Goal: Task Accomplishment & Management: Manage account settings

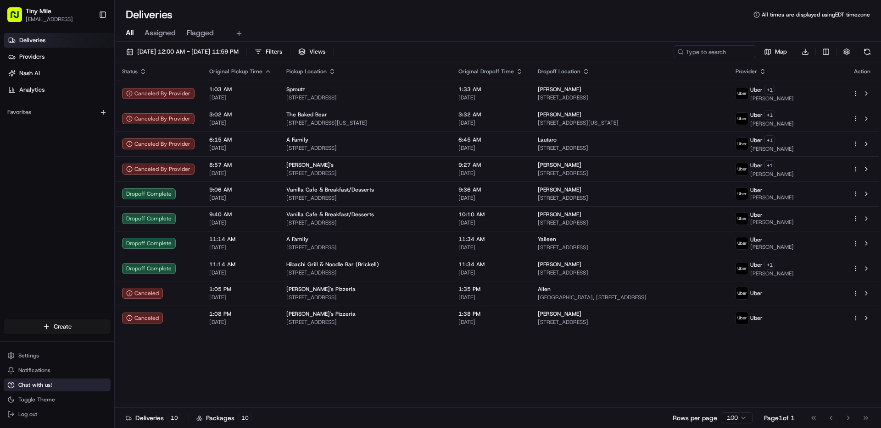
click at [48, 386] on span "Chat with us!" at bounding box center [34, 385] width 33 height 7
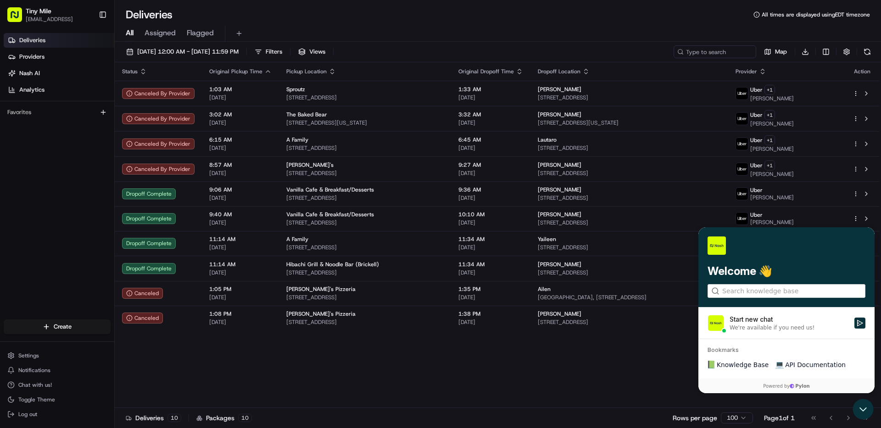
click at [797, 365] on span "API Documentation" at bounding box center [815, 365] width 61 height 9
click at [747, 297] on label at bounding box center [786, 291] width 158 height 14
click at [747, 296] on input "search" at bounding box center [786, 292] width 128 height 10
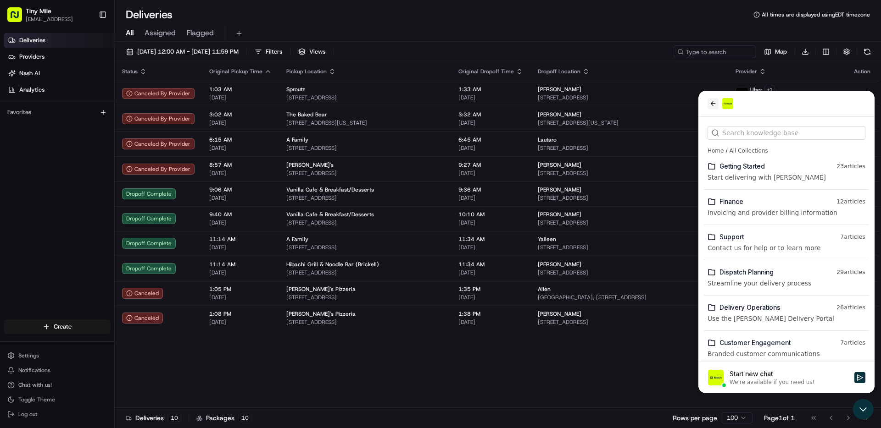
click at [711, 103] on icon "back" at bounding box center [712, 103] width 7 height 7
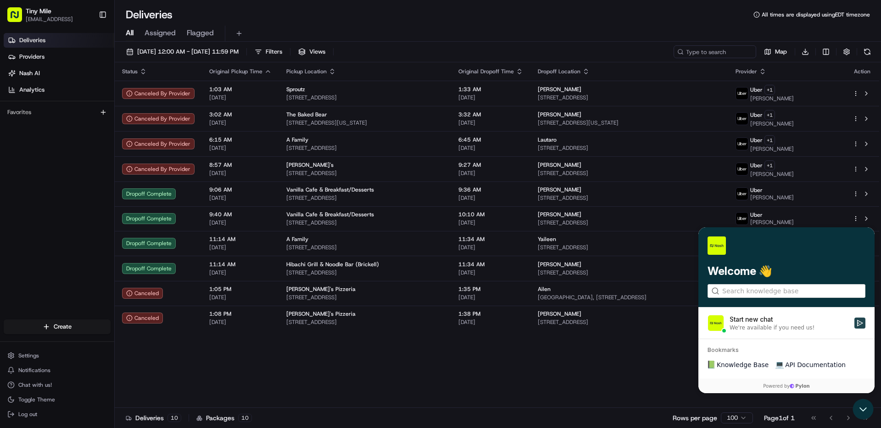
click at [857, 320] on icon "Start new chat" at bounding box center [859, 323] width 7 height 7
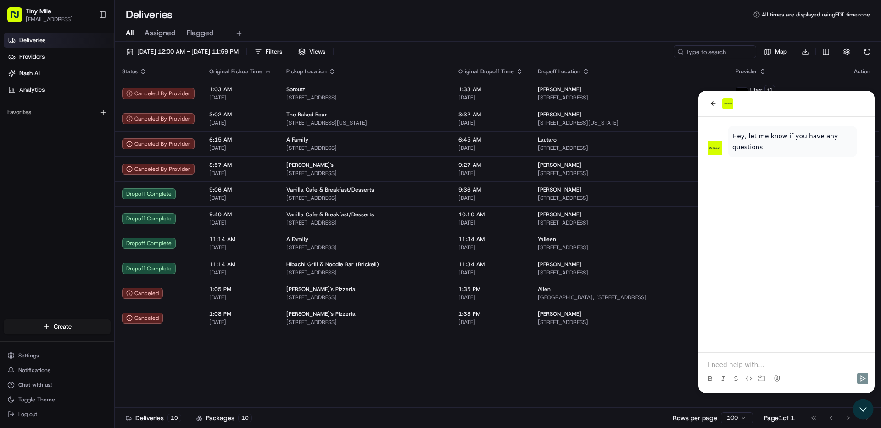
click at [728, 362] on p at bounding box center [786, 365] width 158 height 9
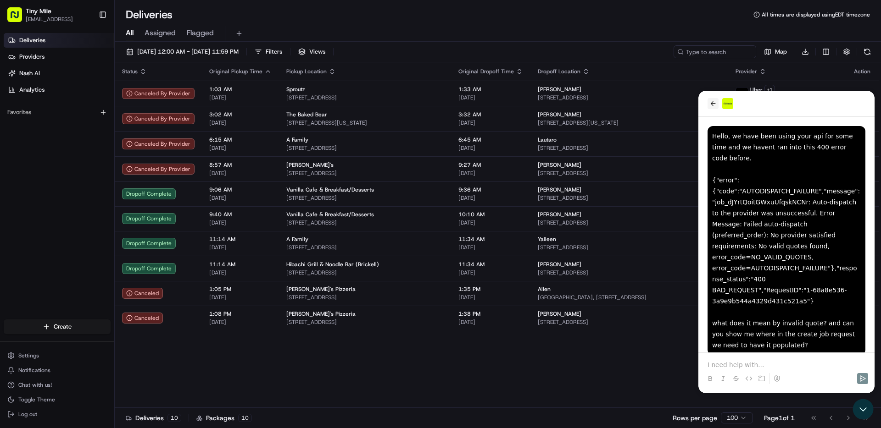
click at [713, 102] on icon "back" at bounding box center [712, 103] width 7 height 7
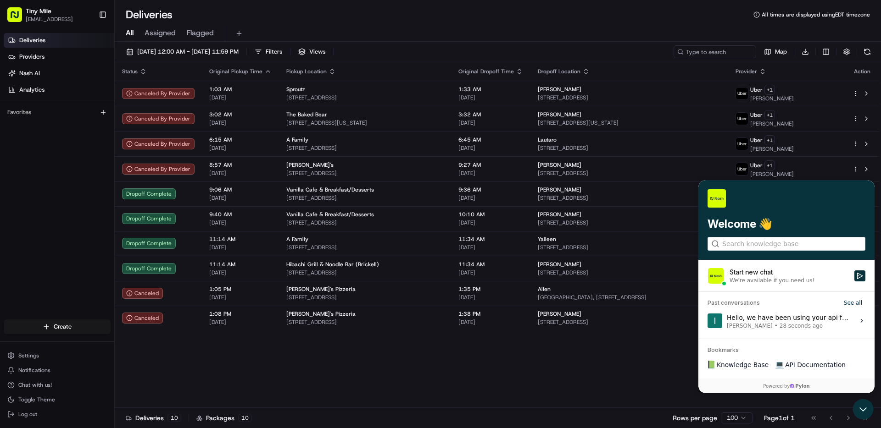
click at [769, 318] on div "Hello, we have been using your api for some time and we havent ran into this 40…" at bounding box center [788, 320] width 122 height 17
click at [707, 321] on button "View issue" at bounding box center [707, 321] width 0 height 0
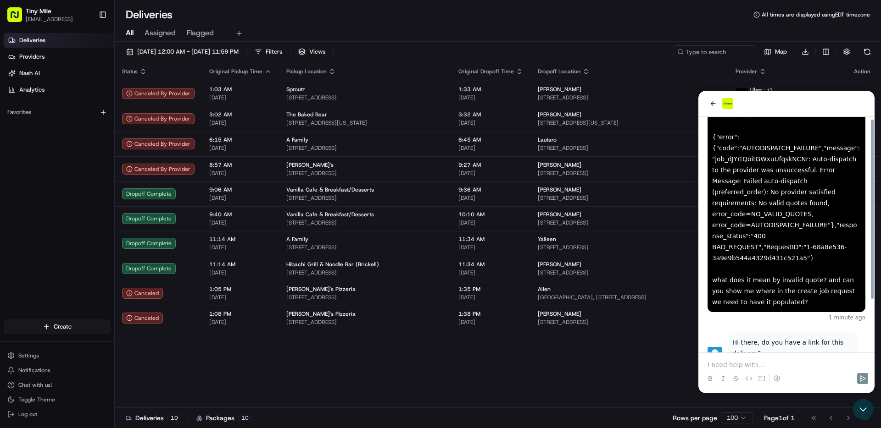
scroll to position [67, 0]
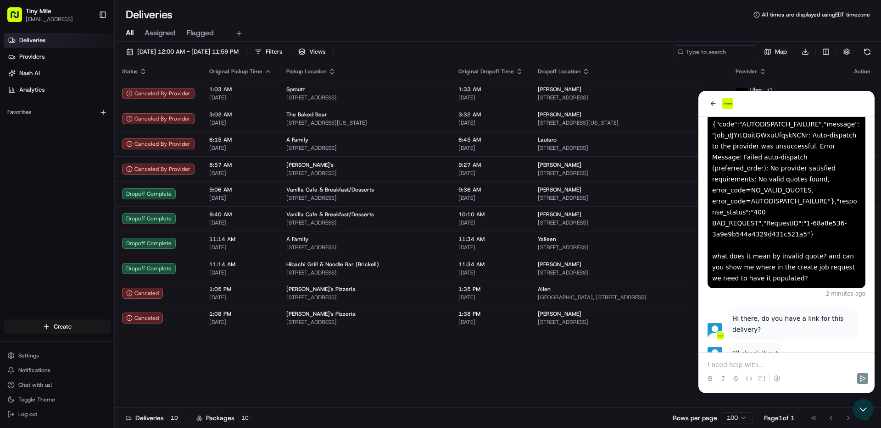
click at [378, 22] on div "All Assigned Flagged" at bounding box center [498, 32] width 766 height 20
click at [239, 48] on span "[DATE] 12:00 AM - [DATE] 11:59 PM" at bounding box center [187, 52] width 101 height 8
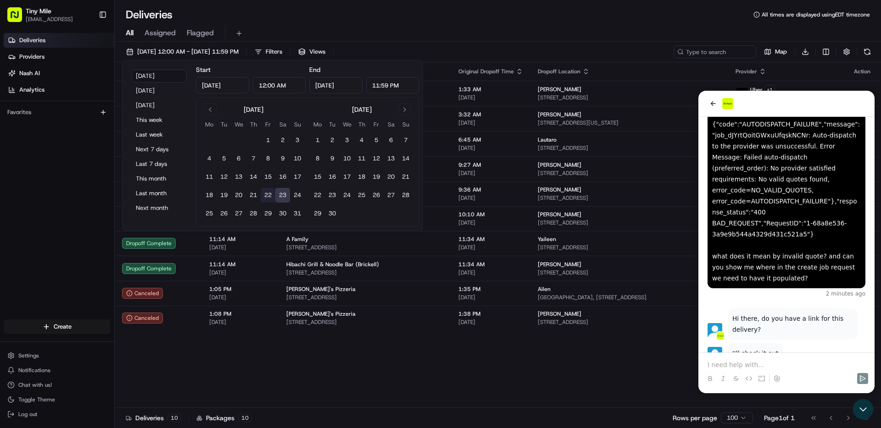
click at [269, 197] on button "22" at bounding box center [268, 195] width 15 height 15
type input "Aug 22, 2025"
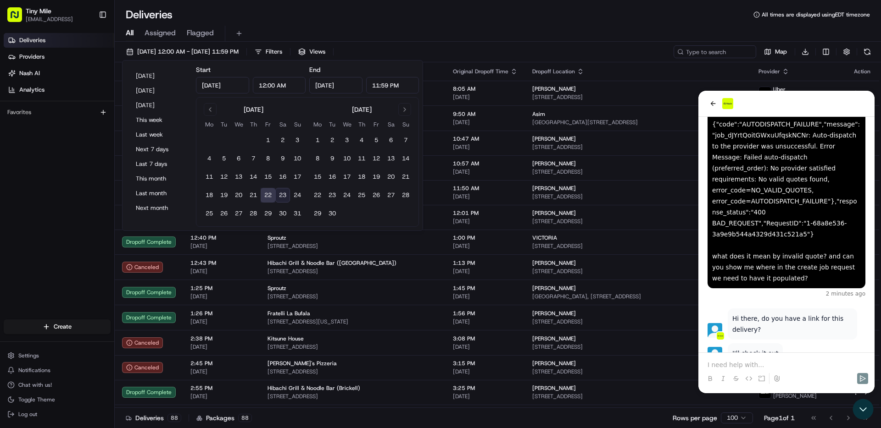
click at [462, 46] on div "08/22/2025 12:00 AM - 08/22/2025 11:59 PM Filters Views Map Download" at bounding box center [498, 53] width 766 height 17
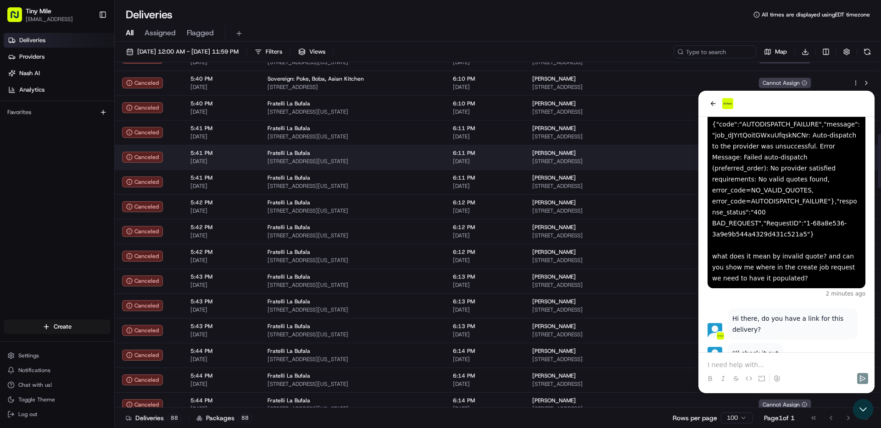
scroll to position [489, 0]
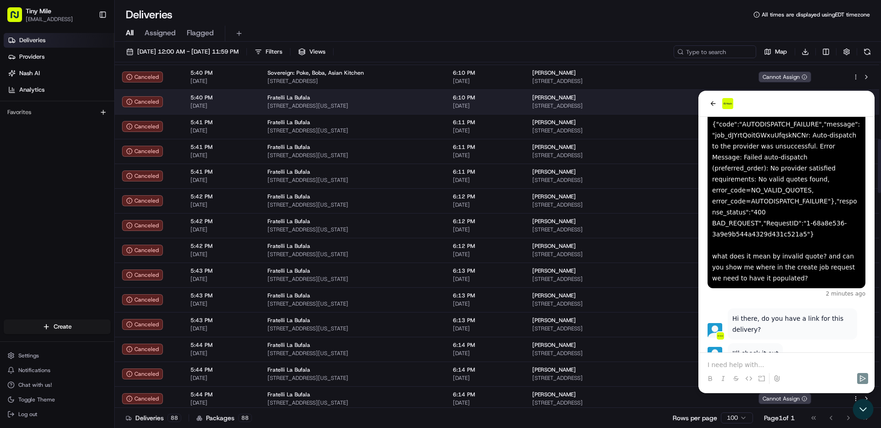
click at [301, 99] on span "Fratelli La Bufala" at bounding box center [288, 97] width 43 height 7
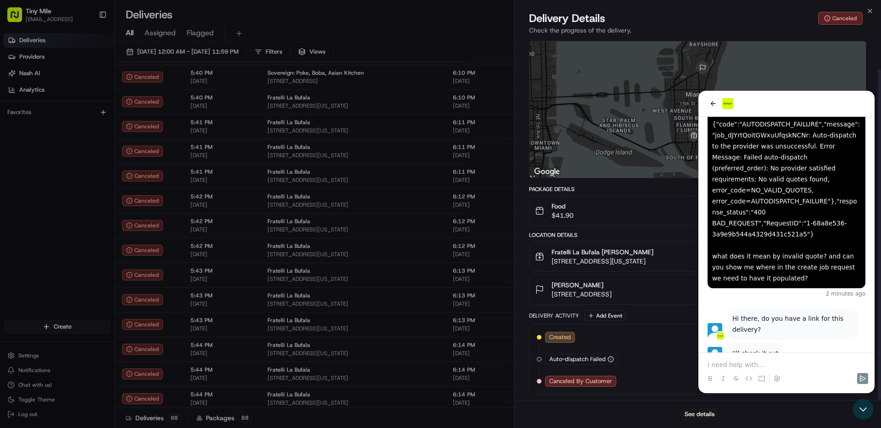
scroll to position [0, 0]
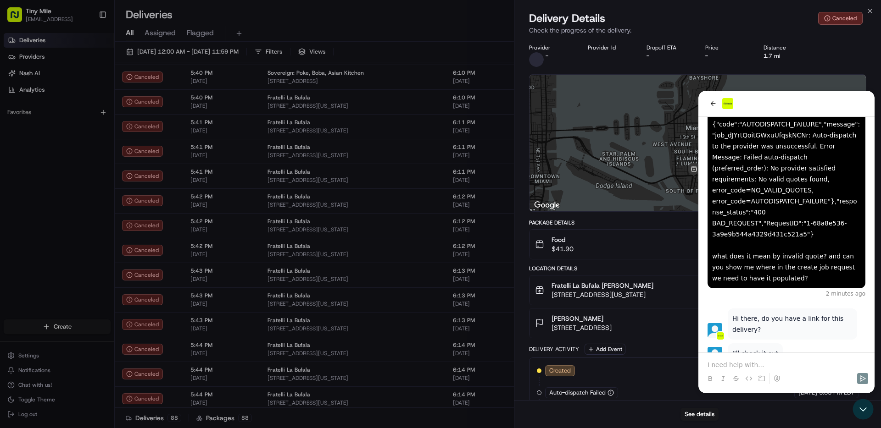
click at [750, 345] on div "Delivery Activity Add Event" at bounding box center [697, 349] width 337 height 11
click at [748, 362] on div "Created 08/22/2025 5:35 PM EDT Auto-dispatch Failed 08/22/2025 5:35 PM EDT Canc…" at bounding box center [697, 393] width 337 height 71
click at [751, 363] on div "Created 08/22/2025 5:35 PM EDT Auto-dispatch Failed 08/22/2025 5:35 PM EDT Canc…" at bounding box center [697, 393] width 337 height 71
click at [719, 367] on div "Created 08/22/2025 5:35 PM EDT Auto-dispatch Failed 08/22/2025 5:35 PM EDT Canc…" at bounding box center [698, 393] width 322 height 55
click at [582, 178] on div at bounding box center [697, 143] width 336 height 137
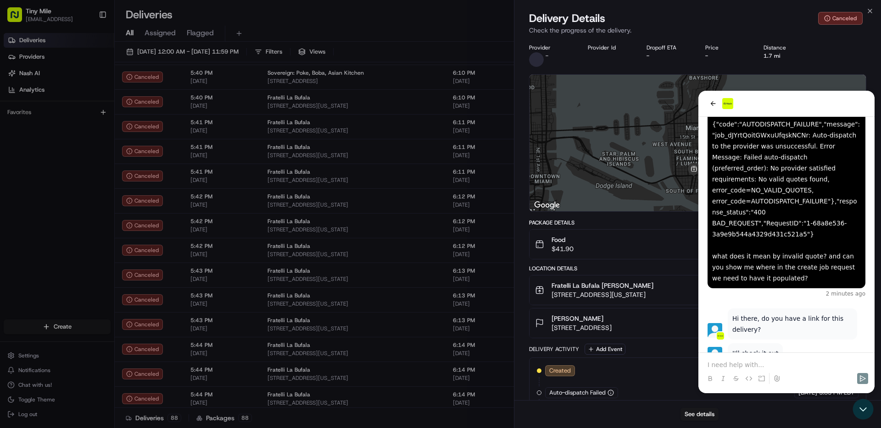
click at [745, 364] on div "Created 08/22/2025 5:35 PM EDT Auto-dispatch Failed 08/22/2025 5:35 PM EDT Canc…" at bounding box center [697, 393] width 337 height 71
click at [806, 367] on span "[DATE]" at bounding box center [807, 371] width 19 height 8
click at [798, 367] on span "[DATE]" at bounding box center [807, 371] width 19 height 8
click at [703, 96] on img at bounding box center [702, 102] width 15 height 15
click at [761, 101] on div "To navigate, press the arrow keys." at bounding box center [697, 143] width 336 height 137
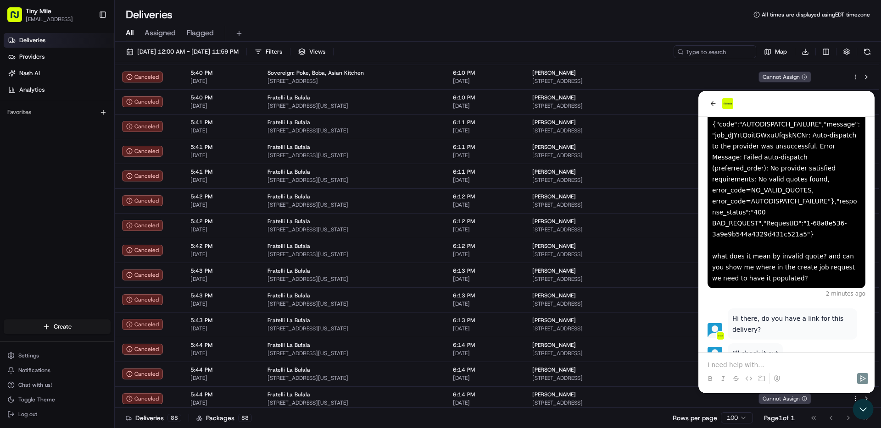
click at [814, 365] on p at bounding box center [786, 365] width 158 height 9
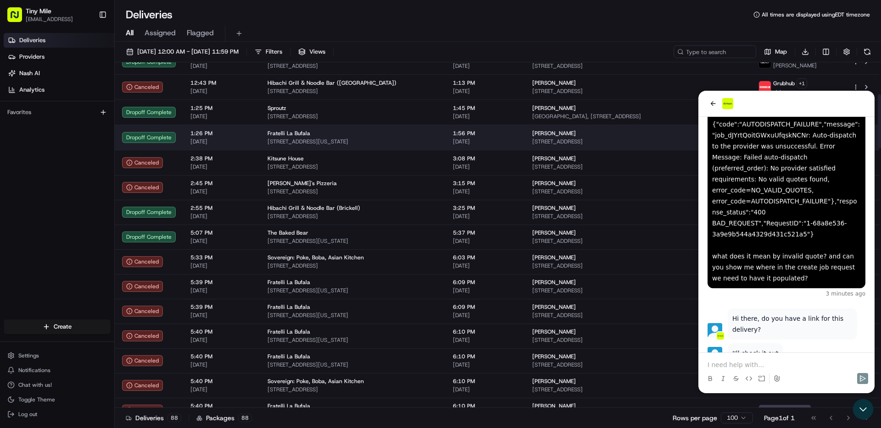
scroll to position [177, 0]
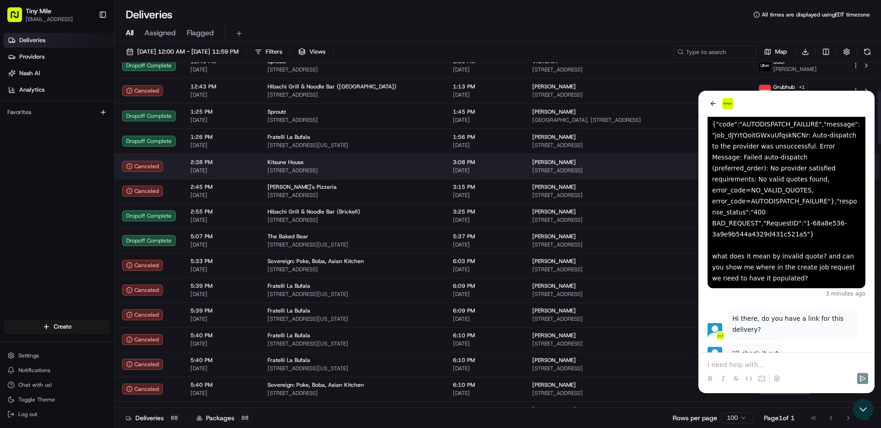
click at [301, 164] on div "Kitsune House" at bounding box center [352, 162] width 171 height 7
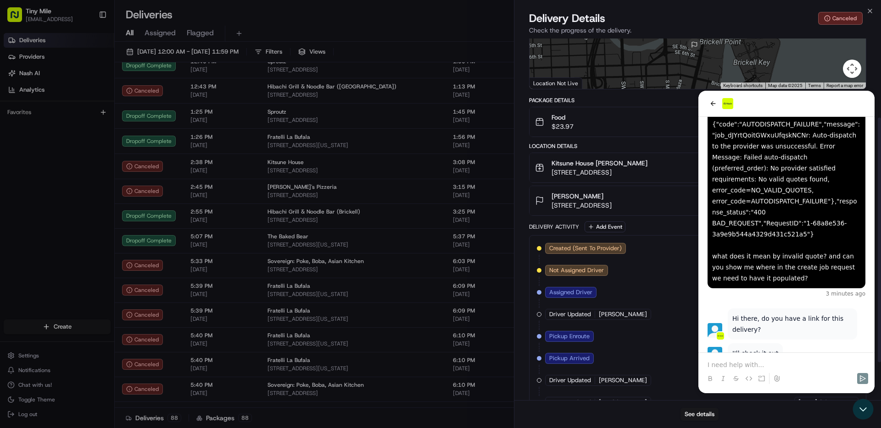
scroll to position [123, 0]
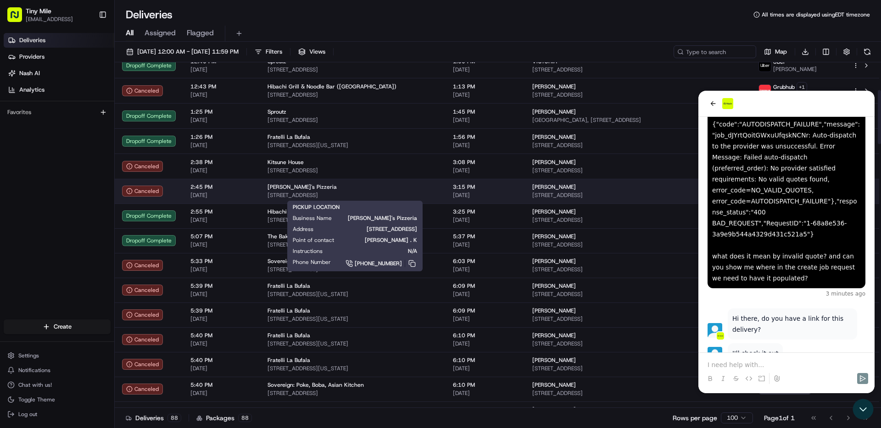
click at [293, 189] on span "[PERSON_NAME]'s Pizzeria" at bounding box center [301, 187] width 69 height 7
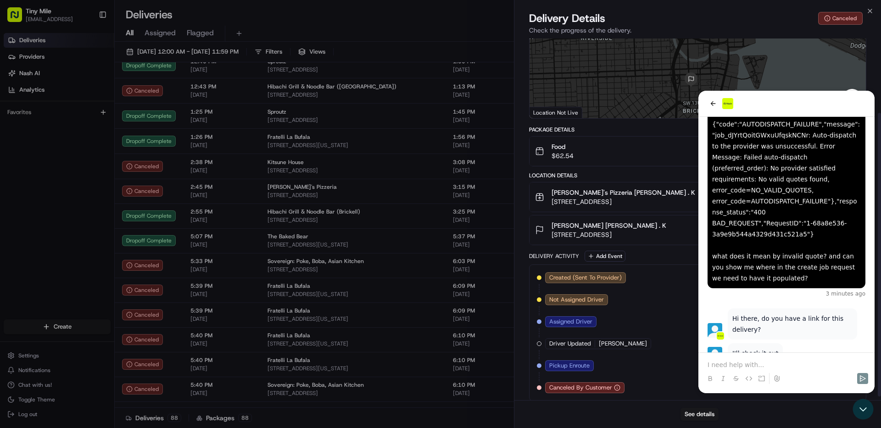
scroll to position [100, 0]
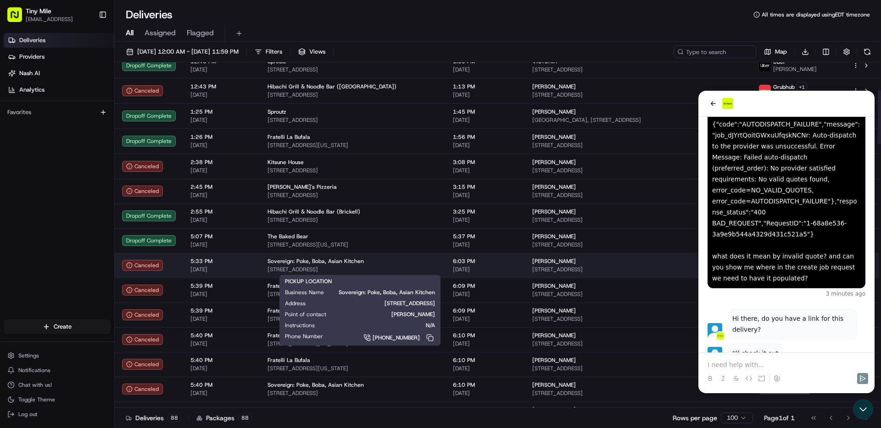
click at [291, 261] on span "Sovereign: Poke, Boba, Asian Kitchen" at bounding box center [315, 261] width 96 height 7
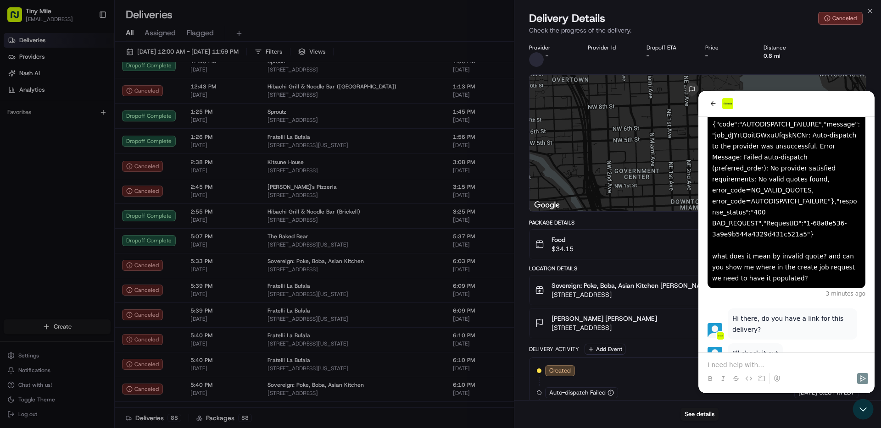
scroll to position [33, 0]
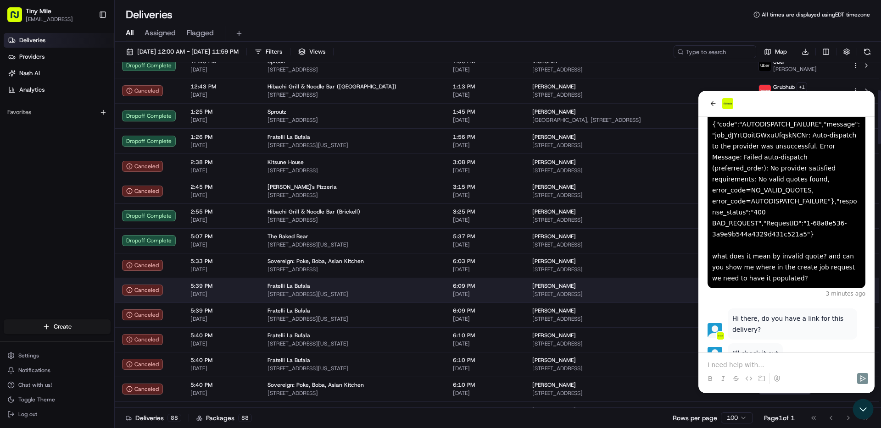
click at [279, 285] on span "Fratelli La Bufala" at bounding box center [288, 286] width 43 height 7
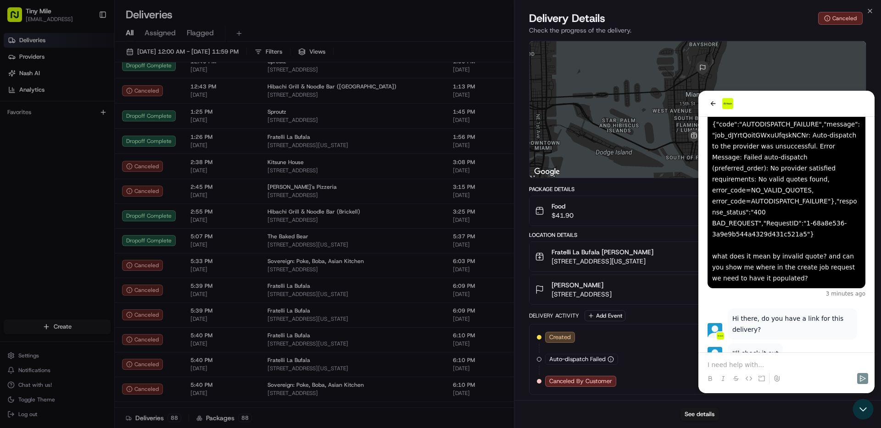
click at [755, 362] on div "Created 08/22/2025 5:34 PM EDT Auto-dispatch Failed 08/22/2025 5:34 PM EDT Canc…" at bounding box center [698, 359] width 322 height 55
click at [761, 364] on div "Created 08/22/2025 5:34 PM EDT Auto-dispatch Failed 08/22/2025 5:34 PM EDT Canc…" at bounding box center [698, 359] width 322 height 55
click at [734, 363] on div "Created 08/22/2025 5:34 PM EDT Auto-dispatch Failed 08/22/2025 5:34 PM EDT Canc…" at bounding box center [698, 359] width 322 height 55
click at [735, 363] on div "Created 08/22/2025 5:34 PM EDT Auto-dispatch Failed 08/22/2025 5:34 PM EDT Canc…" at bounding box center [698, 359] width 322 height 55
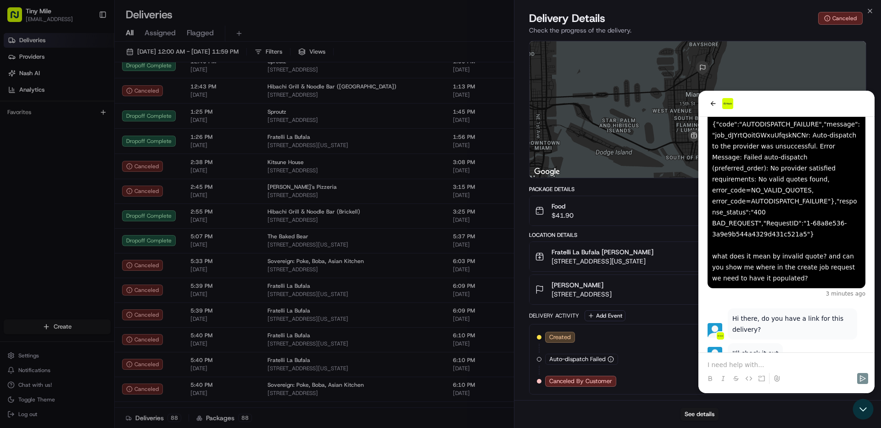
click at [735, 363] on div "Created 08/22/2025 5:34 PM EDT Auto-dispatch Failed 08/22/2025 5:34 PM EDT Canc…" at bounding box center [698, 359] width 322 height 55
click at [660, 196] on button "Food $41.90" at bounding box center [697, 210] width 336 height 29
click at [752, 355] on div "Created 08/22/2025 5:34 PM EDT Auto-dispatch Failed 08/22/2025 5:34 PM EDT Canc…" at bounding box center [698, 359] width 322 height 55
click at [755, 367] on div "Created 08/22/2025 5:34 PM EDT Auto-dispatch Failed 08/22/2025 5:34 PM EDT Canc…" at bounding box center [698, 359] width 322 height 55
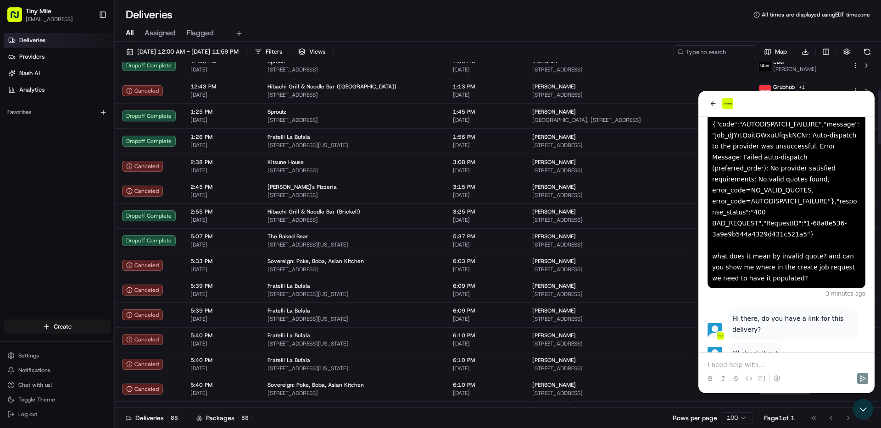
click at [773, 365] on p at bounding box center [786, 365] width 158 height 9
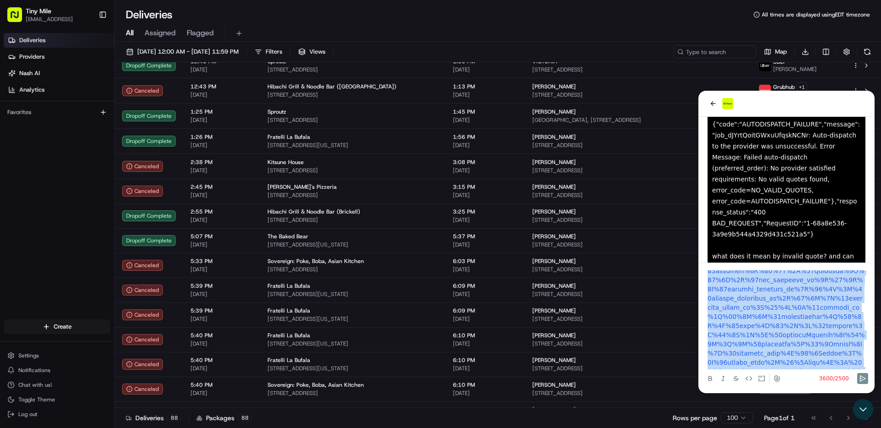
scroll to position [0, 0]
drag, startPoint x: 768, startPoint y: 360, endPoint x: 658, endPoint y: 224, distance: 174.5
click at [698, 224] on html "I'll check it out Liam S. • 2 minutes ago Hi there, do you have a link for this…" at bounding box center [786, 242] width 176 height 303
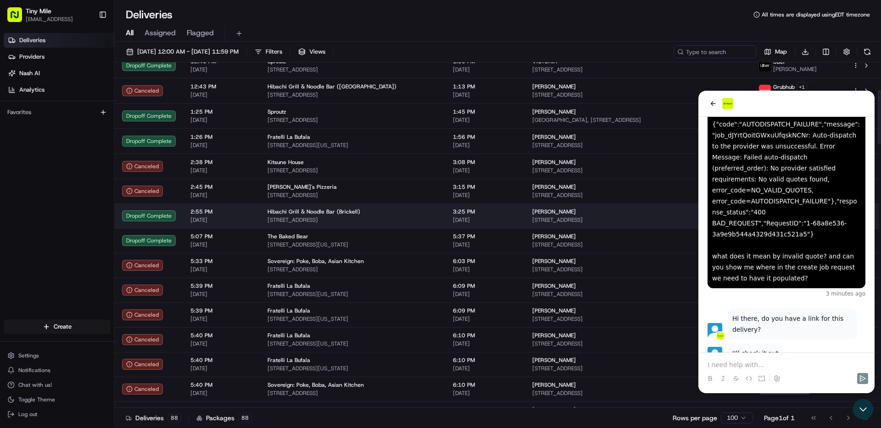
click at [162, 213] on div "Dropoff Complete" at bounding box center [149, 216] width 54 height 11
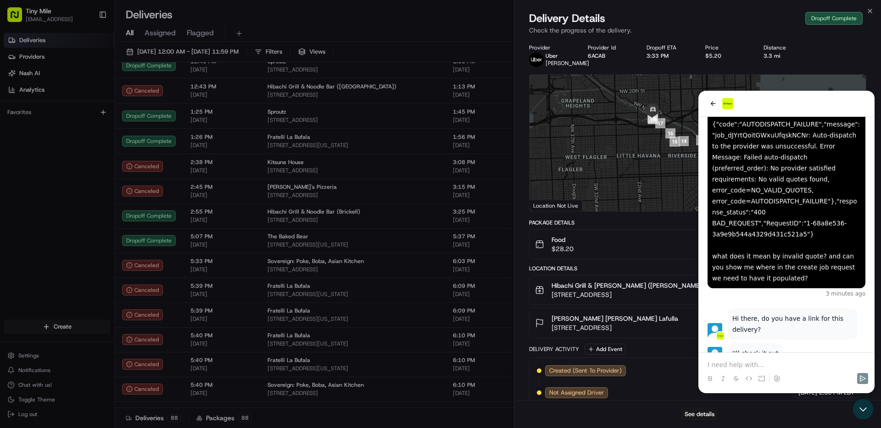
click at [713, 108] on div at bounding box center [697, 143] width 336 height 137
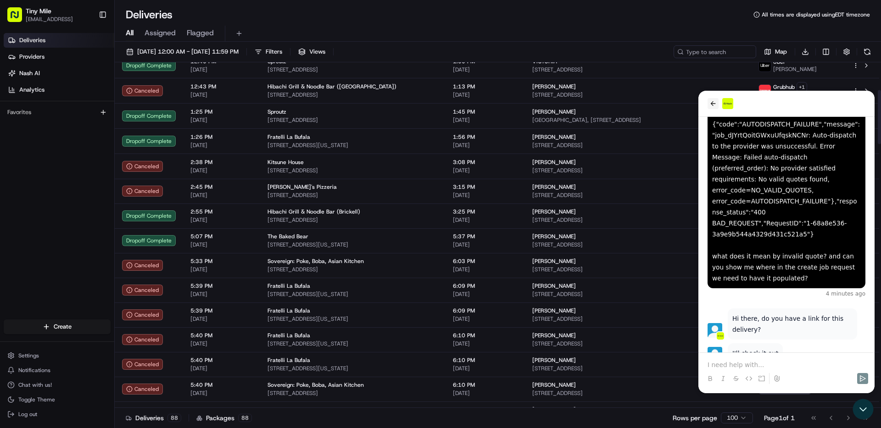
click at [709, 103] on icon "back" at bounding box center [712, 103] width 7 height 7
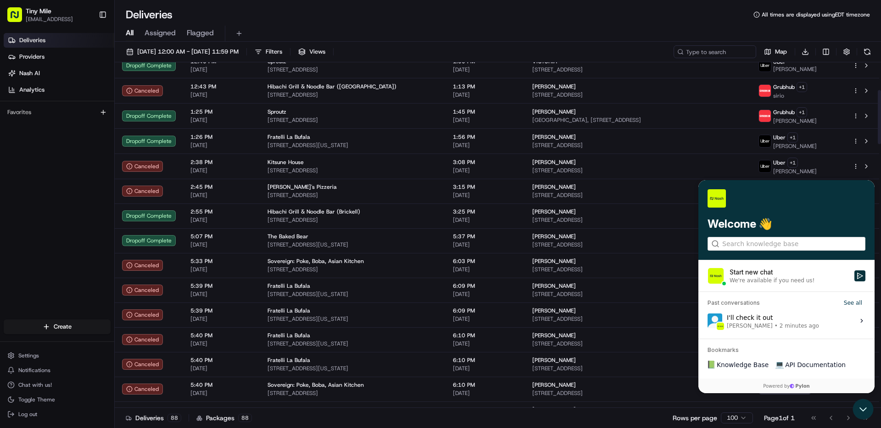
drag, startPoint x: 654, startPoint y: 191, endPoint x: 1237, endPoint y: 359, distance: 606.7
click at [698, 180] on html "Welcome 👋 Start new chat We're available if you need us! Past conversations See…" at bounding box center [786, 286] width 176 height 213
click at [861, 412] on icon "Open customer support" at bounding box center [862, 409] width 23 height 23
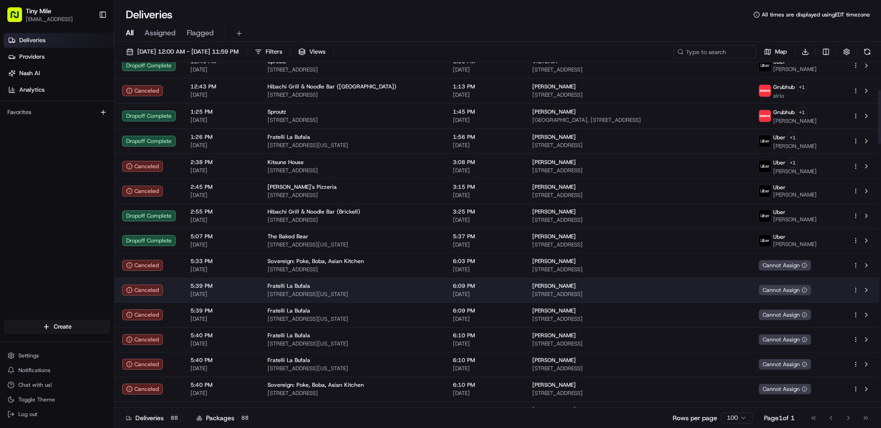
click at [314, 287] on div "Fratelli La Bufala" at bounding box center [352, 286] width 171 height 7
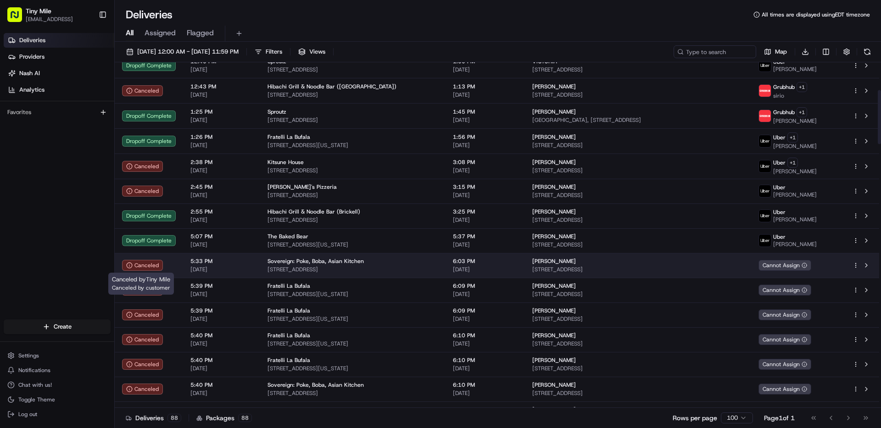
click at [160, 269] on div "Canceled" at bounding box center [142, 265] width 41 height 11
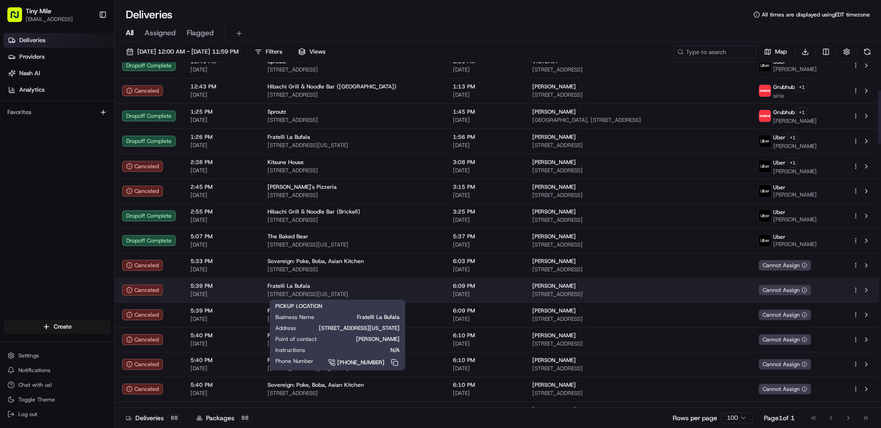
click at [290, 289] on span "Fratelli La Bufala" at bounding box center [288, 286] width 43 height 7
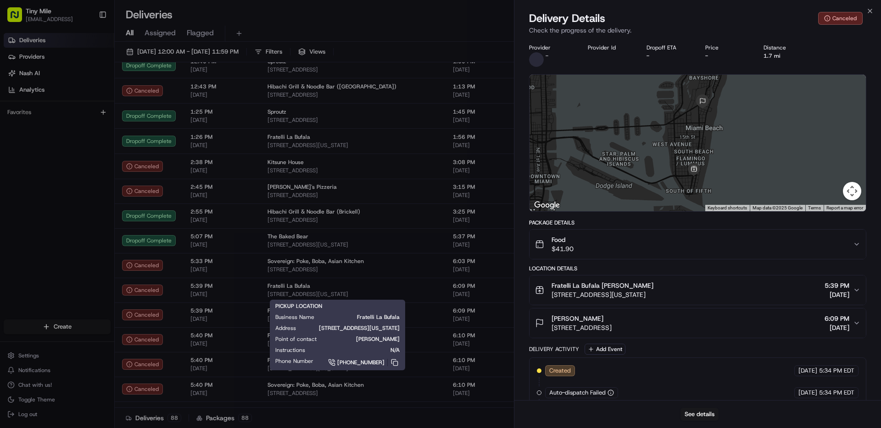
click at [837, 292] on span "[DATE]" at bounding box center [836, 294] width 25 height 9
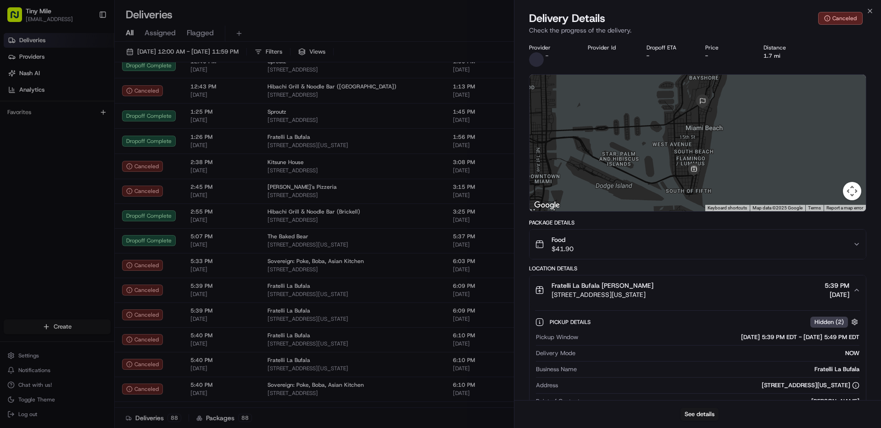
click at [837, 292] on span "[DATE]" at bounding box center [836, 294] width 25 height 9
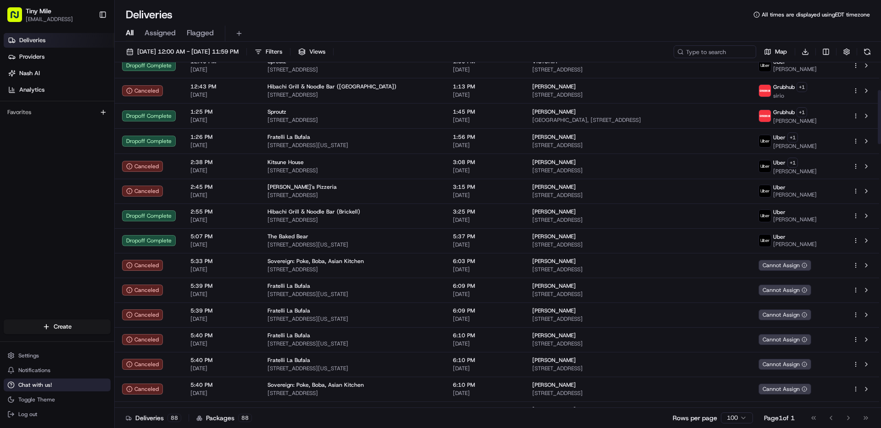
click at [52, 381] on button "Chat with us!" at bounding box center [57, 385] width 107 height 13
click at [42, 384] on span "Chat with us!" at bounding box center [34, 385] width 33 height 7
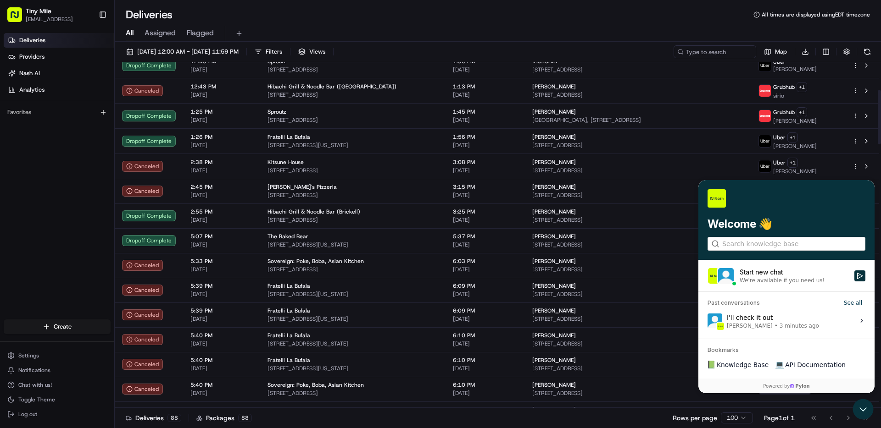
click at [762, 322] on div "I'll check it out Liam S. • 3 minutes ago" at bounding box center [773, 320] width 92 height 17
click at [707, 322] on button "View issue" at bounding box center [707, 321] width 0 height 0
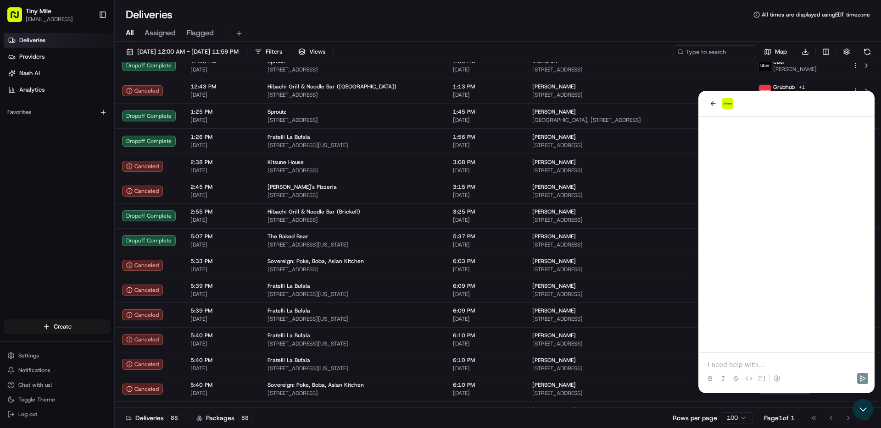
scroll to position [67, 0]
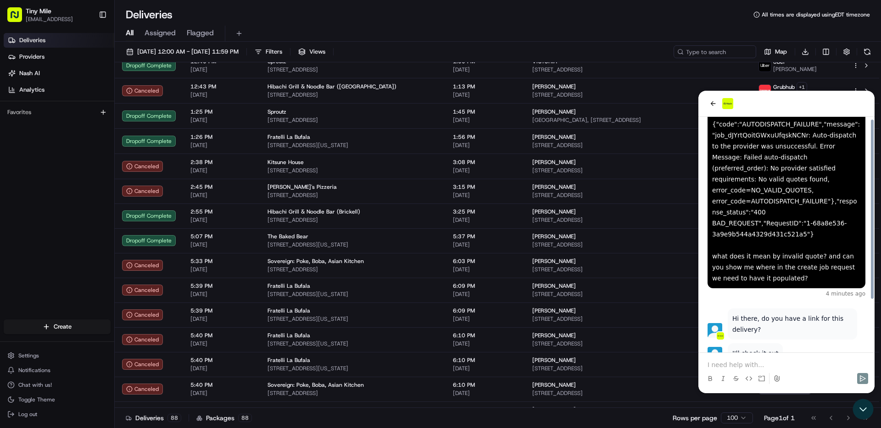
click at [745, 361] on p at bounding box center [786, 365] width 158 height 9
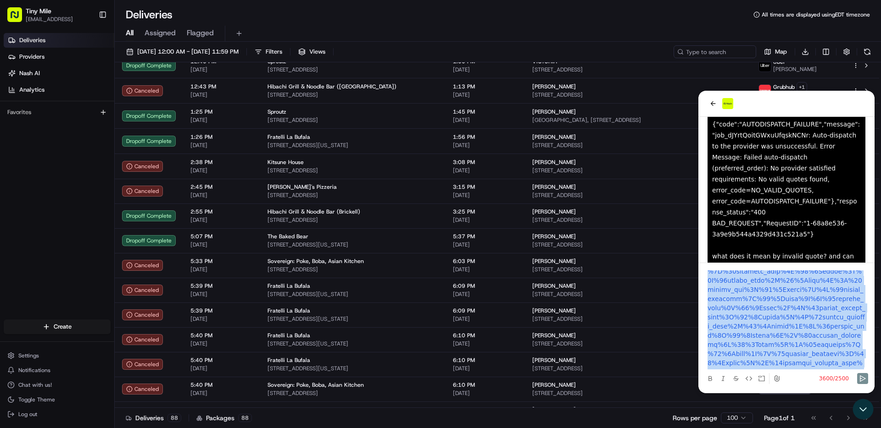
scroll to position [56, 0]
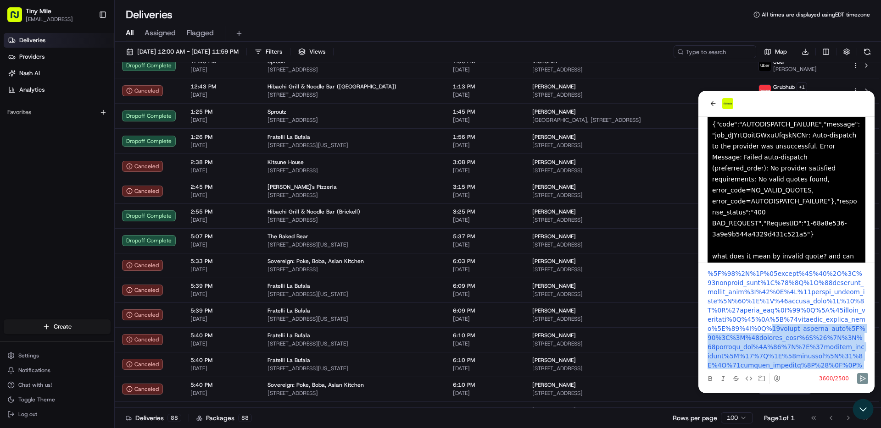
drag, startPoint x: 792, startPoint y: 367, endPoint x: 706, endPoint y: 328, distance: 94.7
click at [705, 328] on div at bounding box center [786, 320] width 169 height 99
copy link "22actual_dropoff_time%5C%22%2C%5C%22dropoff_time%5C%22%2C%5C%22dropoff_eta%5C%2…"
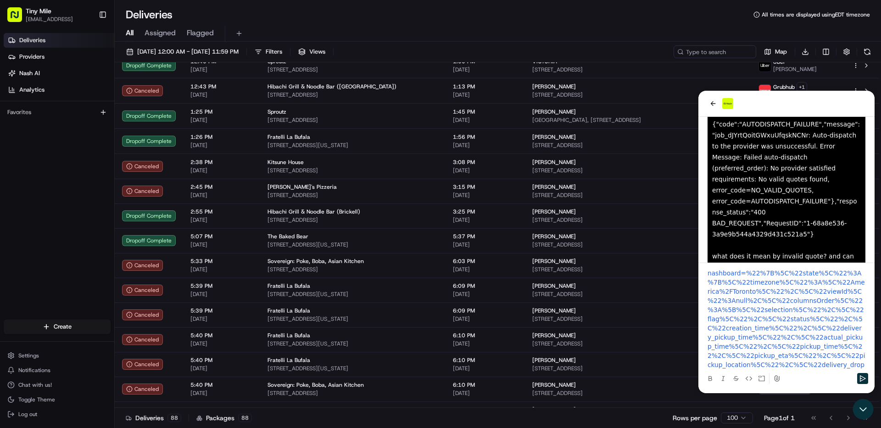
scroll to position [0, 0]
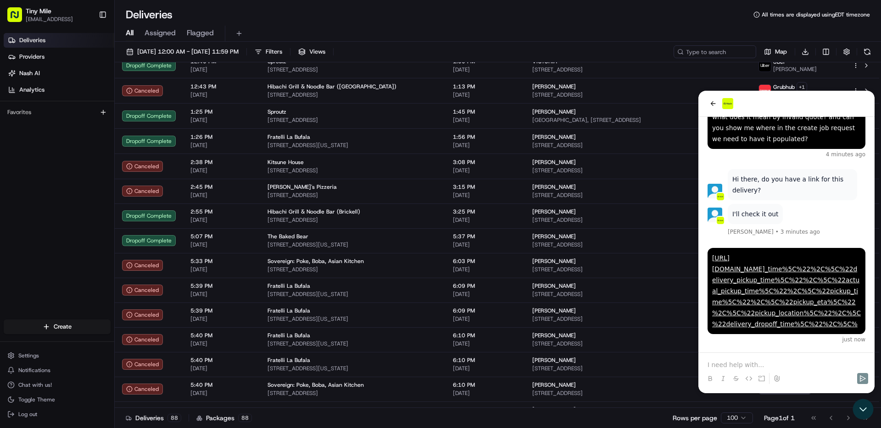
click at [718, 362] on p at bounding box center [786, 365] width 158 height 9
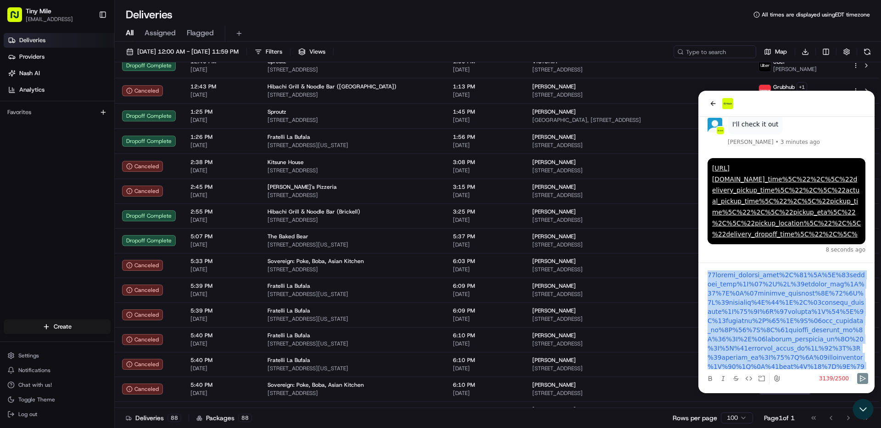
drag, startPoint x: 775, startPoint y: 363, endPoint x: 704, endPoint y: 276, distance: 113.1
click at [704, 276] on div at bounding box center [786, 320] width 169 height 99
copy link "22actual_dropoff_time%5C%22%2C%5C%22dropoff_time%5C%22%2C%5C%22dropoff_eta%5C%2…"
click at [774, 318] on link at bounding box center [786, 30] width 158 height 769
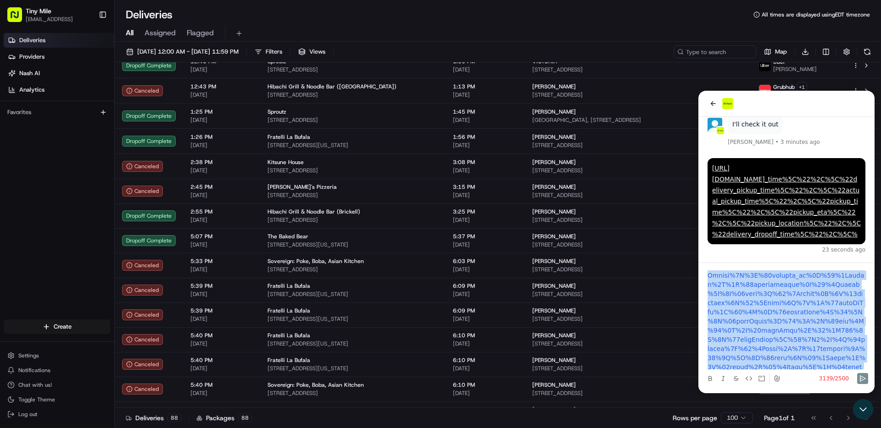
scroll to position [262, 0]
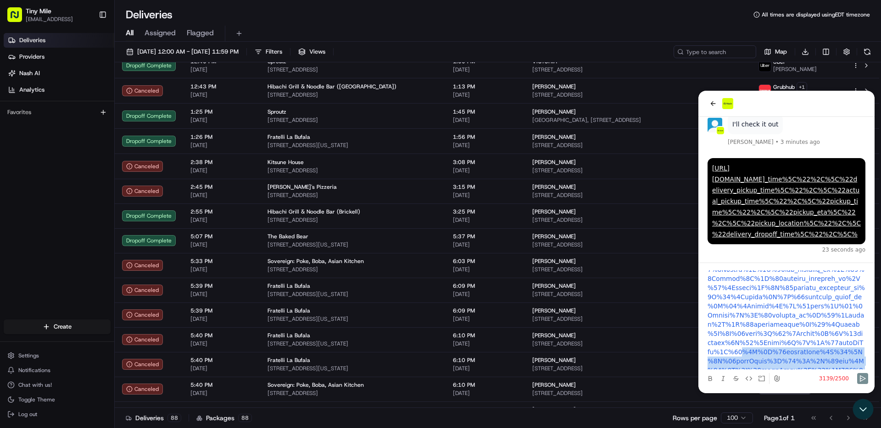
drag, startPoint x: 777, startPoint y: 365, endPoint x: 705, endPoint y: 332, distance: 78.8
click at [705, 332] on div at bounding box center [786, 320] width 169 height 99
copy link "%3A%5C%22pickupTime%5C%22%2C%5C%22sortOrder%5C%22%3A%5C%22asc%5C%22%2C%5C%22pag…"
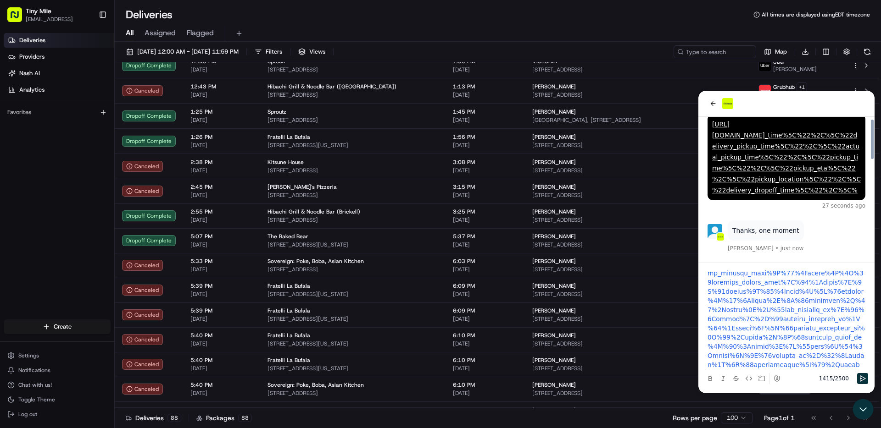
scroll to position [0, 0]
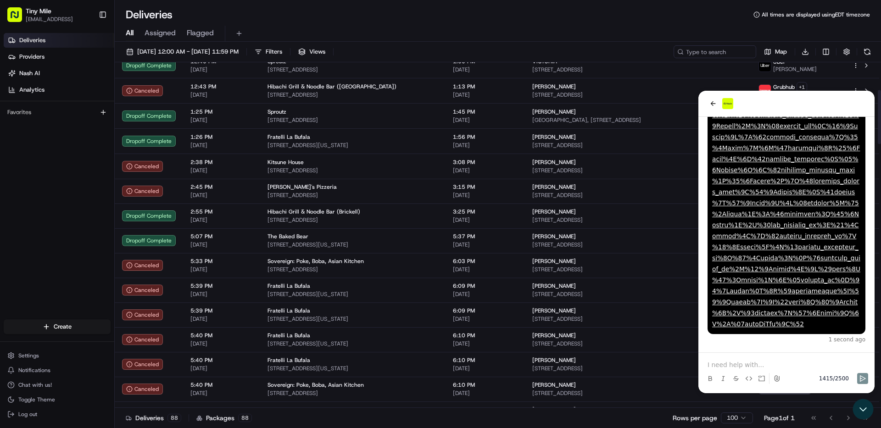
click at [745, 363] on p at bounding box center [786, 365] width 158 height 9
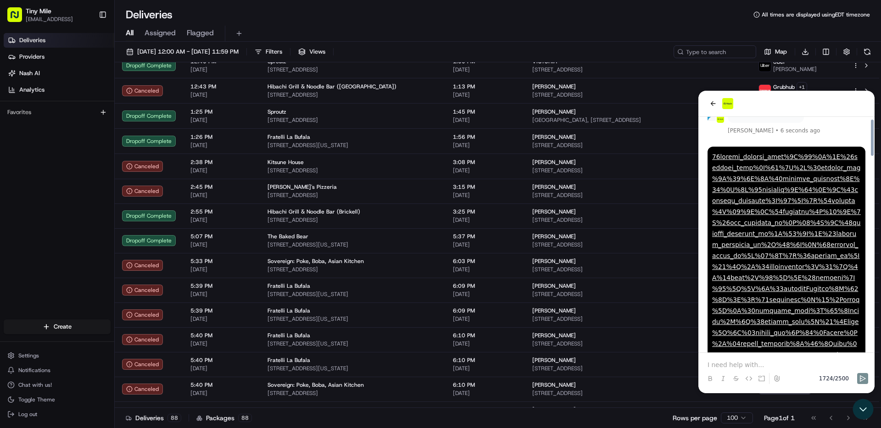
scroll to position [1262, 0]
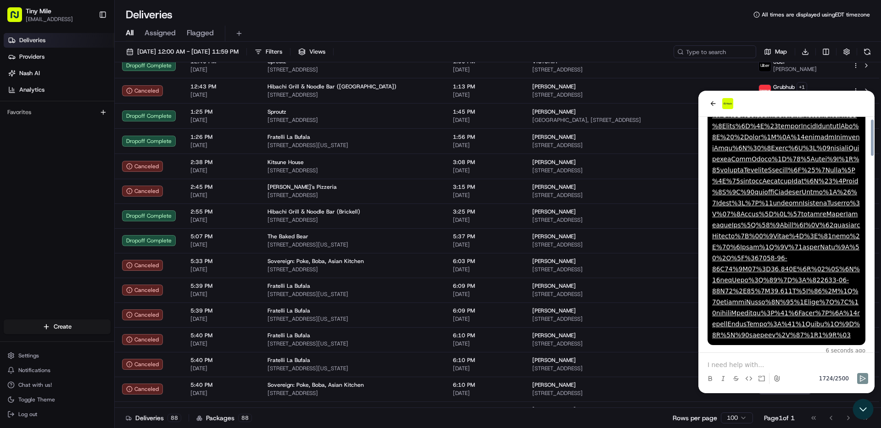
click at [742, 361] on p at bounding box center [786, 365] width 158 height 9
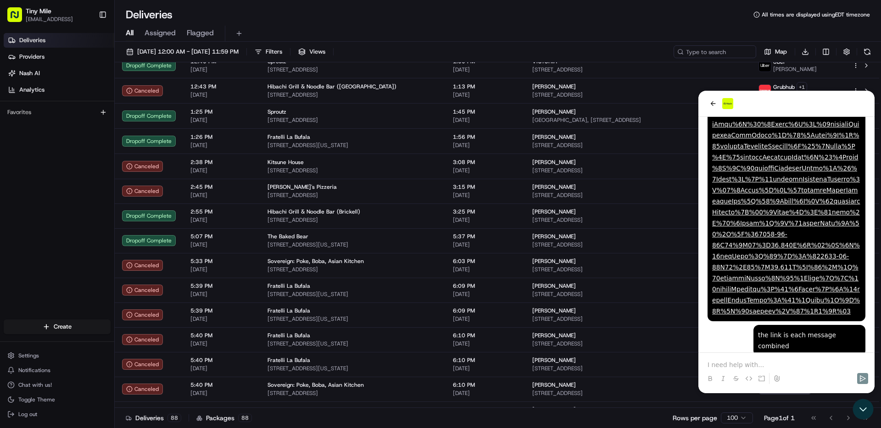
click at [770, 362] on p at bounding box center [786, 365] width 158 height 9
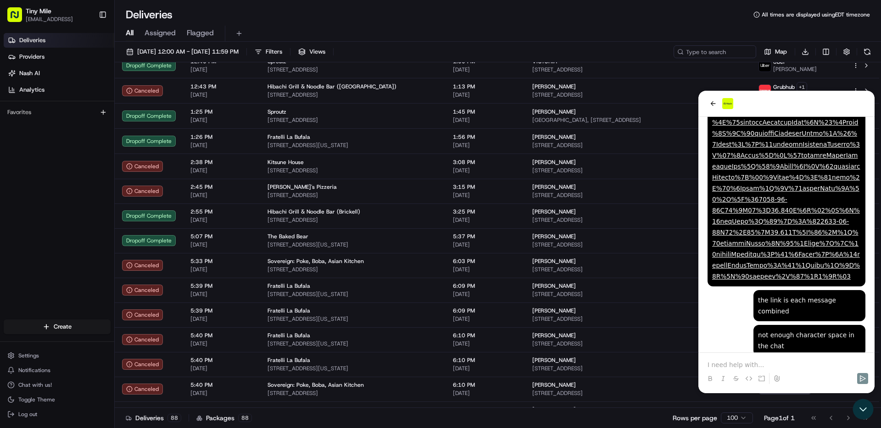
scroll to position [1375, 0]
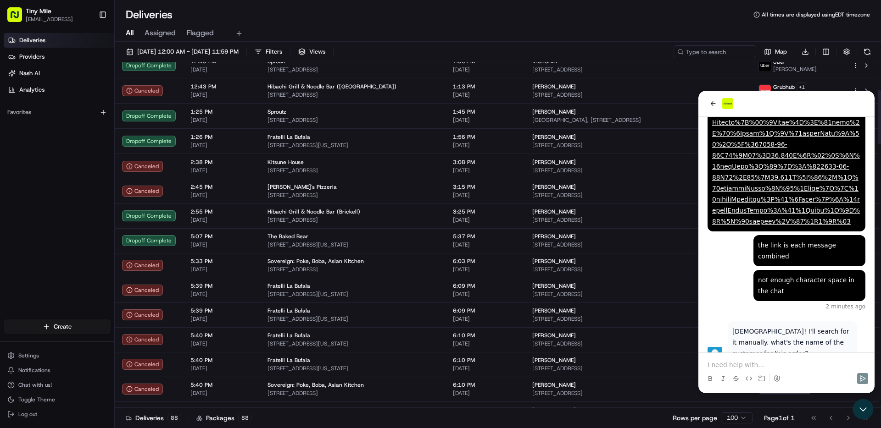
click at [727, 368] on p at bounding box center [786, 365] width 158 height 9
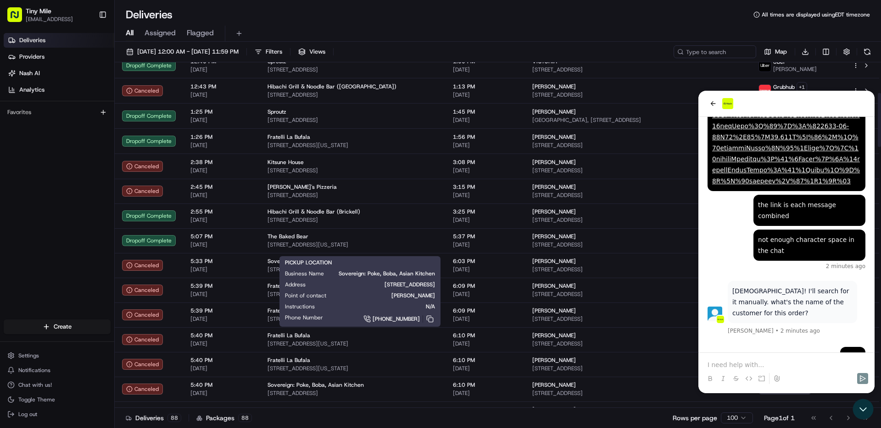
scroll to position [195, 0]
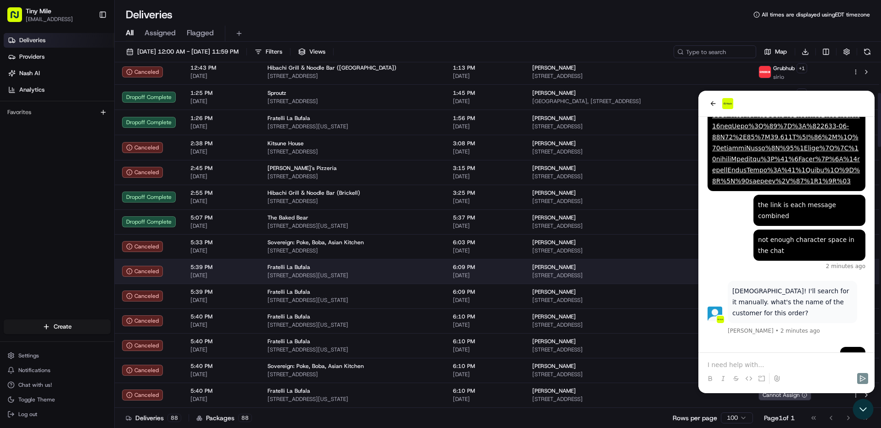
click at [342, 273] on span "[STREET_ADDRESS][US_STATE]" at bounding box center [352, 275] width 171 height 7
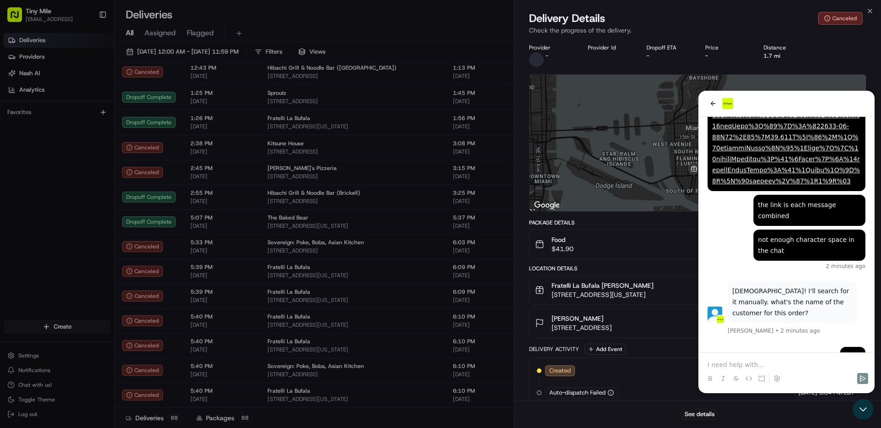
drag, startPoint x: 720, startPoint y: 107, endPoint x: 716, endPoint y: 108, distance: 4.6
click at [718, 107] on div at bounding box center [697, 143] width 336 height 137
click at [857, 405] on div "See details" at bounding box center [697, 415] width 367 height 28
click at [735, 361] on div "Created 08/22/2025 5:34 PM EDT Auto-dispatch Failed 08/22/2025 5:34 PM EDT Canc…" at bounding box center [697, 393] width 337 height 71
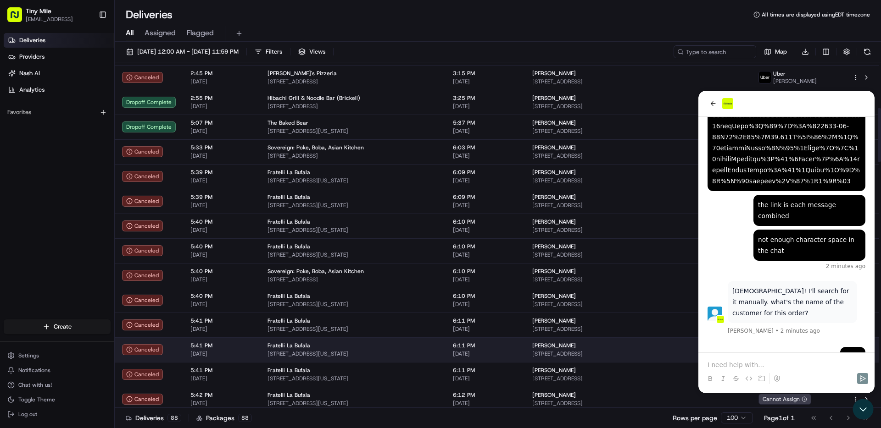
scroll to position [291, 0]
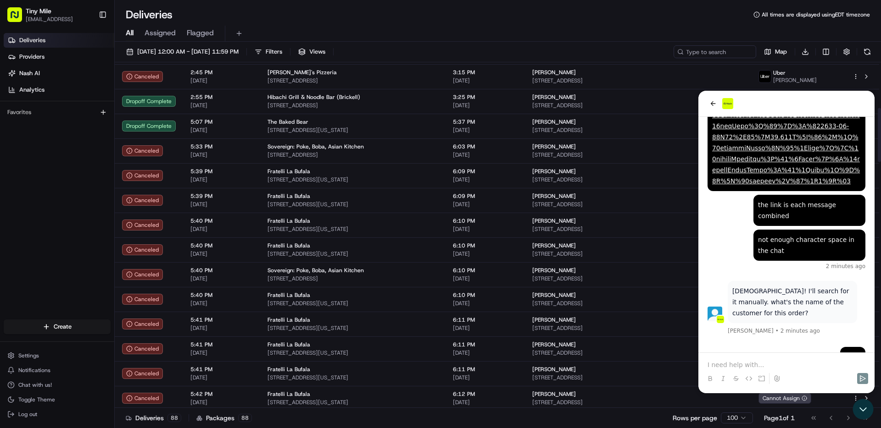
click at [724, 371] on div at bounding box center [786, 379] width 169 height 18
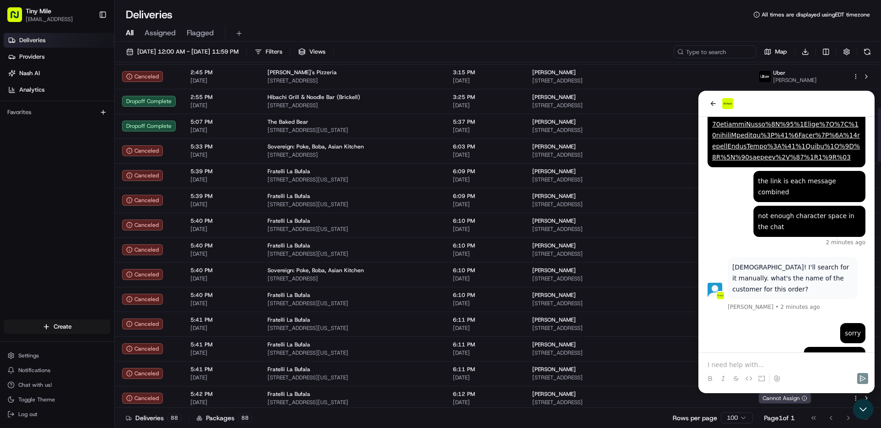
click at [778, 361] on p at bounding box center [786, 365] width 158 height 9
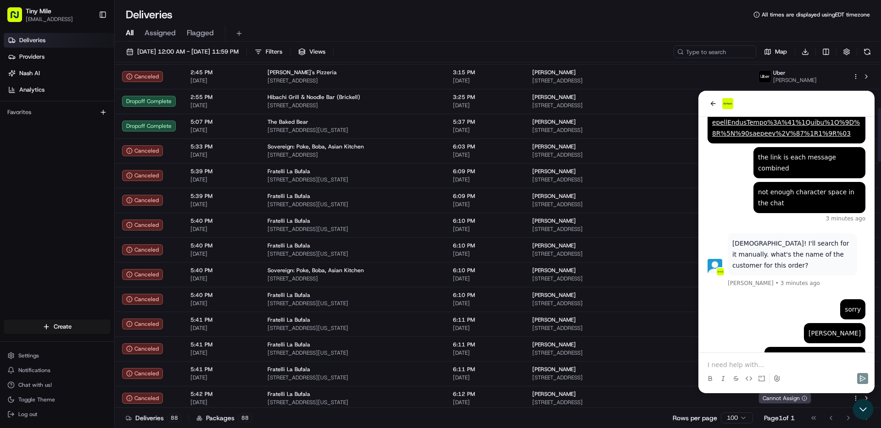
click at [757, 362] on p at bounding box center [786, 365] width 158 height 9
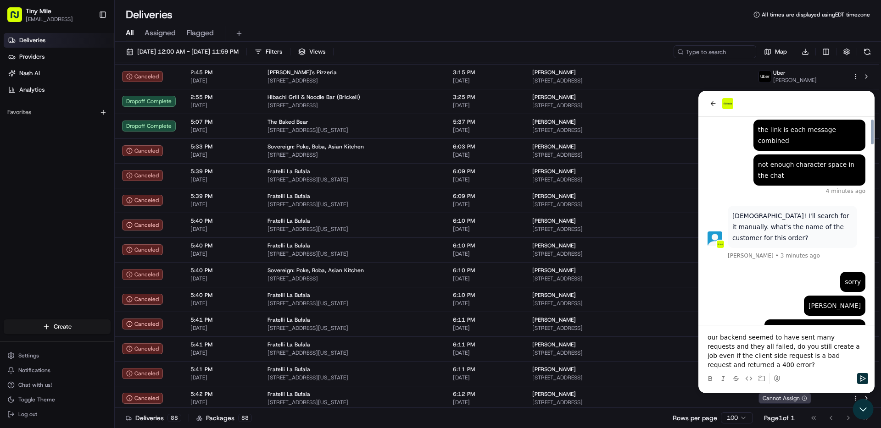
scroll to position [1531, 0]
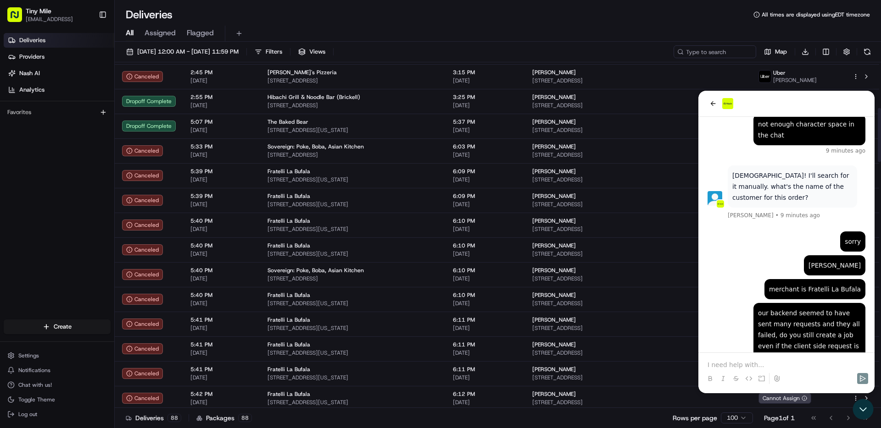
click at [780, 308] on div "our backend seemed to have sent many requests and they all failed, do you still…" at bounding box center [809, 341] width 103 height 66
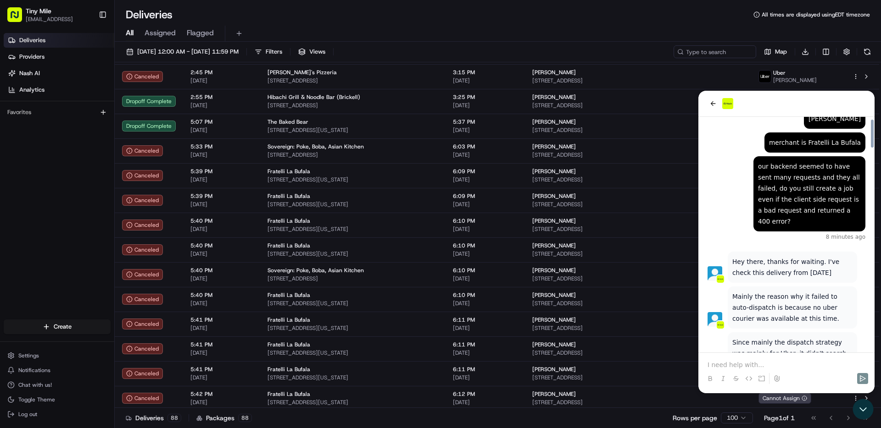
scroll to position [1702, 0]
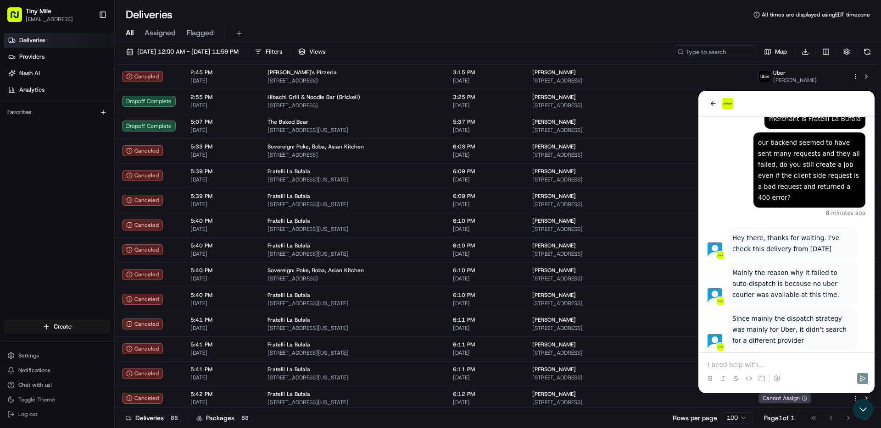
click at [763, 362] on p at bounding box center [786, 365] width 158 height 9
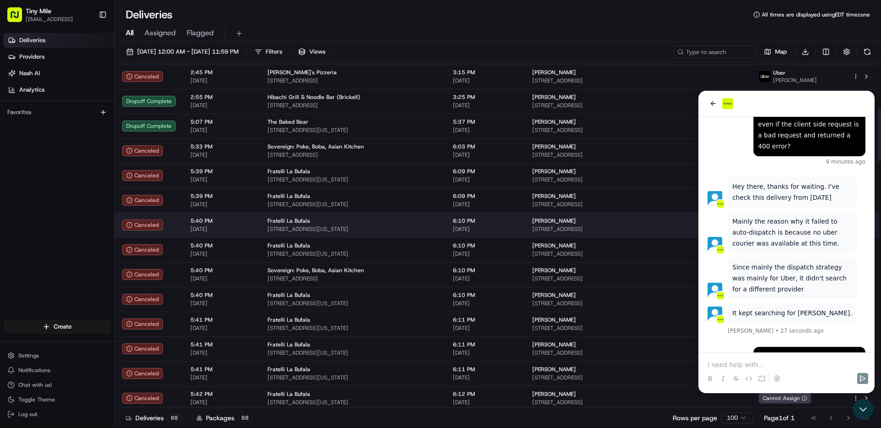
click at [445, 230] on td "Fratelli La Bufala 437 Washington Ave, Miami Beach, FL 33139, USA" at bounding box center [352, 225] width 185 height 25
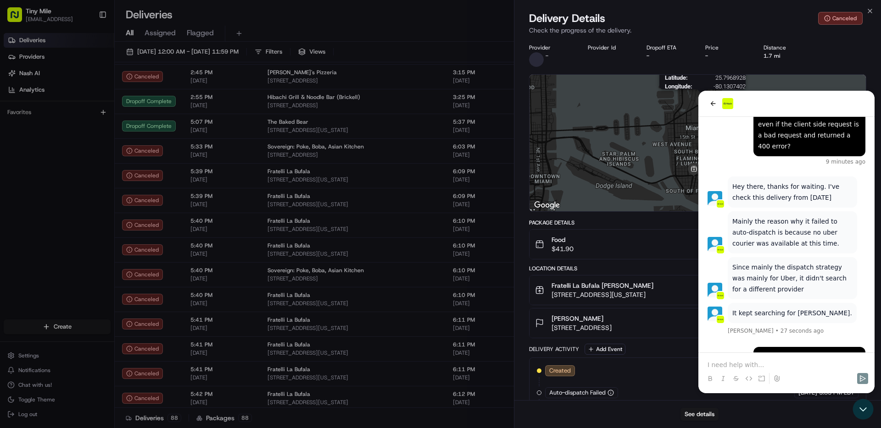
click at [707, 105] on img at bounding box center [702, 102] width 15 height 15
click at [868, 9] on icon "button" at bounding box center [870, 11] width 4 height 4
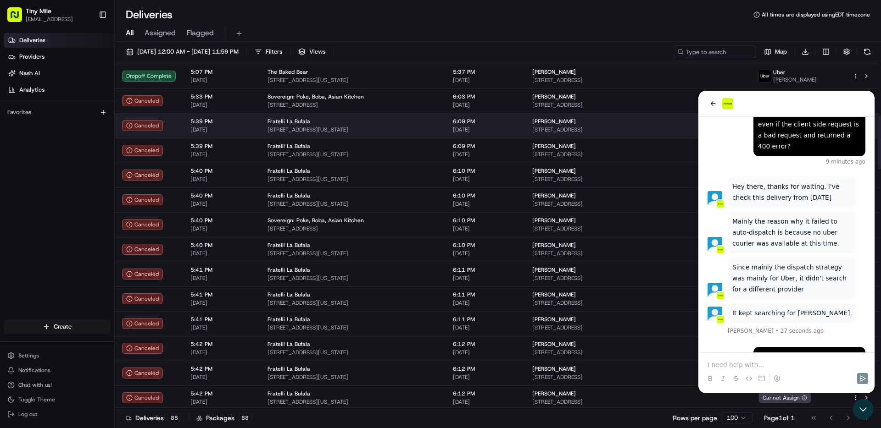
scroll to position [346, 0]
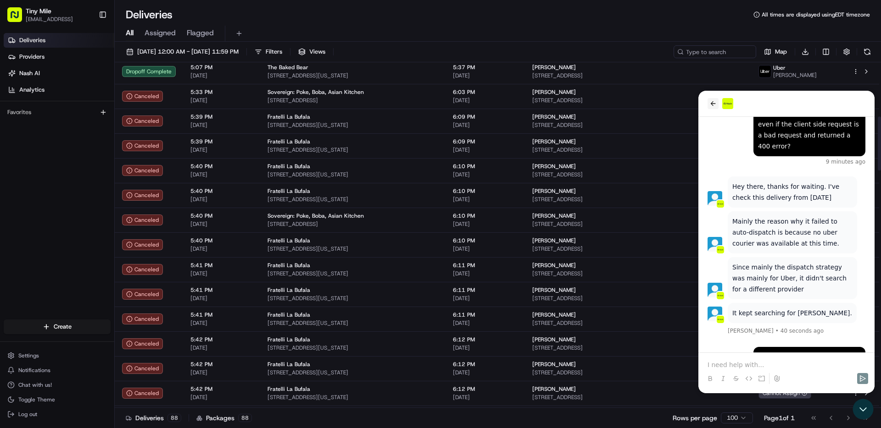
click at [713, 107] on icon "back" at bounding box center [712, 103] width 7 height 7
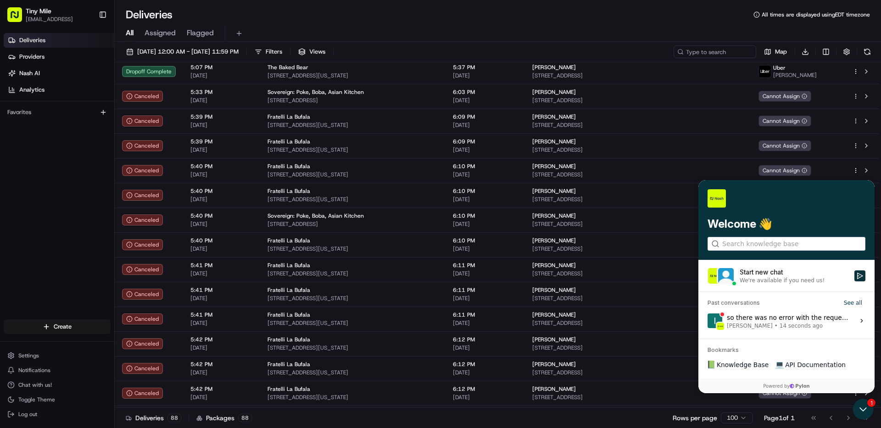
click at [773, 317] on div "so there was no error with the request? Ioakeim Kaltsidis • 14 seconds ago" at bounding box center [788, 320] width 122 height 17
click at [707, 321] on button "View issue" at bounding box center [707, 321] width 0 height 0
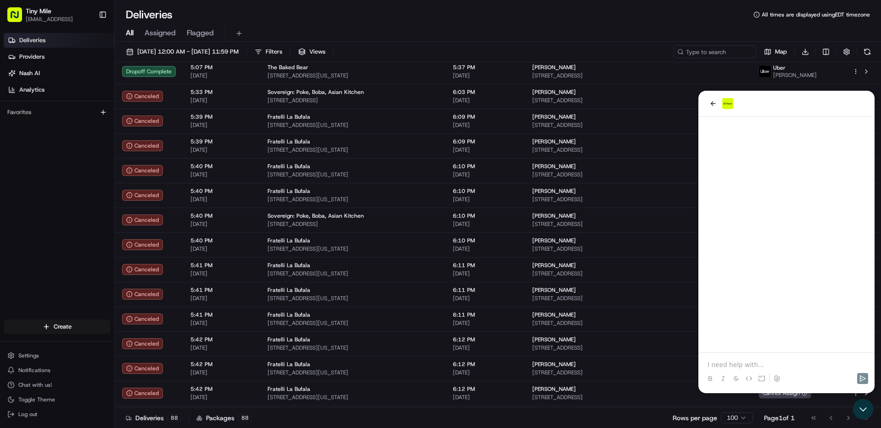
scroll to position [5016, 0]
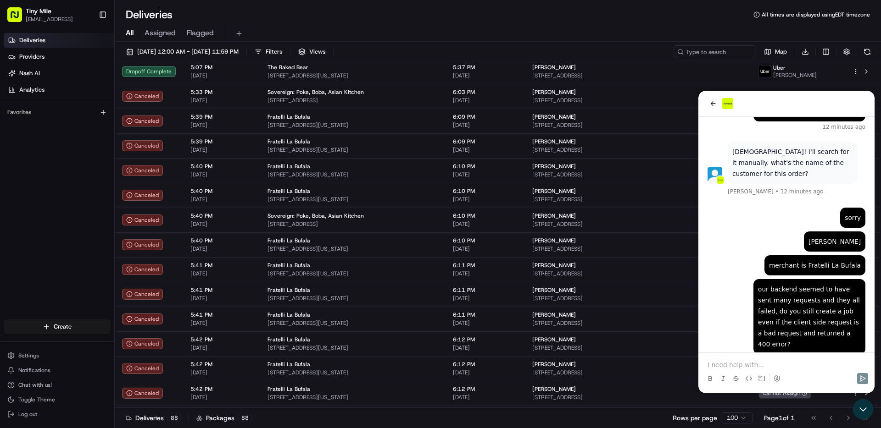
click at [754, 361] on p at bounding box center [786, 365] width 158 height 9
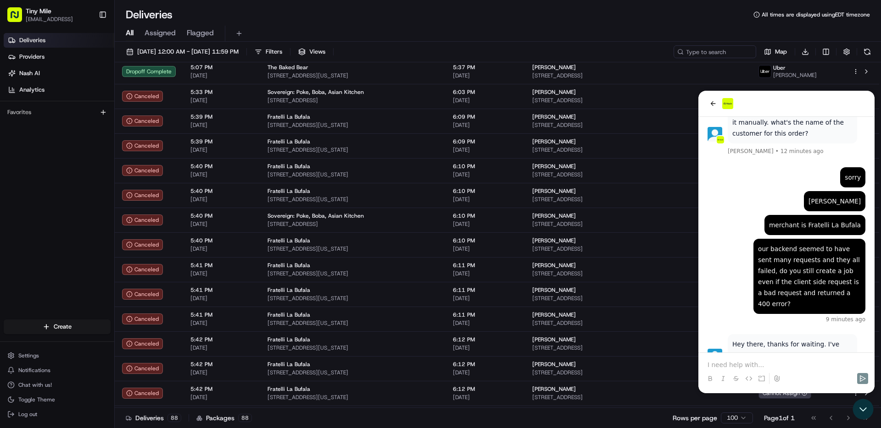
click at [720, 360] on div at bounding box center [786, 370] width 169 height 35
click at [723, 363] on p at bounding box center [786, 365] width 158 height 9
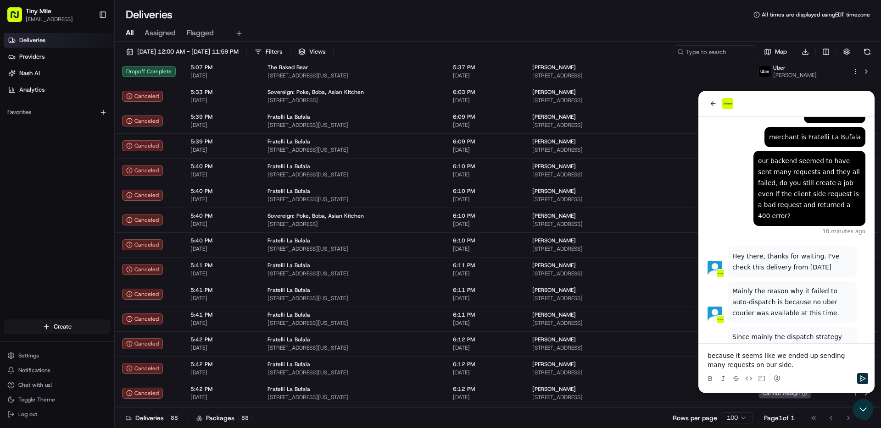
scroll to position [5198, 0]
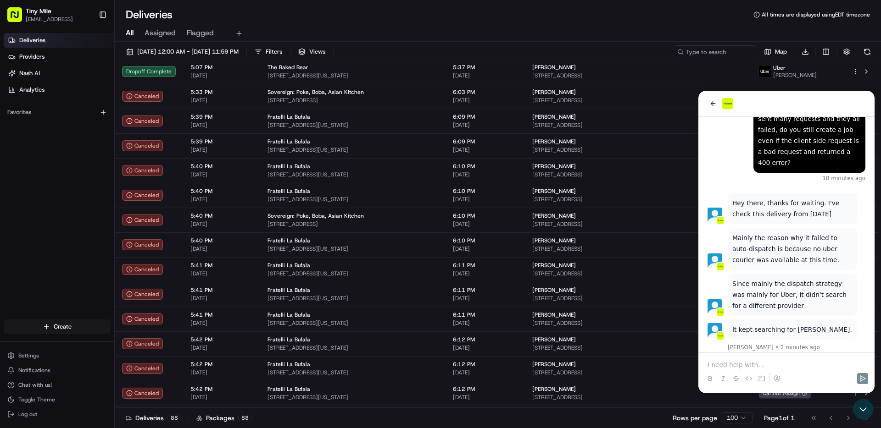
click at [762, 366] on p at bounding box center [786, 365] width 158 height 9
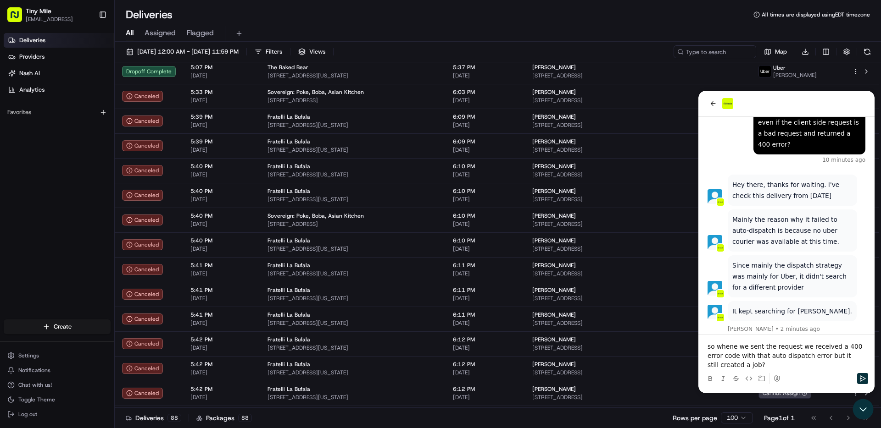
scroll to position [5255, 0]
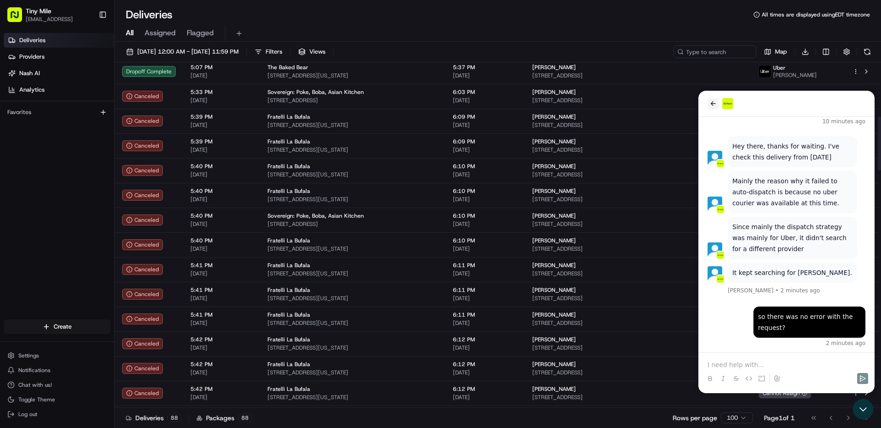
click at [710, 99] on button "back" at bounding box center [712, 103] width 11 height 11
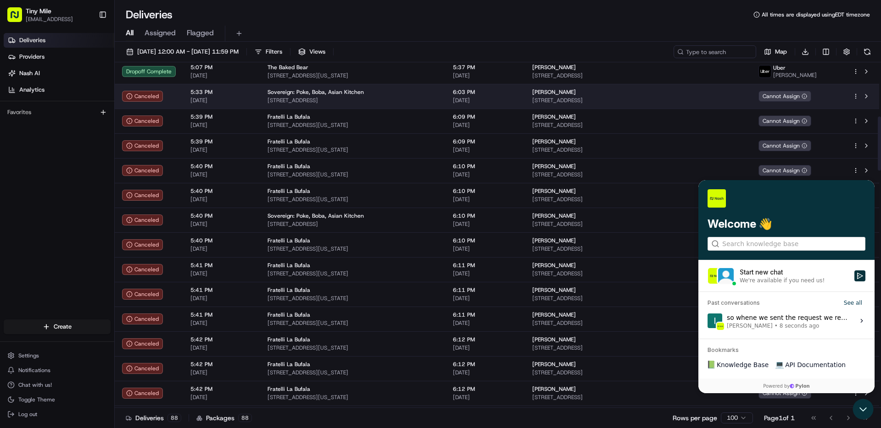
click at [679, 106] on td "Pablo 888 Biscayne Blvd APT 1210, Miami, FL 33132, USA" at bounding box center [638, 96] width 226 height 25
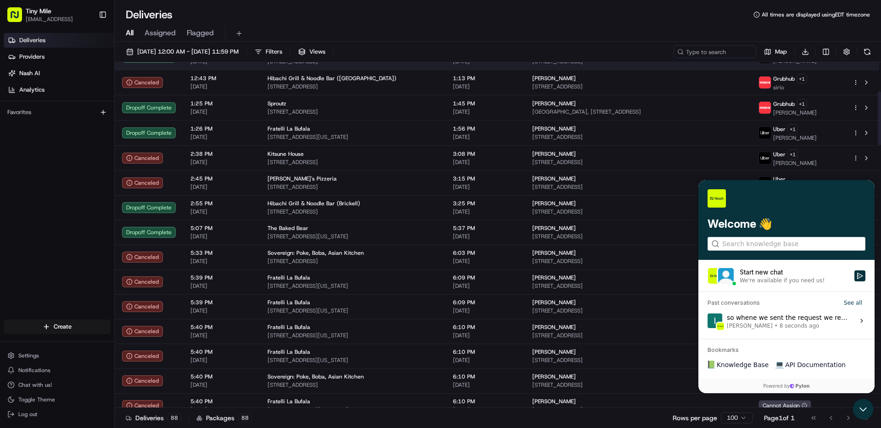
scroll to position [184, 0]
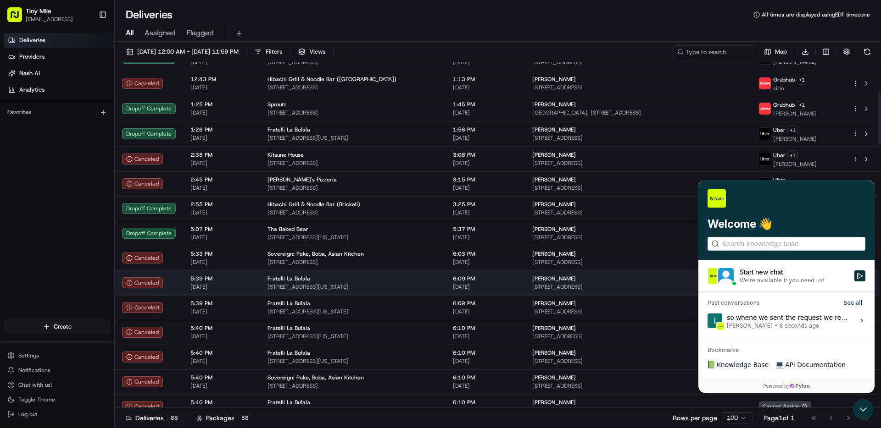
click at [302, 287] on span "[STREET_ADDRESS][US_STATE]" at bounding box center [352, 287] width 171 height 7
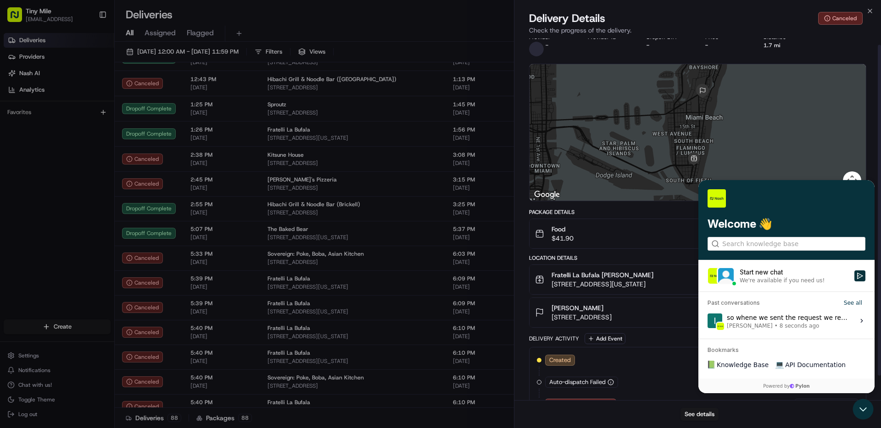
scroll to position [33, 0]
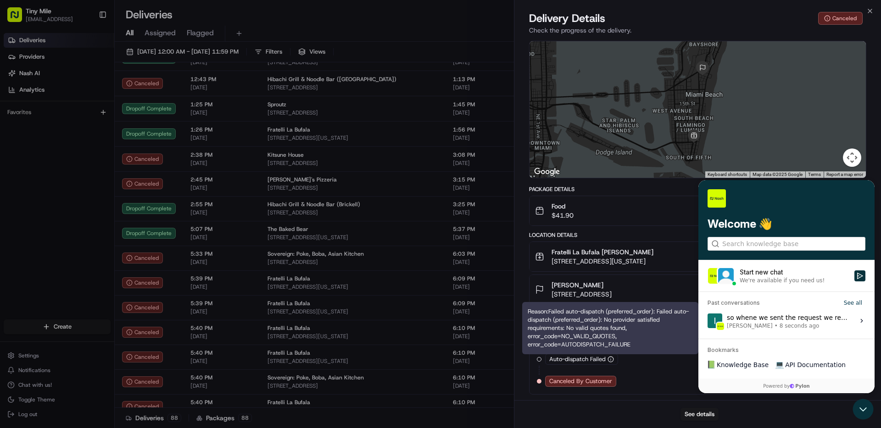
click at [608, 359] on icon "button" at bounding box center [610, 359] width 6 height 6
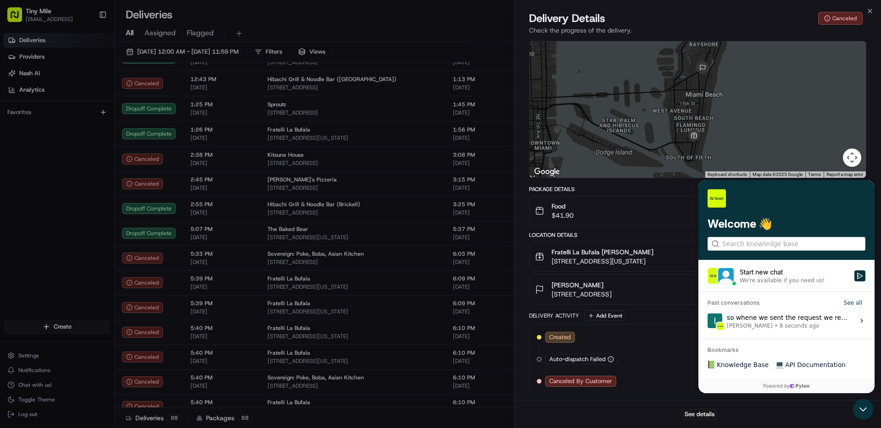
click at [749, 318] on div "Delivery Activity Add Event" at bounding box center [697, 316] width 337 height 11
click at [788, 322] on div "Delivery Activity Add Event Created 08/22/2025 5:34 PM EDT Auto-dispatch Failed…" at bounding box center [697, 353] width 337 height 84
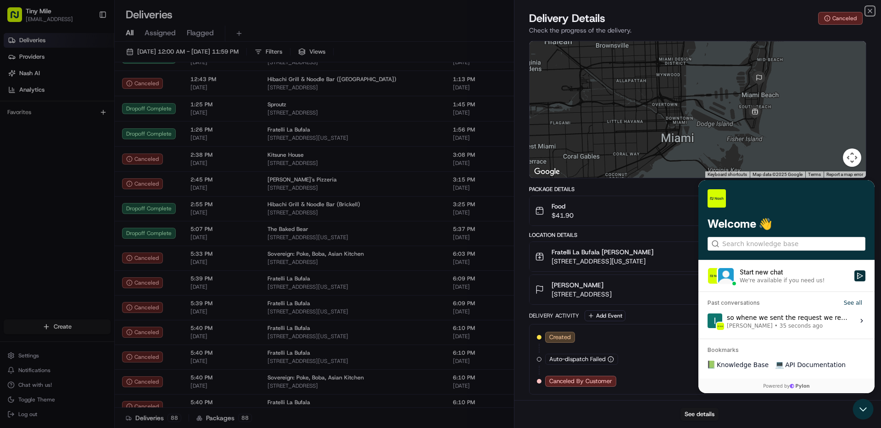
drag, startPoint x: 873, startPoint y: 10, endPoint x: 875, endPoint y: 57, distance: 47.3
click at [873, 10] on icon "button" at bounding box center [869, 10] width 7 height 7
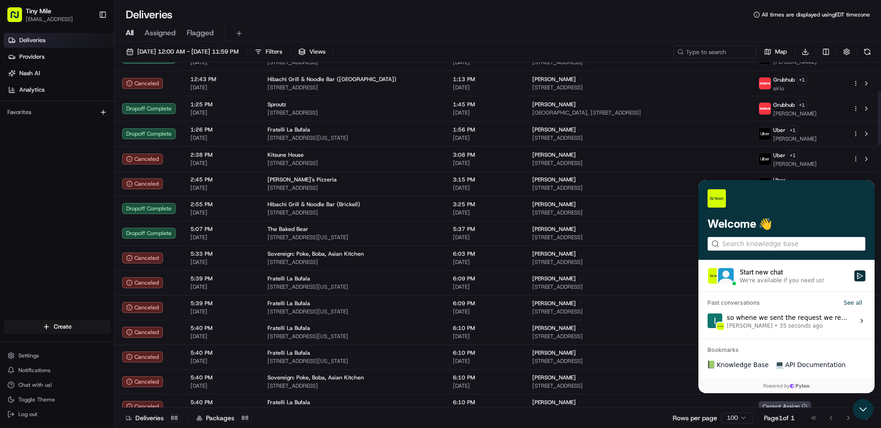
click at [770, 319] on div "so whene we sent the request we received a 400 error code with that auto dispat…" at bounding box center [788, 320] width 122 height 17
click at [707, 321] on button "View issue" at bounding box center [707, 321] width 0 height 0
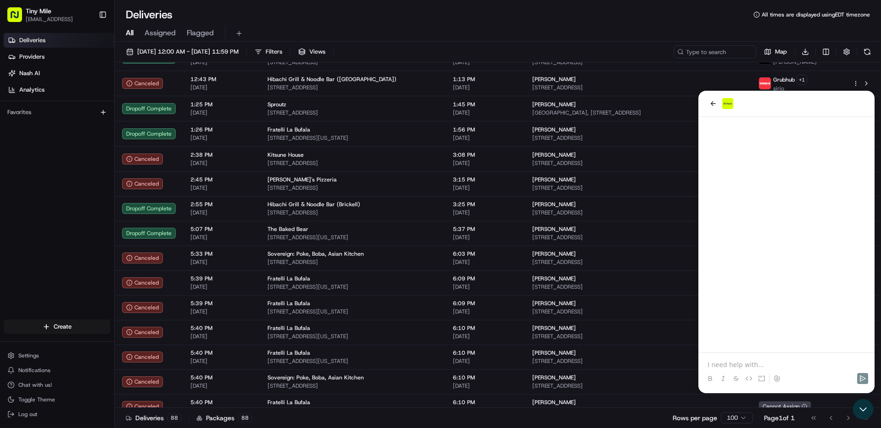
scroll to position [5255, 0]
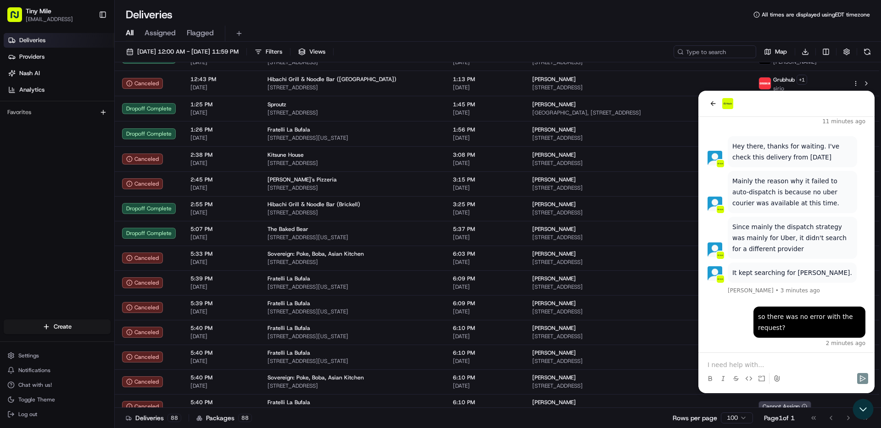
click at [765, 362] on p at bounding box center [786, 365] width 158 height 9
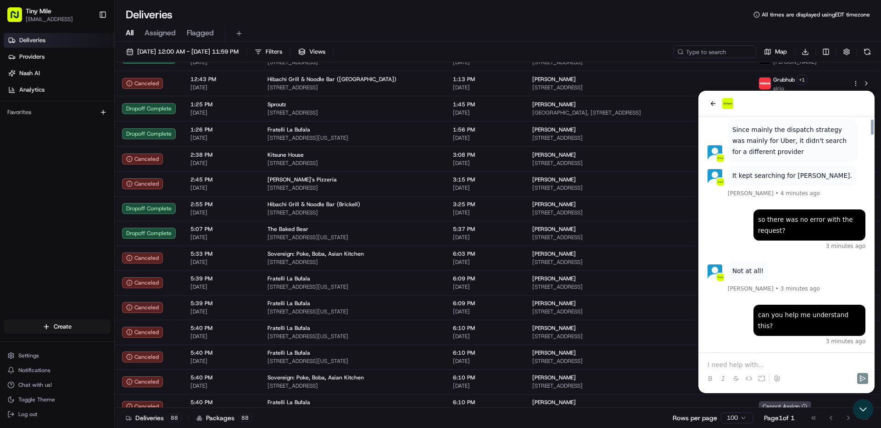
scroll to position [5409, 0]
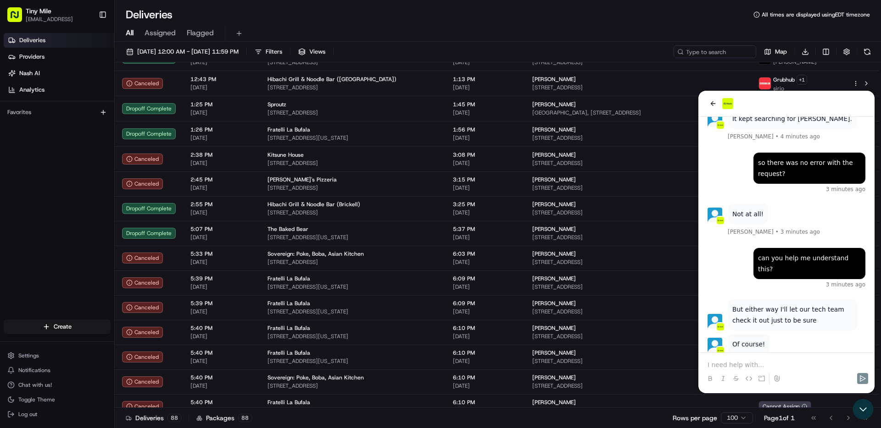
click at [740, 368] on p at bounding box center [786, 365] width 158 height 9
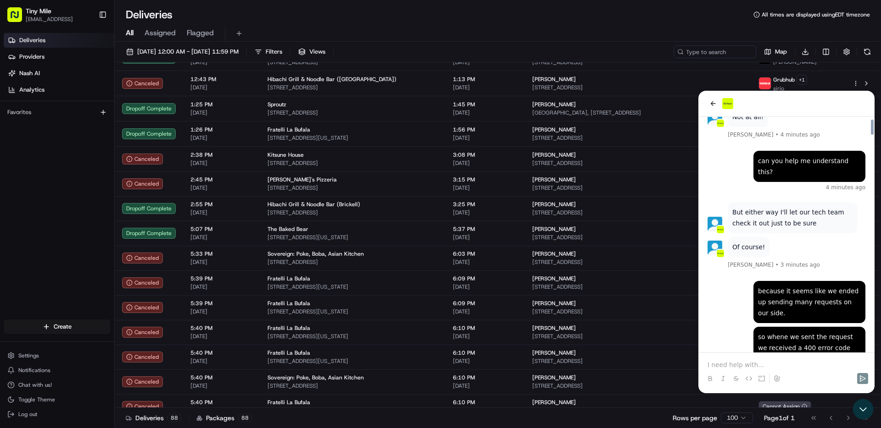
scroll to position [5637, 0]
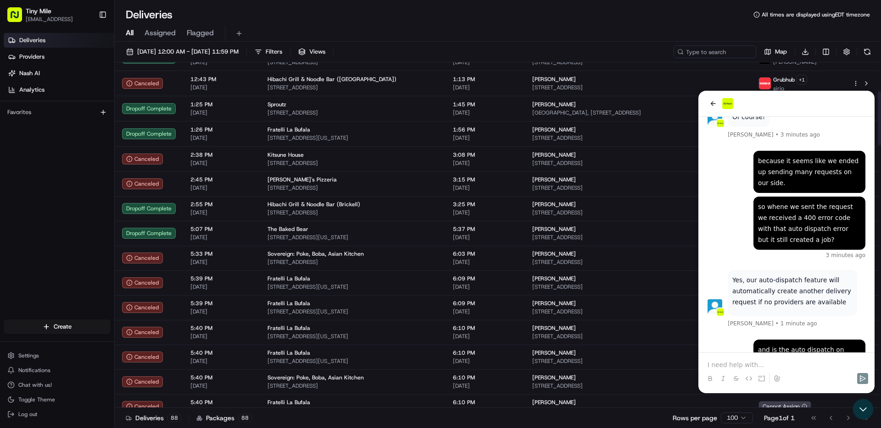
click at [743, 362] on p at bounding box center [786, 365] width 158 height 9
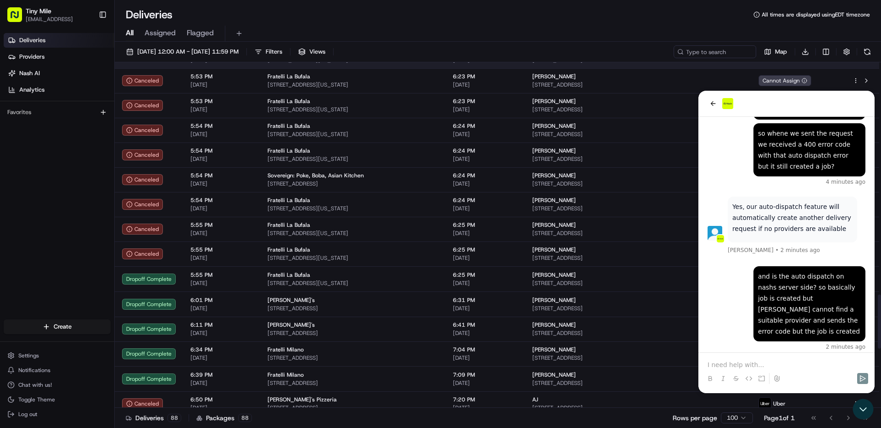
scroll to position [1484, 0]
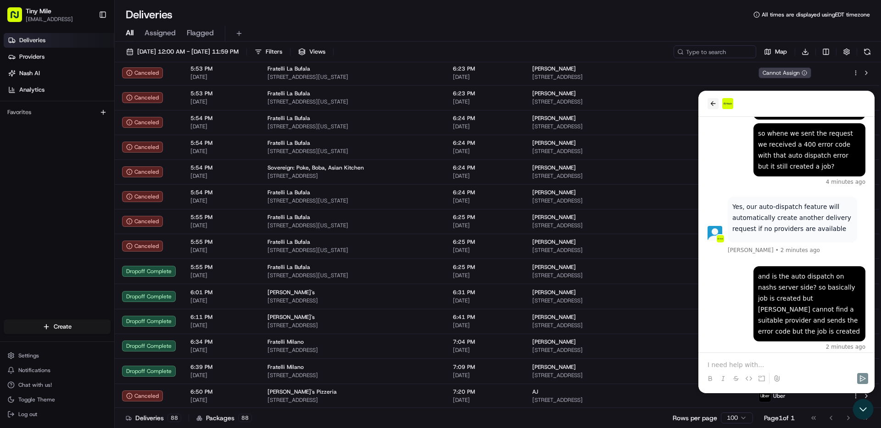
click at [715, 103] on icon "back" at bounding box center [712, 103] width 7 height 7
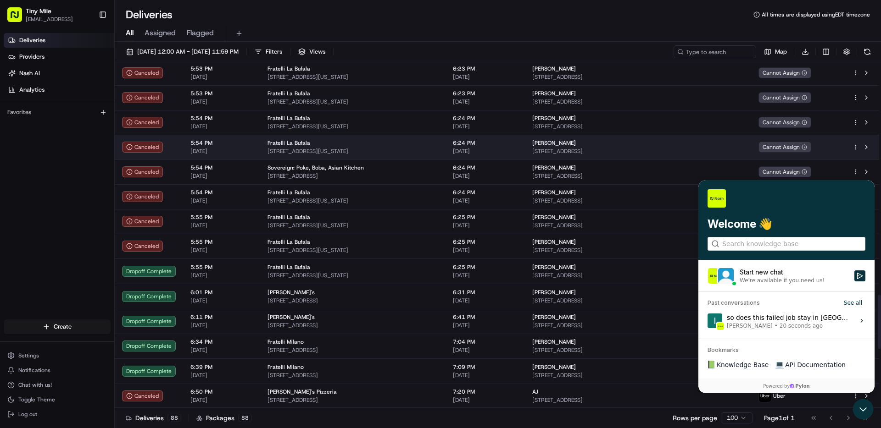
click at [665, 148] on span "[STREET_ADDRESS]" at bounding box center [637, 151] width 211 height 7
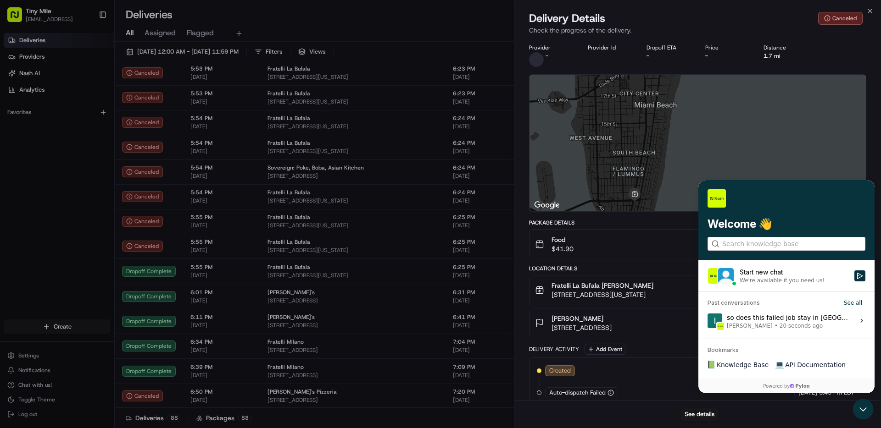
click at [874, 10] on div "Close Delivery Details Canceled Check the progress of the delivery. Provider - …" at bounding box center [697, 214] width 367 height 428
drag, startPoint x: 872, startPoint y: 11, endPoint x: 841, endPoint y: 36, distance: 40.4
click at [872, 11] on icon "button" at bounding box center [869, 10] width 7 height 7
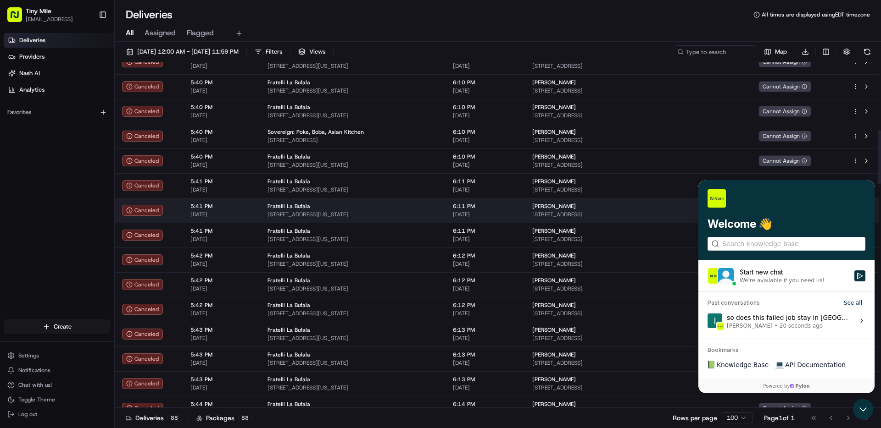
scroll to position [416, 0]
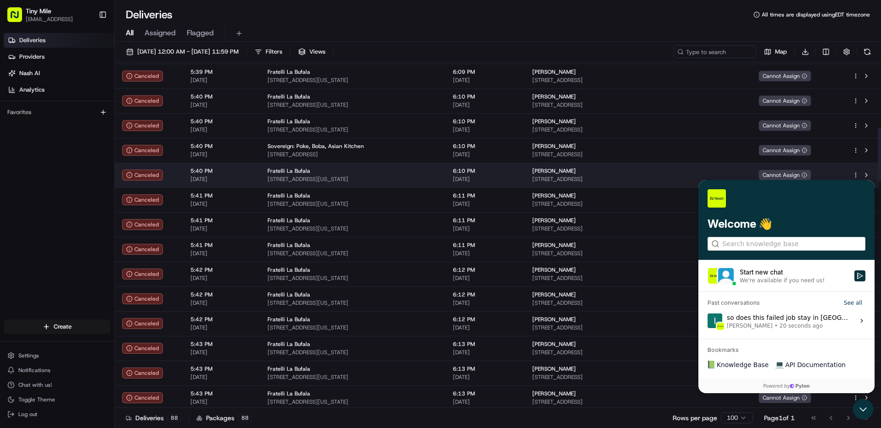
click at [337, 176] on span "[STREET_ADDRESS][US_STATE]" at bounding box center [352, 179] width 171 height 7
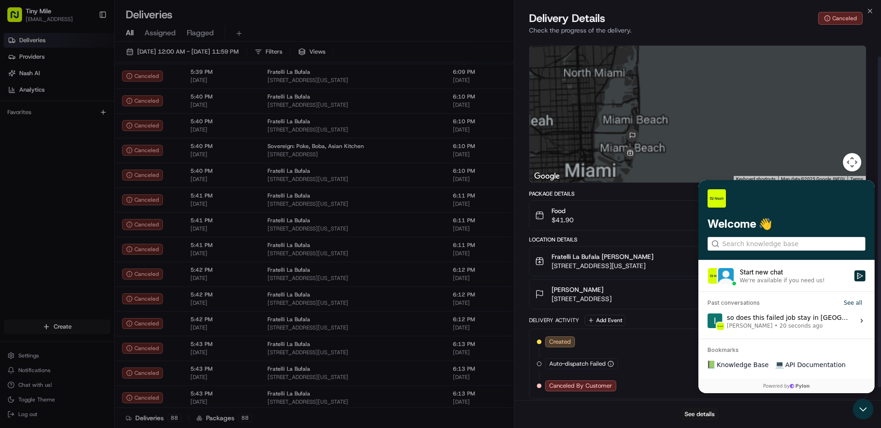
scroll to position [33, 0]
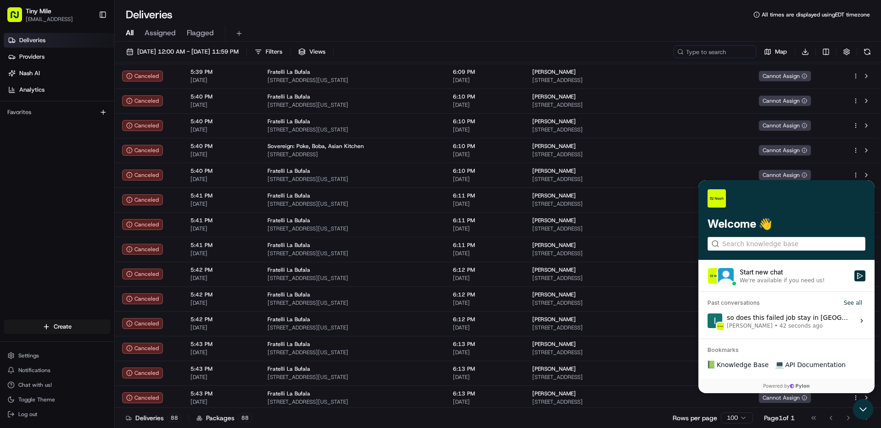
click at [800, 322] on div "so does this failed job stay in limbo? does it get cacnelled by nash as well ? …" at bounding box center [788, 320] width 122 height 17
click at [707, 322] on button "View issue" at bounding box center [707, 321] width 0 height 0
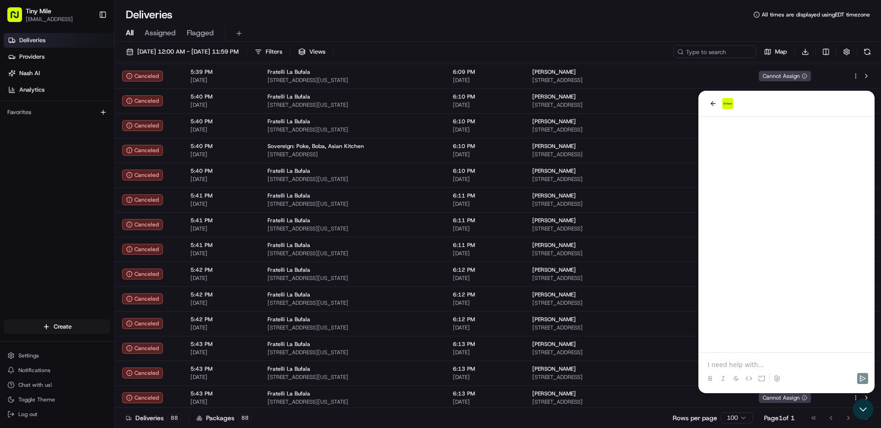
scroll to position [5710, 0]
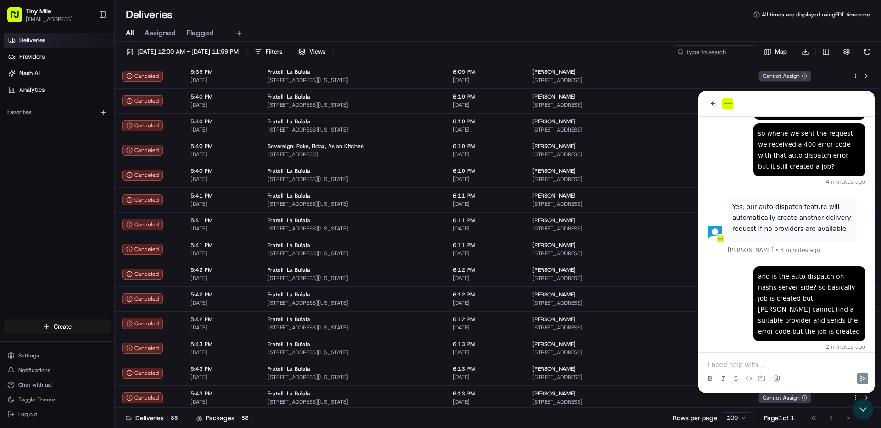
click at [762, 365] on p at bounding box center [786, 365] width 158 height 9
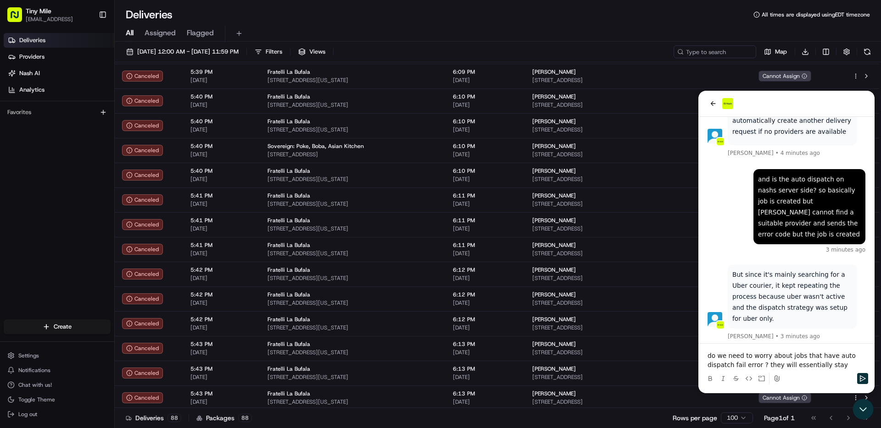
drag, startPoint x: 839, startPoint y: 364, endPoint x: 768, endPoint y: 365, distance: 71.1
click at [768, 365] on p "do we need to worry about jobs that have auto dispatch fail error ? they will e…" at bounding box center [786, 360] width 158 height 18
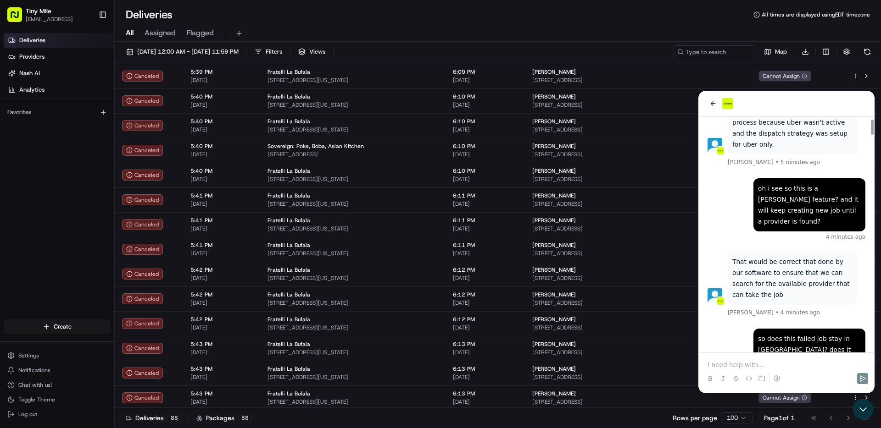
scroll to position [5993, 0]
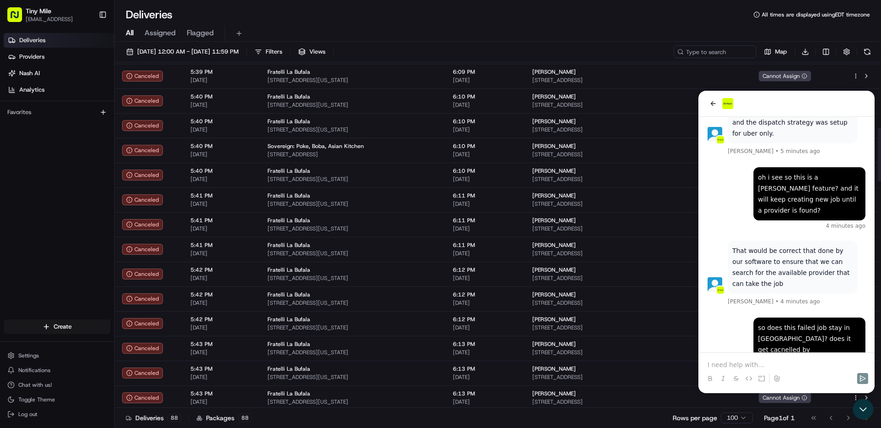
drag, startPoint x: 704, startPoint y: 100, endPoint x: 714, endPoint y: 100, distance: 10.1
click at [705, 100] on div at bounding box center [786, 104] width 176 height 26
click at [715, 100] on icon "back" at bounding box center [712, 103] width 7 height 7
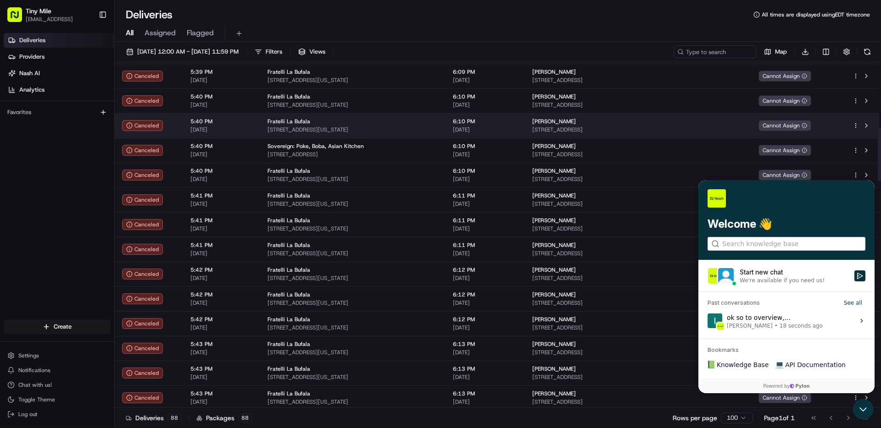
click at [703, 129] on span "[STREET_ADDRESS]" at bounding box center [637, 129] width 211 height 7
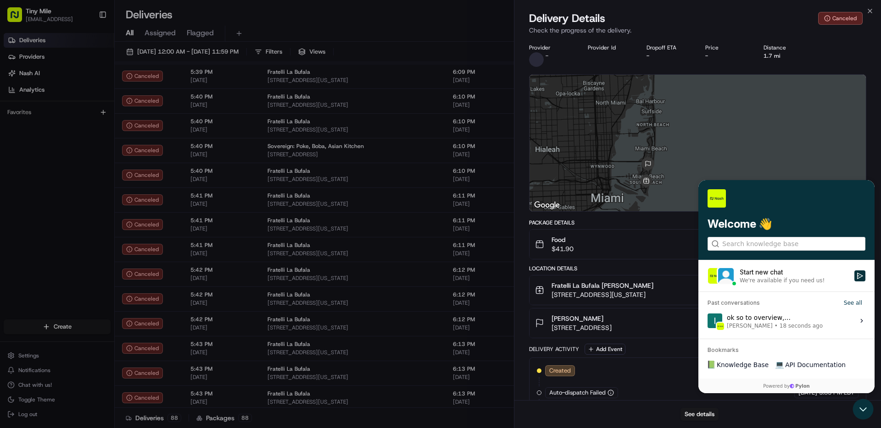
click at [663, 232] on button "Food $41.90" at bounding box center [697, 244] width 336 height 29
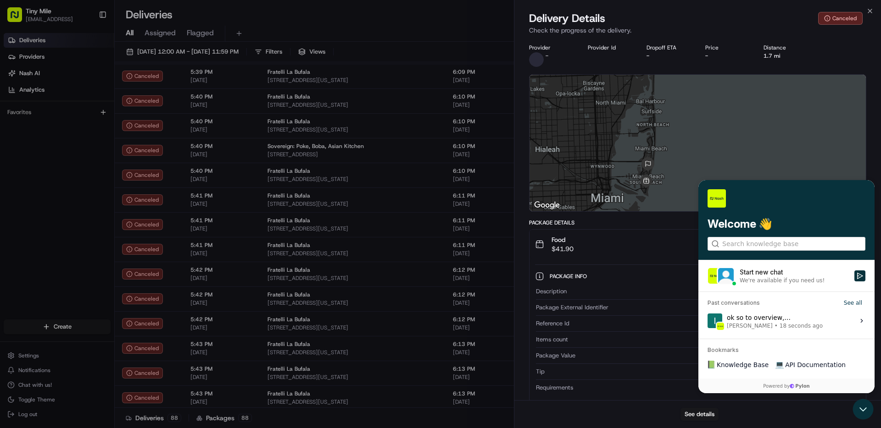
click at [750, 326] on div "2A179" at bounding box center [716, 324] width 286 height 8
click at [757, 322] on div "2A179" at bounding box center [716, 324] width 286 height 8
click at [864, 320] on div "Package Info Hidden ( 4 ) Description Food Package External Identifier a1abb8ed…" at bounding box center [697, 330] width 336 height 142
click at [860, 321] on div "Package Info Hidden ( 4 ) Description Food Package External Identifier a1abb8ed…" at bounding box center [697, 330] width 336 height 142
click at [744, 332] on div at bounding box center [697, 332] width 323 height 0
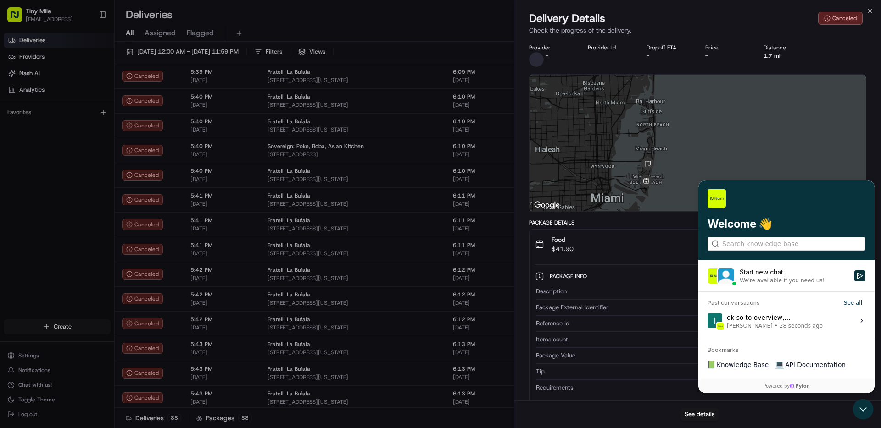
click at [749, 322] on div "2A179" at bounding box center [716, 324] width 286 height 8
click at [868, 11] on icon "button" at bounding box center [869, 10] width 7 height 7
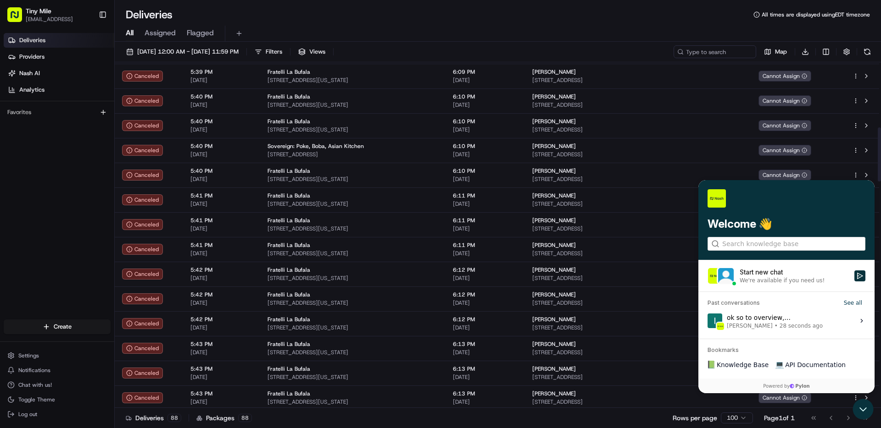
click at [766, 312] on label "ok so to overview, - We sent a request to create a job, (job gets created but r…" at bounding box center [786, 321] width 165 height 25
click at [707, 321] on button "View issue" at bounding box center [707, 321] width 0 height 0
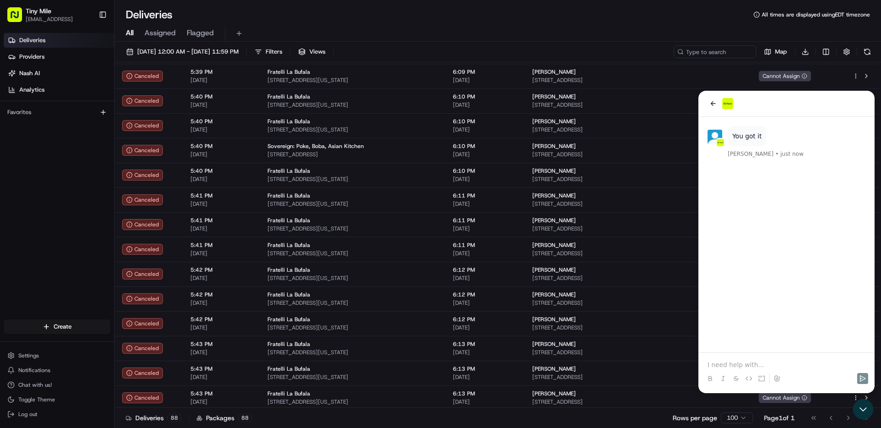
scroll to position [6037, 0]
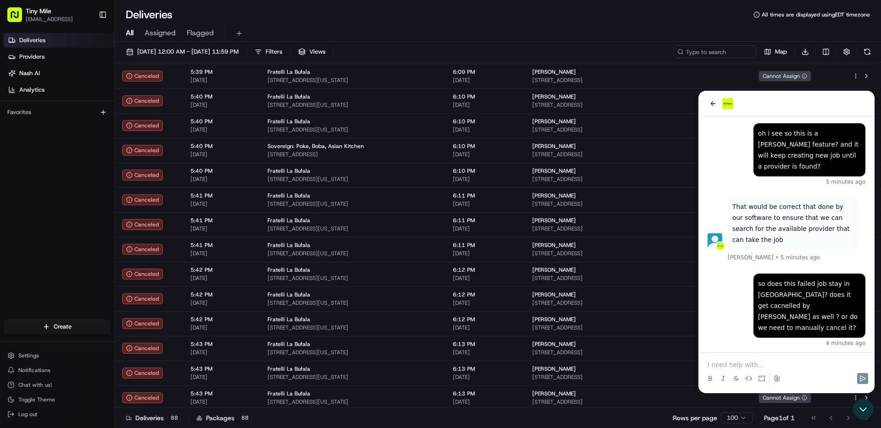
click at [728, 369] on p at bounding box center [786, 365] width 158 height 9
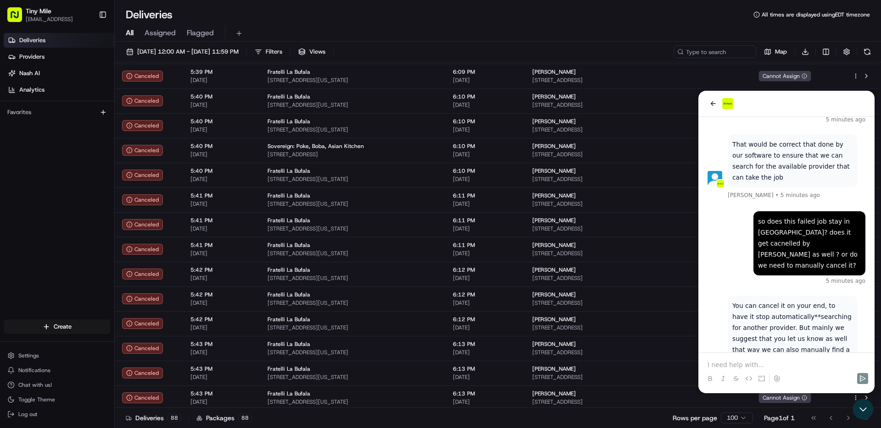
click at [743, 364] on p at bounding box center [786, 365] width 158 height 9
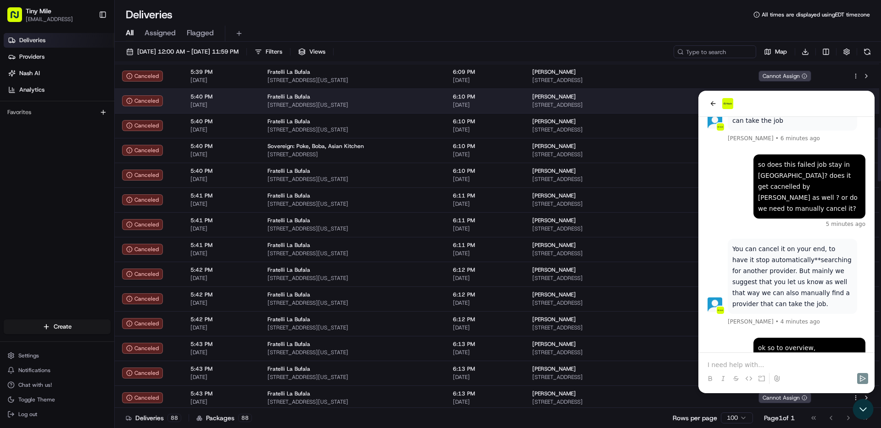
click at [690, 105] on span "[STREET_ADDRESS]" at bounding box center [637, 104] width 211 height 7
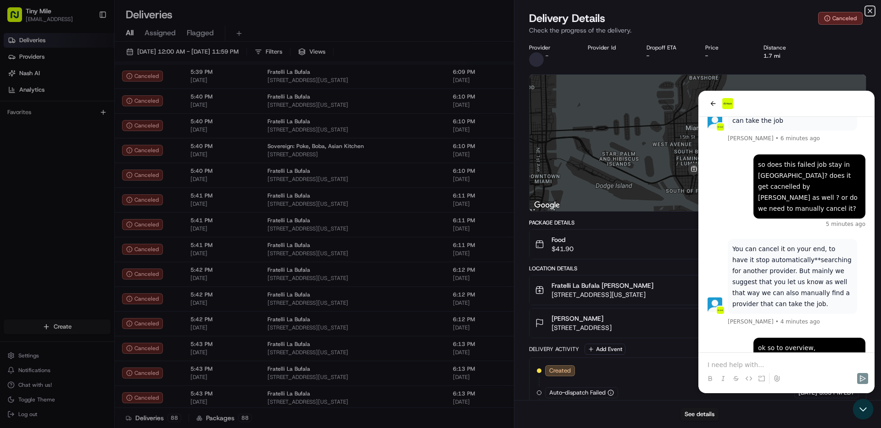
click at [873, 9] on icon "button" at bounding box center [869, 10] width 7 height 7
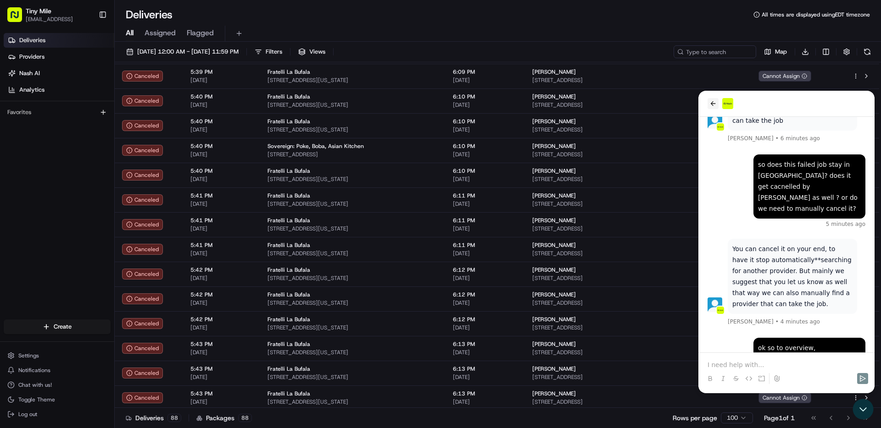
click at [717, 105] on button "back" at bounding box center [712, 103] width 11 height 11
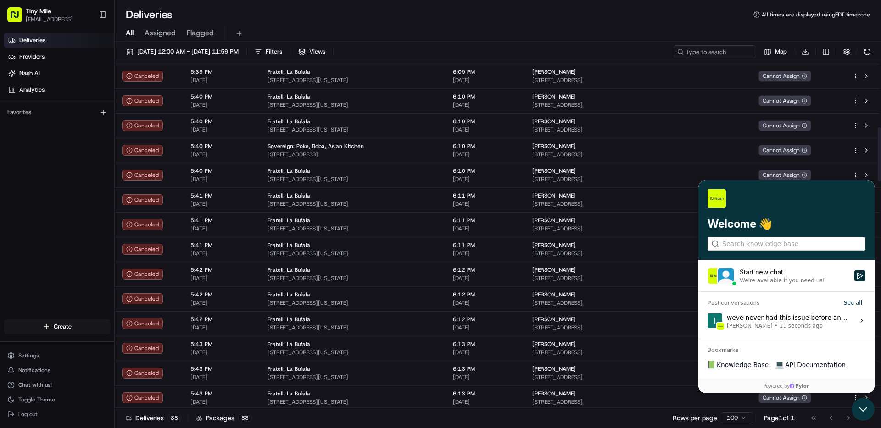
click at [860, 413] on icon "Open customer support" at bounding box center [862, 409] width 23 height 23
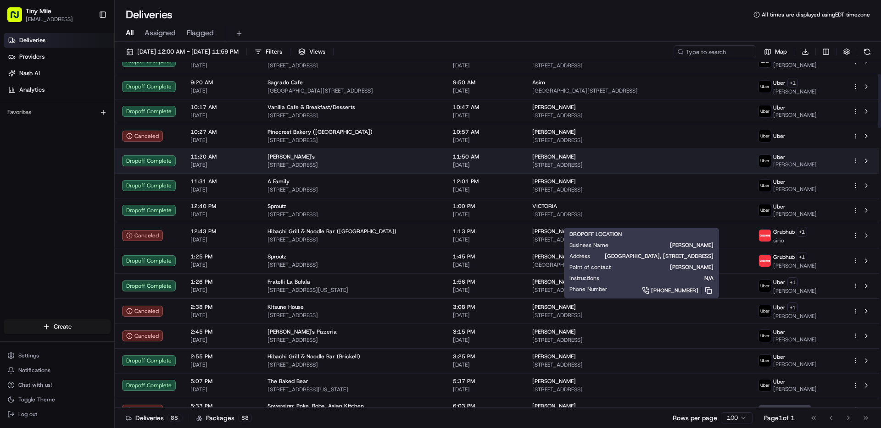
scroll to position [0, 0]
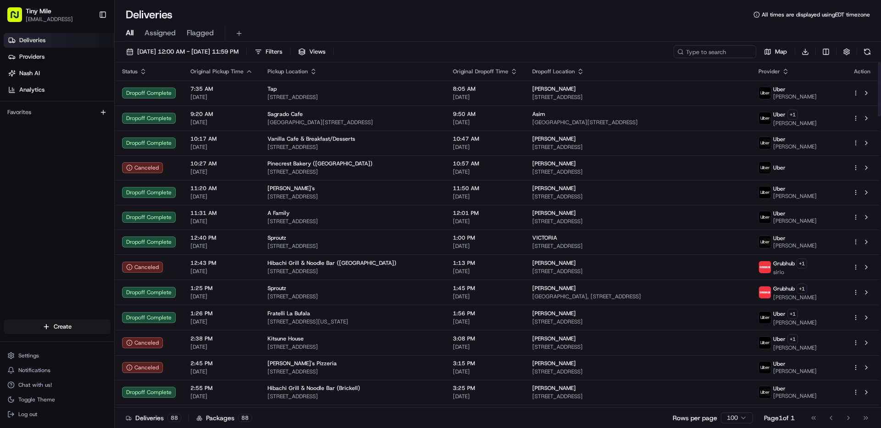
click at [789, 72] on icon "button" at bounding box center [785, 71] width 7 height 7
click at [46, 389] on span "Chat with us!" at bounding box center [34, 385] width 33 height 7
click at [52, 386] on button "Chat with us!" at bounding box center [57, 385] width 107 height 13
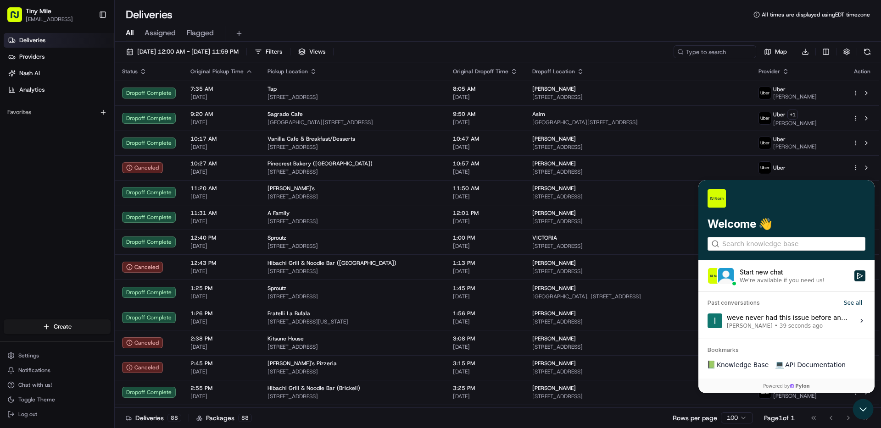
click at [753, 317] on div "weve never had this issue before and it caused quite significant problems causi…" at bounding box center [788, 320] width 122 height 17
click at [707, 321] on button "View issue" at bounding box center [707, 321] width 0 height 0
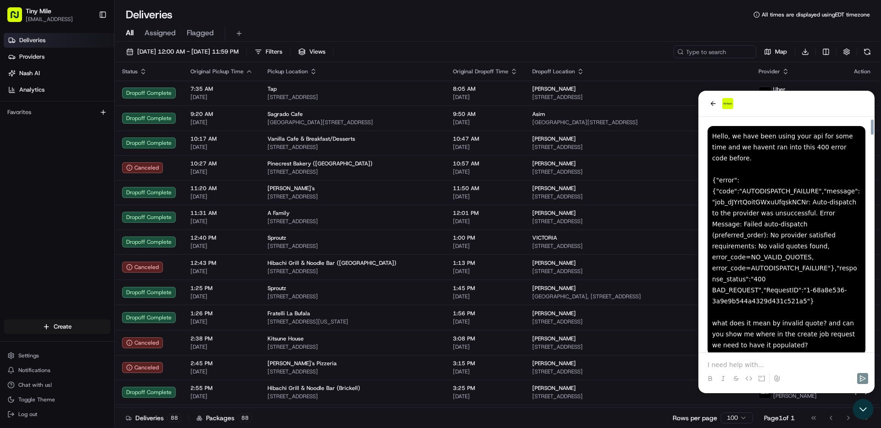
scroll to position [6156, 0]
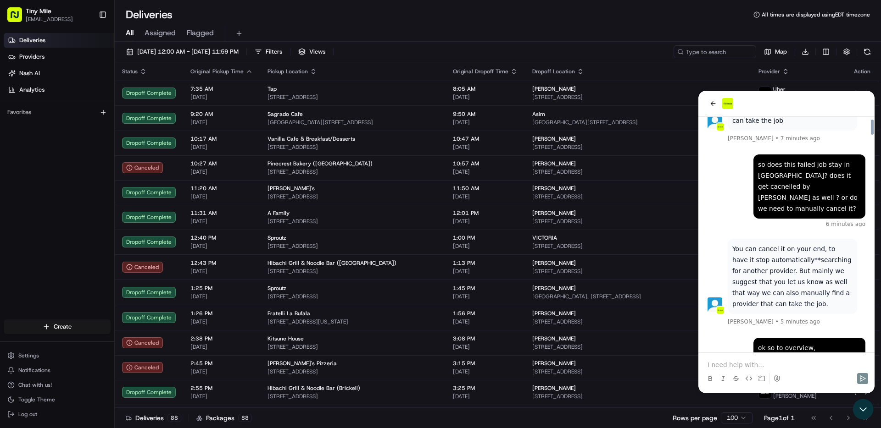
click at [746, 371] on div at bounding box center [786, 379] width 169 height 18
click at [747, 368] on p at bounding box center [786, 365] width 158 height 9
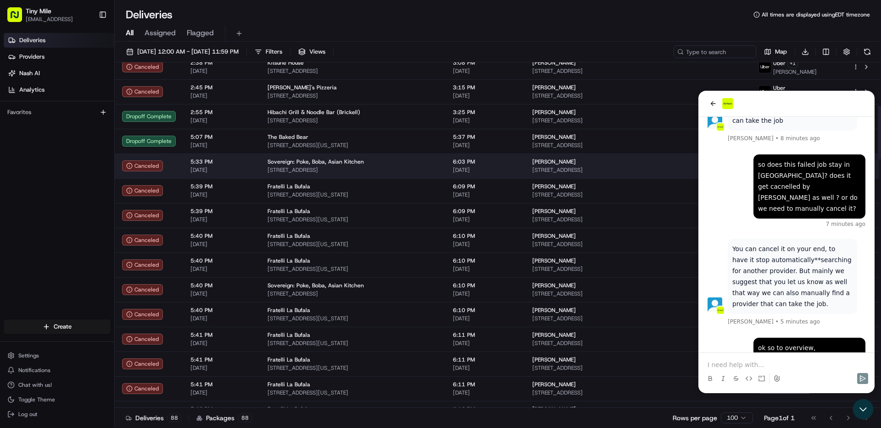
scroll to position [277, 0]
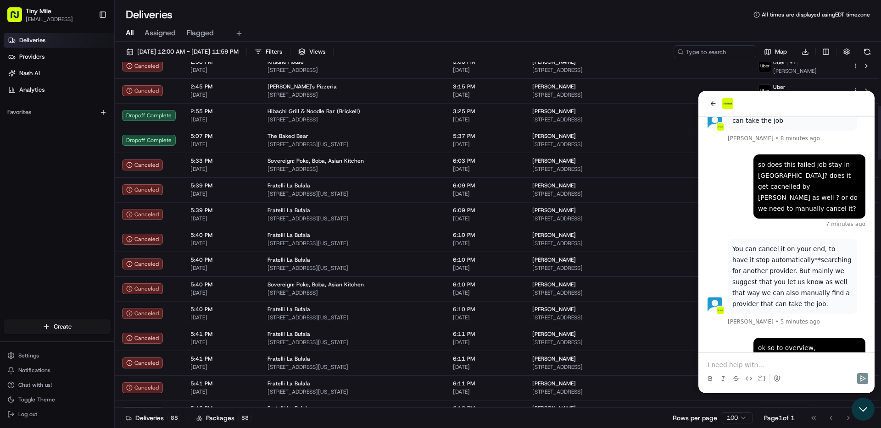
click at [859, 406] on icon "Open customer support" at bounding box center [862, 409] width 23 height 23
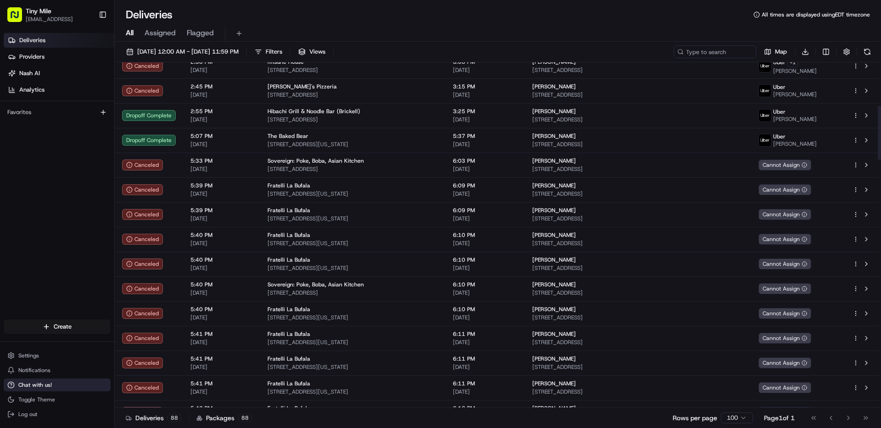
click at [42, 383] on span "Chat with us!" at bounding box center [34, 385] width 33 height 7
click at [35, 388] on span "Chat with us!" at bounding box center [34, 385] width 33 height 7
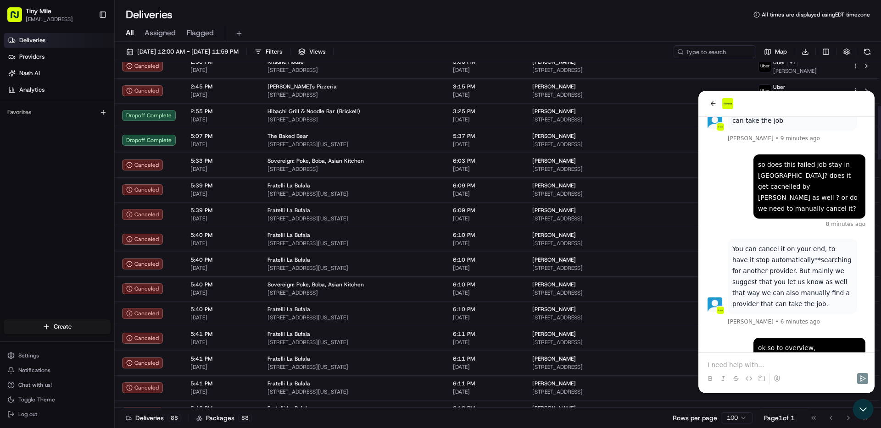
click at [787, 354] on div at bounding box center [786, 370] width 169 height 35
click at [765, 361] on p at bounding box center [786, 365] width 158 height 9
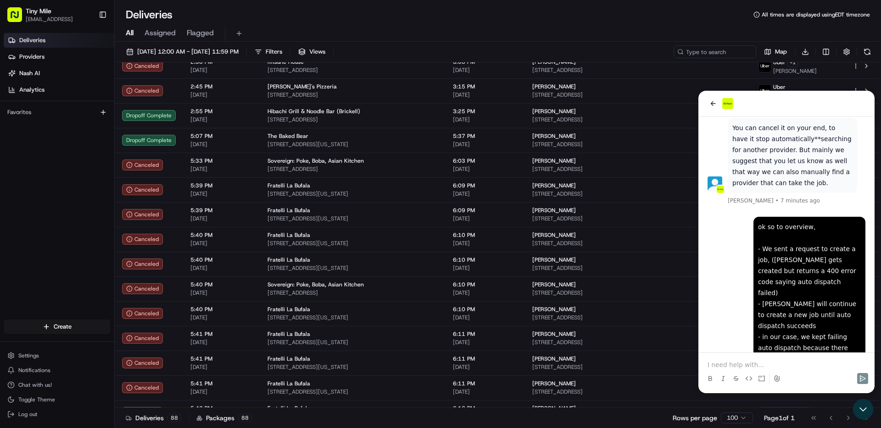
click at [751, 362] on p at bounding box center [786, 365] width 158 height 9
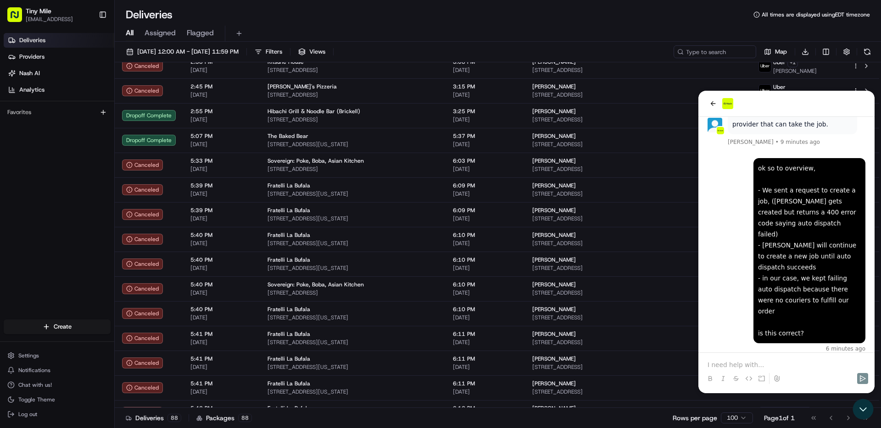
drag, startPoint x: 870, startPoint y: 417, endPoint x: 860, endPoint y: 404, distance: 16.4
click at [864, 410] on div at bounding box center [863, 409] width 25 height 23
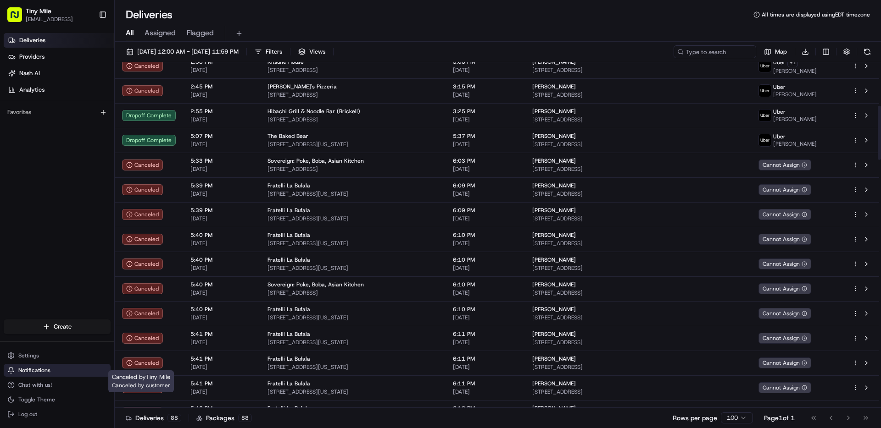
scroll to position [6358, 0]
click at [56, 380] on button "Chat with us!" at bounding box center [57, 385] width 107 height 13
click at [51, 386] on button "Chat with us!" at bounding box center [57, 385] width 107 height 13
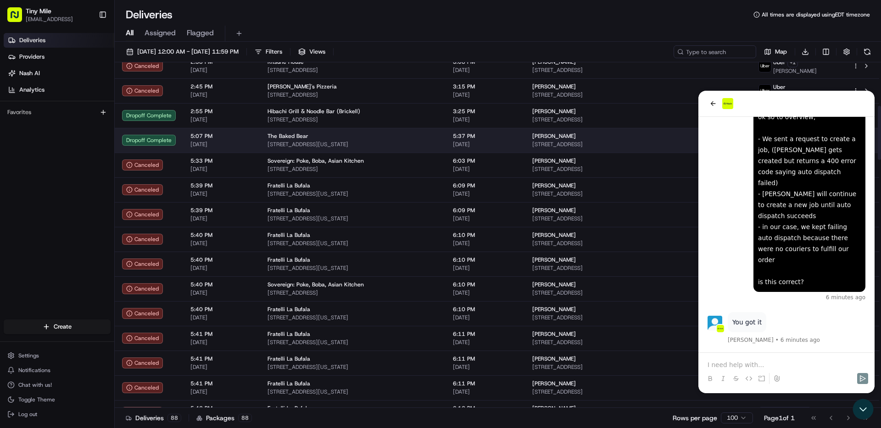
click at [648, 141] on span "[STREET_ADDRESS]" at bounding box center [637, 144] width 211 height 7
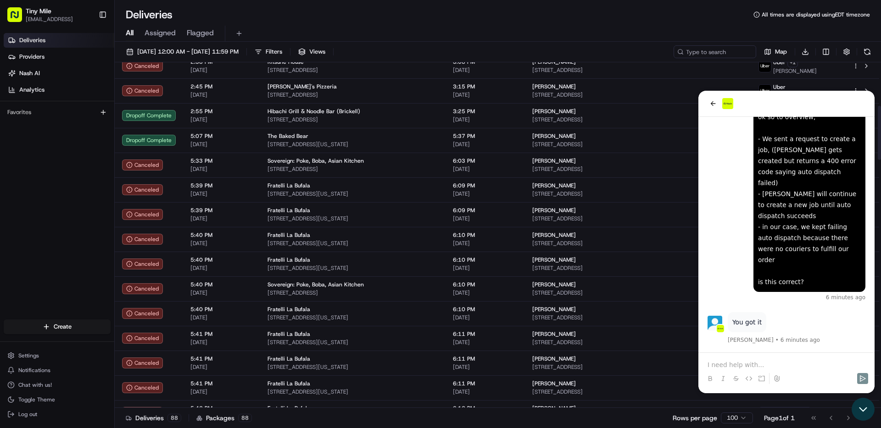
click at [863, 401] on button "Open customer support" at bounding box center [862, 409] width 23 height 23
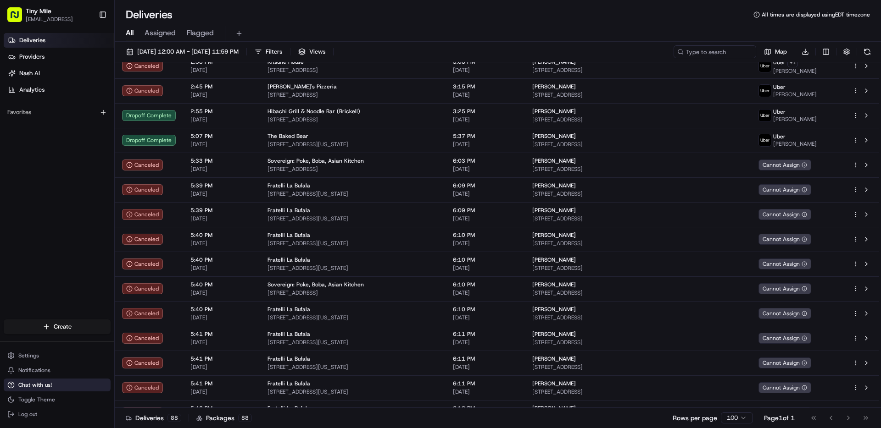
click at [47, 386] on span "Chat with us!" at bounding box center [34, 385] width 33 height 7
click at [48, 382] on span "Chat with us!" at bounding box center [34, 385] width 33 height 7
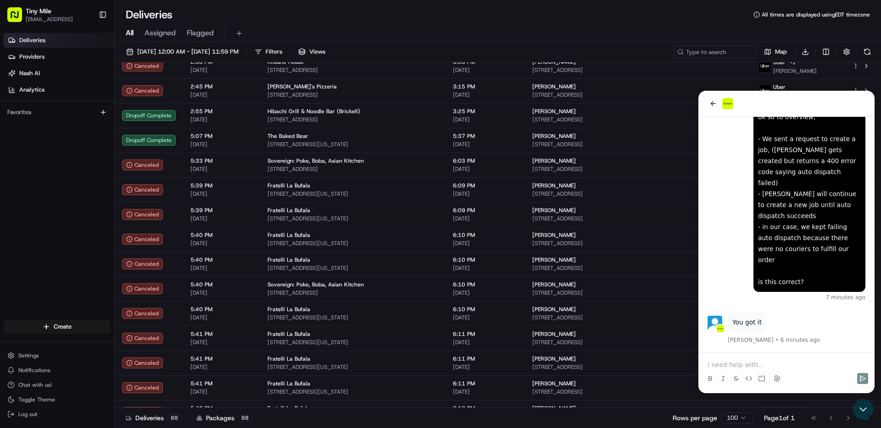
click at [762, 361] on p at bounding box center [786, 365] width 158 height 9
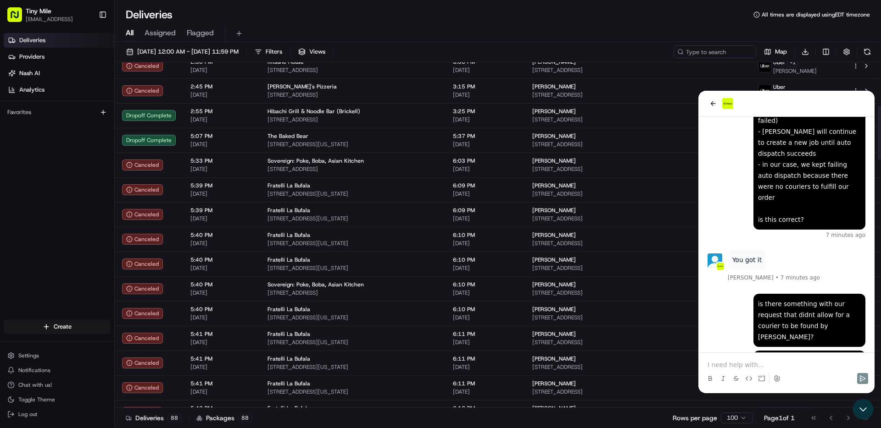
click at [779, 367] on p at bounding box center [786, 365] width 158 height 9
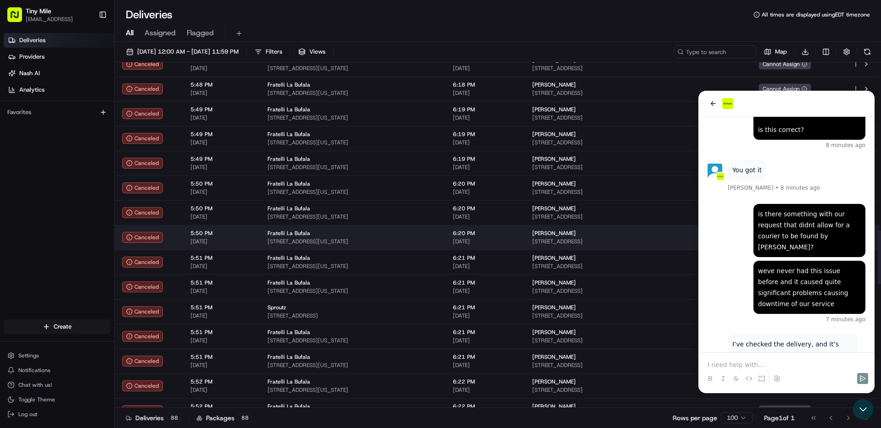
scroll to position [1075, 0]
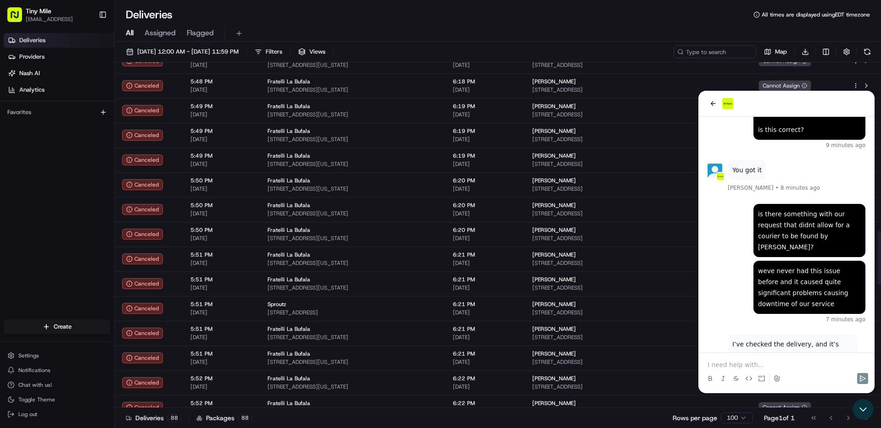
click at [758, 371] on div at bounding box center [786, 379] width 169 height 18
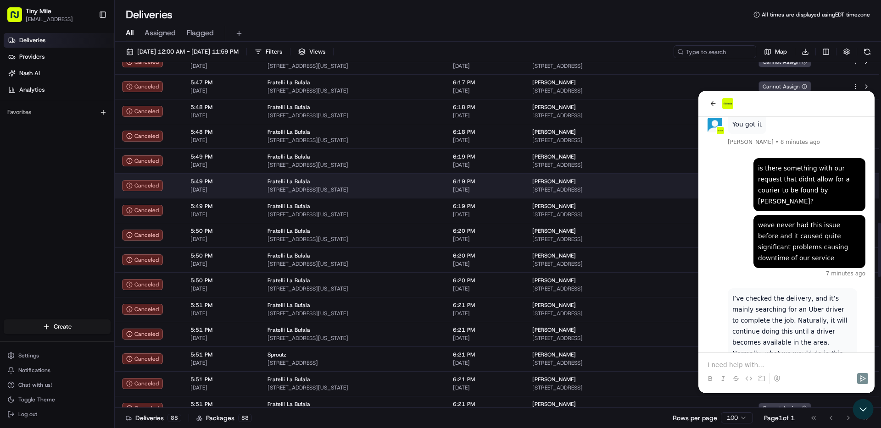
scroll to position [1028, 0]
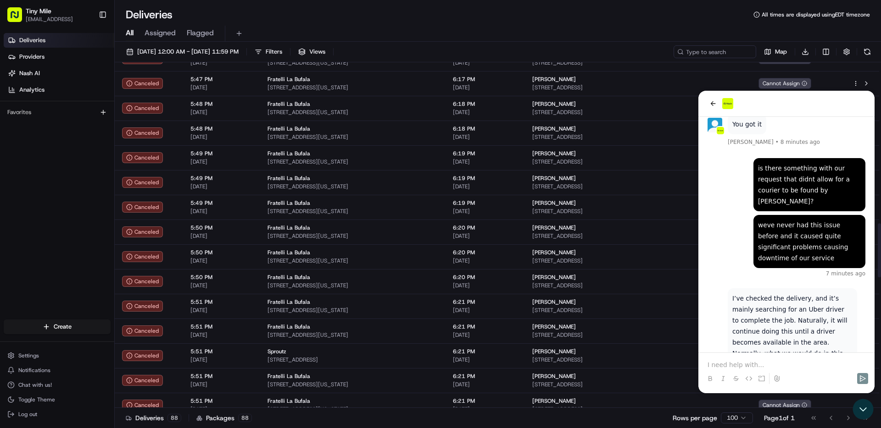
click at [732, 363] on p at bounding box center [786, 365] width 158 height 9
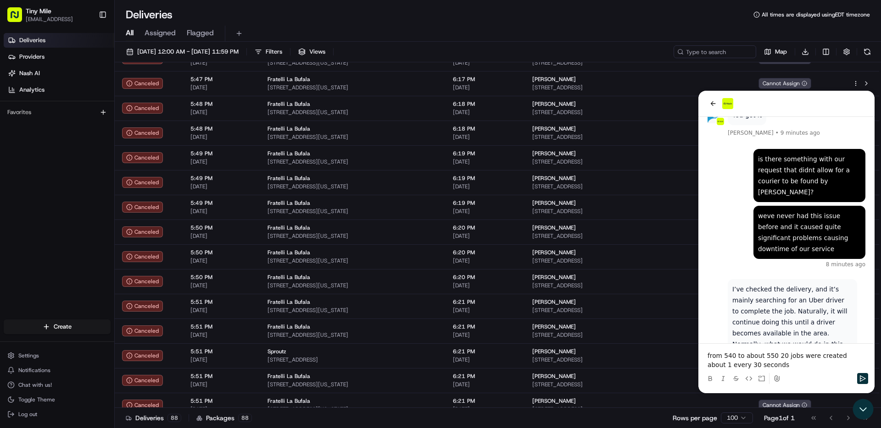
scroll to position [6631, 0]
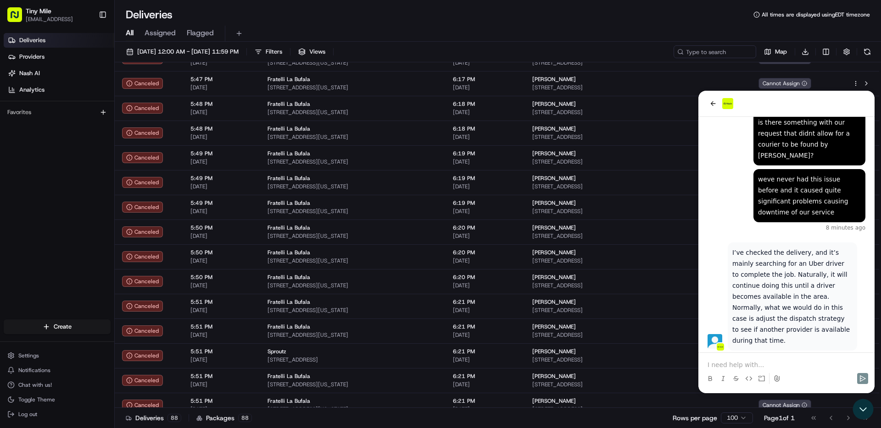
click at [756, 366] on p at bounding box center [786, 365] width 158 height 9
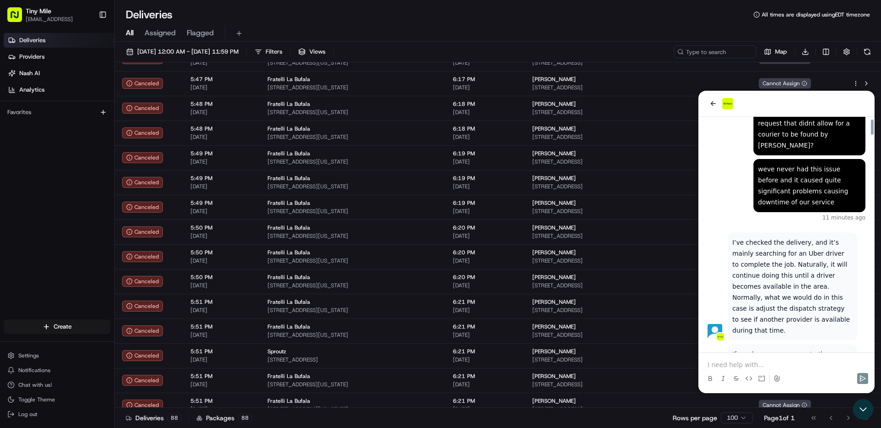
scroll to position [6717, 0]
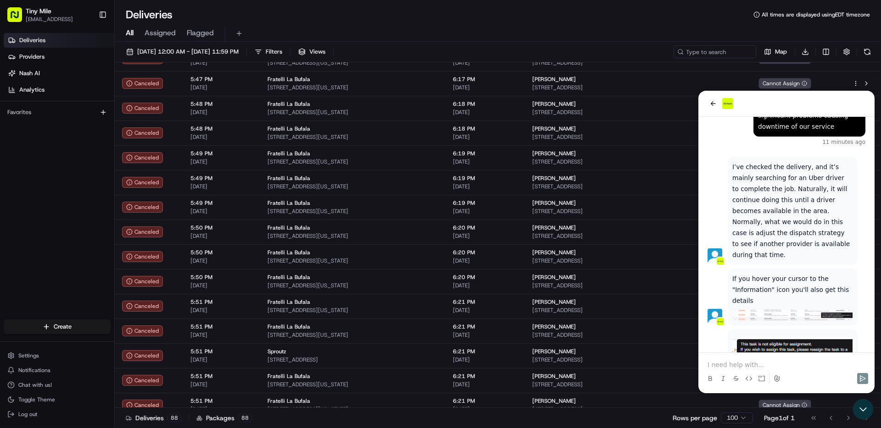
click at [762, 361] on p at bounding box center [786, 365] width 158 height 9
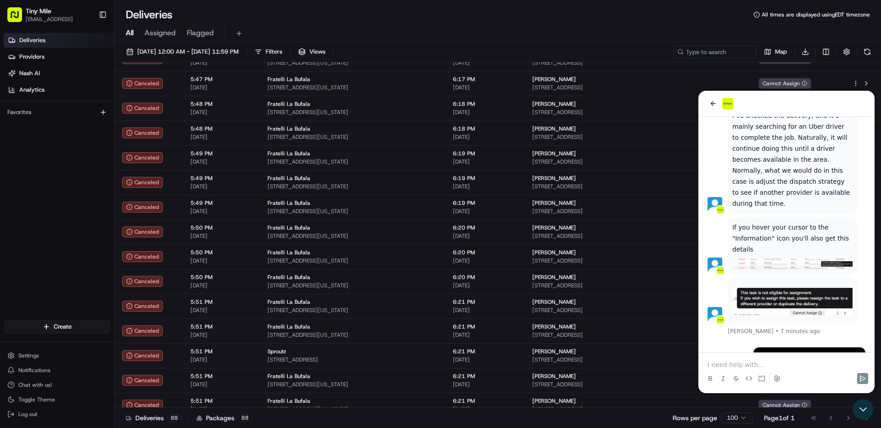
click at [771, 371] on div at bounding box center [786, 379] width 169 height 18
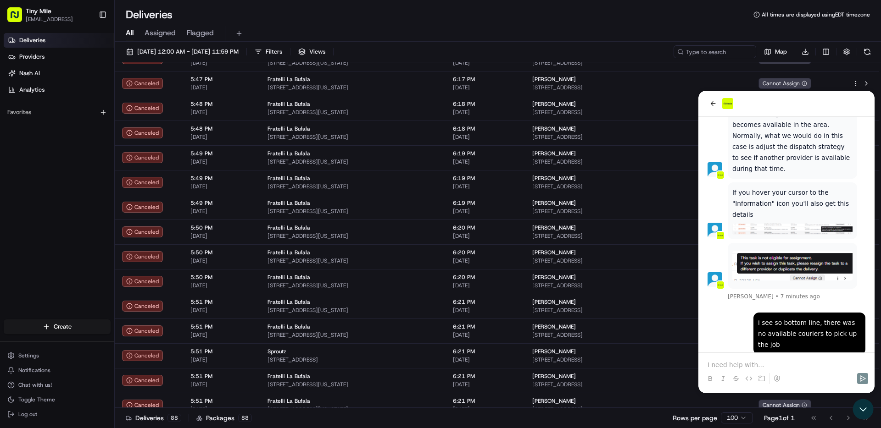
click at [790, 368] on p at bounding box center [786, 365] width 158 height 9
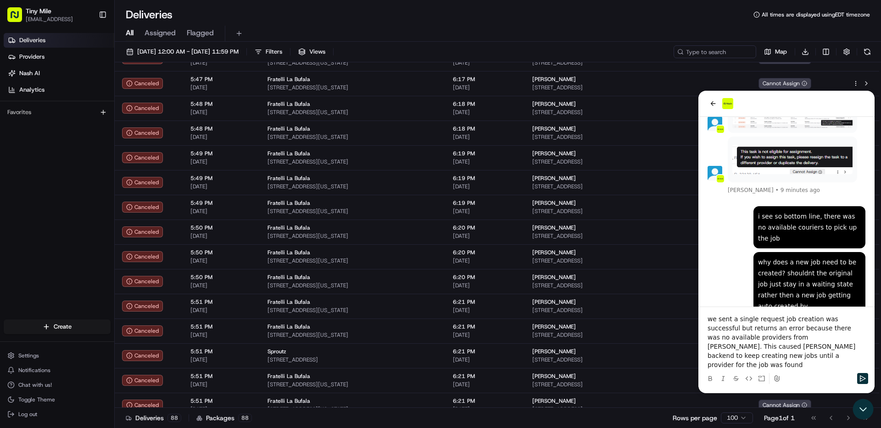
scroll to position [6989, 0]
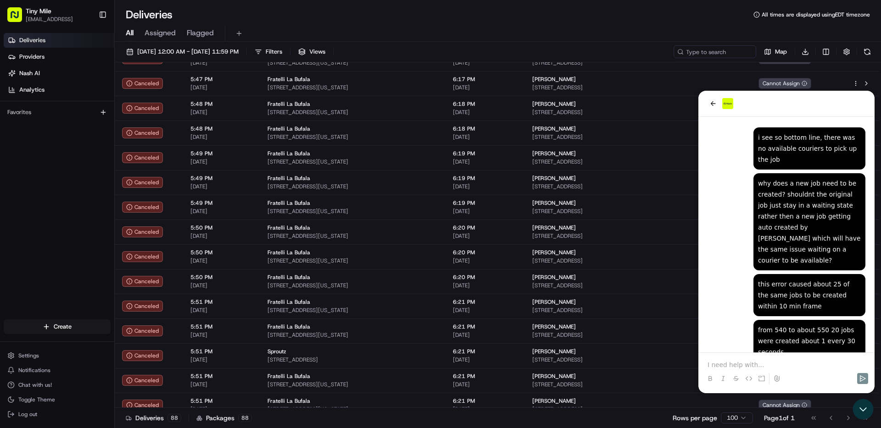
click at [763, 353] on div at bounding box center [786, 370] width 169 height 35
click at [762, 362] on p at bounding box center [786, 365] width 158 height 9
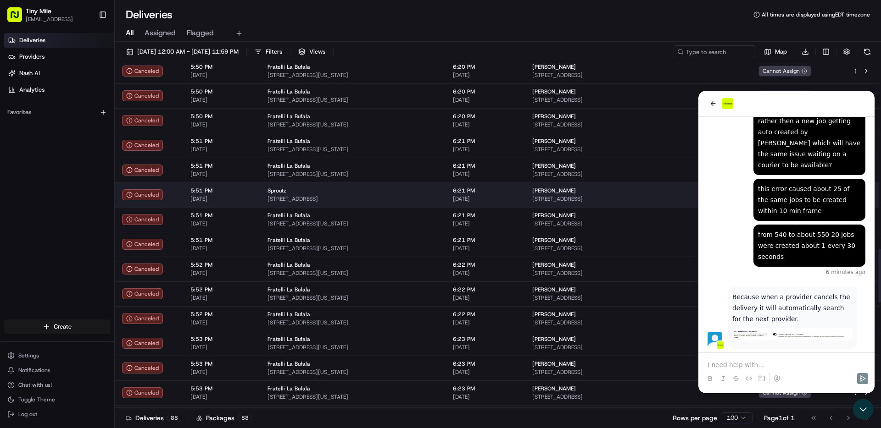
scroll to position [1189, 0]
click at [594, 191] on div "[PERSON_NAME]" at bounding box center [637, 190] width 211 height 7
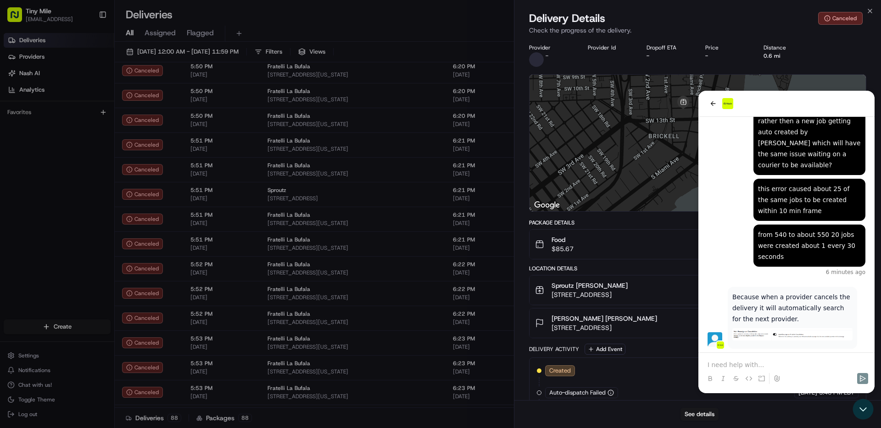
click at [872, 16] on div "Delivery Details Canceled Check the progress of the delivery." at bounding box center [697, 25] width 367 height 28
click at [871, 11] on icon "button" at bounding box center [870, 11] width 4 height 4
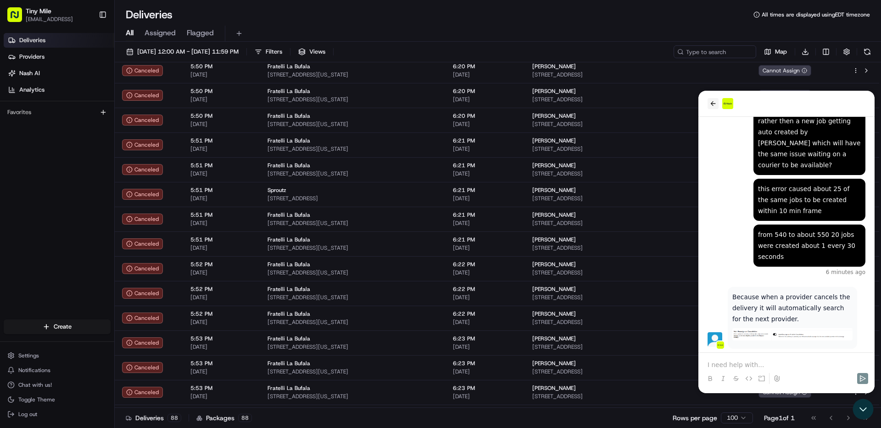
click at [711, 103] on icon "back" at bounding box center [713, 103] width 5 height 5
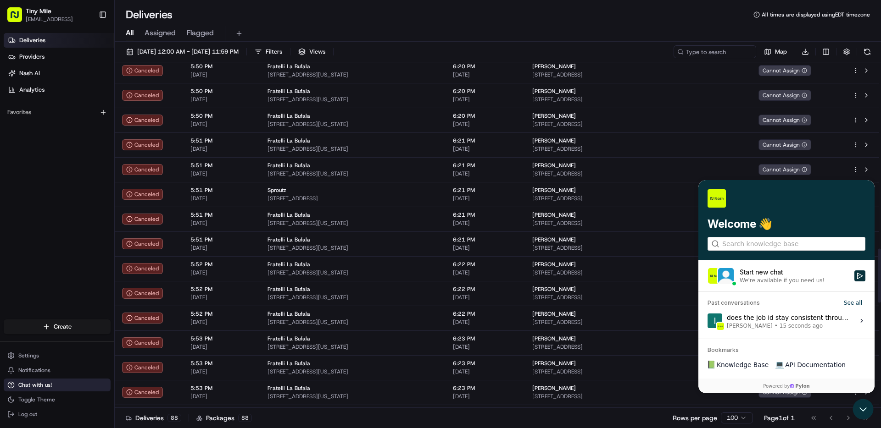
click at [63, 385] on button "Chat with us!" at bounding box center [57, 385] width 107 height 13
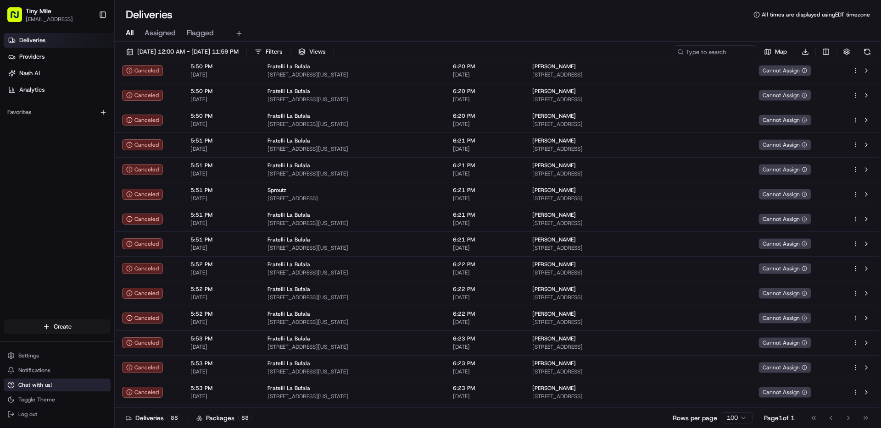
click at [71, 385] on button "Chat with us!" at bounding box center [57, 385] width 107 height 13
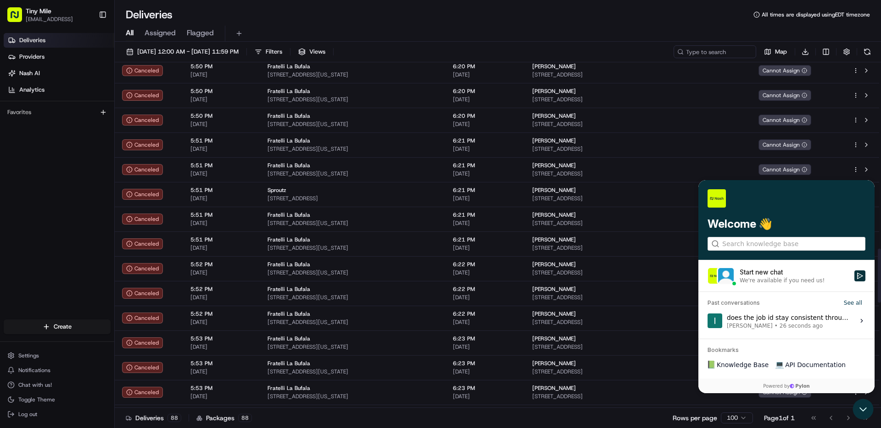
click at [773, 314] on div "does the job id stay consistent throughout these jobs? Ioakeim Kaltsidis • 26 s…" at bounding box center [788, 320] width 122 height 17
click at [707, 321] on button "View issue" at bounding box center [707, 321] width 0 height 0
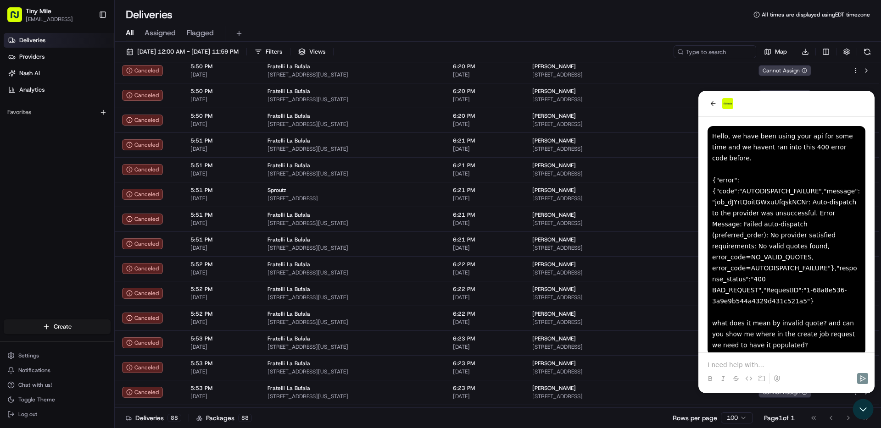
scroll to position [7084, 0]
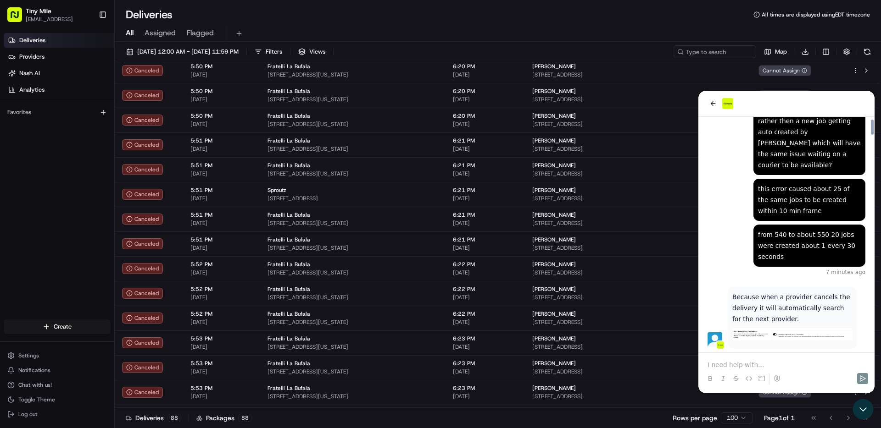
click at [738, 366] on p at bounding box center [786, 365] width 158 height 9
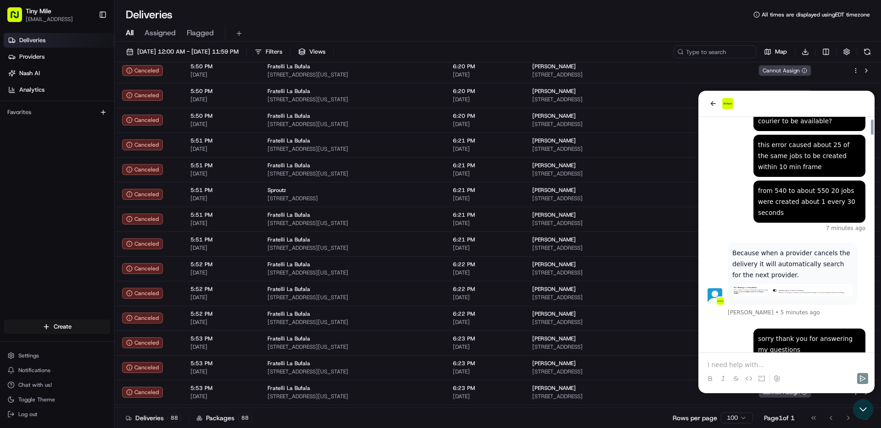
scroll to position [7179, 0]
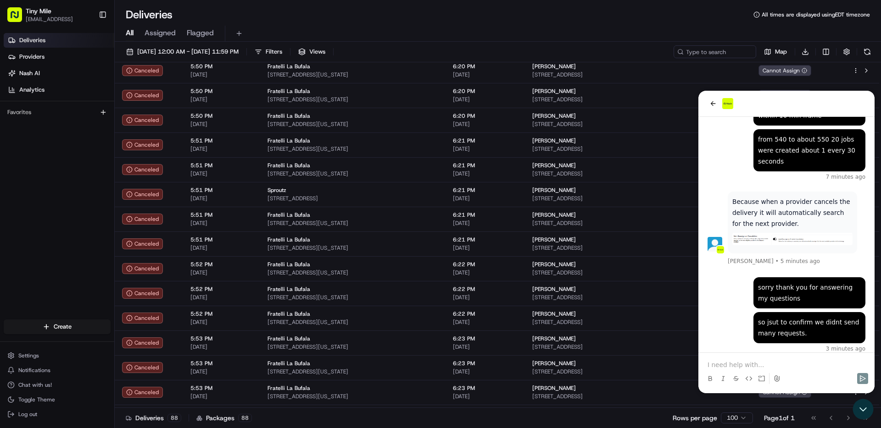
click at [725, 362] on p at bounding box center [786, 365] width 158 height 9
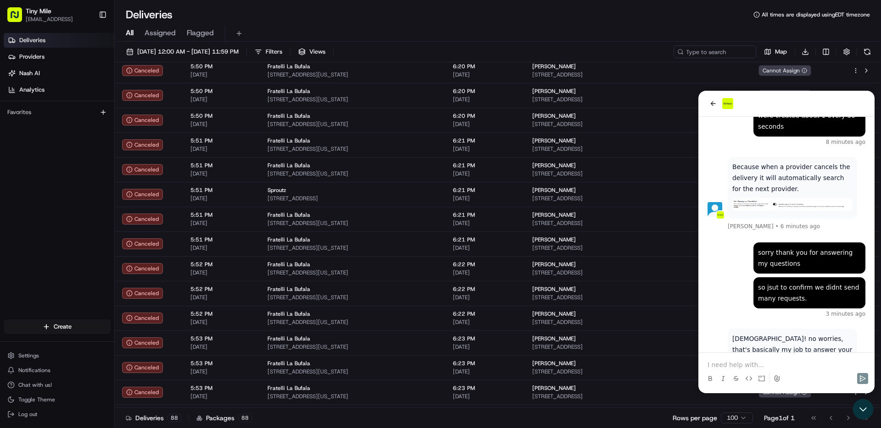
click at [745, 363] on p at bounding box center [786, 365] width 158 height 9
click at [751, 355] on p at bounding box center [786, 355] width 158 height 9
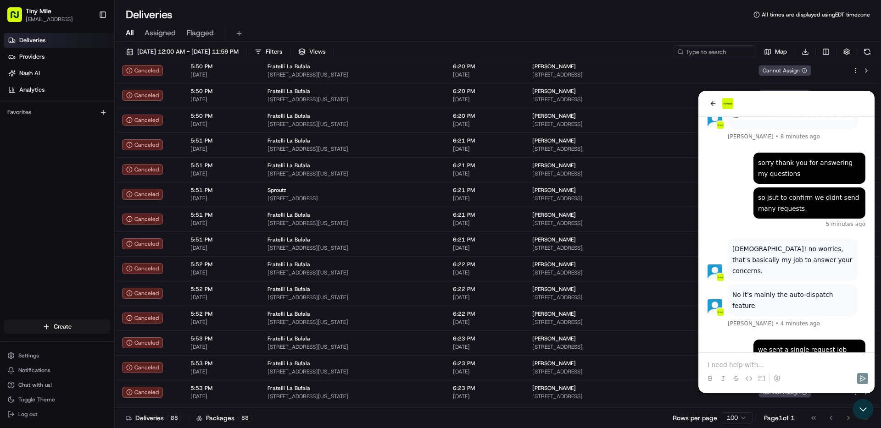
scroll to position [7370, 0]
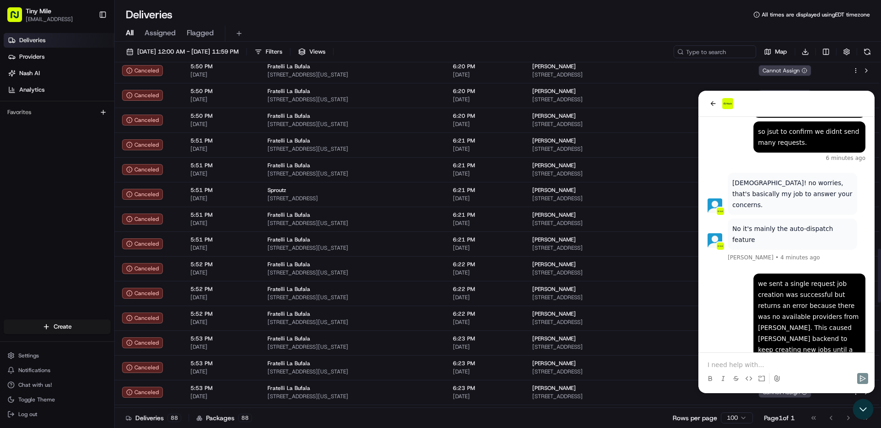
click at [759, 363] on p at bounding box center [786, 365] width 158 height 9
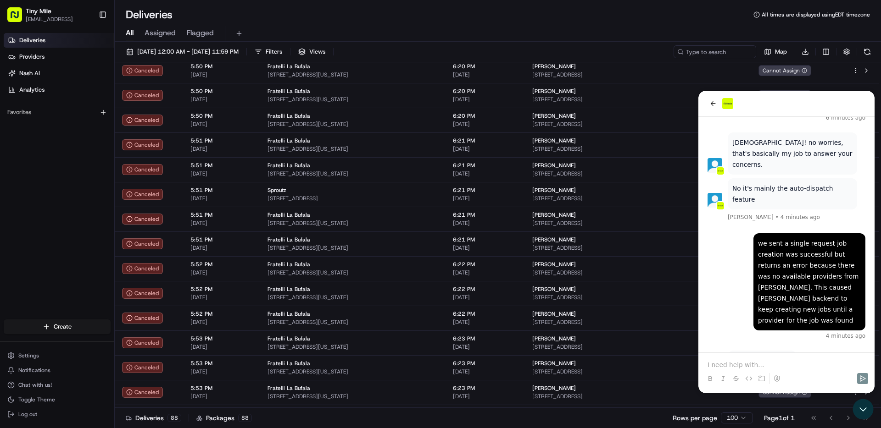
click at [748, 367] on p at bounding box center [786, 365] width 158 height 9
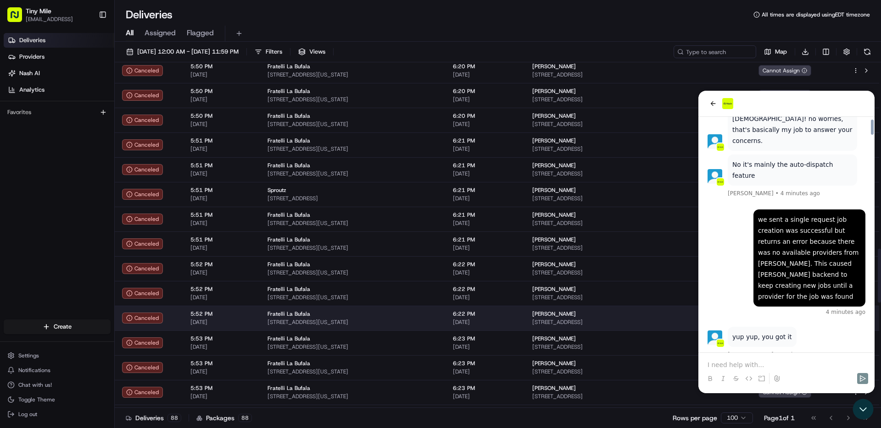
click at [464, 323] on span "[DATE]" at bounding box center [485, 322] width 65 height 7
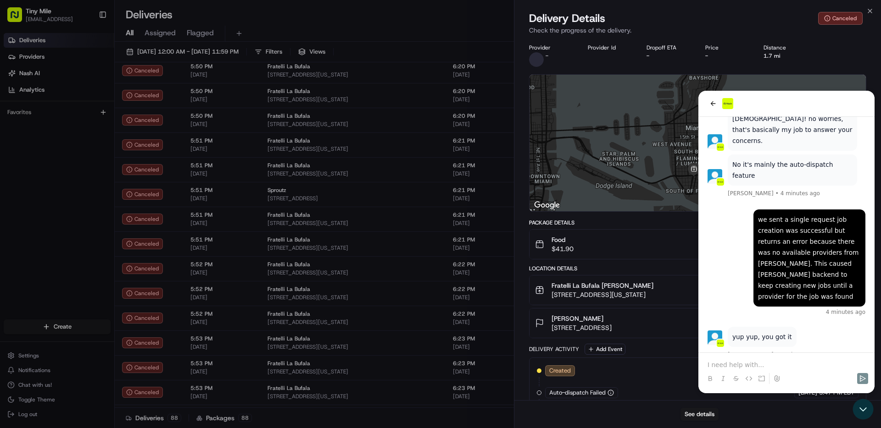
scroll to position [33, 0]
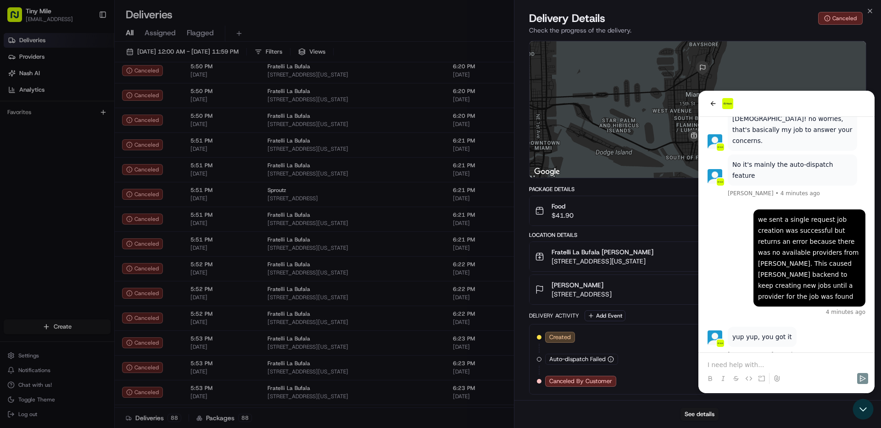
click at [854, 409] on div "See details" at bounding box center [697, 415] width 367 height 28
click at [858, 410] on div "See details" at bounding box center [697, 415] width 367 height 28
click at [862, 406] on div "See details" at bounding box center [697, 415] width 367 height 28
click at [712, 103] on div at bounding box center [697, 109] width 336 height 137
click at [571, 216] on span "$41.90" at bounding box center [562, 215] width 22 height 9
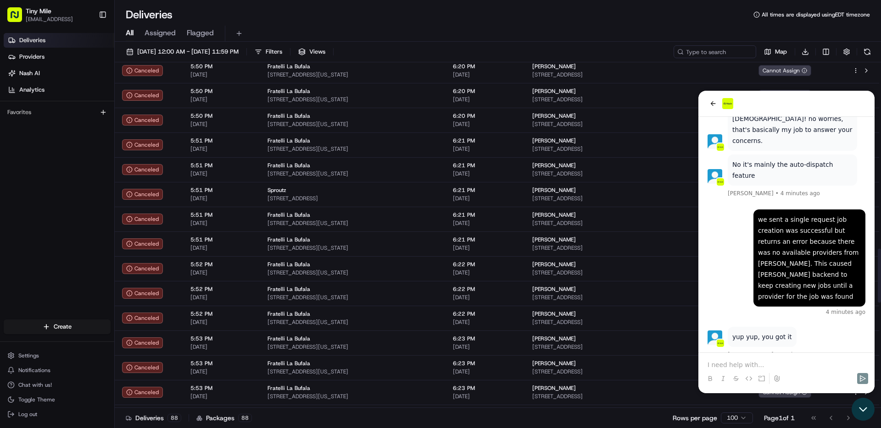
click at [858, 415] on icon "Open customer support" at bounding box center [862, 409] width 23 height 23
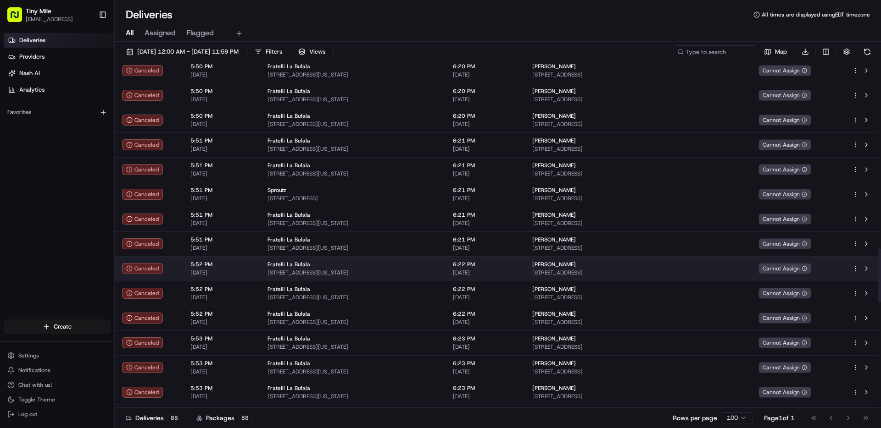
scroll to position [7479, 0]
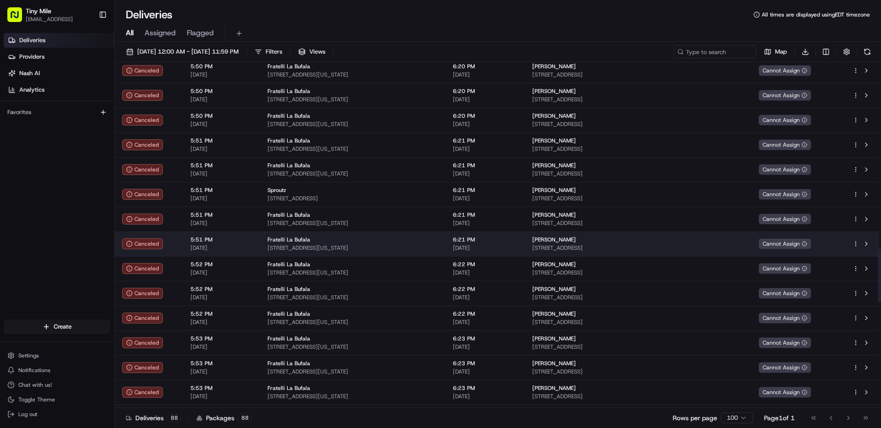
click at [358, 232] on td "Fratelli La Bufala 437 Washington Ave, Miami Beach, FL 33139, USA" at bounding box center [352, 244] width 185 height 25
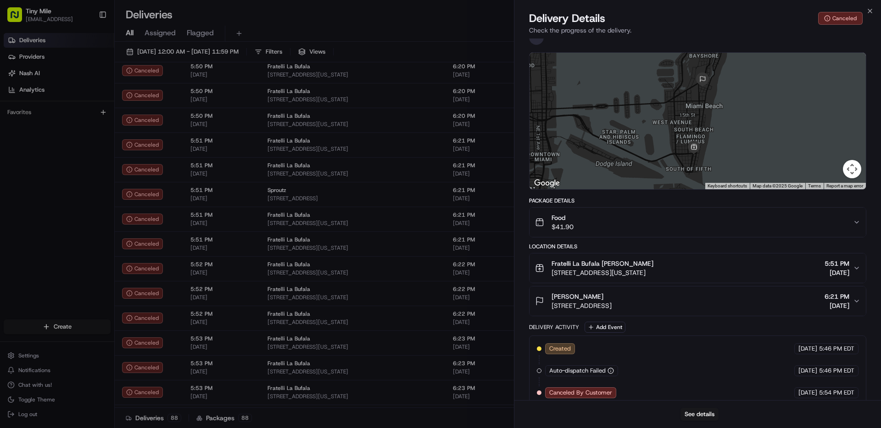
scroll to position [33, 0]
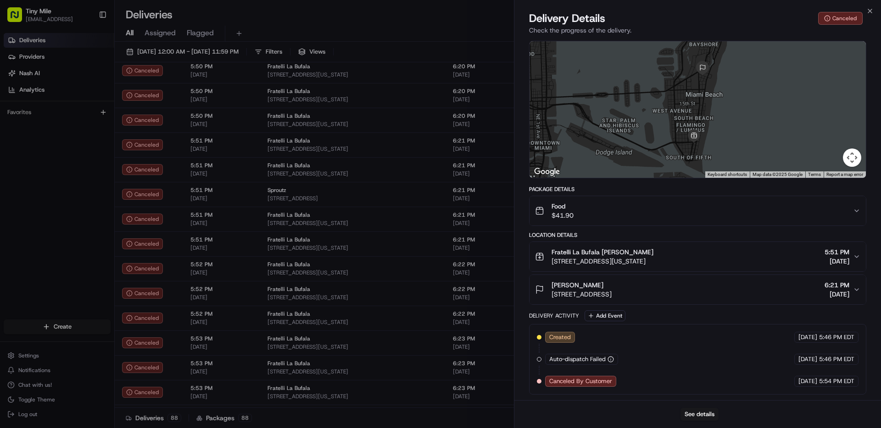
click at [824, 289] on div "6:21 PM 08/22/2025" at bounding box center [836, 290] width 25 height 18
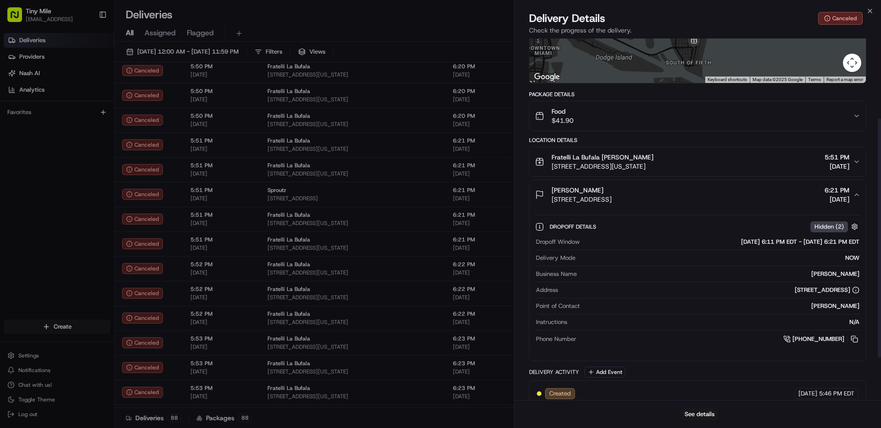
scroll to position [131, 0]
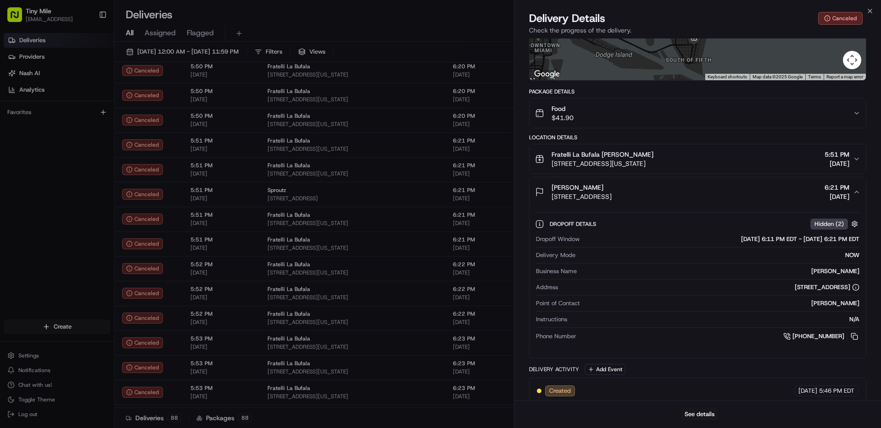
click at [824, 161] on span "[DATE]" at bounding box center [836, 163] width 25 height 9
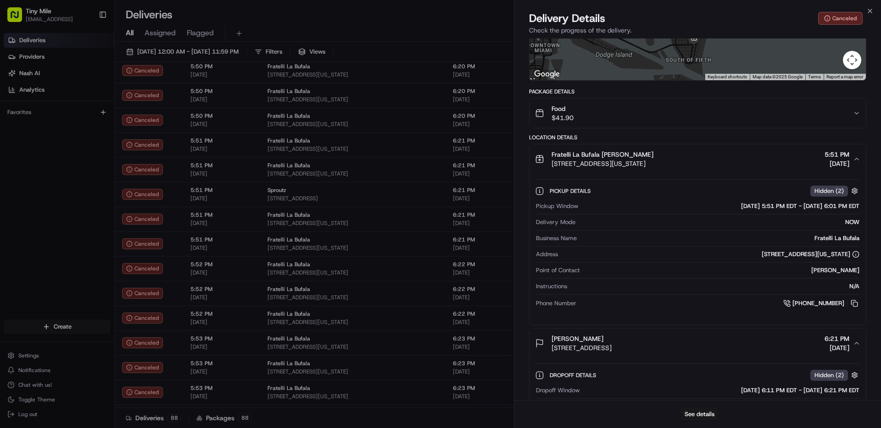
click at [824, 161] on span "[DATE]" at bounding box center [836, 163] width 25 height 9
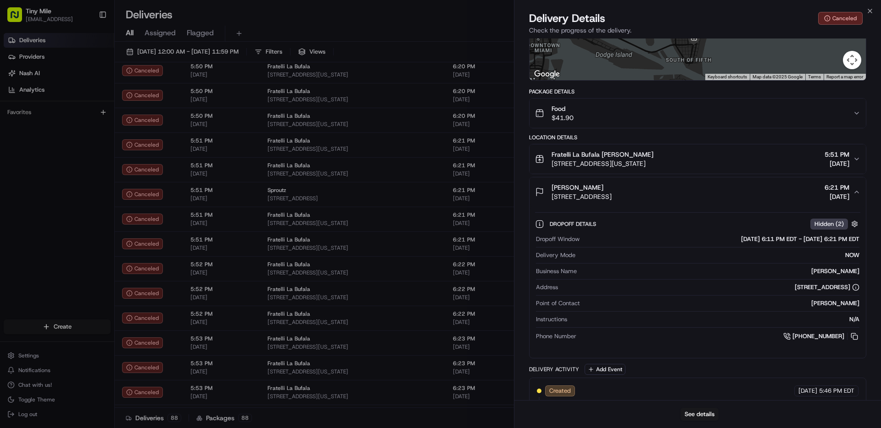
click at [824, 188] on span "6:21 PM" at bounding box center [836, 187] width 25 height 9
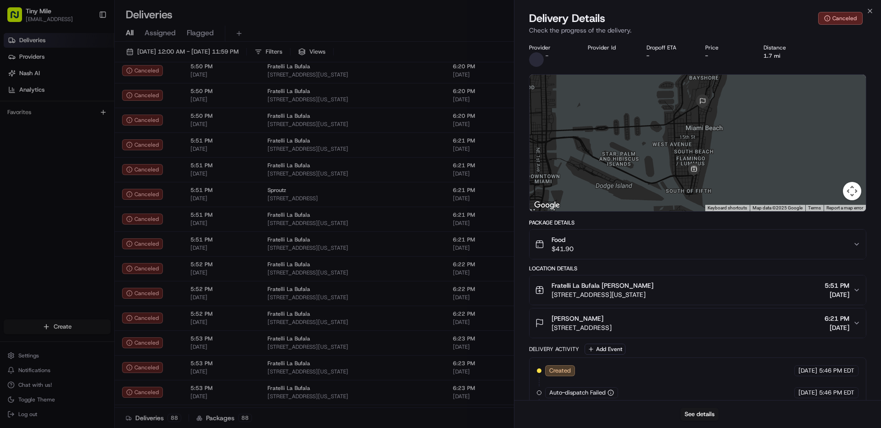
scroll to position [33, 0]
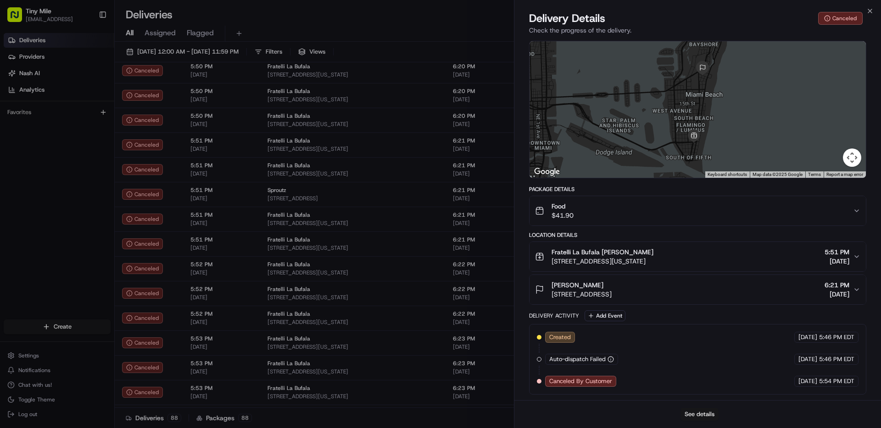
click at [699, 413] on button "See details" at bounding box center [699, 414] width 38 height 13
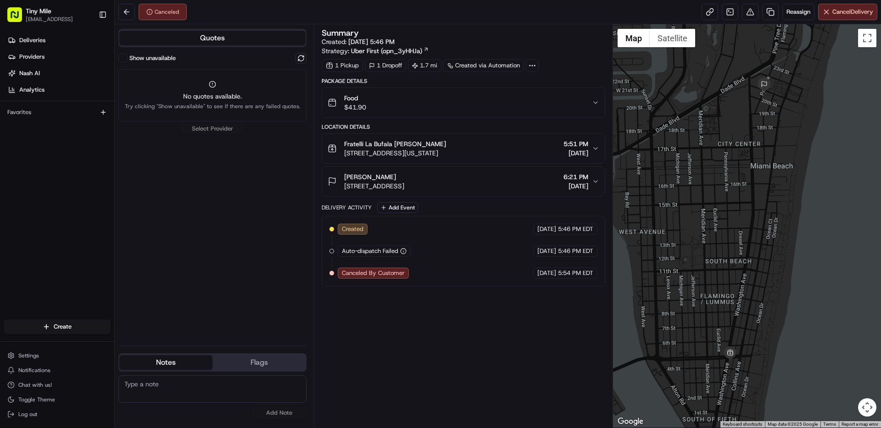
click at [286, 362] on button "Flags" at bounding box center [258, 363] width 93 height 15
click at [175, 359] on button "Notes" at bounding box center [165, 363] width 93 height 15
click at [563, 178] on span "6:21 PM" at bounding box center [575, 176] width 25 height 9
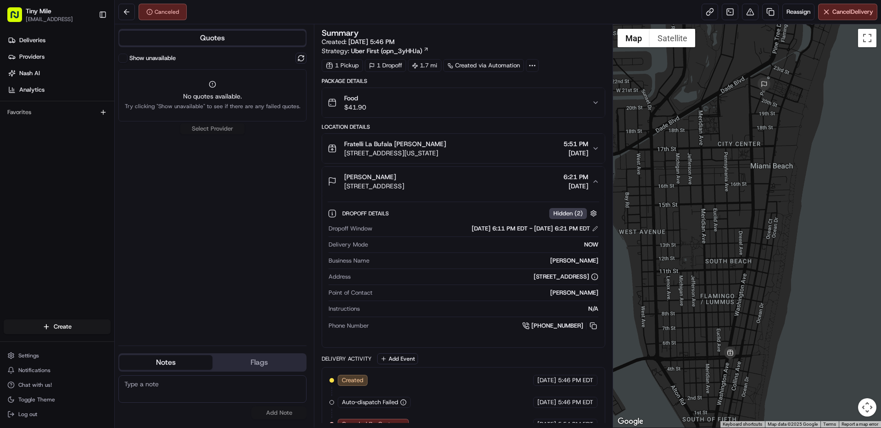
click at [570, 212] on span "Hidden ( 2 )" at bounding box center [567, 214] width 29 height 8
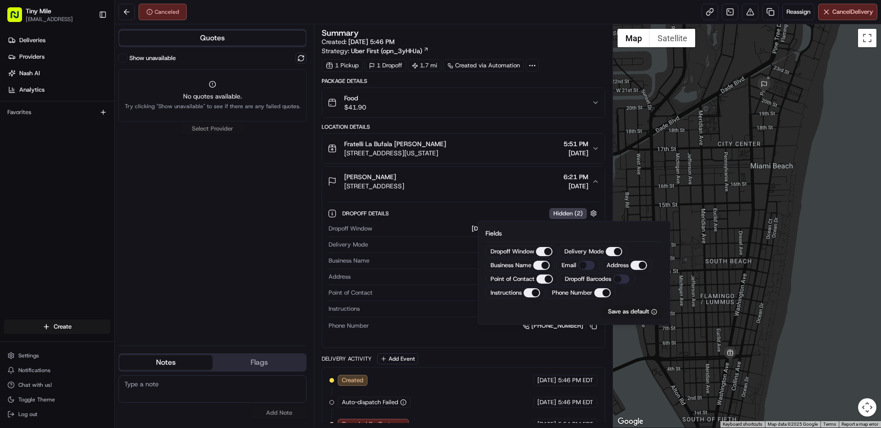
click at [570, 213] on span "Hidden ( 2 )" at bounding box center [567, 214] width 29 height 8
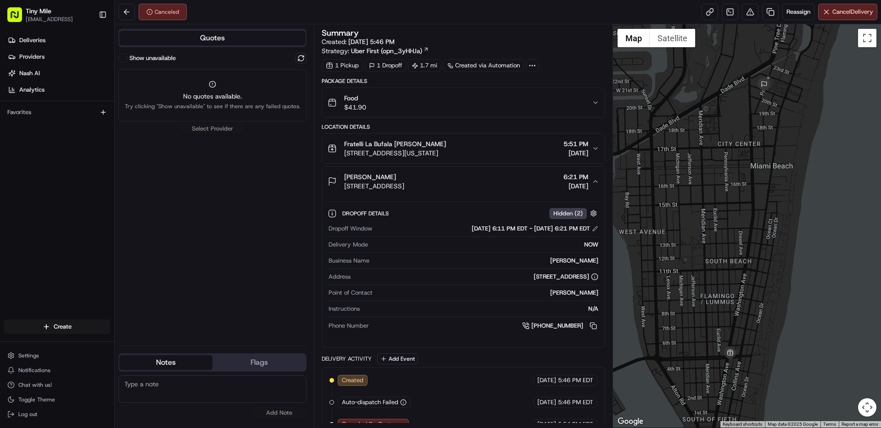
click at [563, 154] on span "[DATE]" at bounding box center [575, 153] width 25 height 9
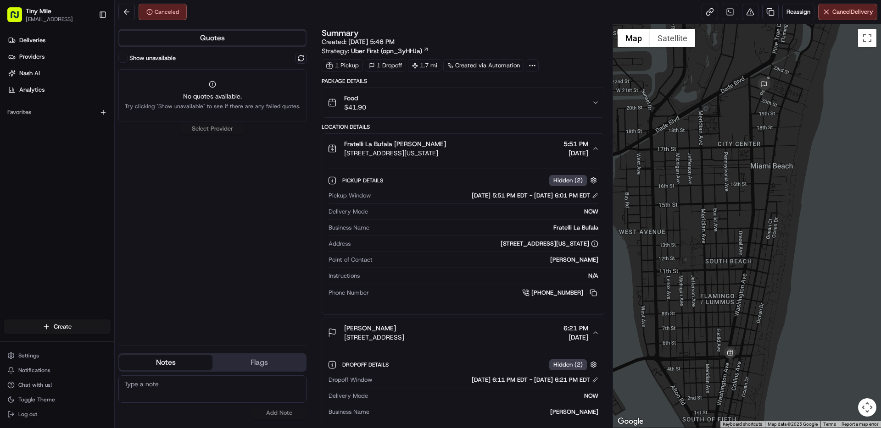
click at [563, 154] on span "[DATE]" at bounding box center [575, 153] width 25 height 9
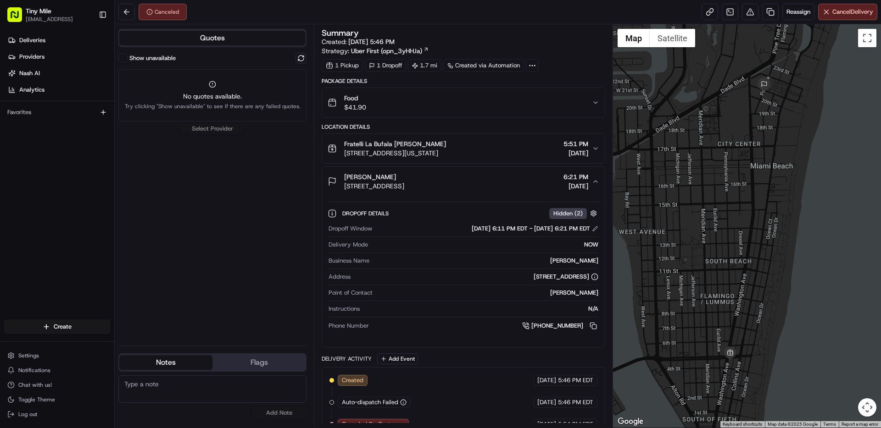
click at [531, 187] on div "Francesco Francesco M 336 21st St #351, Miami Beach, FL 33139, USA 6:21 PM 08/2…" at bounding box center [460, 181] width 264 height 18
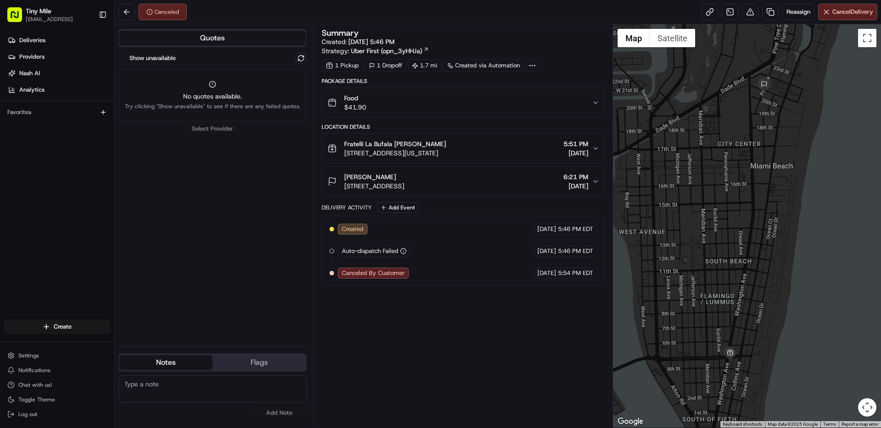
click at [530, 63] on icon at bounding box center [532, 65] width 8 height 8
click at [126, 8] on button at bounding box center [126, 12] width 17 height 17
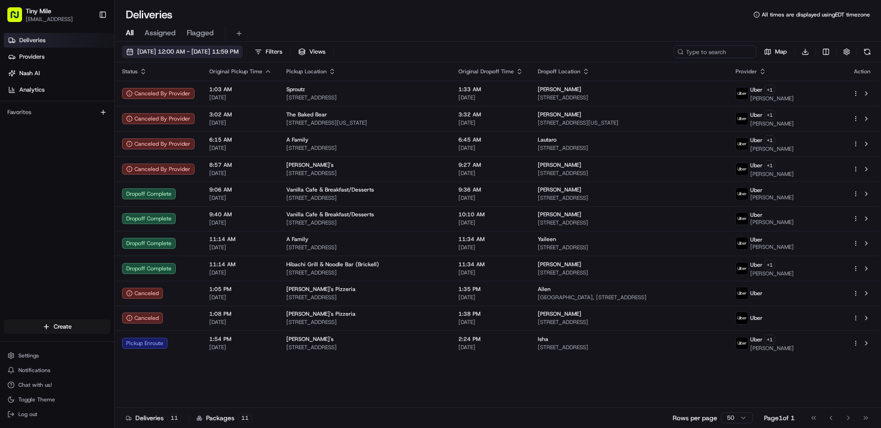
click at [198, 45] on button "[DATE] 12:00 AM - [DATE] 11:59 PM" at bounding box center [182, 51] width 121 height 13
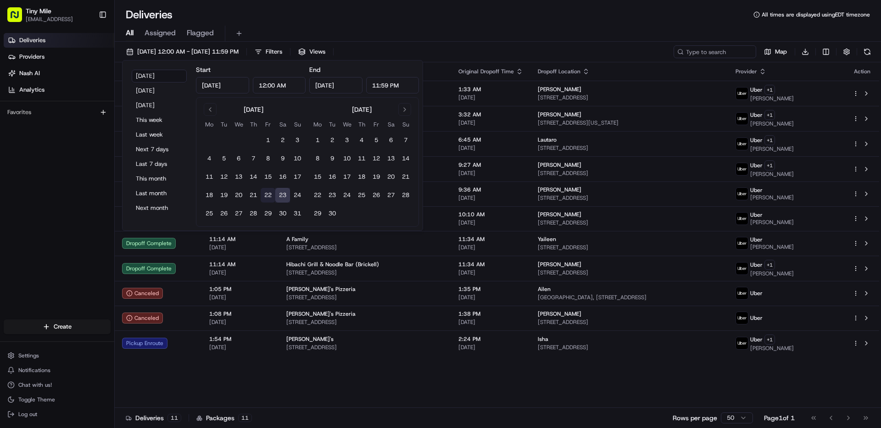
click at [265, 195] on button "22" at bounding box center [268, 195] width 15 height 15
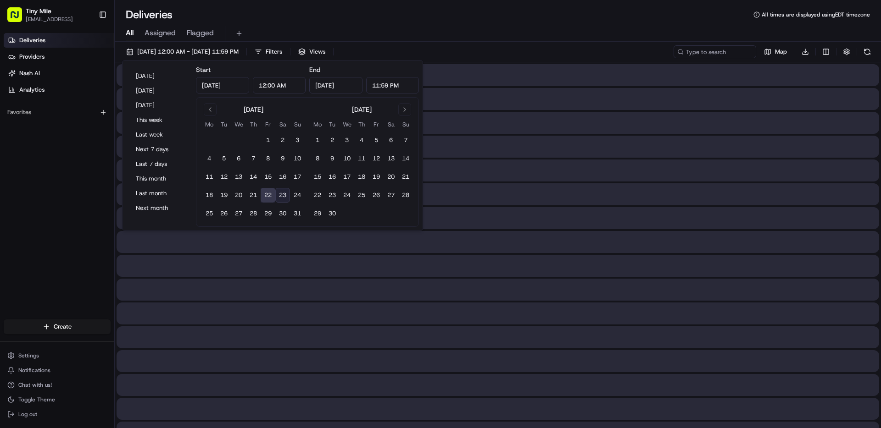
type input "Aug 22, 2025"
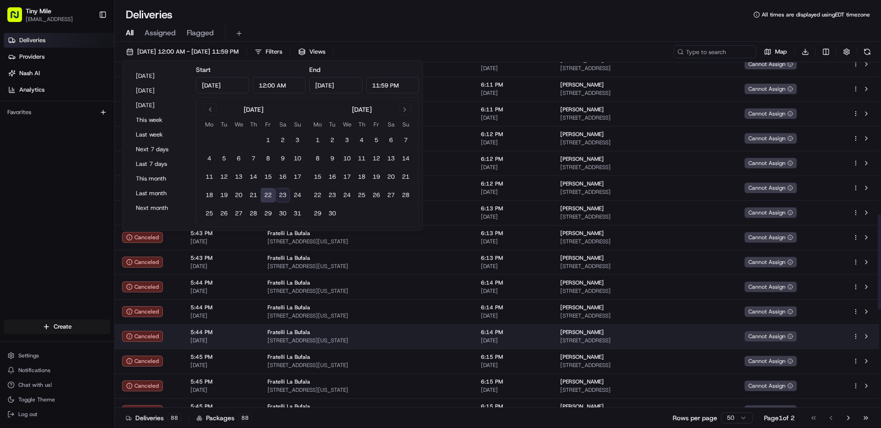
scroll to position [559, 0]
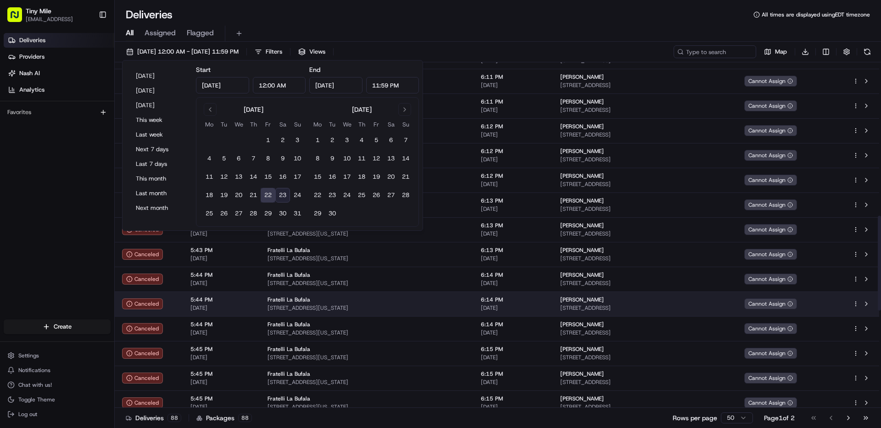
click at [340, 295] on td "Fratelli La Bufala 437 Washington Ave, Miami Beach, FL 33139, USA" at bounding box center [366, 304] width 213 height 25
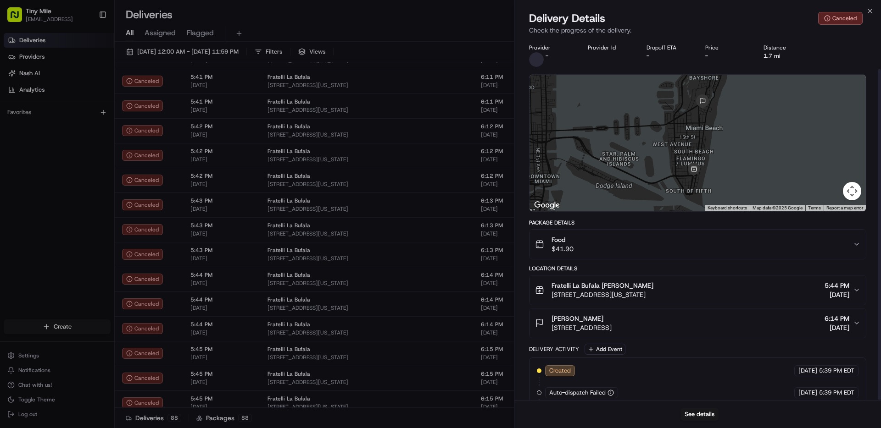
scroll to position [33, 0]
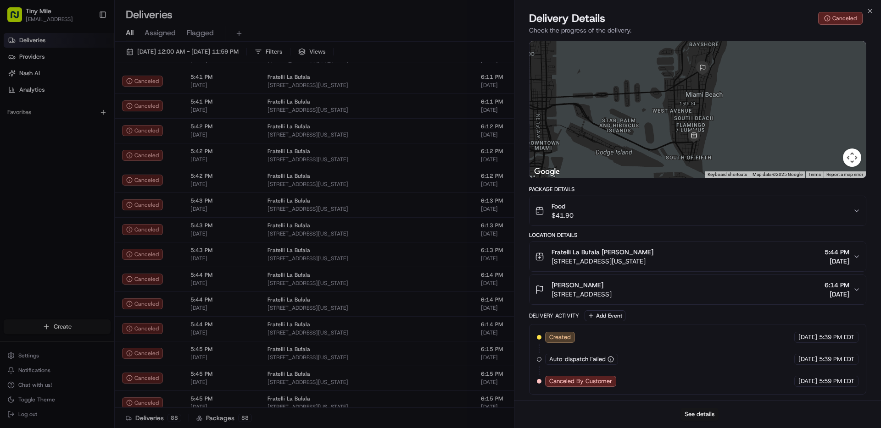
click at [708, 412] on button "See details" at bounding box center [699, 414] width 38 height 13
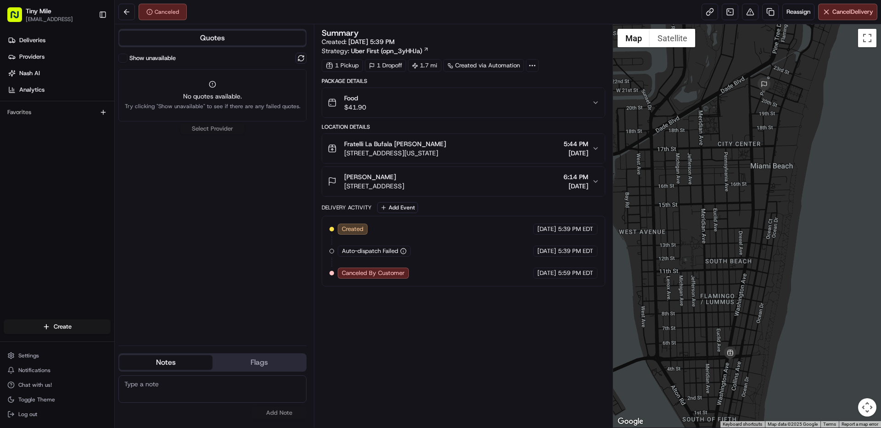
click at [529, 66] on icon at bounding box center [532, 65] width 8 height 8
click at [536, 117] on div "External ID 0c19c5fd-a2be-4e57-8c05-ecc848975689 Metadata {}" at bounding box center [529, 97] width 167 height 47
click at [534, 106] on div "Metadata {}" at bounding box center [530, 107] width 159 height 8
click at [533, 90] on span "0c19c5fd-a2be-4e57-8c05-ecc848975689" at bounding box center [548, 87] width 122 height 8
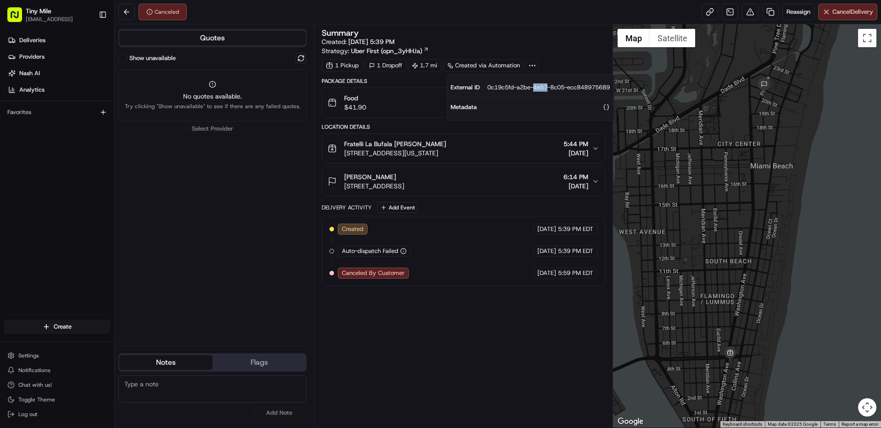
click at [534, 90] on span "0c19c5fd-a2be-4e57-8c05-ecc848975689" at bounding box center [548, 87] width 122 height 8
click at [128, 13] on button at bounding box center [126, 12] width 17 height 17
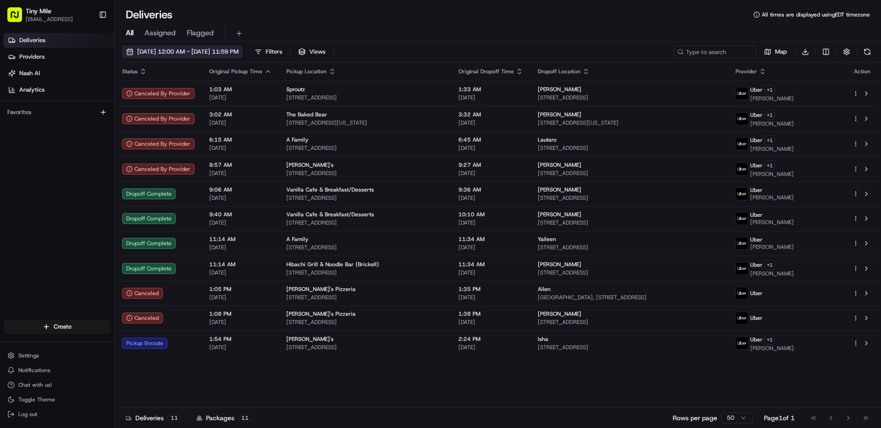
click at [219, 53] on span "08/23/2025 12:00 AM - 08/23/2025 11:59 PM" at bounding box center [187, 52] width 101 height 8
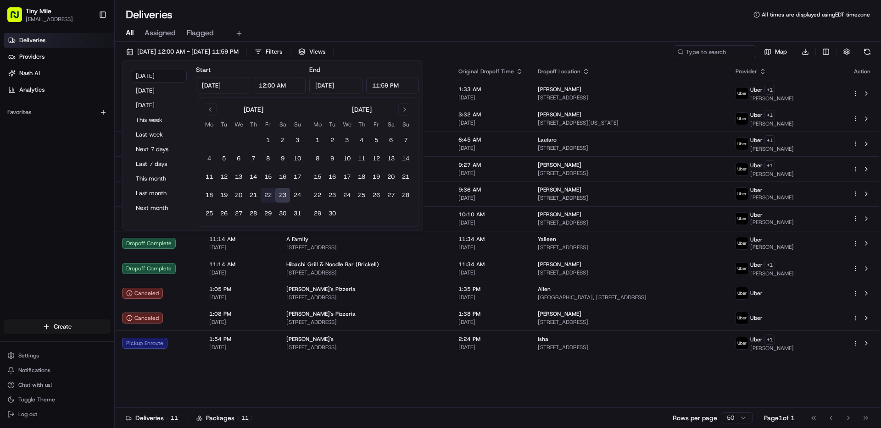
click at [267, 196] on button "22" at bounding box center [268, 195] width 15 height 15
type input "Aug 22, 2025"
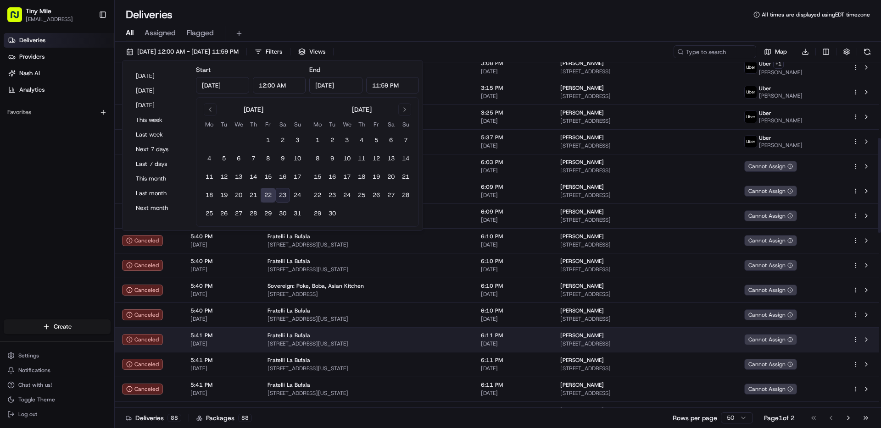
scroll to position [282, 0]
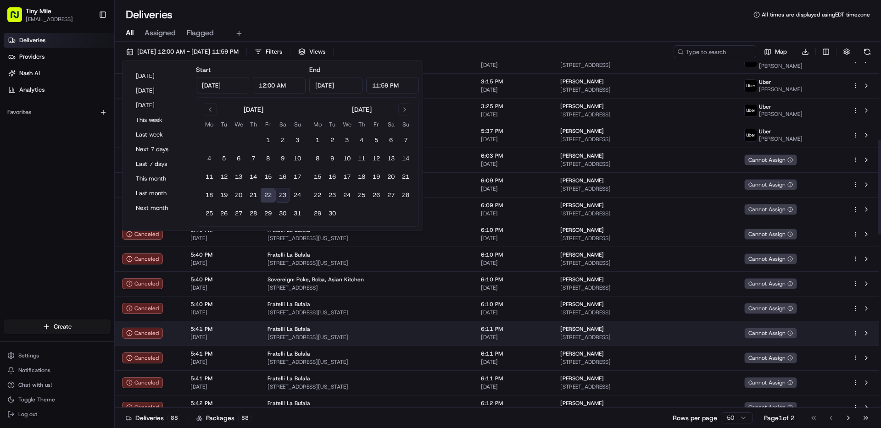
click at [315, 326] on div "Fratelli La Bufala" at bounding box center [366, 329] width 199 height 7
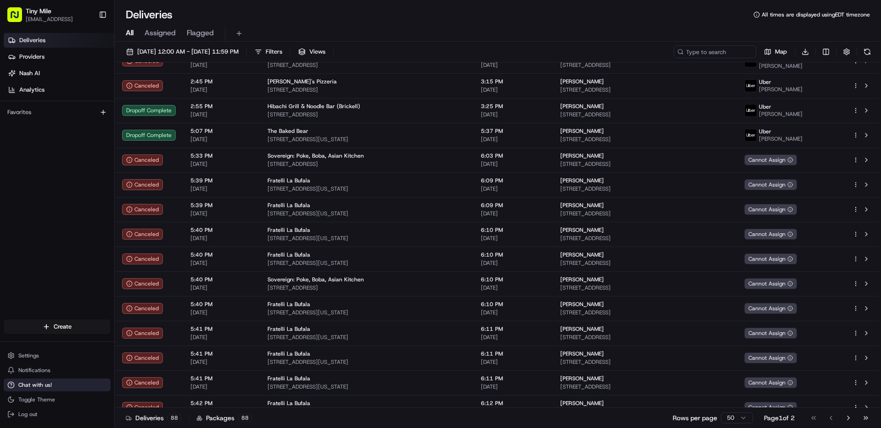
click at [69, 382] on button "Chat with us!" at bounding box center [57, 385] width 107 height 13
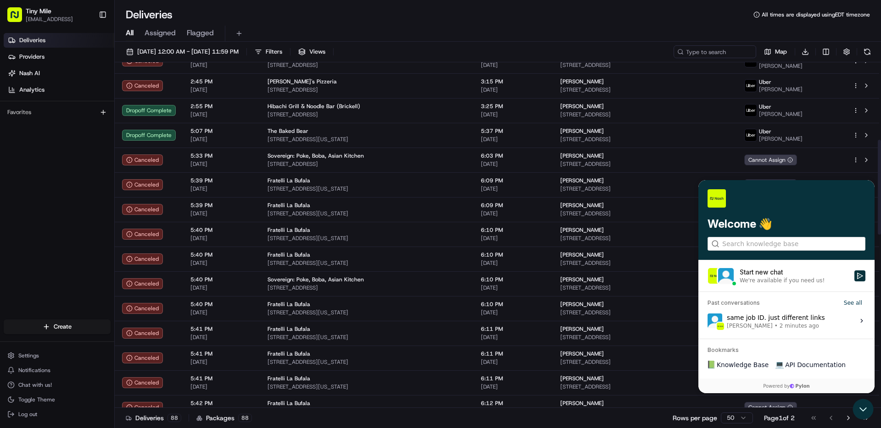
click at [746, 324] on span "Liam S. • 2 minutes ago" at bounding box center [776, 326] width 98 height 7
click at [707, 322] on button "View issue" at bounding box center [707, 321] width 0 height 0
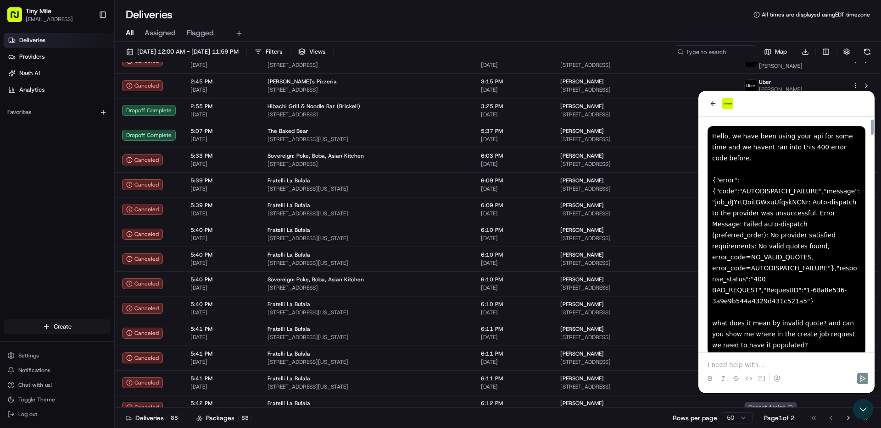
scroll to position [7479, 0]
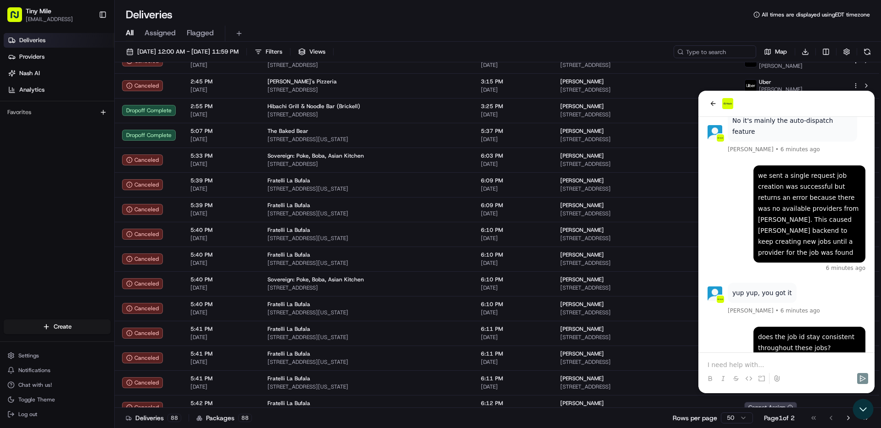
click at [759, 357] on div at bounding box center [786, 370] width 169 height 35
click at [758, 363] on p at bounding box center [786, 365] width 158 height 9
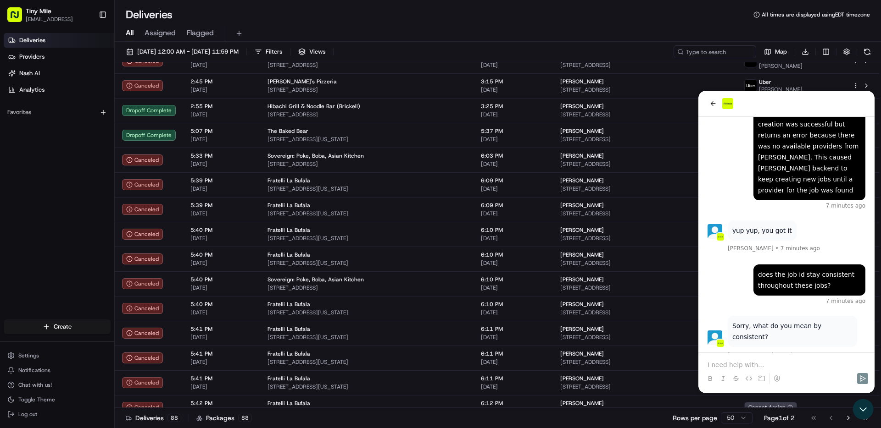
click at [778, 361] on p at bounding box center [786, 365] width 158 height 9
click at [757, 362] on p at bounding box center [786, 365] width 158 height 9
click at [720, 363] on p at bounding box center [786, 365] width 158 height 9
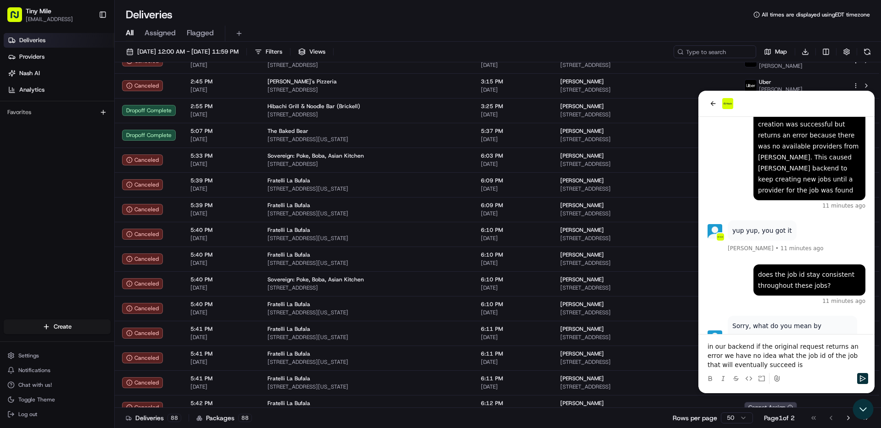
scroll to position [7598, 0]
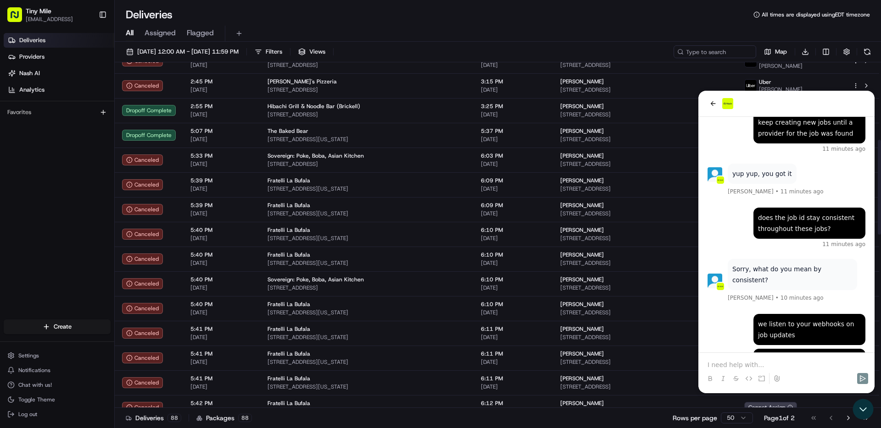
click at [731, 372] on div at bounding box center [786, 379] width 169 height 18
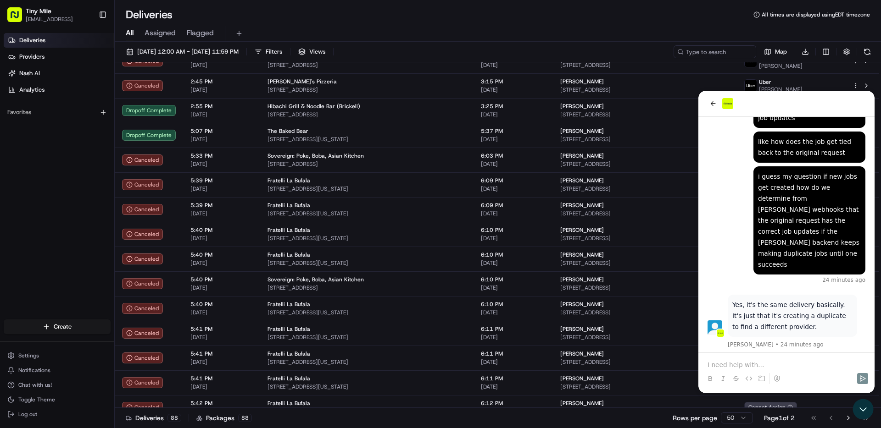
scroll to position [7890, 0]
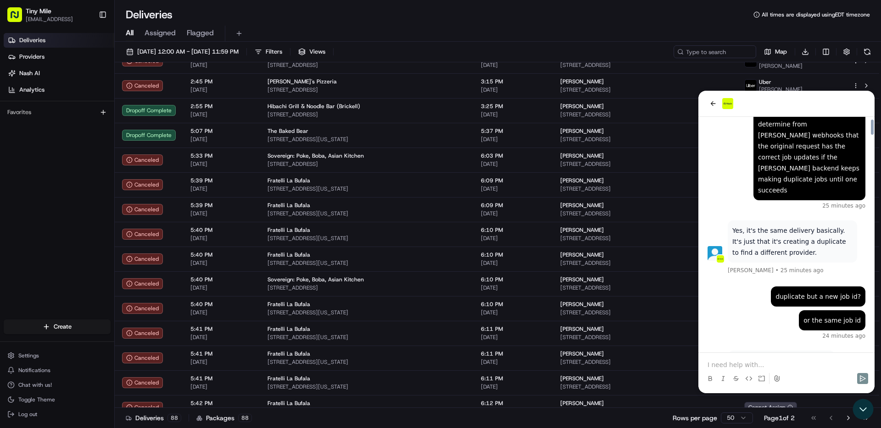
click at [756, 367] on p at bounding box center [786, 365] width 158 height 9
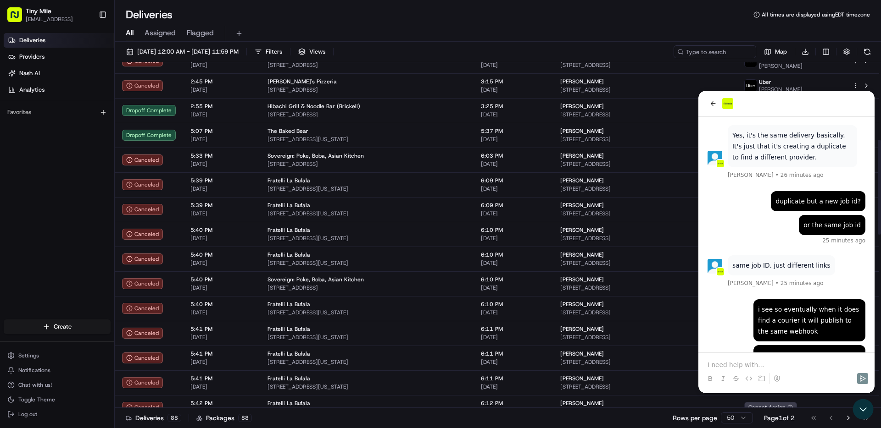
click at [764, 365] on p at bounding box center [786, 365] width 158 height 9
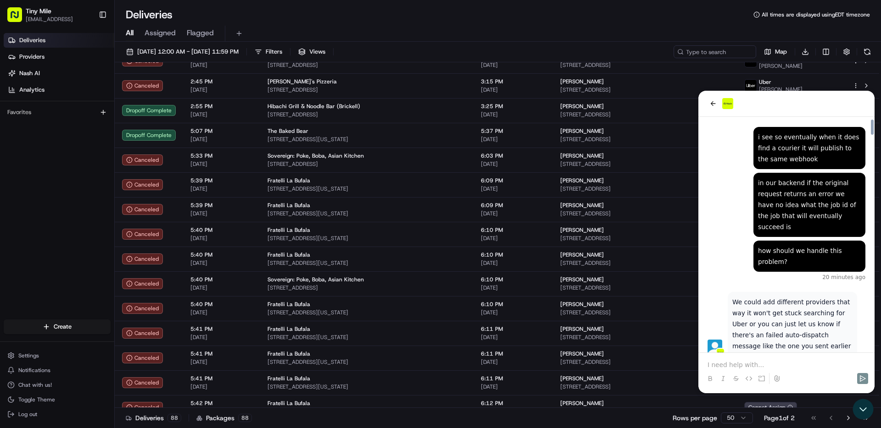
scroll to position [8202, 0]
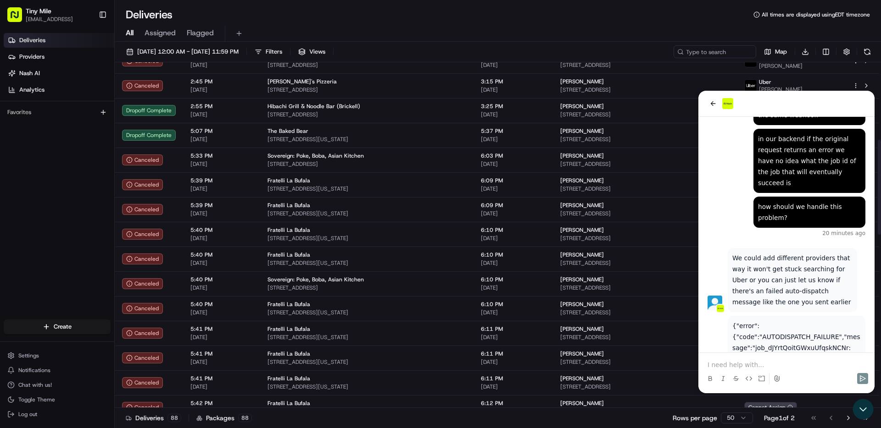
click at [762, 362] on p at bounding box center [786, 365] width 158 height 9
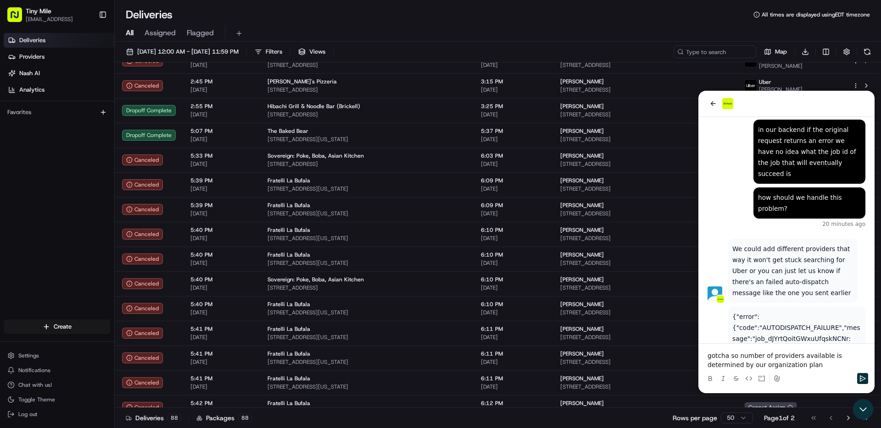
scroll to position [8264, 0]
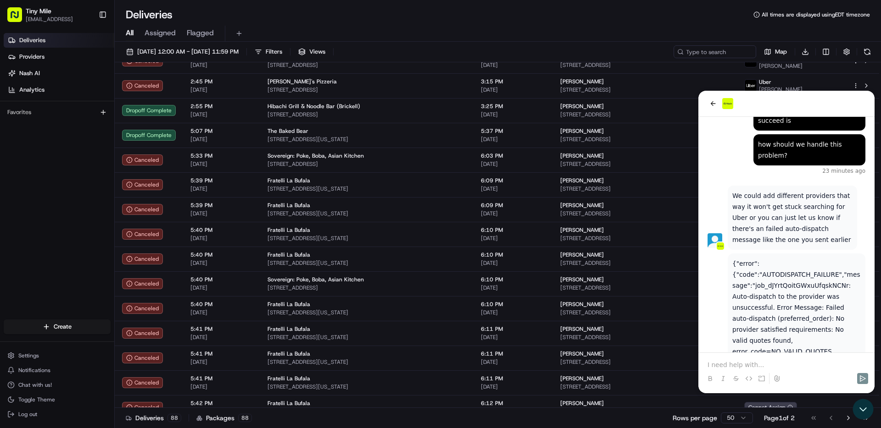
click at [764, 362] on p at bounding box center [786, 365] width 158 height 9
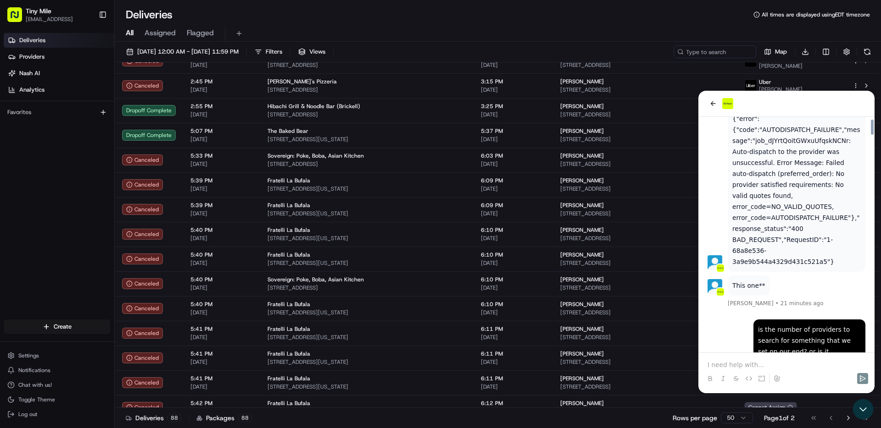
scroll to position [8433, 0]
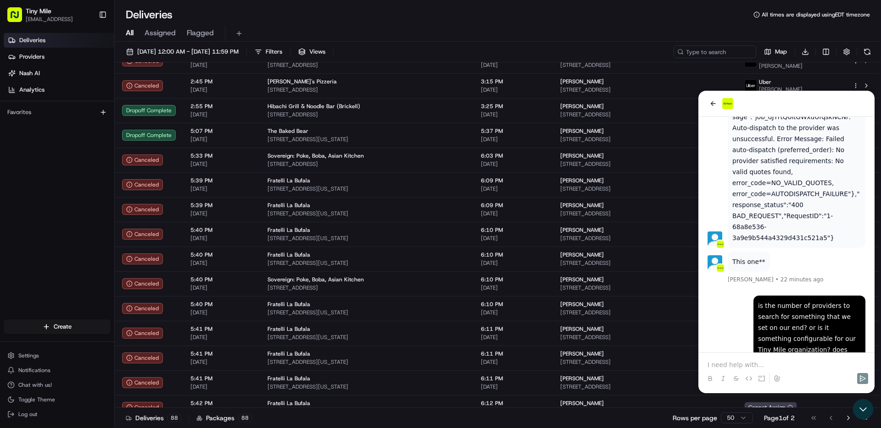
click at [762, 359] on div at bounding box center [786, 370] width 169 height 35
click at [761, 362] on p at bounding box center [786, 365] width 158 height 9
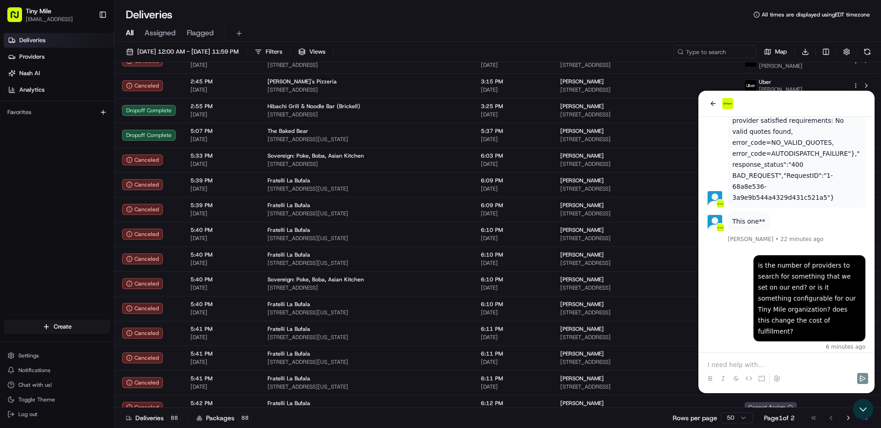
click at [754, 362] on p at bounding box center [786, 365] width 158 height 9
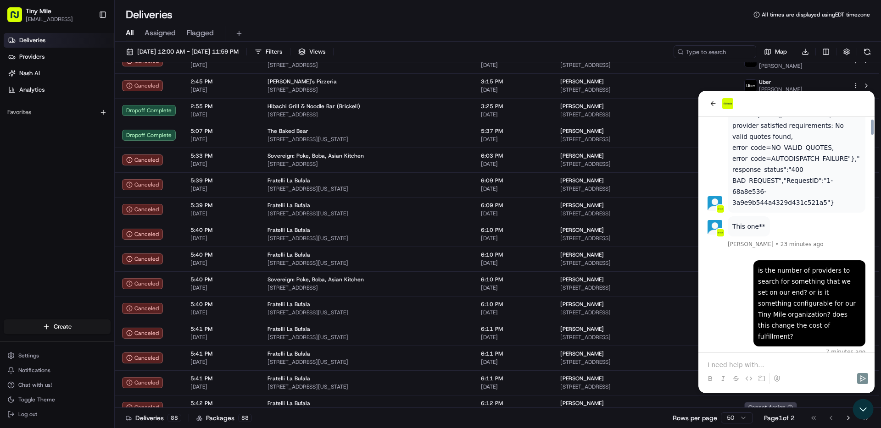
scroll to position [8552, 0]
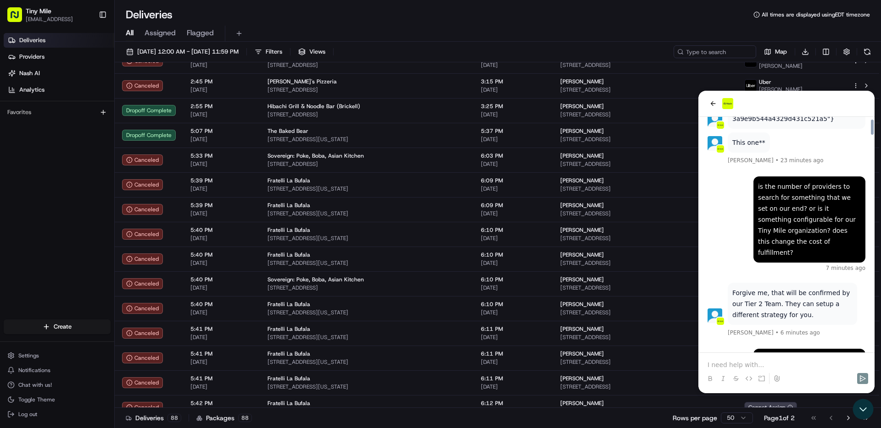
click at [741, 370] on div at bounding box center [786, 379] width 169 height 18
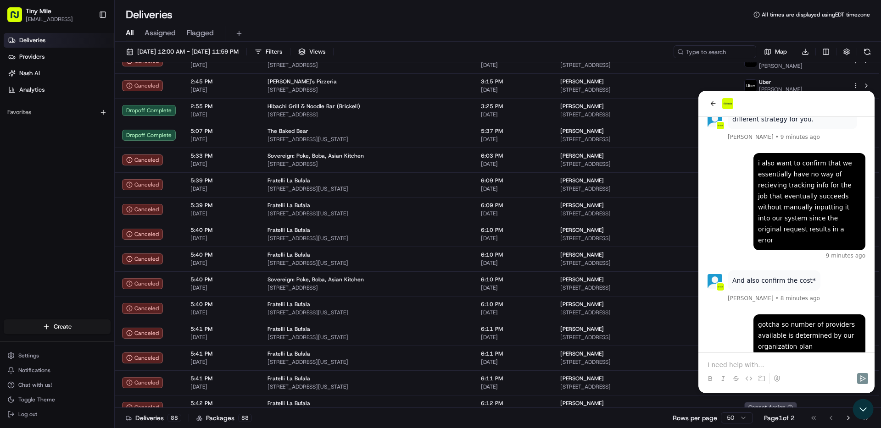
scroll to position [8870, 0]
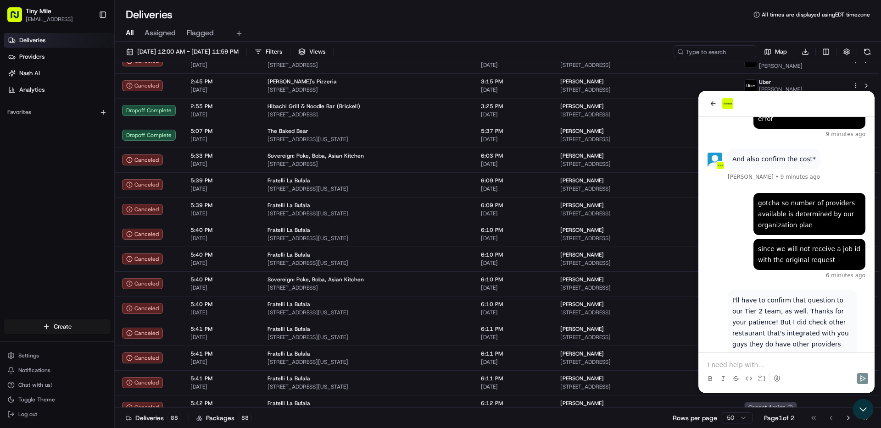
click at [754, 366] on p at bounding box center [786, 365] width 158 height 9
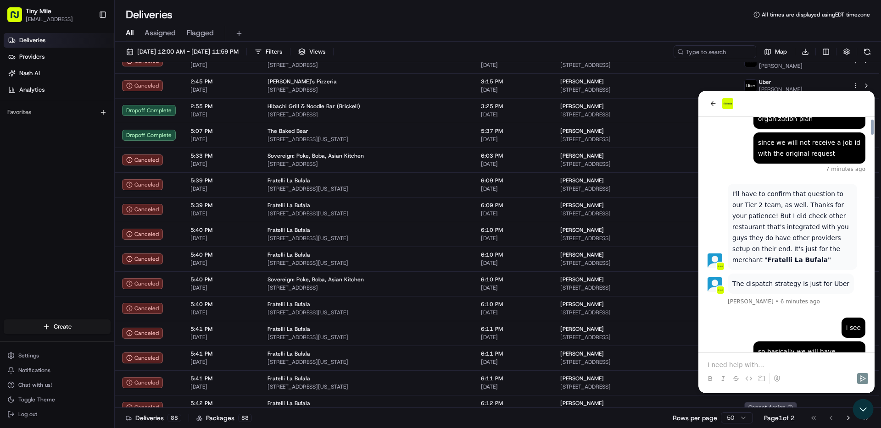
scroll to position [8983, 0]
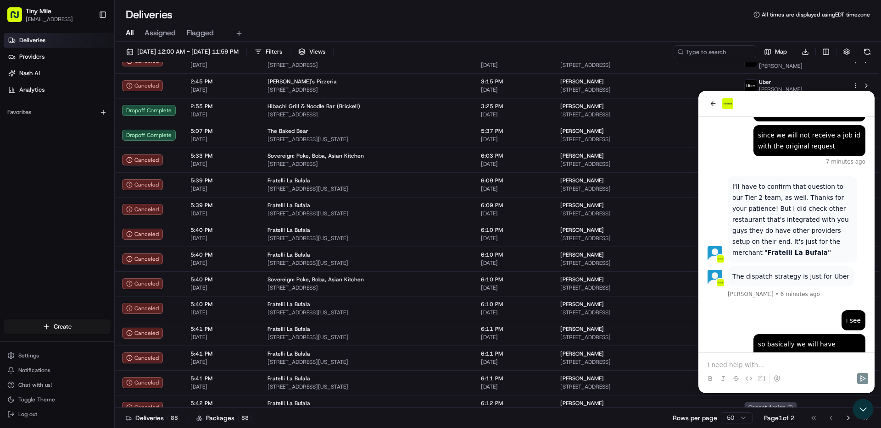
click at [770, 367] on p at bounding box center [786, 365] width 158 height 9
click at [772, 377] on button at bounding box center [776, 378] width 11 height 11
drag, startPoint x: 831, startPoint y: 328, endPoint x: 795, endPoint y: 304, distance: 43.5
drag, startPoint x: 715, startPoint y: 136, endPoint x: 814, endPoint y: 400, distance: 281.8
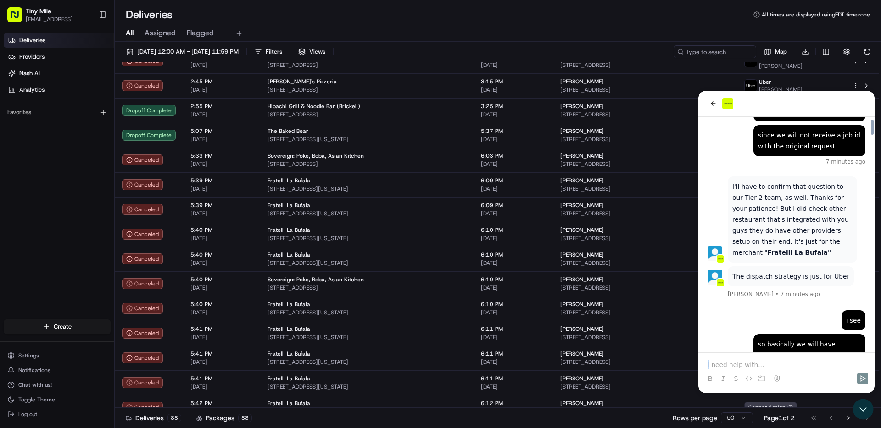
click at [814, 394] on html "and even if we do manually reassign the job it would be a newly created job? 33…" at bounding box center [786, 242] width 176 height 303
click at [743, 367] on p at bounding box center [786, 365] width 158 height 9
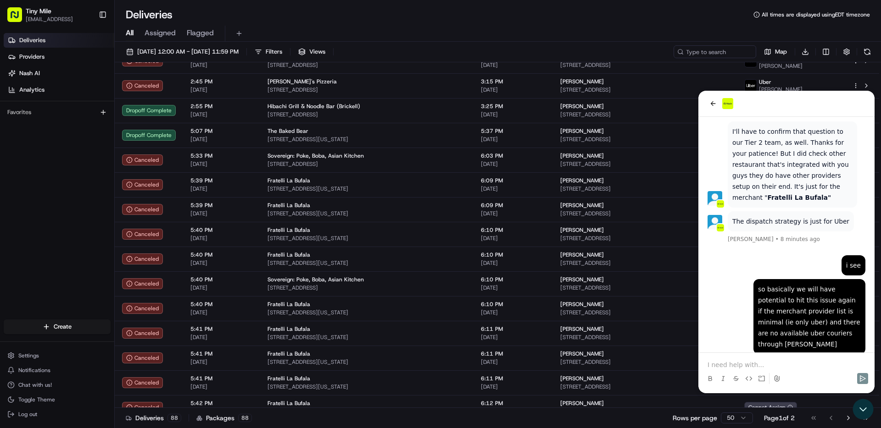
click at [773, 365] on p at bounding box center [786, 365] width 158 height 9
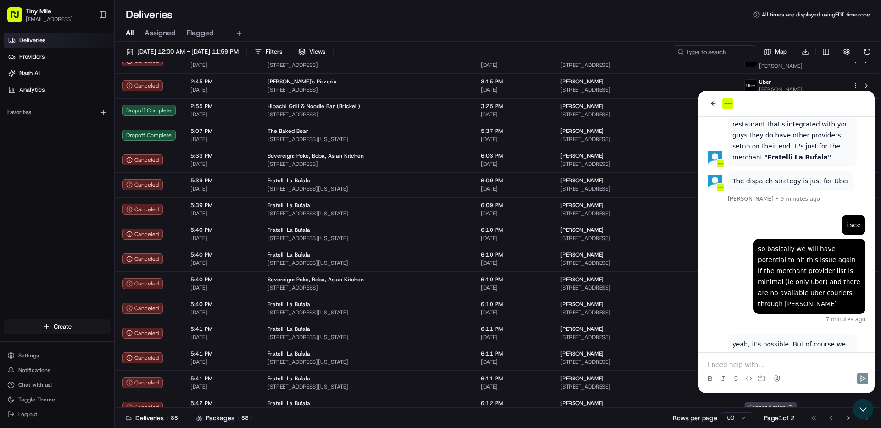
click at [800, 367] on p at bounding box center [786, 365] width 158 height 9
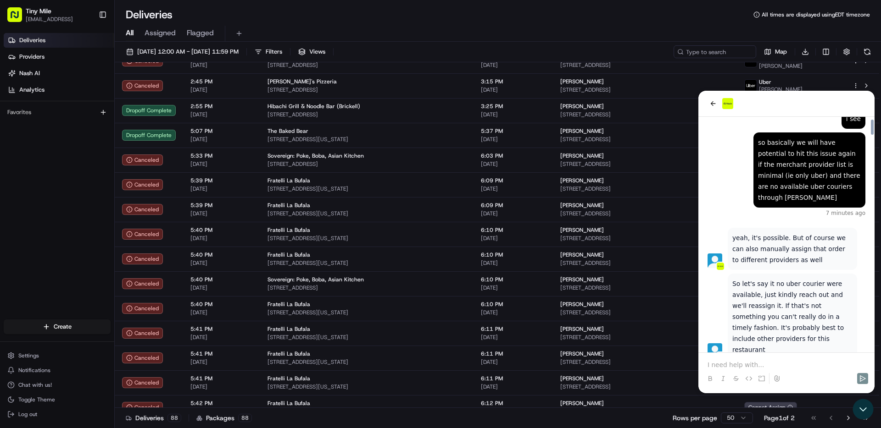
scroll to position [9229, 0]
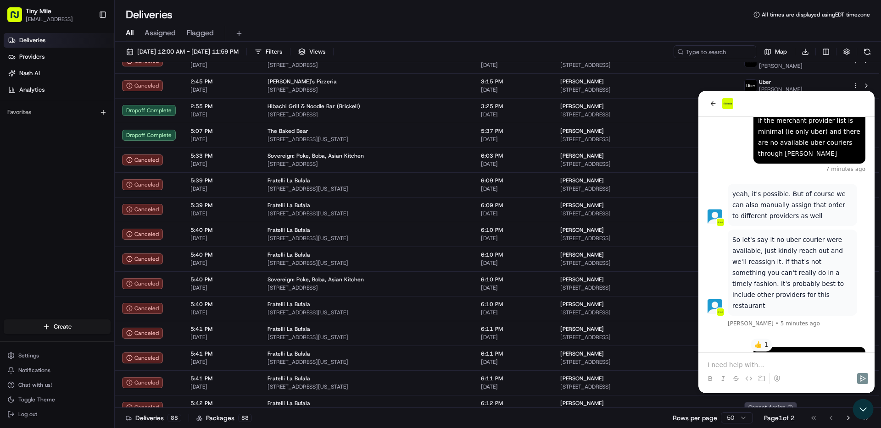
click at [802, 368] on p at bounding box center [786, 365] width 158 height 9
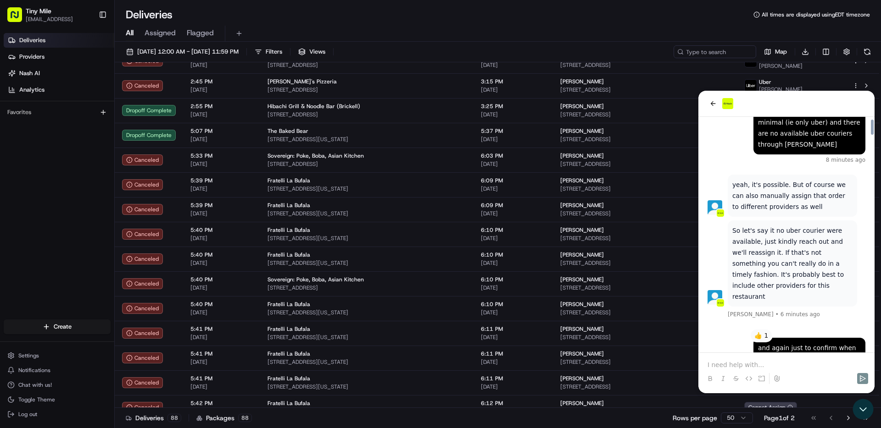
scroll to position [9292, 0]
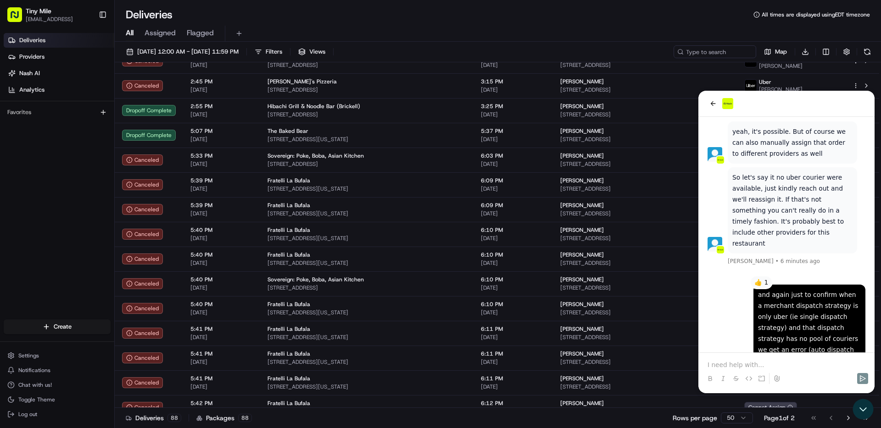
click at [823, 362] on p at bounding box center [786, 365] width 158 height 9
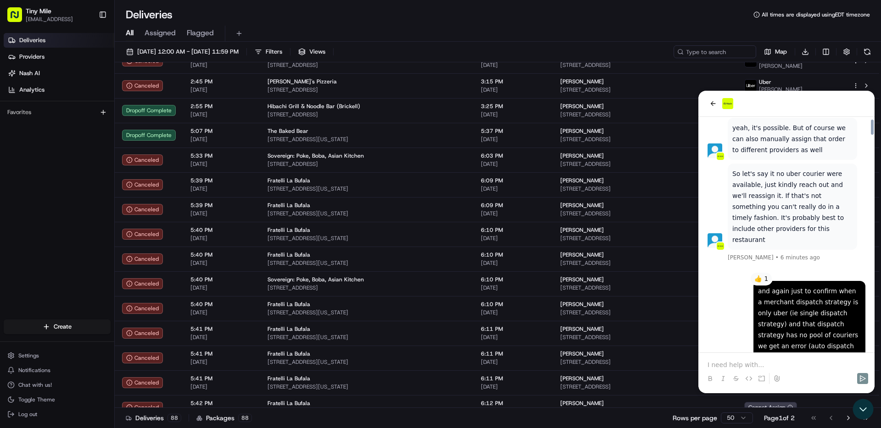
scroll to position [9348, 0]
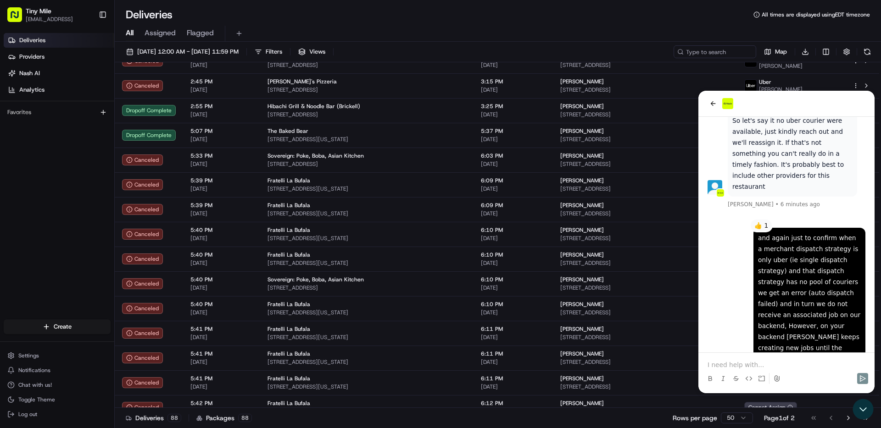
click at [840, 363] on p at bounding box center [786, 365] width 158 height 9
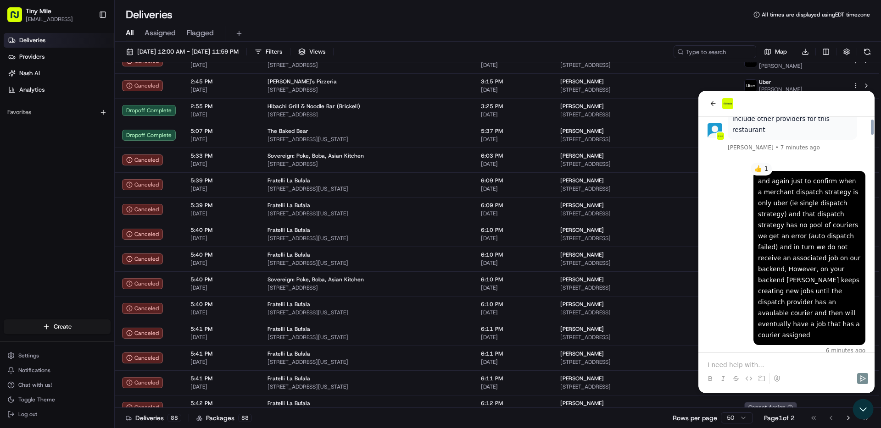
scroll to position [9460, 0]
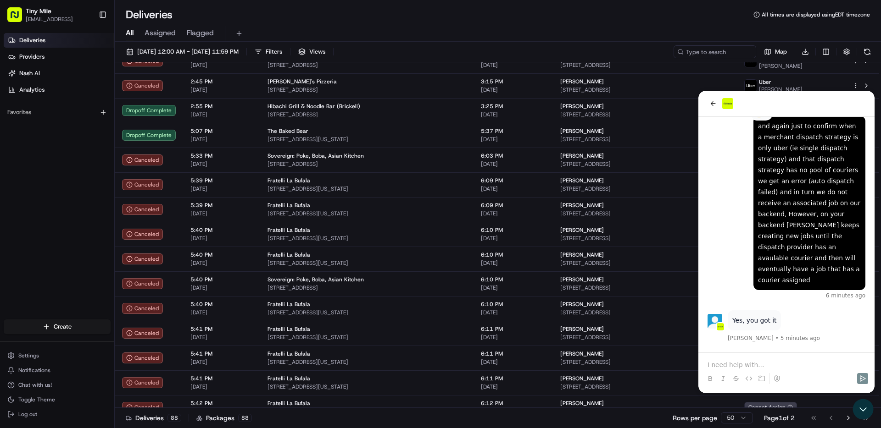
click at [797, 356] on div at bounding box center [786, 370] width 169 height 35
click at [789, 362] on p at bounding box center [786, 365] width 158 height 9
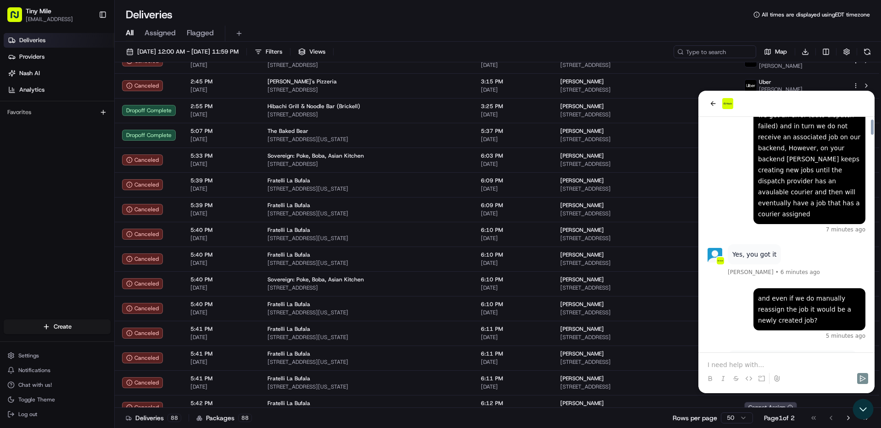
scroll to position [9569, 0]
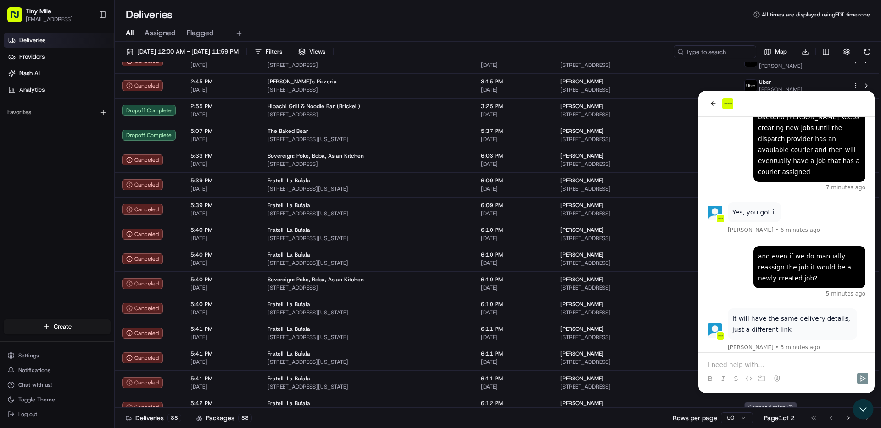
click at [785, 358] on div at bounding box center [786, 370] width 169 height 35
click at [784, 362] on p at bounding box center [786, 365] width 158 height 9
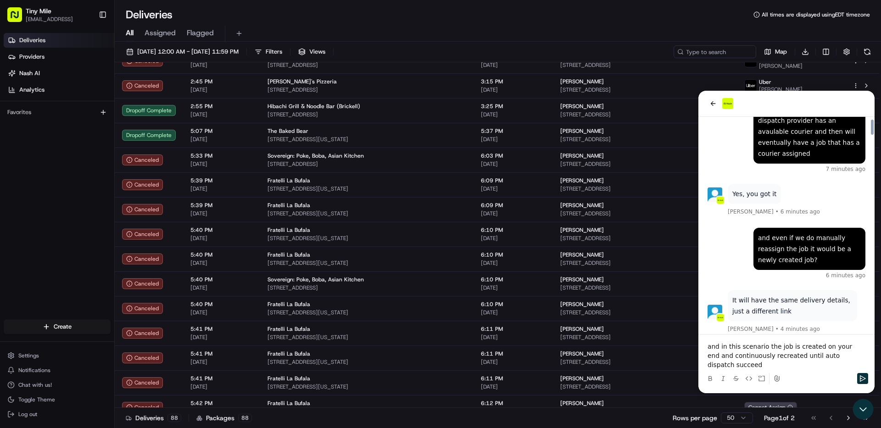
scroll to position [9626, 0]
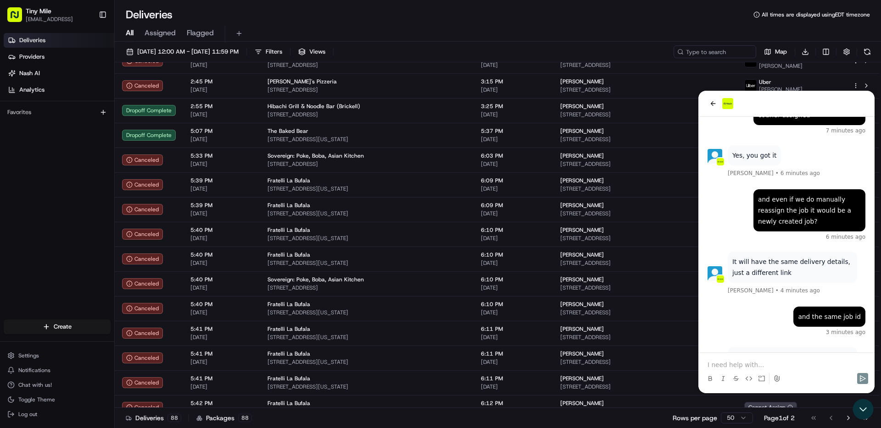
click at [776, 365] on p at bounding box center [786, 365] width 158 height 9
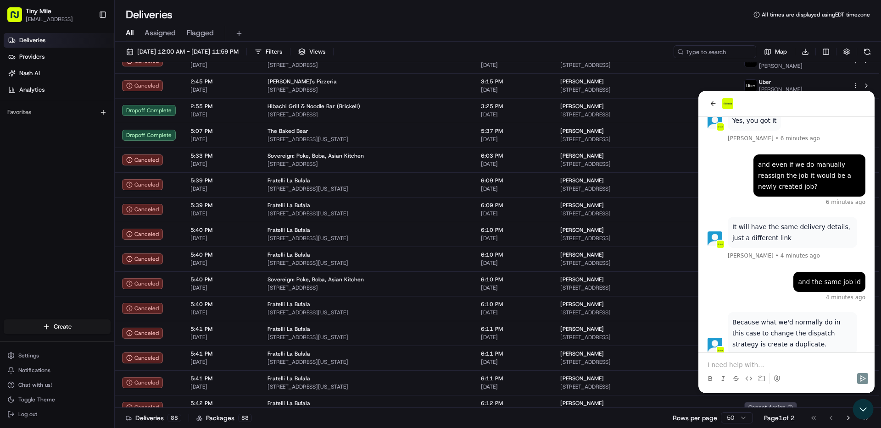
click at [763, 366] on p at bounding box center [786, 365] width 158 height 9
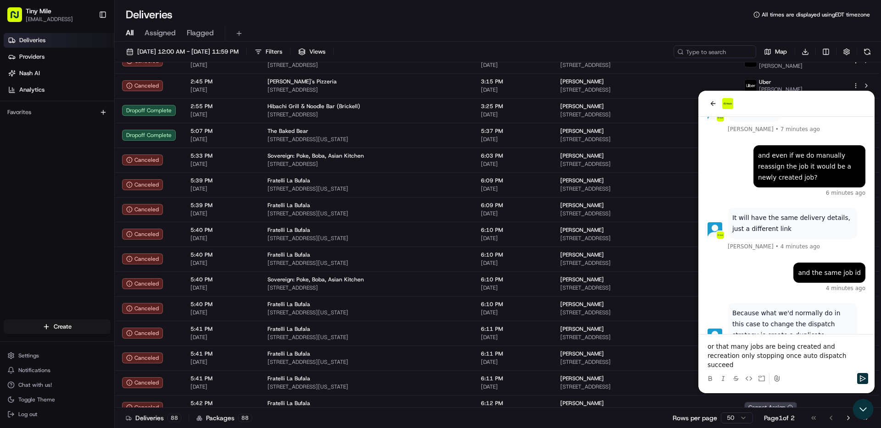
scroll to position [9717, 0]
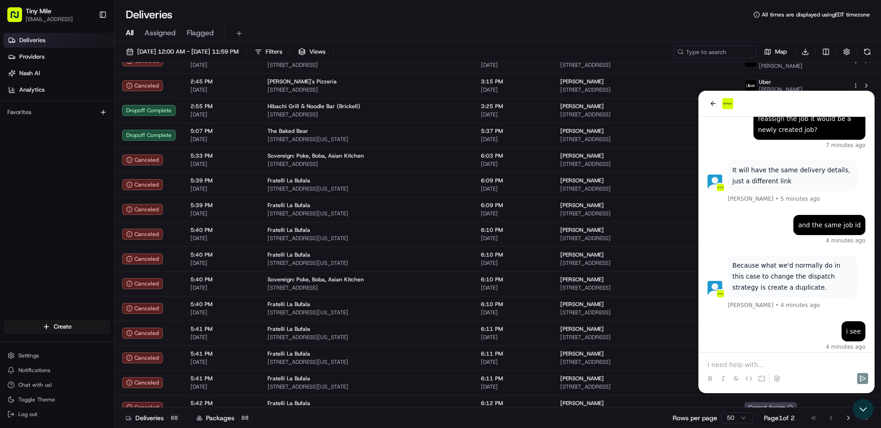
click at [770, 360] on div at bounding box center [786, 370] width 169 height 35
click at [767, 362] on p at bounding box center [786, 365] width 158 height 9
click at [758, 363] on p at bounding box center [786, 365] width 158 height 9
click at [762, 362] on p at bounding box center [786, 365] width 158 height 9
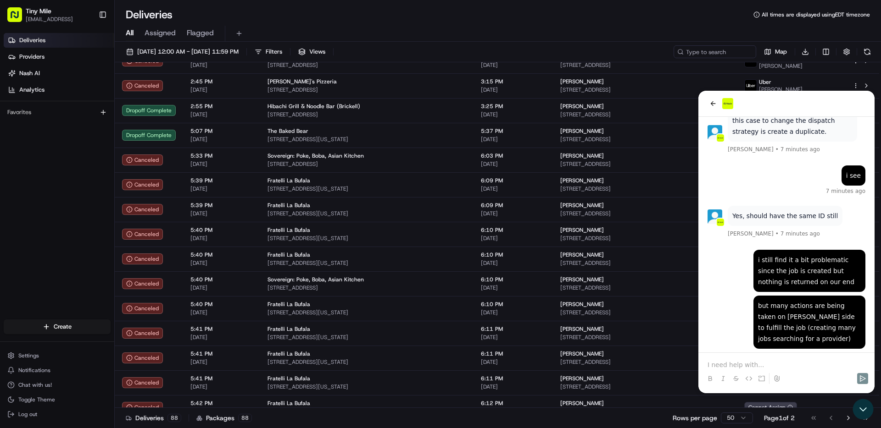
scroll to position [9908, 0]
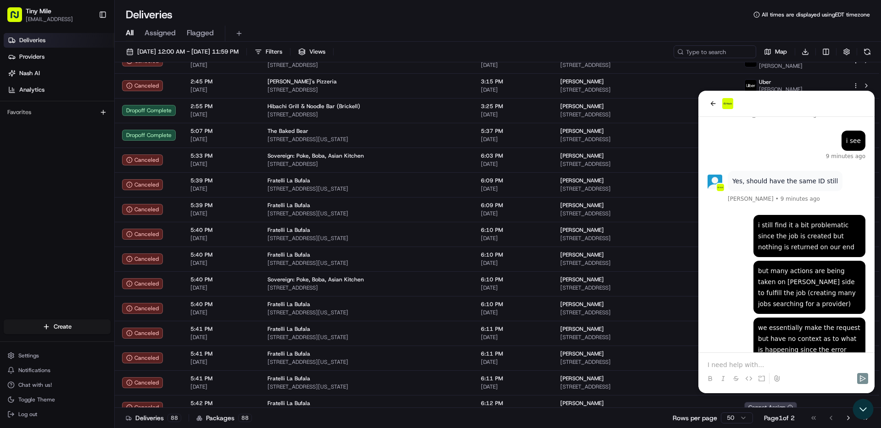
click at [766, 363] on p at bounding box center [786, 365] width 158 height 9
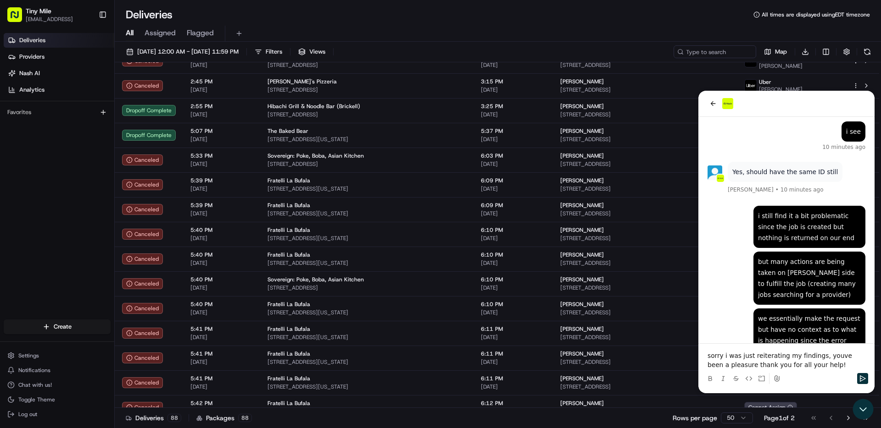
scroll to position [9971, 0]
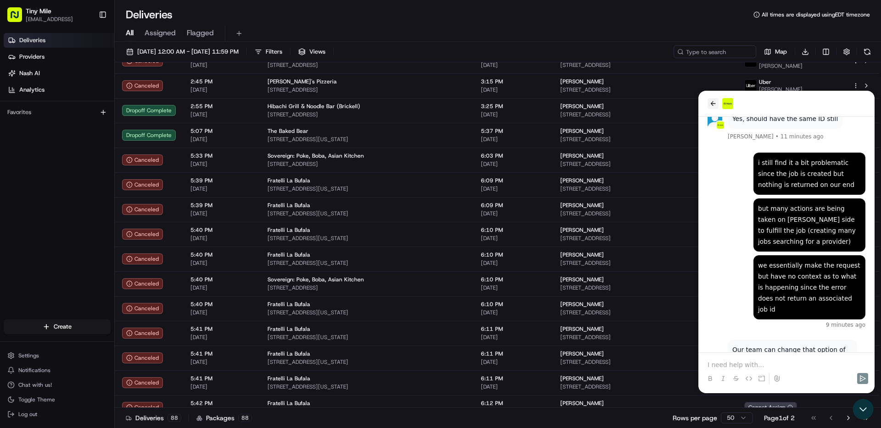
click at [716, 103] on icon "back" at bounding box center [712, 103] width 7 height 7
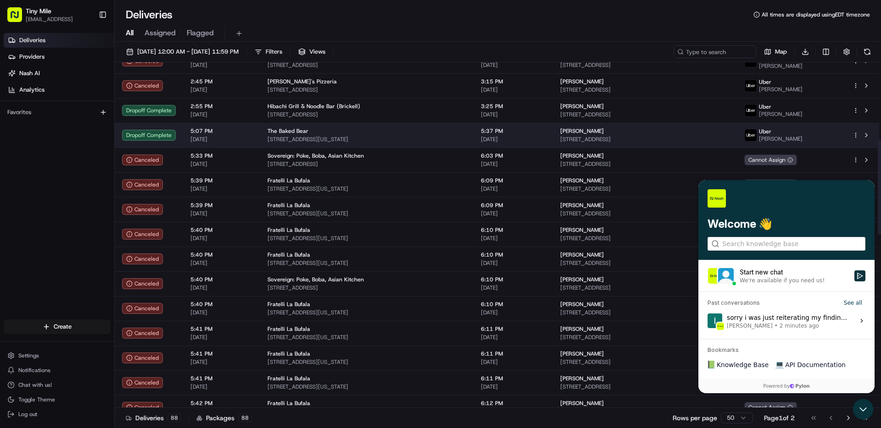
click at [671, 144] on td "Vanessa 221 Meridian Ave APT 505, Miami Beach, FL 33139, USA" at bounding box center [645, 135] width 184 height 25
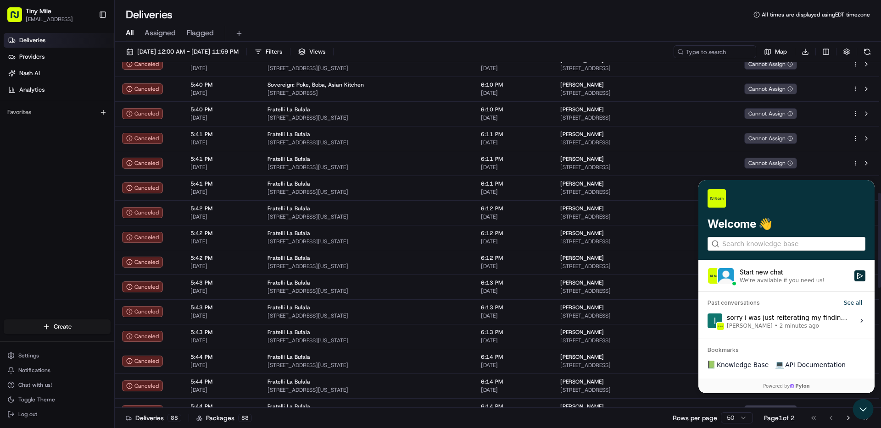
scroll to position [478, 0]
click at [779, 321] on div "sorry i was just reiterating my findings, youve been a pleasure thank you for a…" at bounding box center [788, 320] width 122 height 17
click at [707, 321] on button "View issue" at bounding box center [707, 321] width 0 height 0
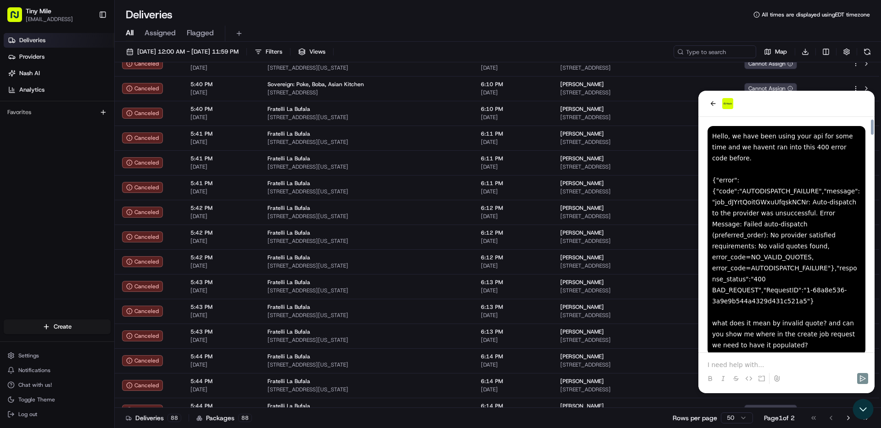
scroll to position [9934, 0]
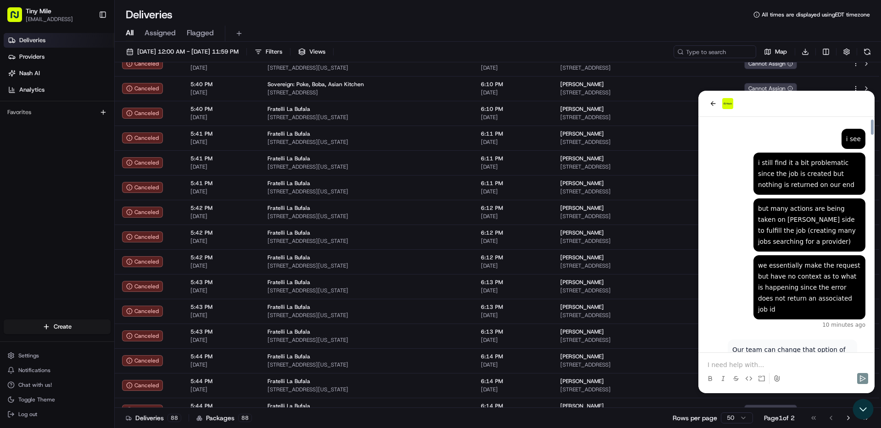
click at [751, 362] on p at bounding box center [786, 365] width 158 height 9
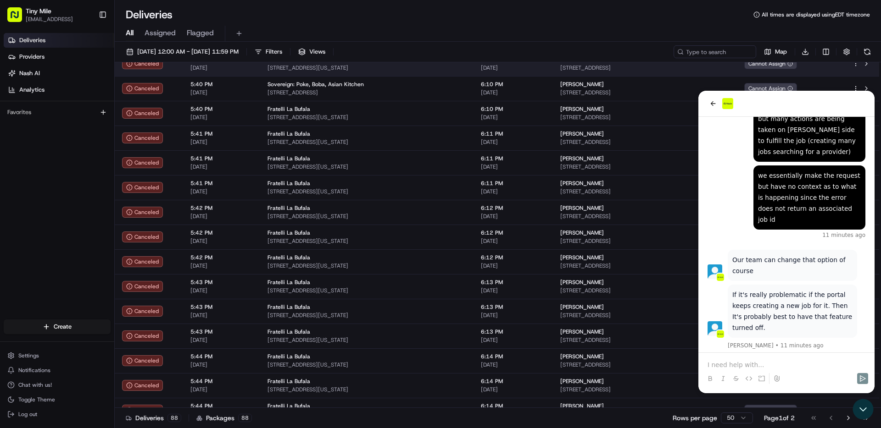
scroll to position [10031, 0]
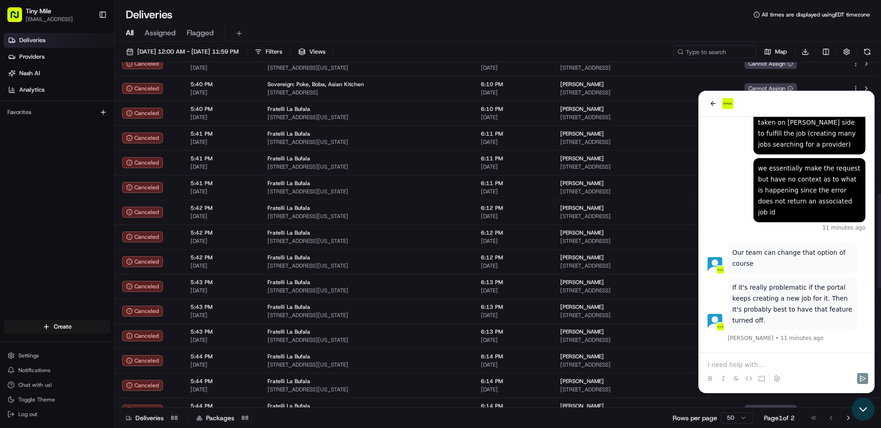
click at [858, 407] on icon "Open customer support" at bounding box center [862, 409] width 23 height 23
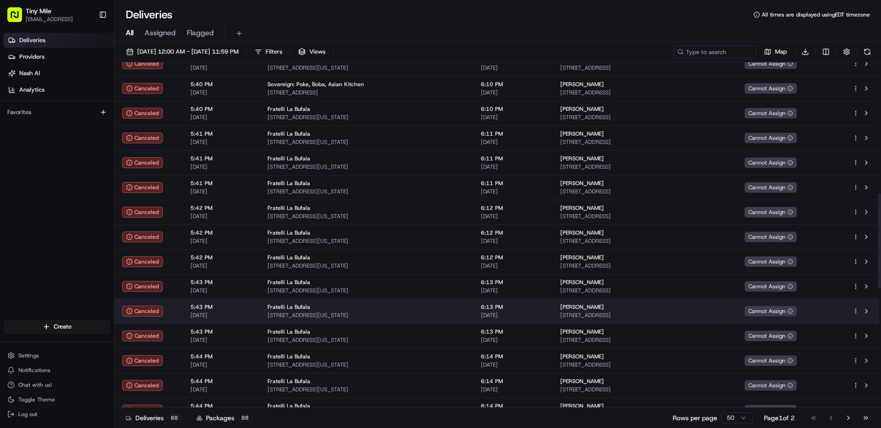
scroll to position [0, 0]
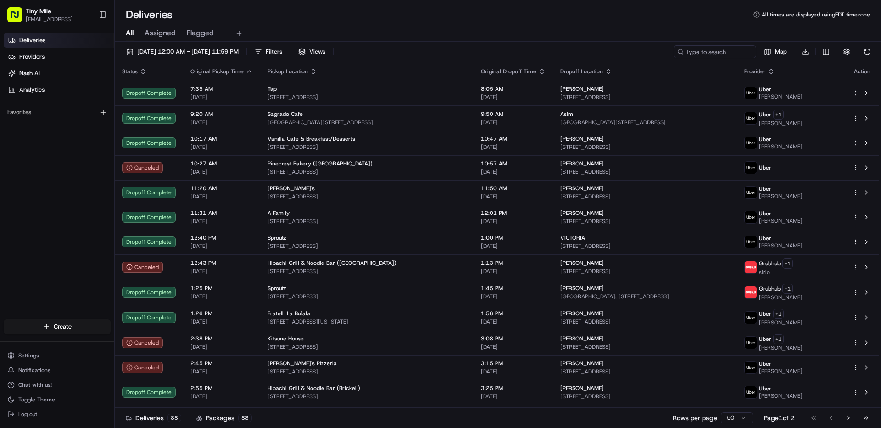
click at [32, 38] on span "Deliveries" at bounding box center [32, 40] width 26 height 8
click at [239, 56] on span "08/22/2025 12:00 AM - 08/22/2025 11:59 PM" at bounding box center [187, 52] width 101 height 8
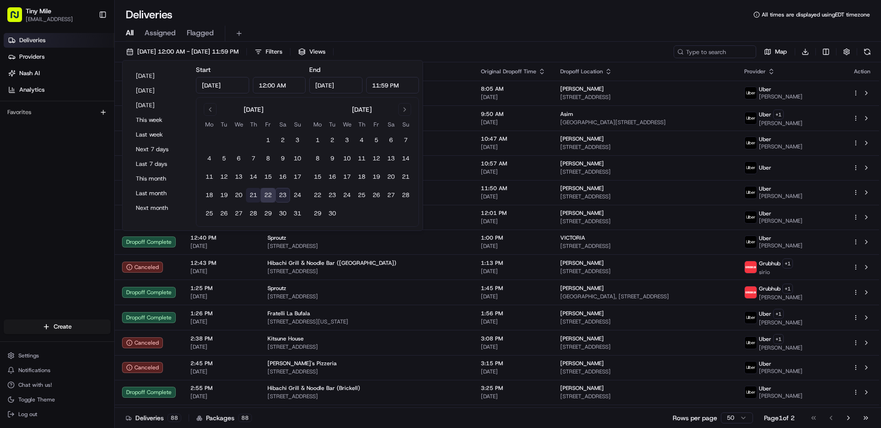
click at [252, 198] on button "21" at bounding box center [253, 195] width 15 height 15
type input "Aug 21, 2025"
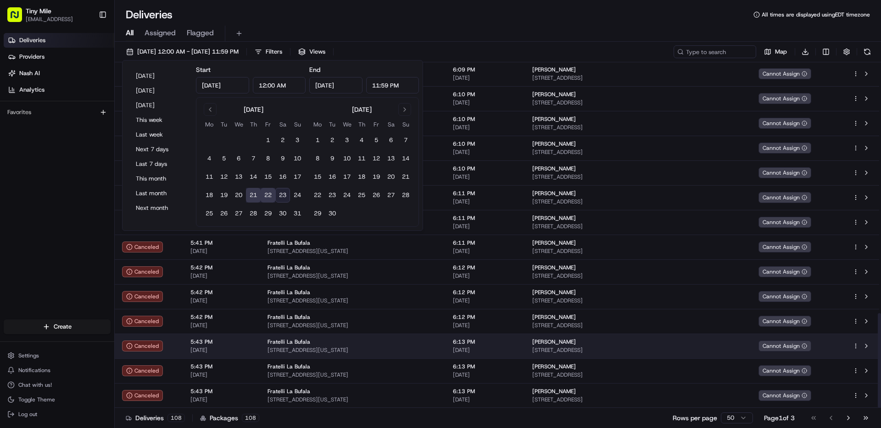
scroll to position [878, 0]
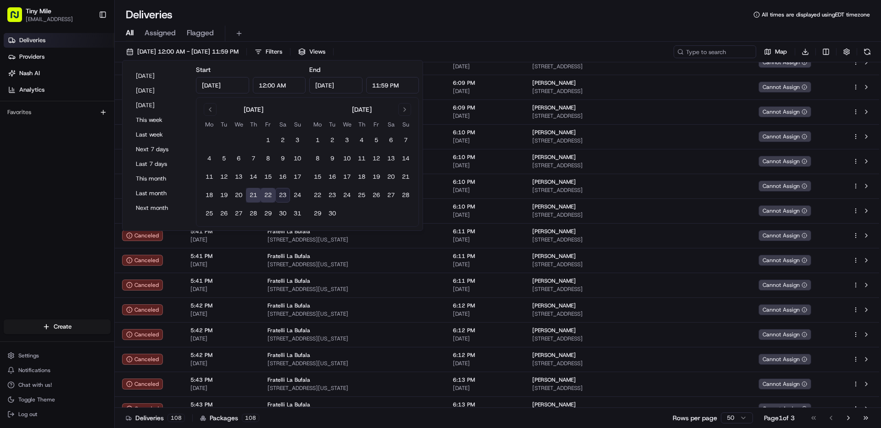
click at [254, 195] on button "21" at bounding box center [253, 195] width 15 height 15
type input "Aug 21, 2025"
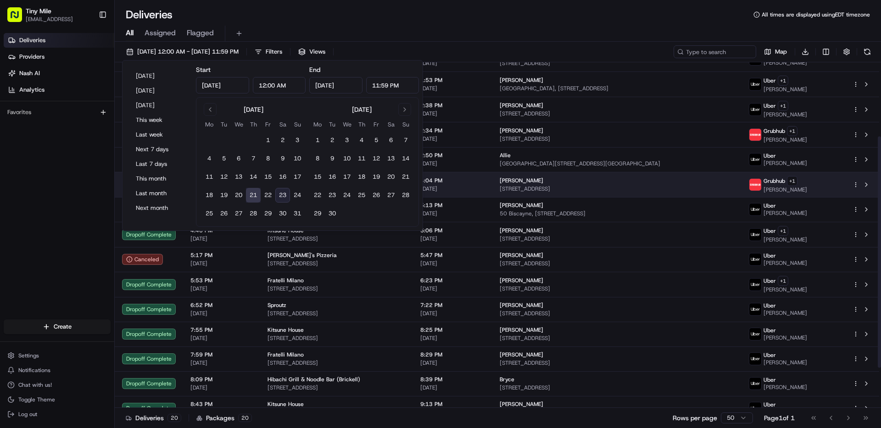
scroll to position [171, 0]
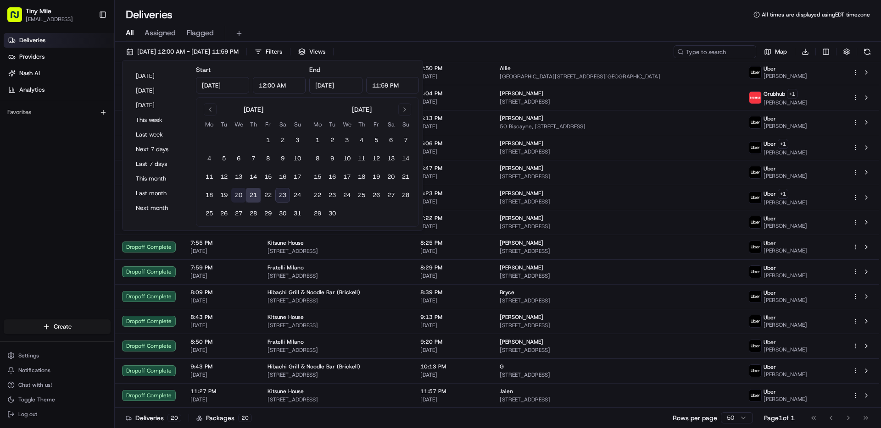
click at [241, 197] on button "20" at bounding box center [238, 195] width 15 height 15
type input "[DATE]"
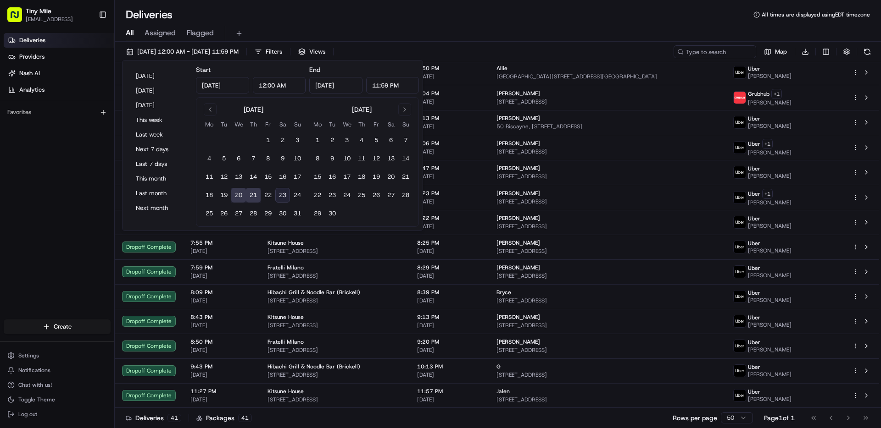
scroll to position [10119, 0]
click at [46, 386] on span "Chat with us!" at bounding box center [34, 385] width 33 height 7
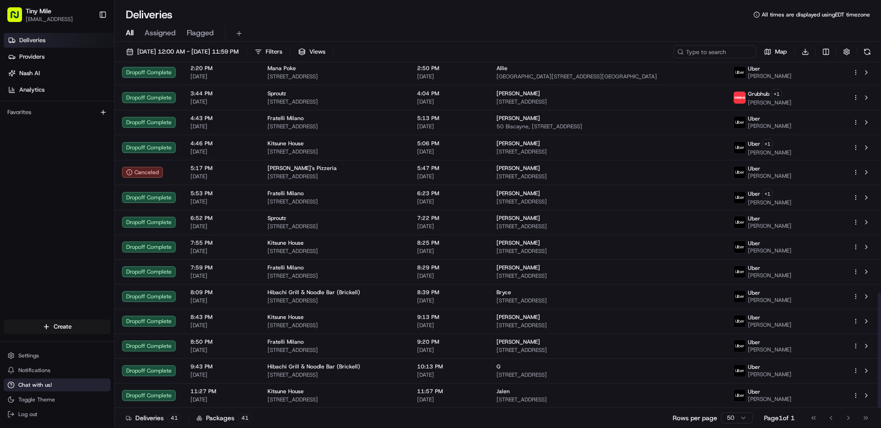
click at [33, 390] on button "Chat with us!" at bounding box center [57, 385] width 107 height 13
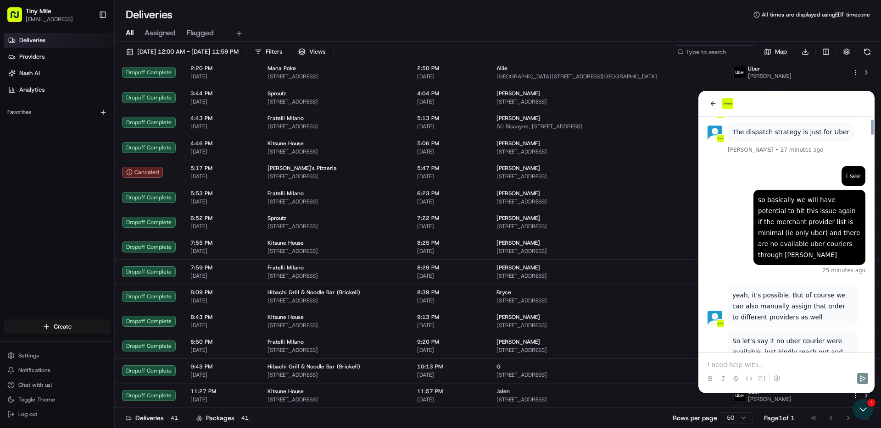
scroll to position [9127, 0]
click at [50, 56] on link "Providers" at bounding box center [59, 57] width 111 height 15
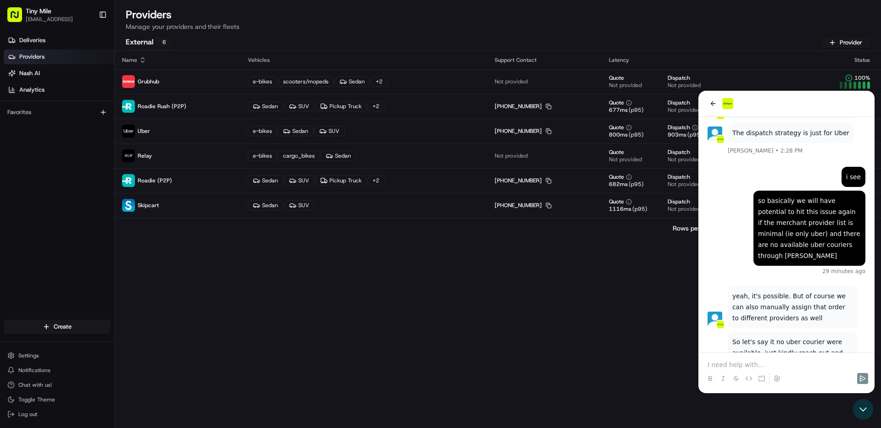
click at [622, 262] on div "Name Vehicles Support Contact Latency Status Grubhub e-bikes scooters/mopeds Se…" at bounding box center [498, 240] width 766 height 378
click at [33, 42] on span "Deliveries" at bounding box center [32, 40] width 26 height 8
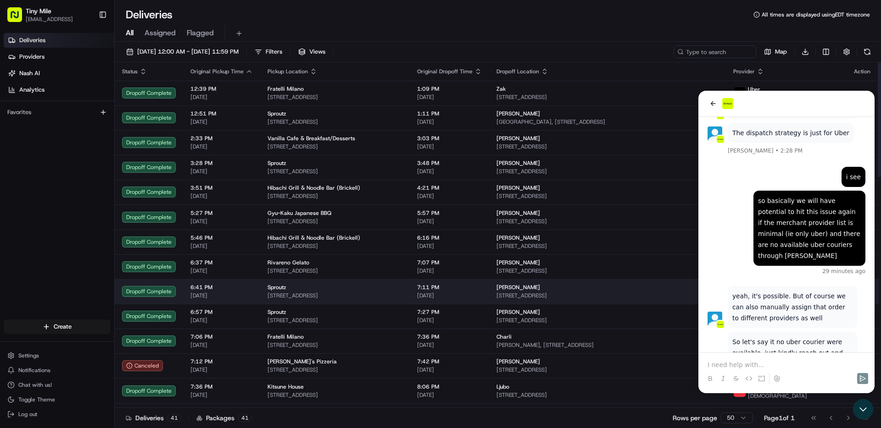
click at [274, 284] on span "Sproutz" at bounding box center [276, 287] width 19 height 7
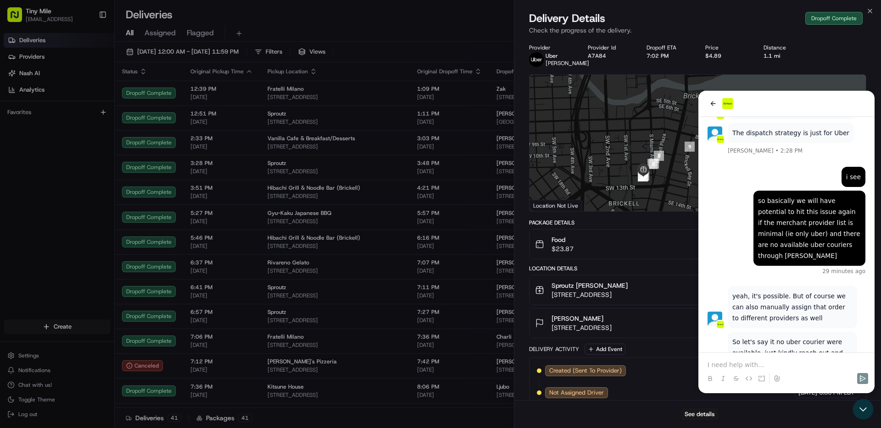
click at [714, 102] on div at bounding box center [697, 143] width 336 height 137
click at [712, 106] on div at bounding box center [697, 143] width 336 height 137
click at [521, 60] on div "Provider Uber CARLOS T. Provider Id A7A84 Dropoff ETA 7:02 PM Price $4.89 Dista…" at bounding box center [697, 314] width 367 height 550
drag, startPoint x: 775, startPoint y: 359, endPoint x: 773, endPoint y: 364, distance: 5.4
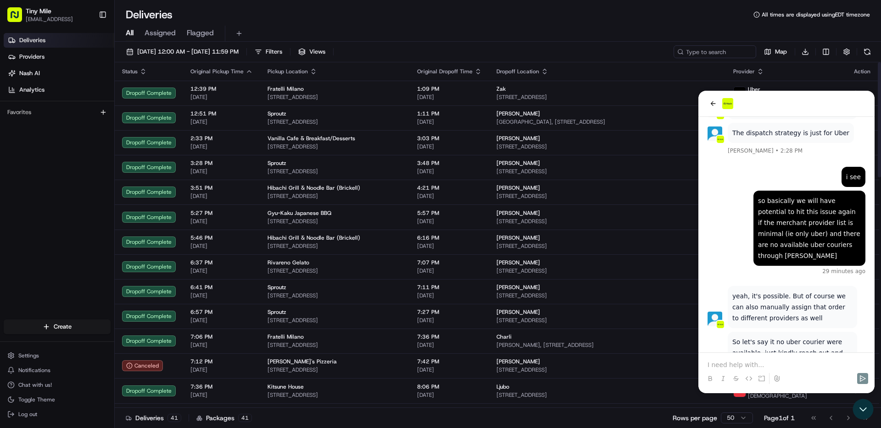
drag, startPoint x: 730, startPoint y: 357, endPoint x: 730, endPoint y: 363, distance: 6.4
click at [730, 357] on div at bounding box center [786, 370] width 169 height 35
click at [730, 364] on p at bounding box center [786, 365] width 158 height 9
click at [757, 366] on p at bounding box center [786, 365] width 158 height 9
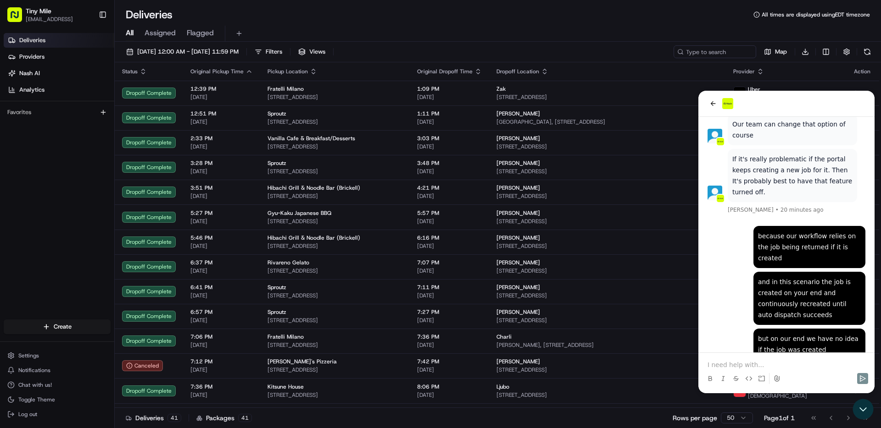
click at [761, 362] on p at bounding box center [786, 365] width 158 height 9
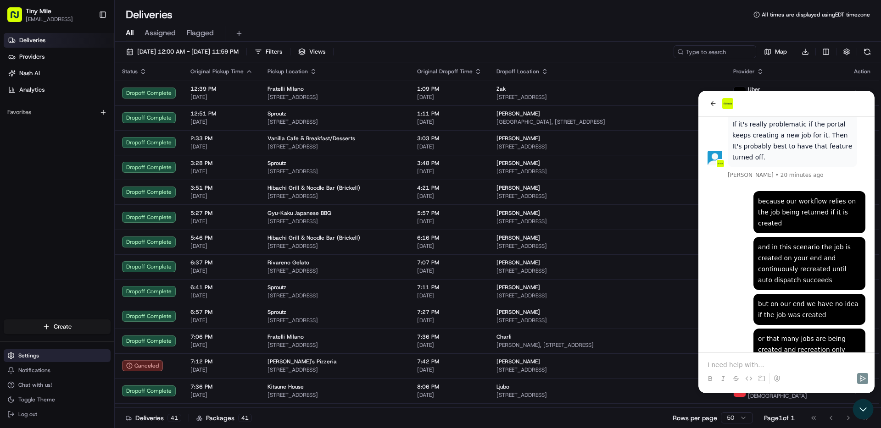
click at [46, 356] on button "Settings" at bounding box center [57, 356] width 107 height 13
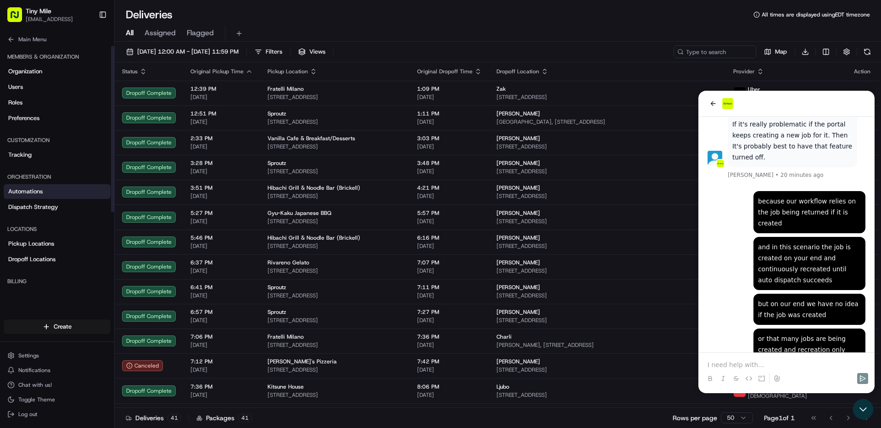
click at [40, 190] on span "Automations" at bounding box center [25, 192] width 34 height 8
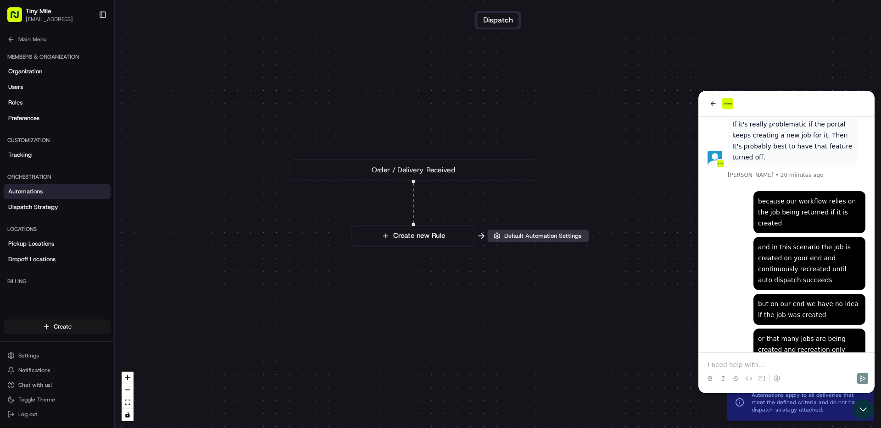
click at [522, 236] on span "Default Automation Settings" at bounding box center [542, 236] width 81 height 8
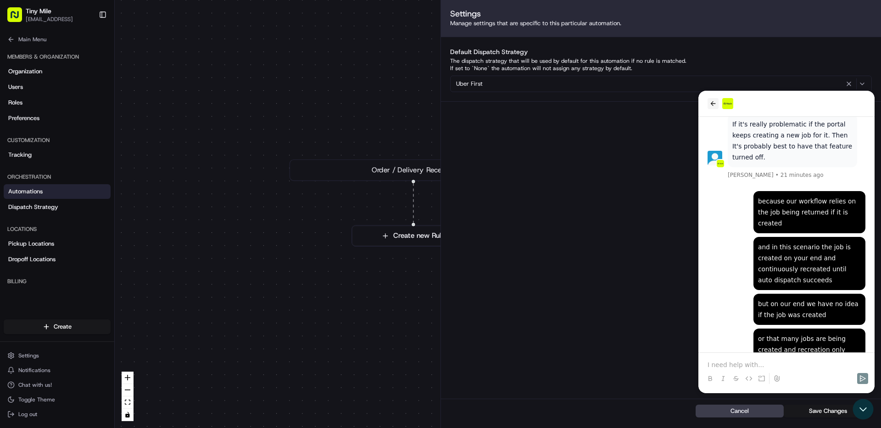
click at [711, 101] on icon "back" at bounding box center [712, 103] width 7 height 7
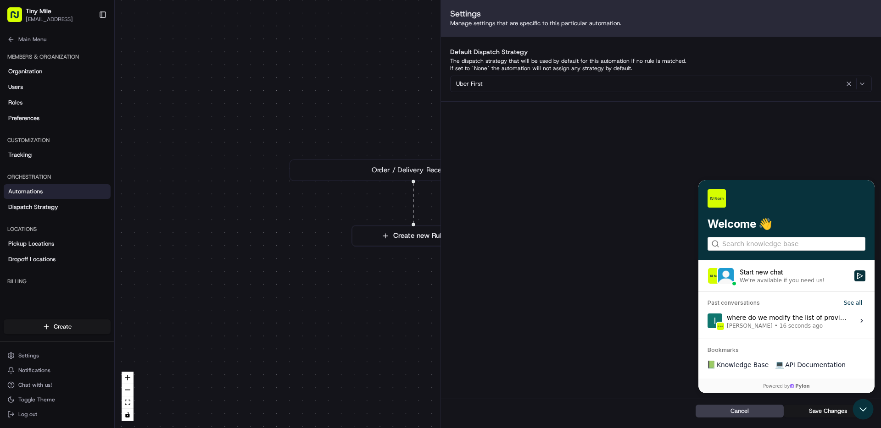
click at [694, 169] on div "Settings Manage settings that are specific to this particular automation. Defau…" at bounding box center [661, 214] width 440 height 428
click at [863, 84] on icon "button" at bounding box center [861, 83] width 7 height 7
click at [531, 219] on html "Tiny Mile [EMAIL_ADDRESS] Toggle Sidebar Deliveries Providers [PERSON_NAME] Ana…" at bounding box center [440, 214] width 881 height 428
click at [58, 204] on link "Dispatch Strategy" at bounding box center [57, 207] width 107 height 15
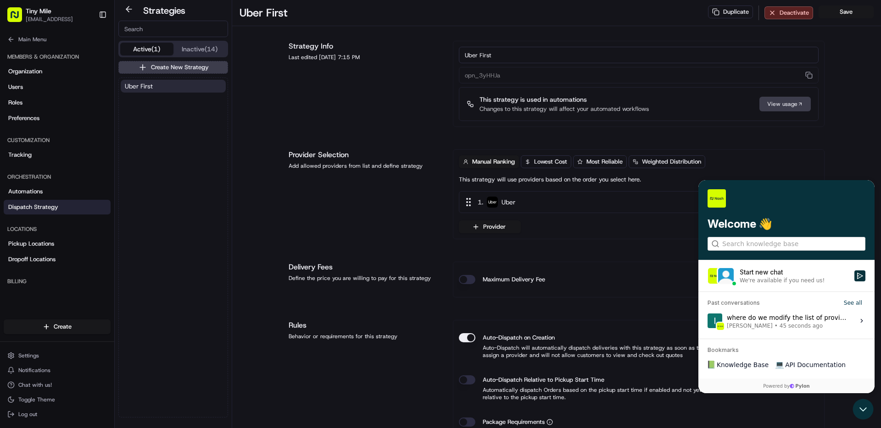
click at [209, 51] on button "Inactive (14)" at bounding box center [199, 49] width 53 height 13
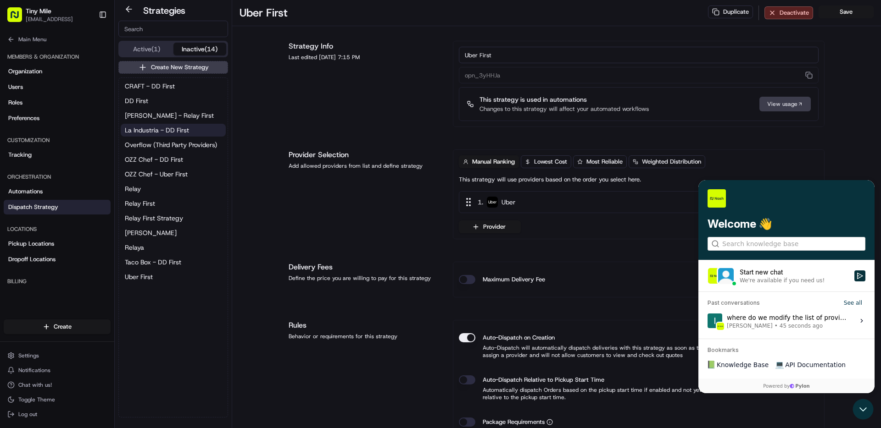
click at [187, 126] on span "La Industria - DD First" at bounding box center [157, 130] width 64 height 9
click at [778, 103] on div "View usage" at bounding box center [784, 104] width 51 height 15
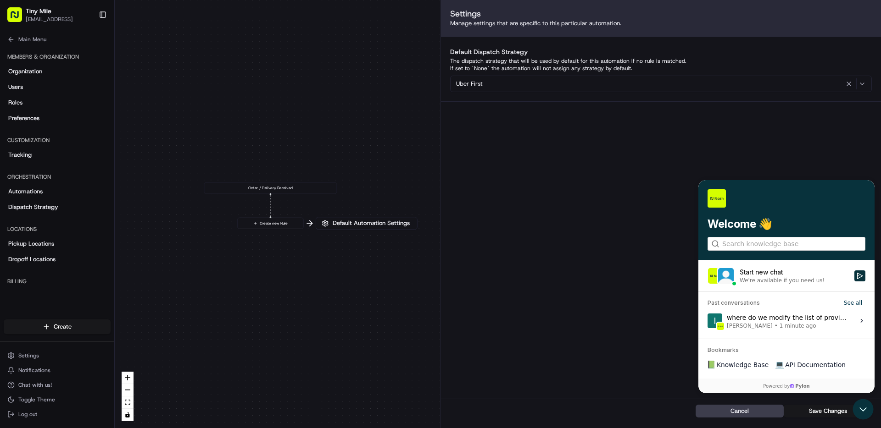
drag, startPoint x: 351, startPoint y: 208, endPoint x: 229, endPoint y: 207, distance: 122.0
click at [229, 207] on div "0 Order / Delivery Received Create new Rule" at bounding box center [498, 214] width 766 height 428
drag, startPoint x: 206, startPoint y: 203, endPoint x: 271, endPoint y: 205, distance: 65.2
click at [273, 205] on div "0 Order / Delivery Received Create new Rule" at bounding box center [498, 214] width 766 height 428
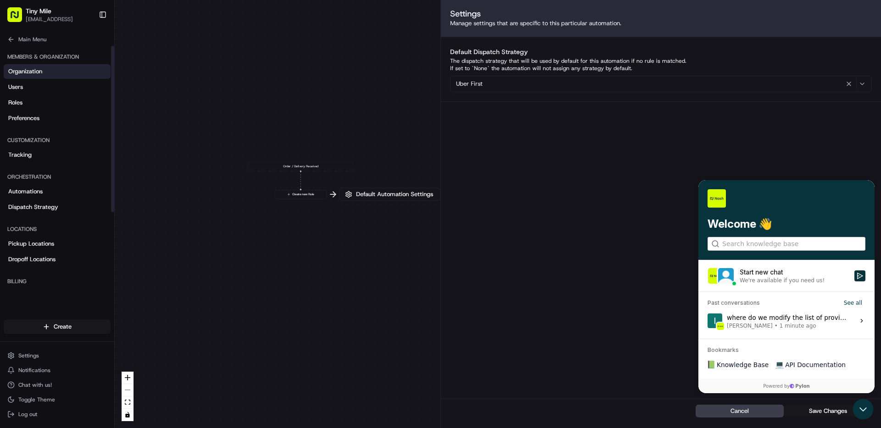
click at [35, 71] on span "Organization" at bounding box center [25, 71] width 34 height 8
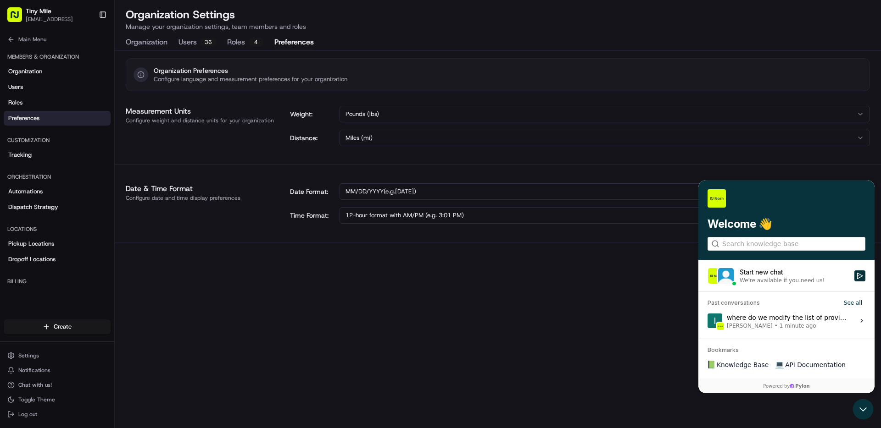
click at [285, 47] on button "Preferences" at bounding box center [293, 43] width 39 height 16
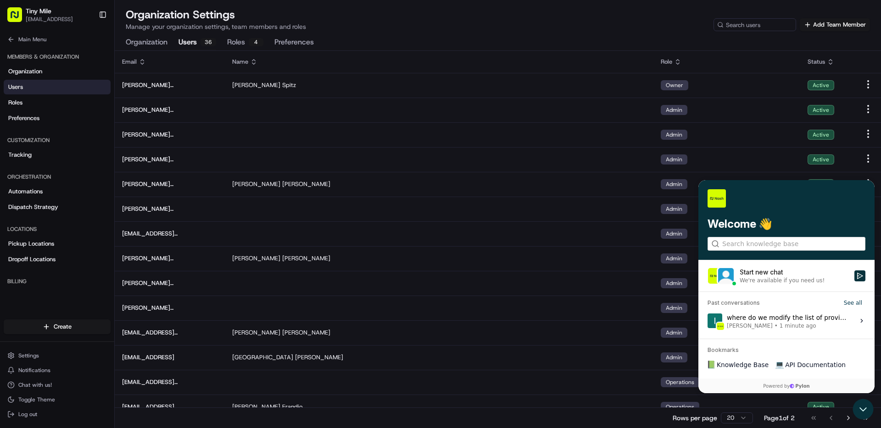
click at [191, 43] on button "Users 36" at bounding box center [197, 43] width 38 height 16
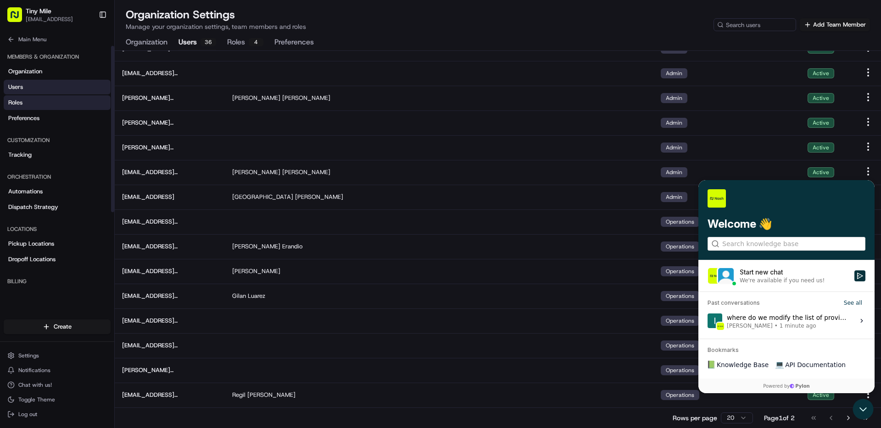
click at [33, 100] on link "Roles" at bounding box center [57, 102] width 107 height 15
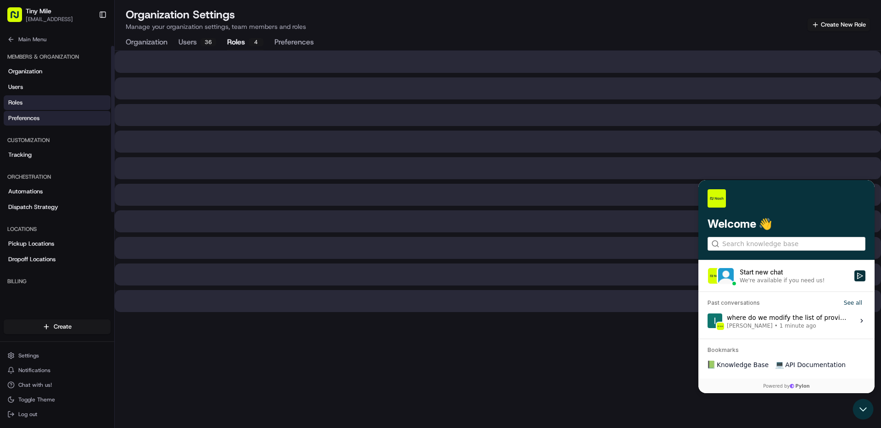
click at [34, 116] on span "Preferences" at bounding box center [23, 118] width 31 height 8
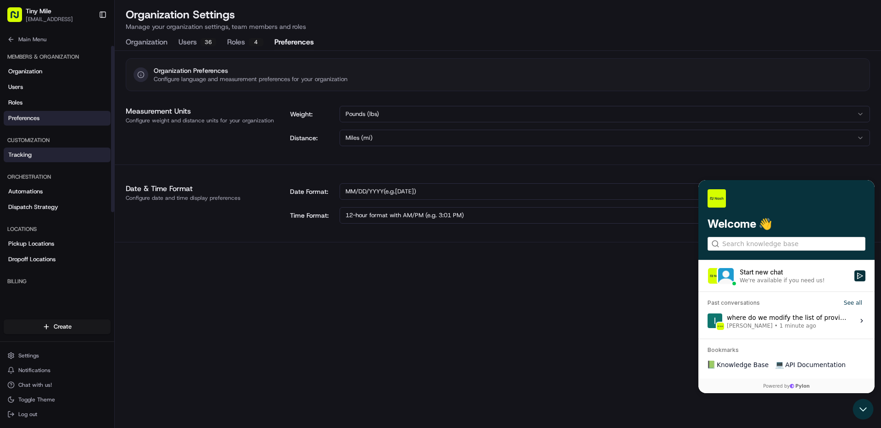
click at [37, 152] on link "Tracking" at bounding box center [57, 155] width 107 height 15
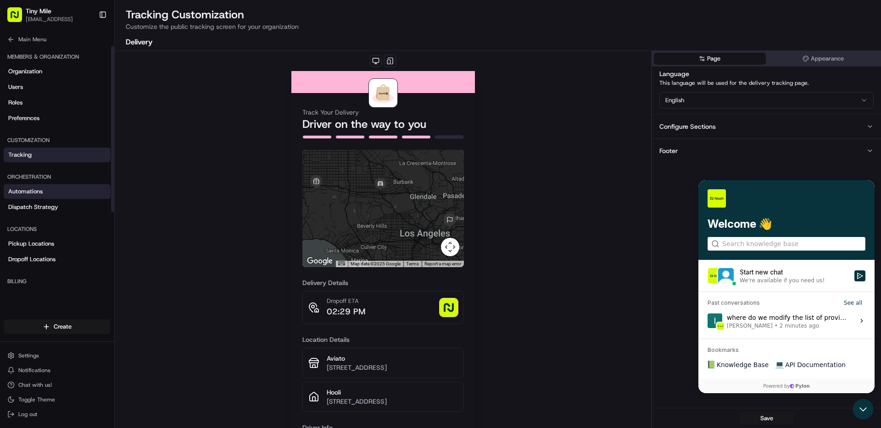
click at [42, 189] on span "Automations" at bounding box center [25, 192] width 34 height 8
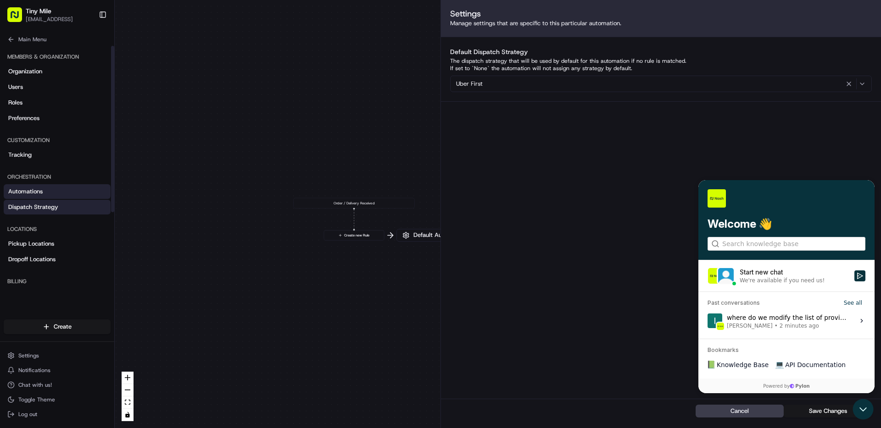
click at [55, 209] on span "Dispatch Strategy" at bounding box center [33, 207] width 50 height 8
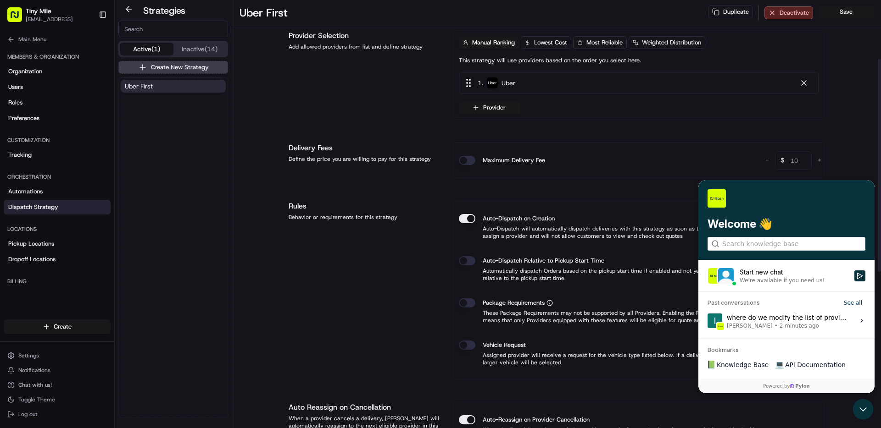
scroll to position [120, 0]
click at [498, 106] on button "Provider" at bounding box center [490, 107] width 62 height 13
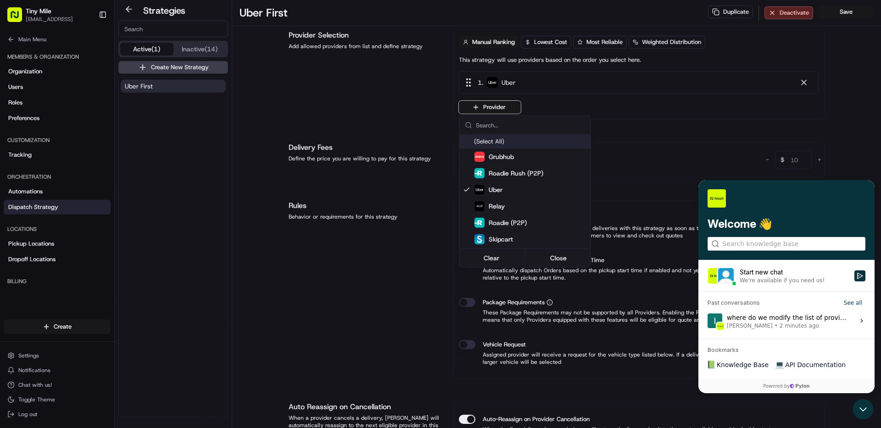
click at [387, 102] on html "Tiny Mile [EMAIL_ADDRESS] Toggle Sidebar Deliveries Providers [PERSON_NAME] Ana…" at bounding box center [440, 214] width 881 height 428
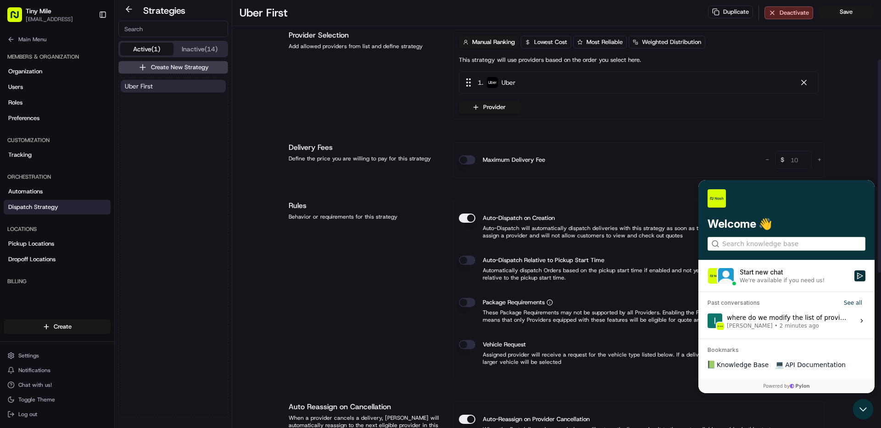
click at [769, 316] on div "where do we modify the list of providers for a given merchant? Ioakeim Kaltsidi…" at bounding box center [788, 320] width 122 height 17
click at [707, 321] on button "View issue" at bounding box center [707, 321] width 0 height 0
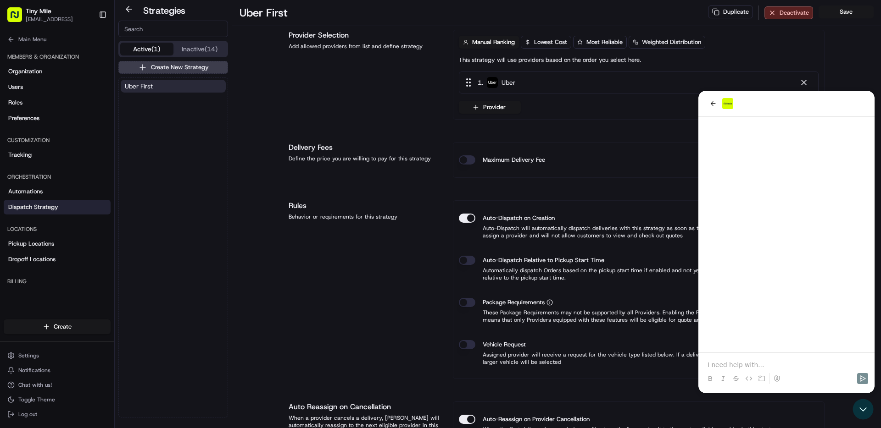
scroll to position [10194, 0]
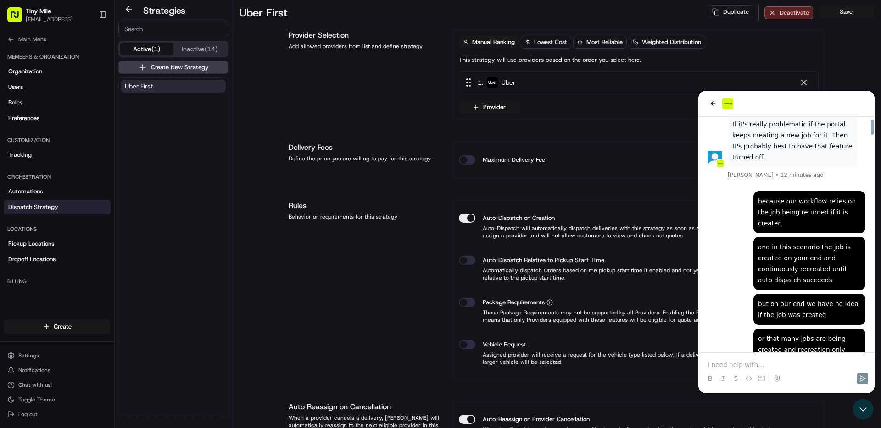
click at [766, 365] on p at bounding box center [786, 365] width 158 height 9
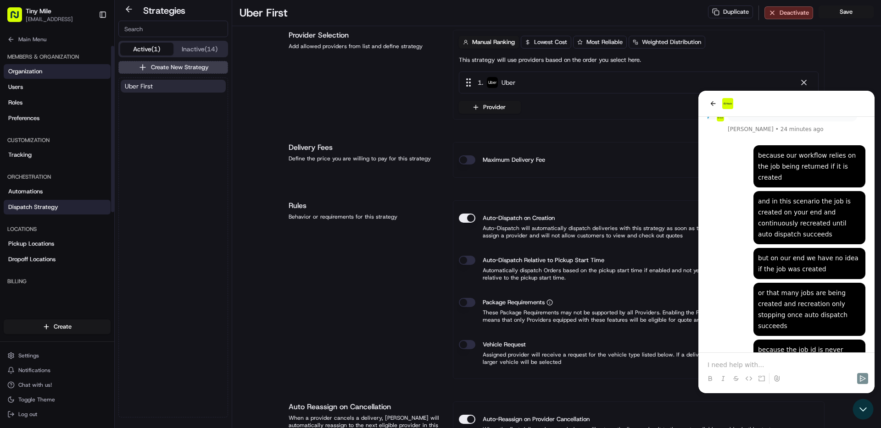
click at [35, 74] on span "Organization" at bounding box center [25, 71] width 34 height 8
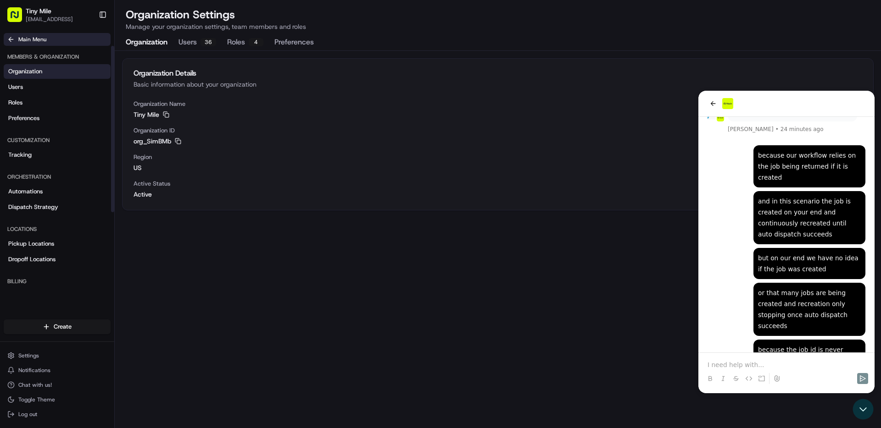
click at [12, 37] on icon at bounding box center [10, 39] width 7 height 7
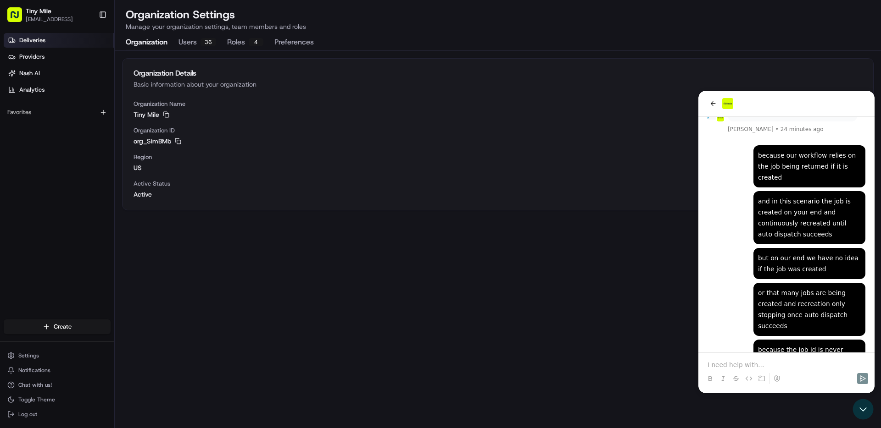
click at [33, 41] on span "Deliveries" at bounding box center [32, 40] width 26 height 8
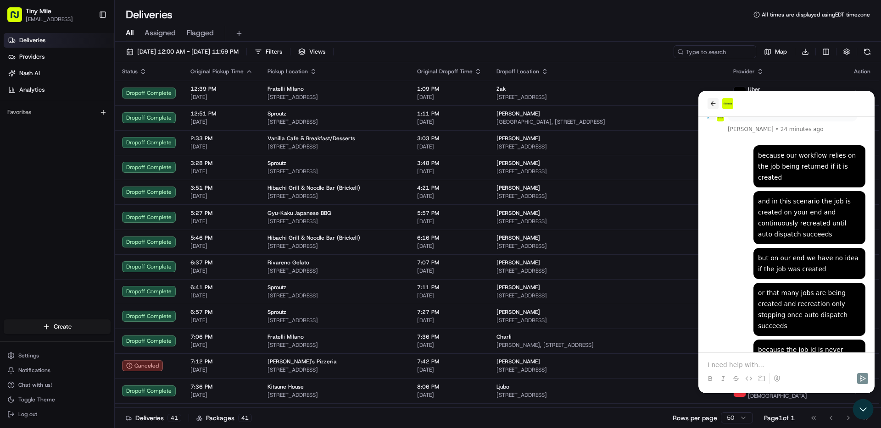
click at [713, 101] on icon "back" at bounding box center [712, 103] width 7 height 7
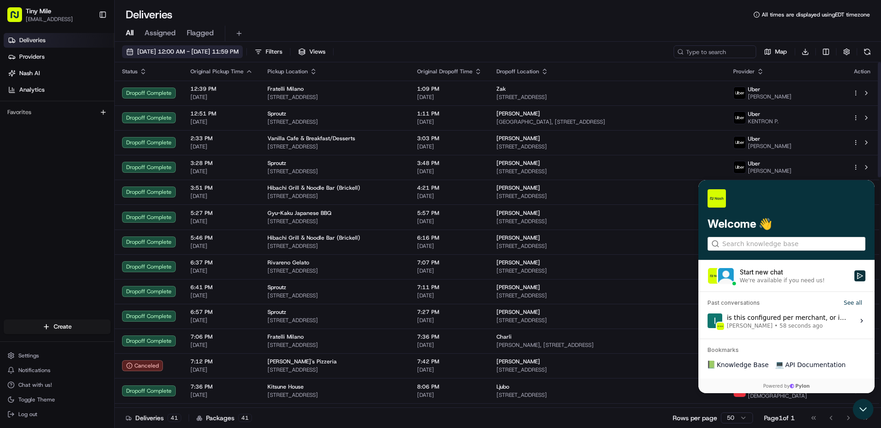
click at [239, 48] on span "08/20/2025 12:00 AM - 08/21/2025 11:59 PM" at bounding box center [187, 52] width 101 height 8
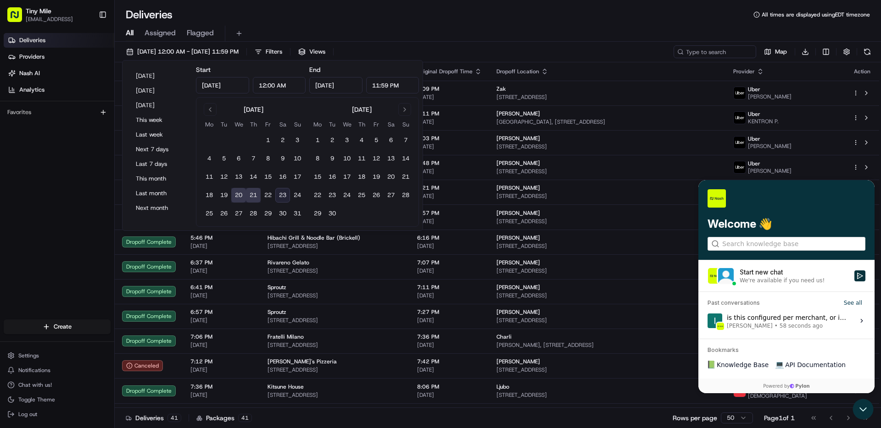
click at [285, 196] on button "23" at bounding box center [282, 195] width 15 height 15
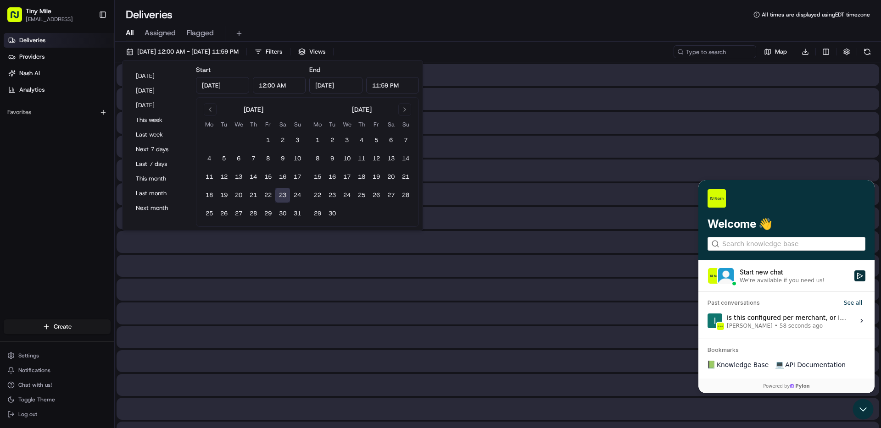
type input "[DATE]"
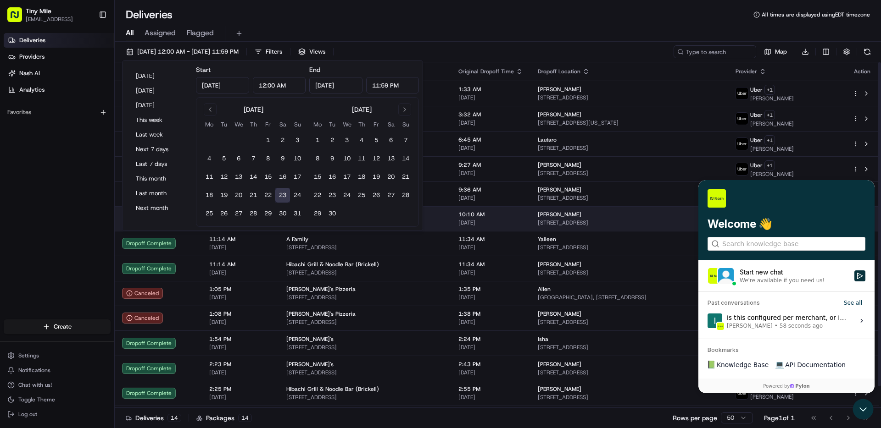
click at [530, 216] on td "10:10 AM 08/23/2025" at bounding box center [490, 218] width 79 height 25
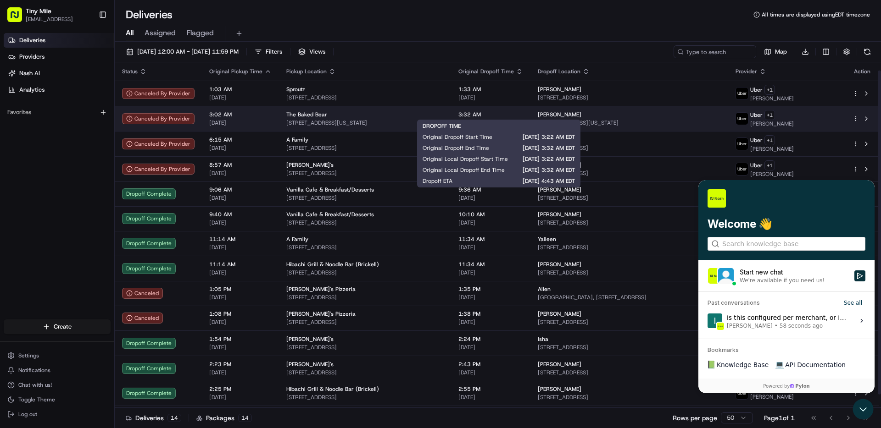
scroll to position [23, 0]
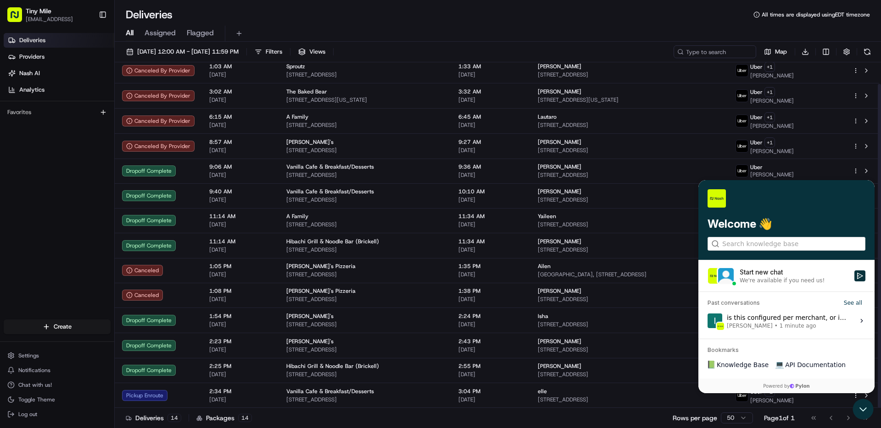
click at [792, 321] on div "is this configured per merchant, or is it something that is set organziation wi…" at bounding box center [788, 320] width 122 height 17
click at [707, 321] on button "View issue" at bounding box center [707, 321] width 0 height 0
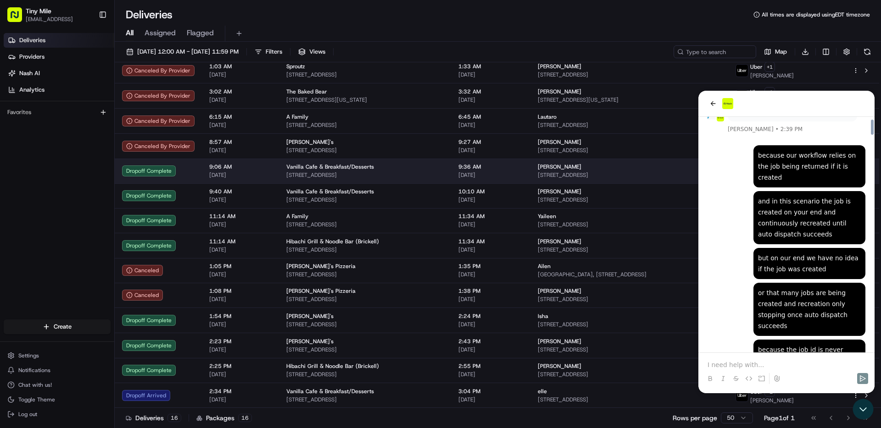
scroll to position [10317, 0]
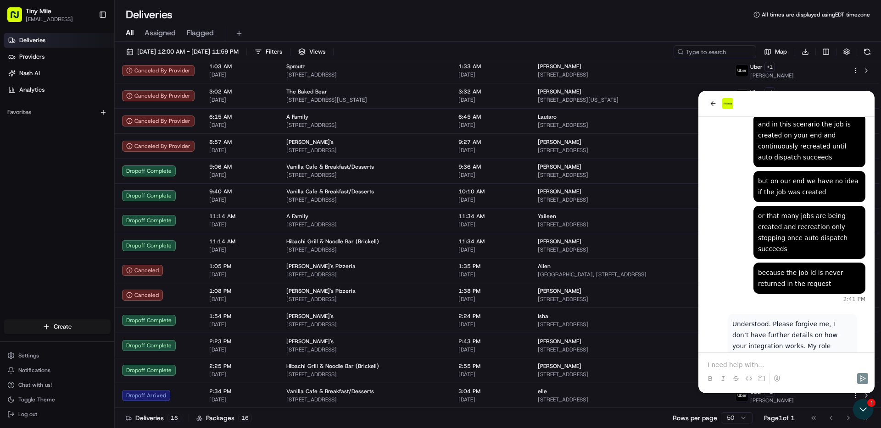
click at [743, 364] on p at bounding box center [786, 365] width 158 height 9
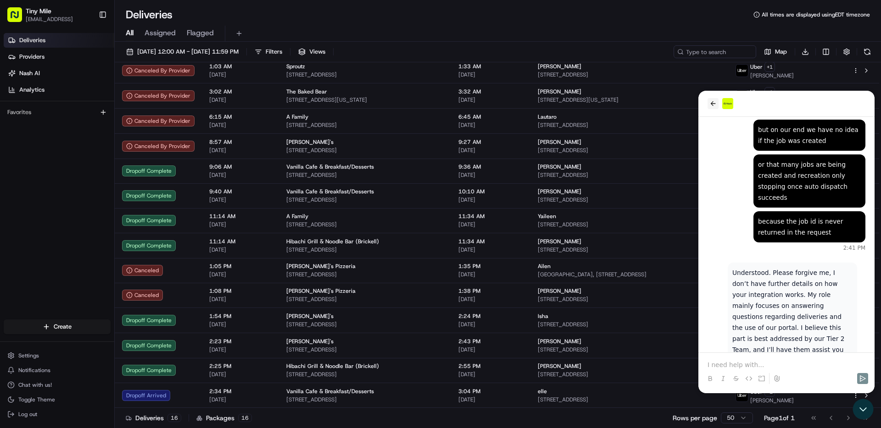
click at [717, 106] on button "back" at bounding box center [712, 103] width 11 height 11
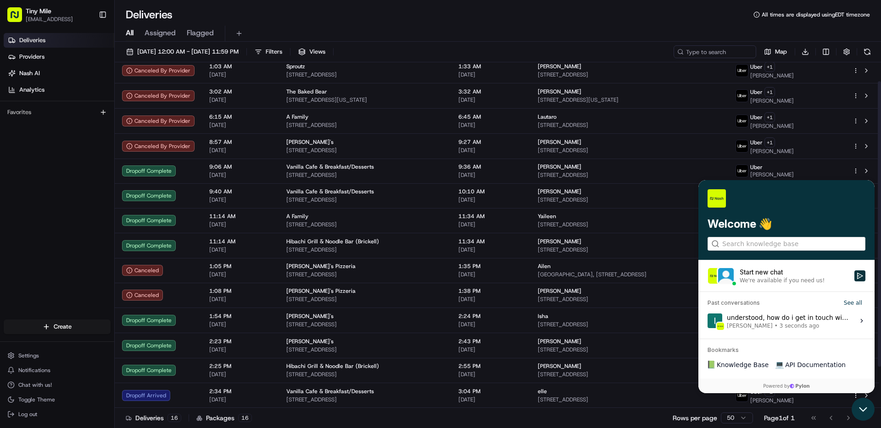
click at [866, 404] on icon "Open customer support" at bounding box center [862, 409] width 23 height 23
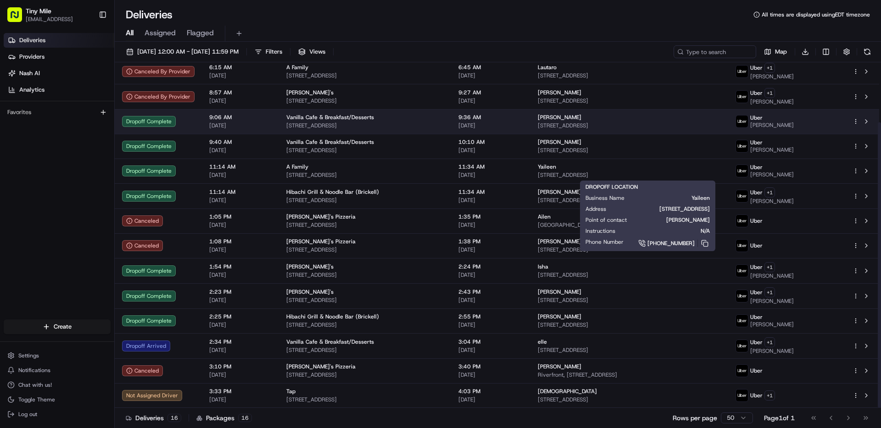
scroll to position [0, 0]
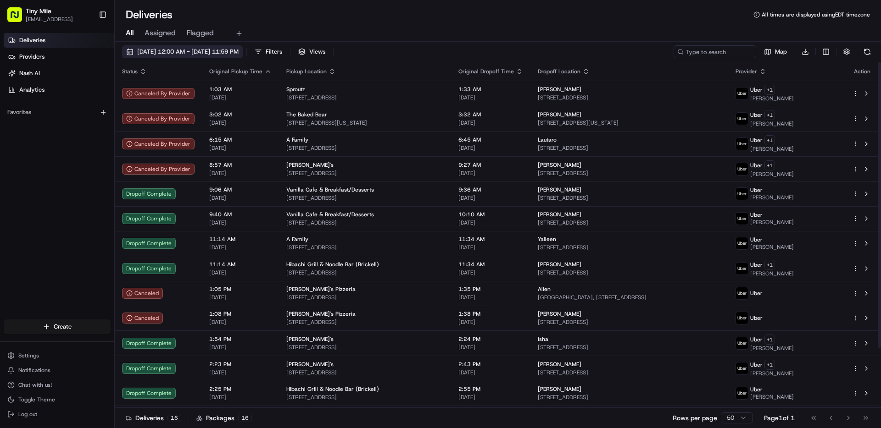
click at [225, 50] on span "[DATE] 12:00 AM - [DATE] 11:59 PM" at bounding box center [187, 52] width 101 height 8
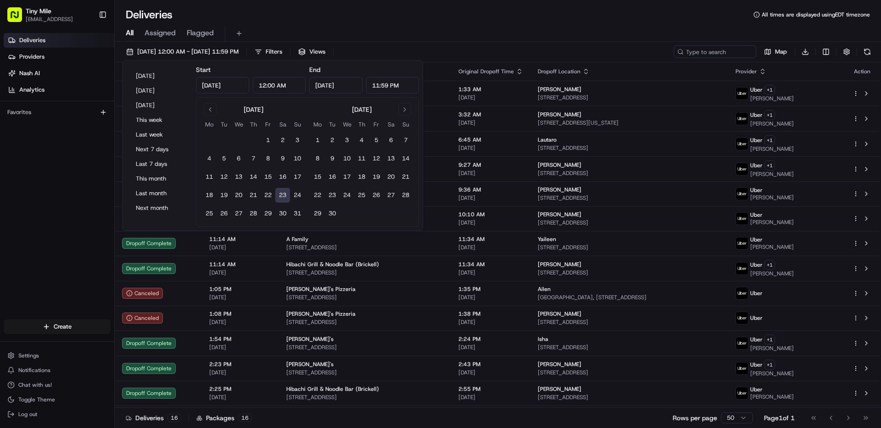
click at [282, 195] on button "23" at bounding box center [282, 195] width 15 height 15
click at [284, 195] on button "23" at bounding box center [282, 195] width 15 height 15
click at [256, 195] on button "21" at bounding box center [253, 195] width 15 height 15
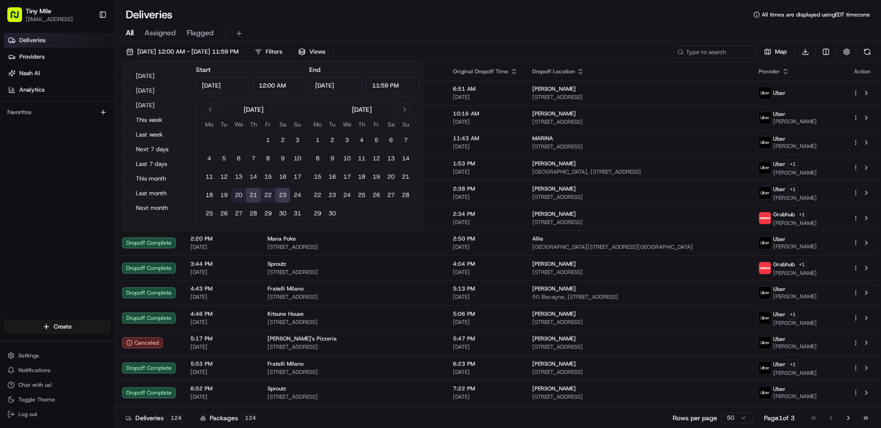
click at [240, 200] on button "20" at bounding box center [238, 195] width 15 height 15
type input "[DATE]"
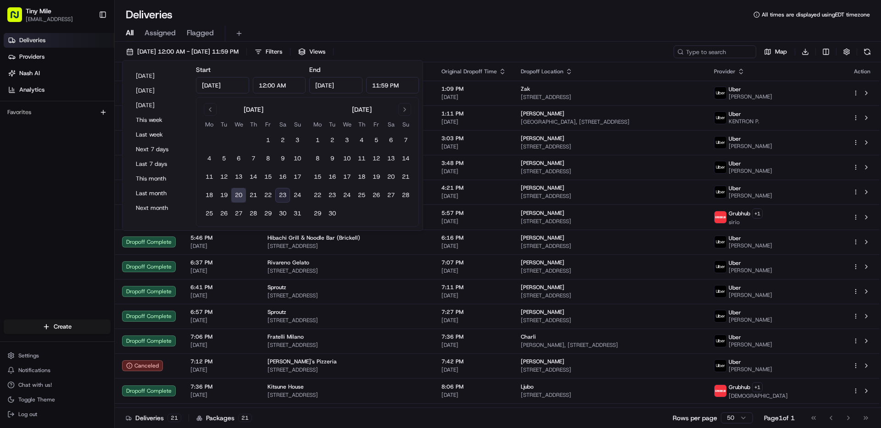
click at [280, 197] on button "23" at bounding box center [282, 195] width 15 height 15
type input "[DATE]"
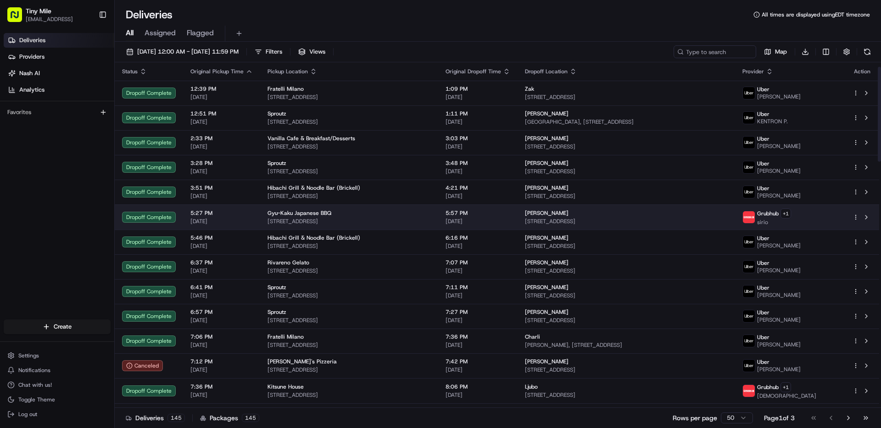
scroll to position [25, 0]
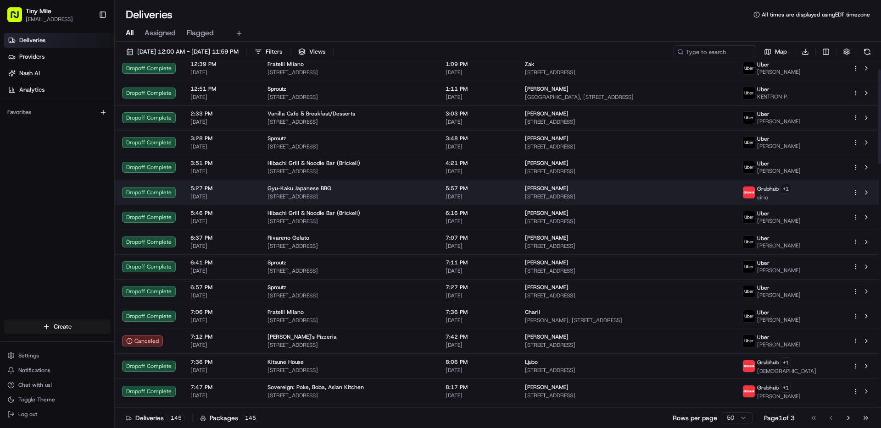
click at [264, 190] on td "Gyu-Kaku Japanese BBQ 34 SW 13th St, Miami, FL 33130, USA" at bounding box center [349, 192] width 178 height 25
click at [855, 195] on html "Tiny Mile ioakeim@tinymile.ai Toggle Sidebar Deliveries Providers Nash AI Analy…" at bounding box center [440, 214] width 881 height 428
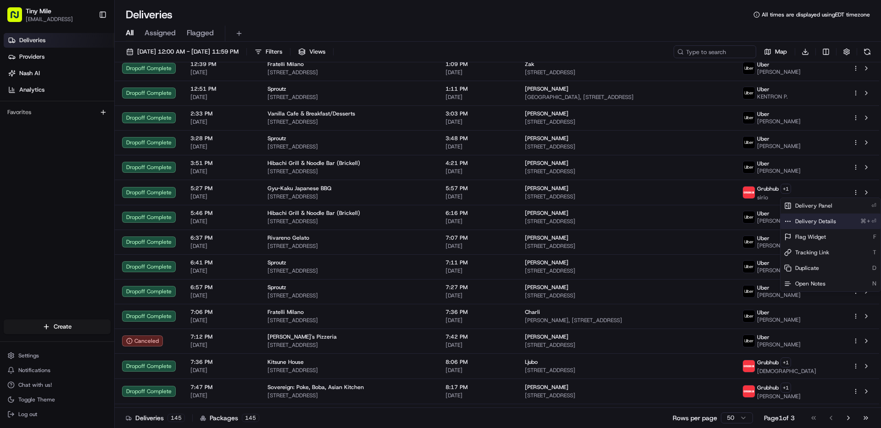
click at [835, 218] on div "Delivery Details ⌘+⏎" at bounding box center [830, 222] width 100 height 16
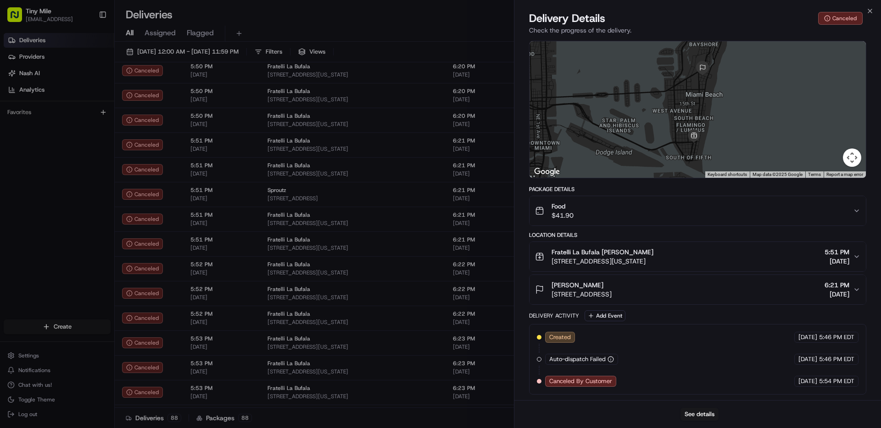
scroll to position [10105, 0]
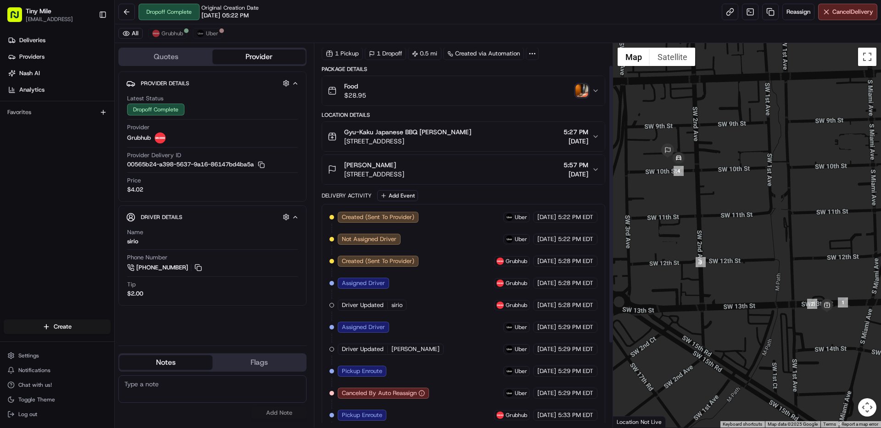
scroll to position [146, 0]
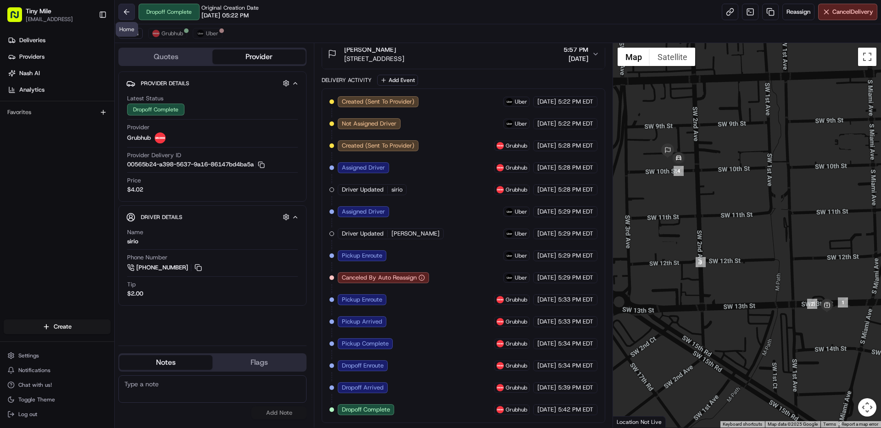
click at [130, 13] on button at bounding box center [126, 12] width 17 height 17
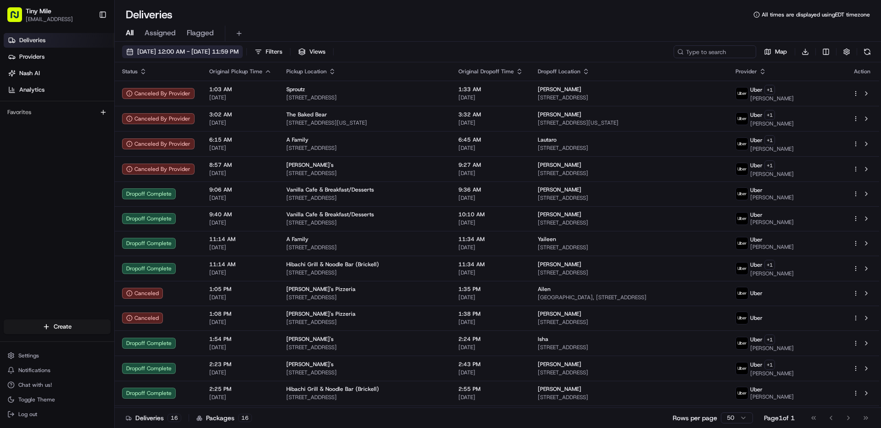
click at [224, 48] on span "[DATE] 12:00 AM - [DATE] 11:59 PM" at bounding box center [187, 52] width 101 height 8
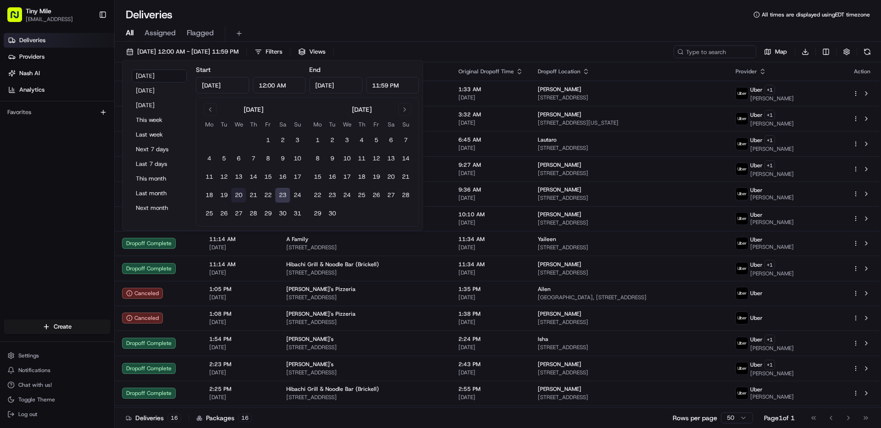
click at [239, 195] on button "20" at bounding box center [238, 195] width 15 height 15
type input "[DATE]"
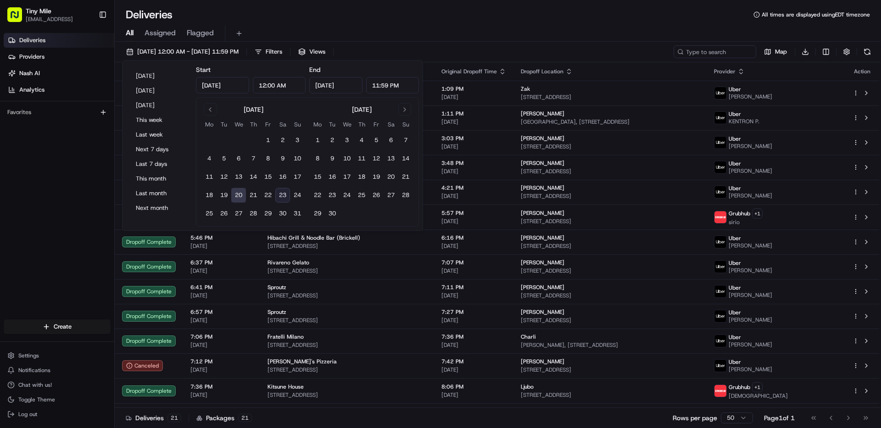
click at [283, 195] on button "23" at bounding box center [282, 195] width 15 height 15
type input "[DATE]"
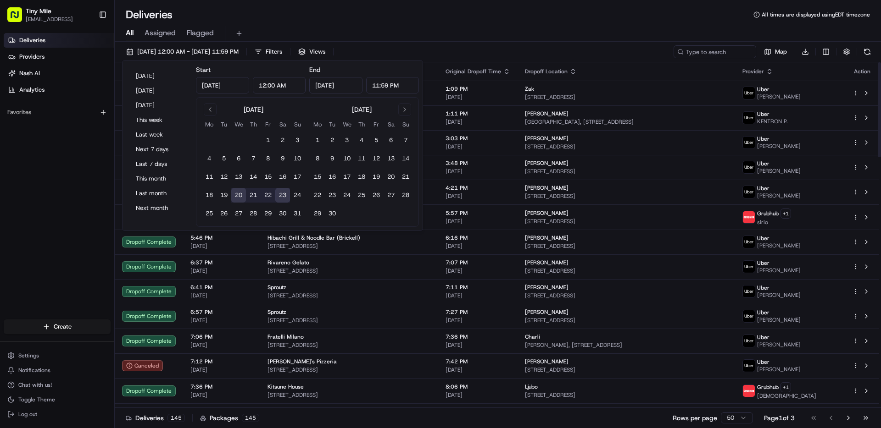
click at [88, 224] on div "Deliveries Providers [PERSON_NAME] Analytics Favorites" at bounding box center [57, 177] width 114 height 296
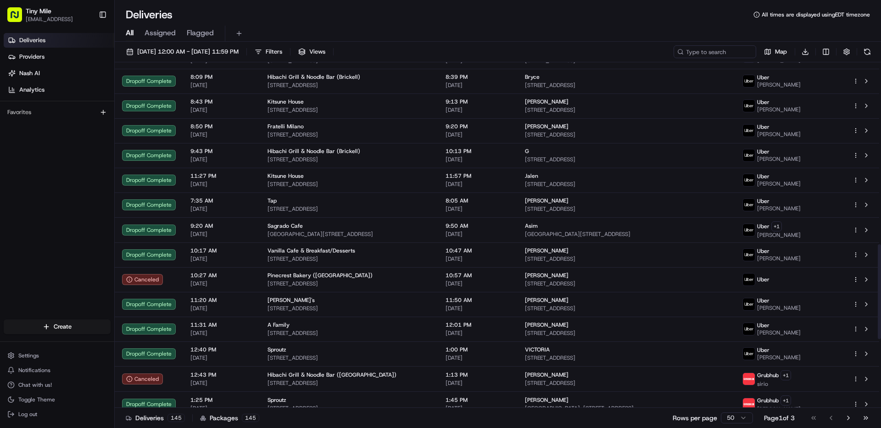
scroll to position [917, 0]
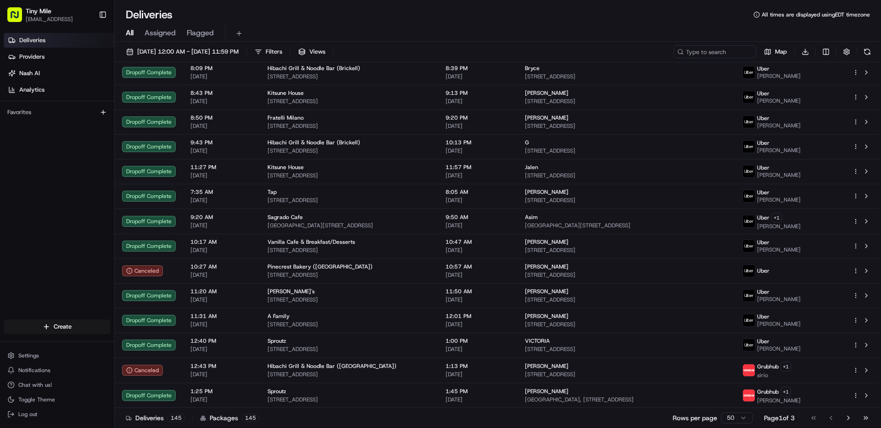
click at [740, 419] on html "Tiny Mile [EMAIL_ADDRESS] Toggle Sidebar Deliveries Providers [PERSON_NAME] Ana…" at bounding box center [440, 214] width 881 height 428
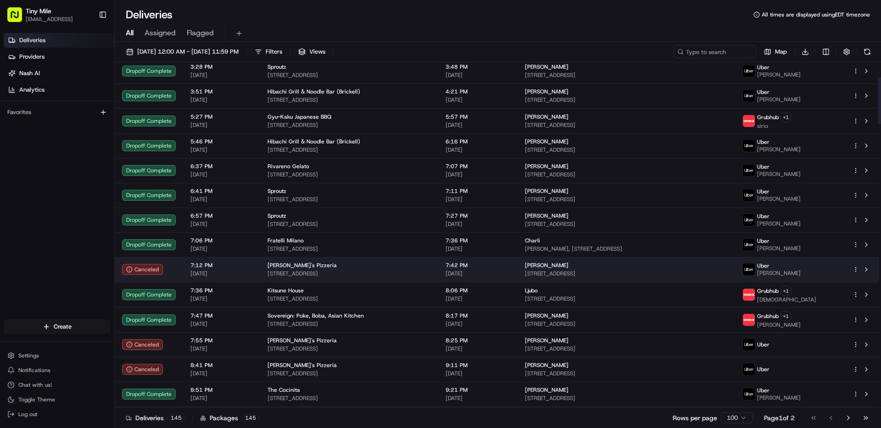
scroll to position [89, 0]
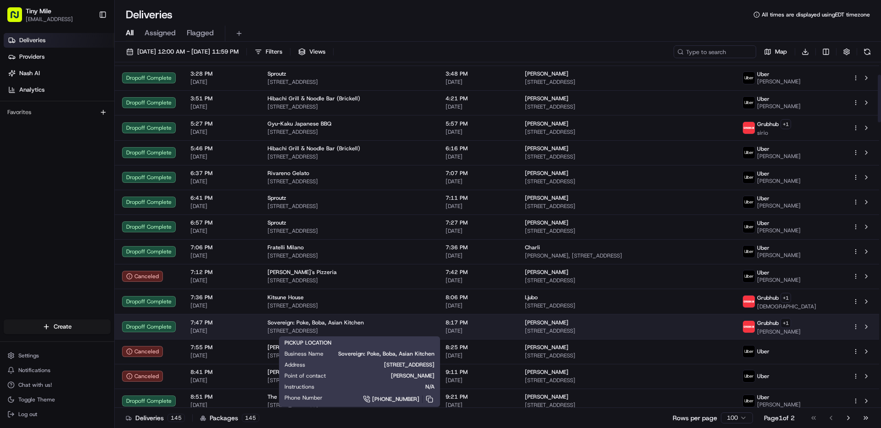
click at [323, 320] on span "Sovereign: Poke, Boba, Asian Kitchen" at bounding box center [315, 322] width 96 height 7
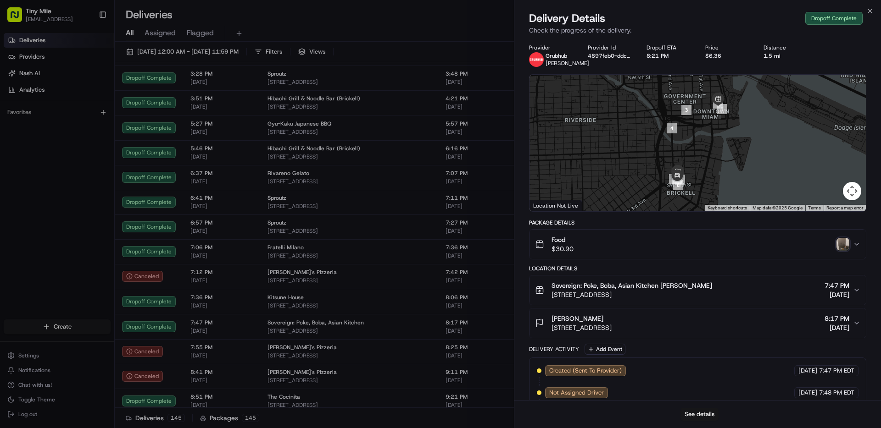
click at [707, 411] on button "See details" at bounding box center [699, 414] width 38 height 13
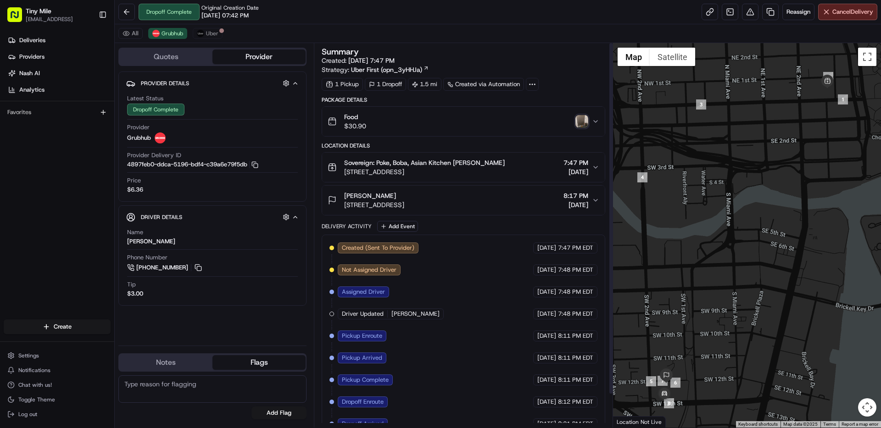
scroll to position [36, 0]
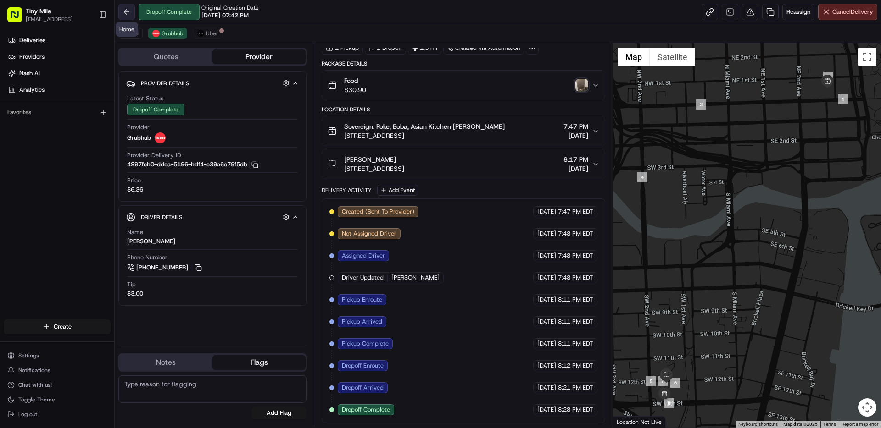
click at [127, 9] on button at bounding box center [126, 12] width 17 height 17
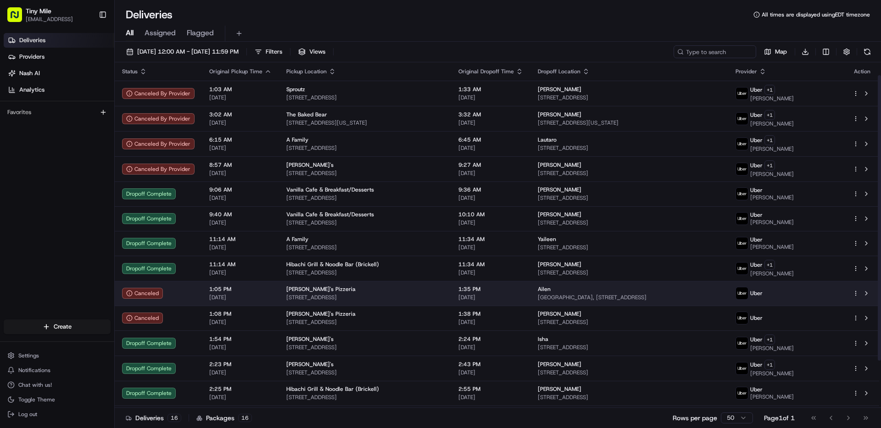
scroll to position [73, 0]
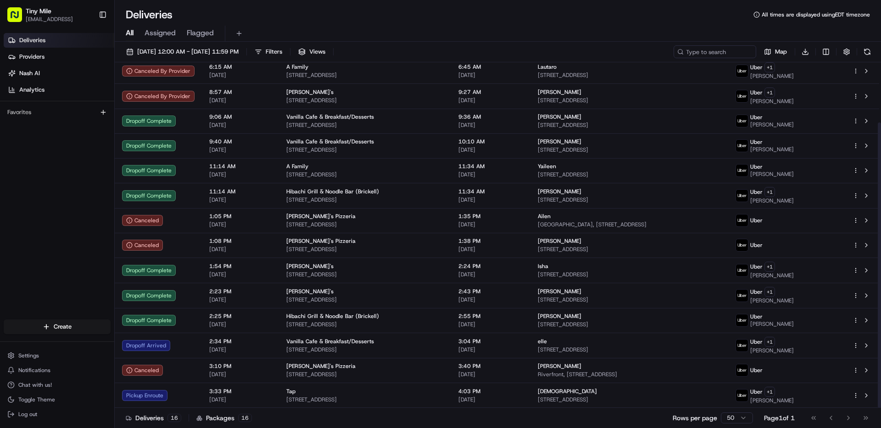
click at [736, 415] on html "Tiny Mile [EMAIL_ADDRESS] Toggle Sidebar Deliveries Providers [PERSON_NAME] Ana…" at bounding box center [440, 214] width 881 height 428
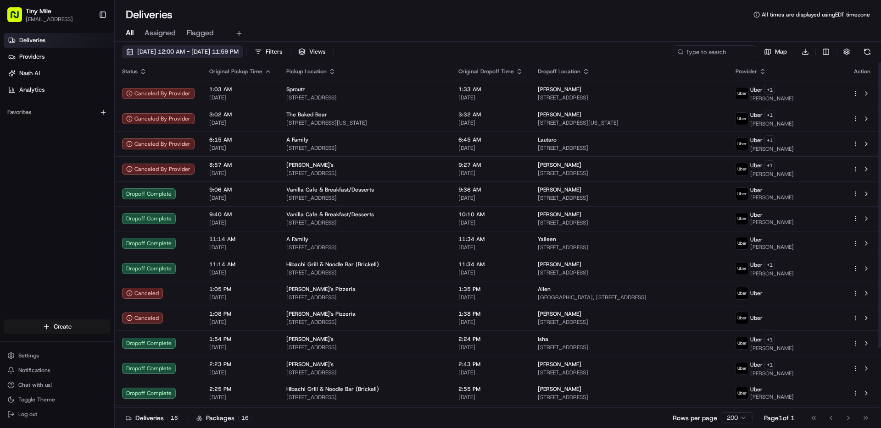
click at [206, 53] on span "[DATE] 12:00 AM - [DATE] 11:59 PM" at bounding box center [187, 52] width 101 height 8
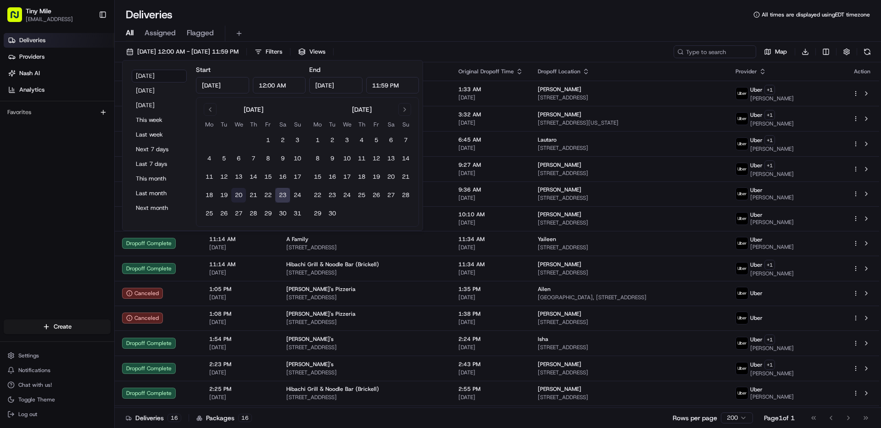
click at [237, 198] on button "20" at bounding box center [238, 195] width 15 height 15
type input "[DATE]"
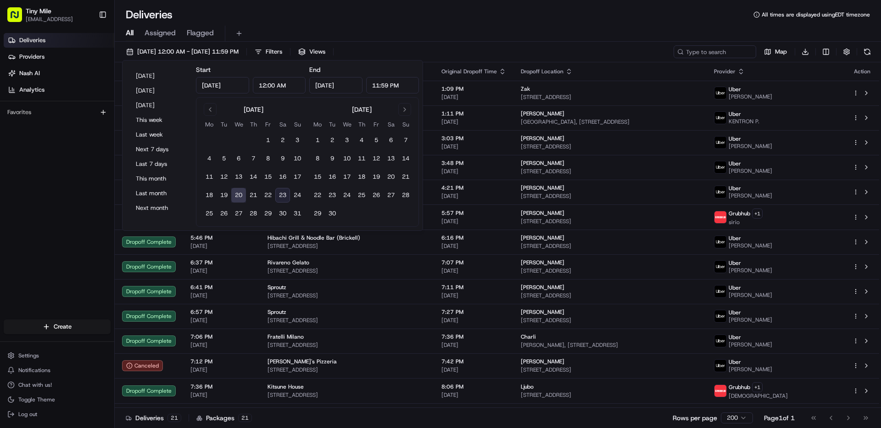
click at [280, 197] on button "23" at bounding box center [282, 195] width 15 height 15
type input "[DATE]"
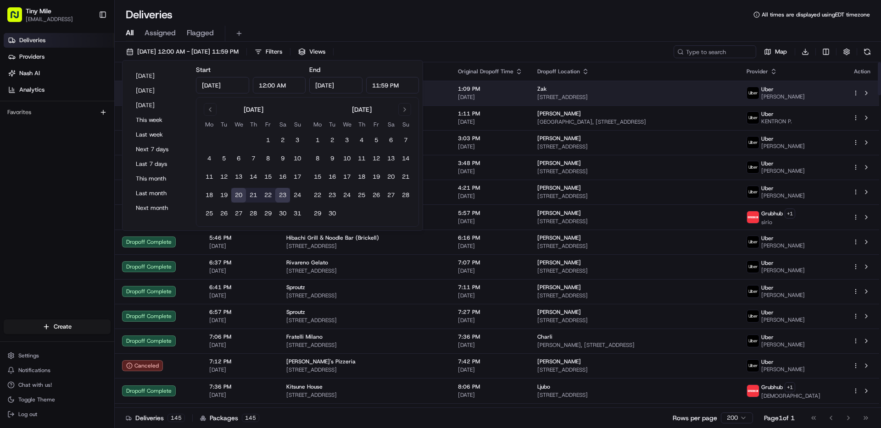
click at [120, 83] on td "Dropoff Complete" at bounding box center [158, 93] width 87 height 25
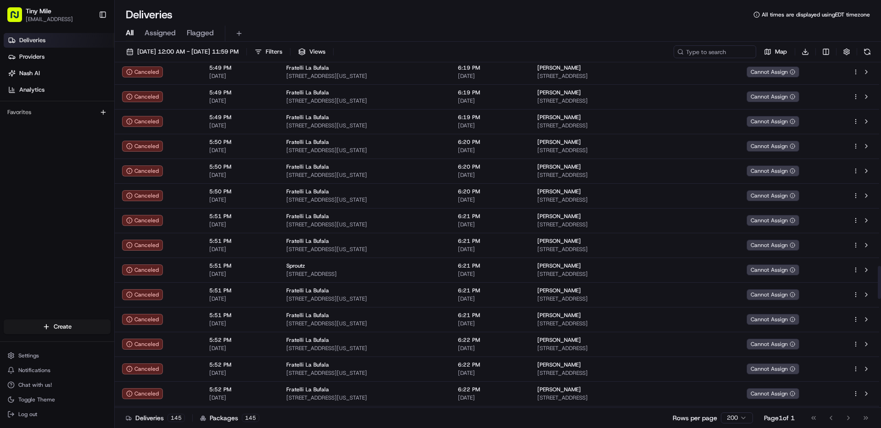
scroll to position [2129, 0]
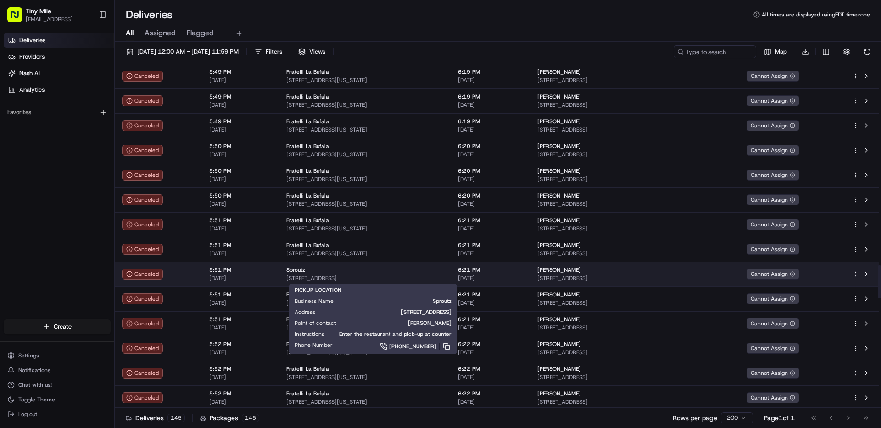
click at [383, 273] on div "Sproutz" at bounding box center [364, 270] width 157 height 7
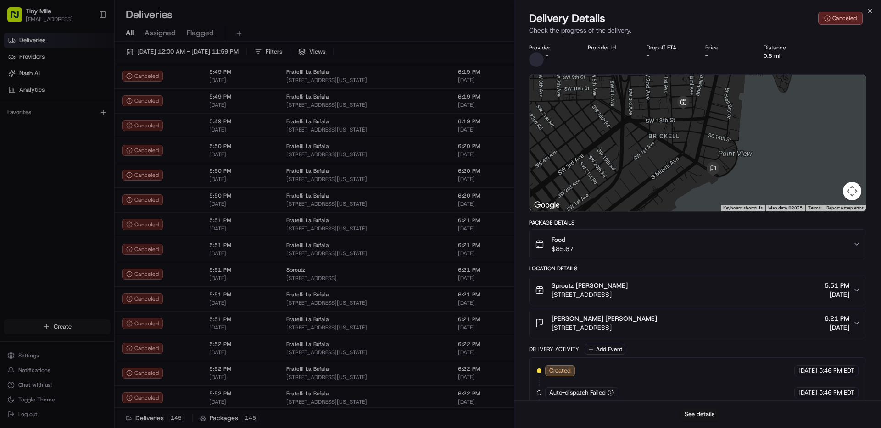
click at [703, 413] on button "See details" at bounding box center [699, 414] width 38 height 13
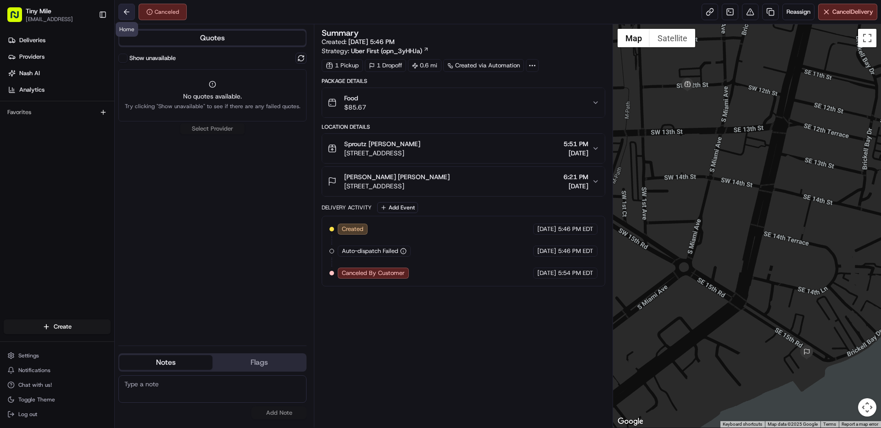
click at [122, 11] on button at bounding box center [126, 12] width 17 height 17
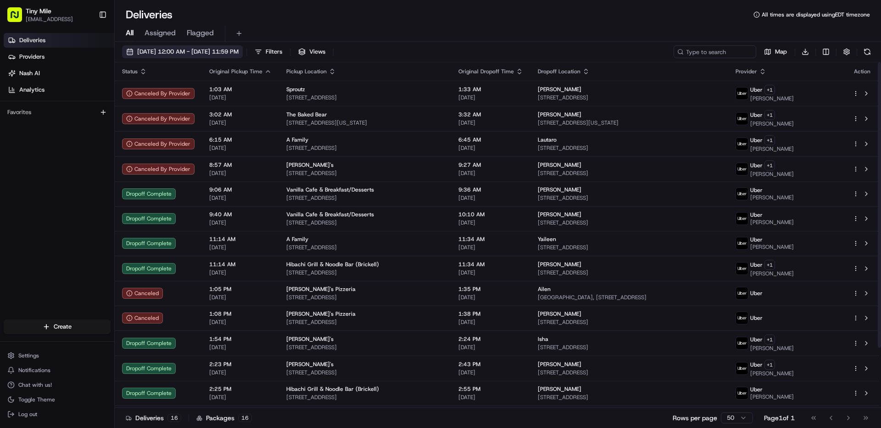
click at [224, 55] on span "[DATE] 12:00 AM - [DATE] 11:59 PM" at bounding box center [187, 52] width 101 height 8
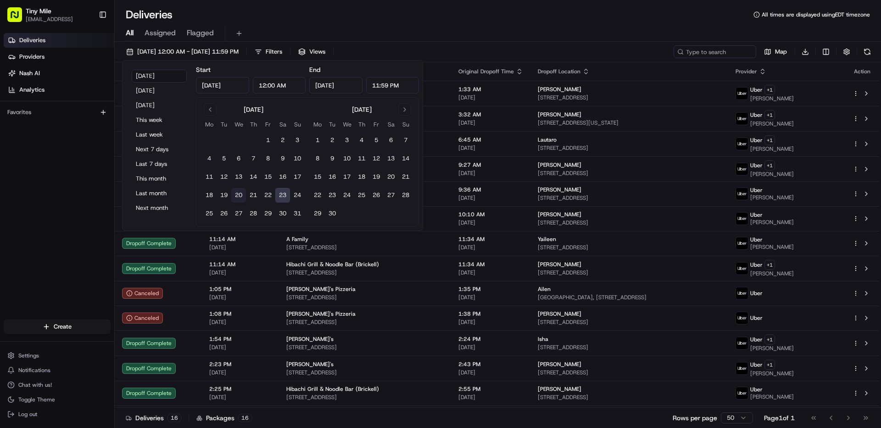
click at [238, 195] on button "20" at bounding box center [238, 195] width 15 height 15
type input "[DATE]"
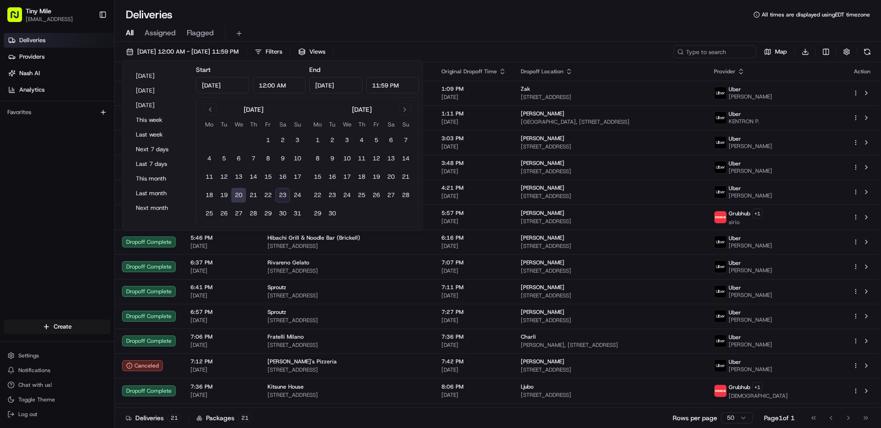
click at [281, 194] on button "23" at bounding box center [282, 195] width 15 height 15
type input "[DATE]"
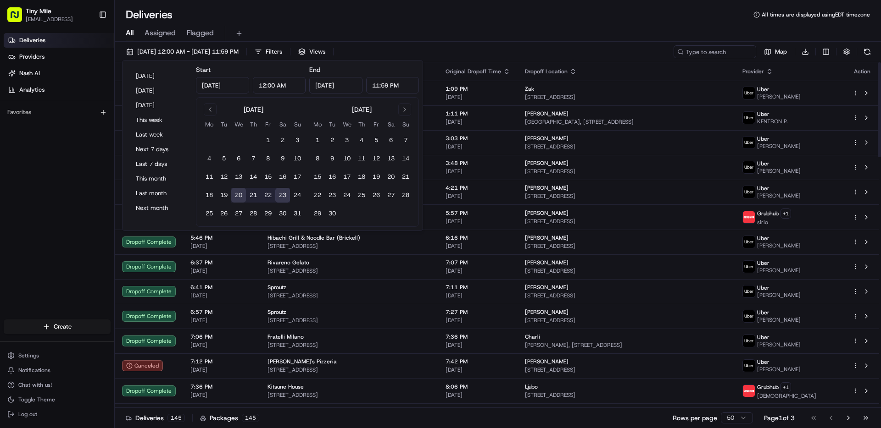
click at [104, 231] on div "Deliveries Providers [PERSON_NAME] Analytics Favorites" at bounding box center [57, 177] width 114 height 296
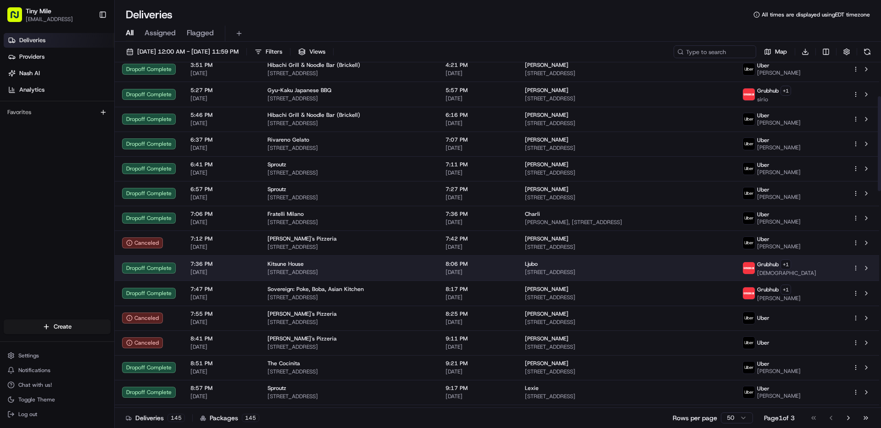
scroll to position [124, 0]
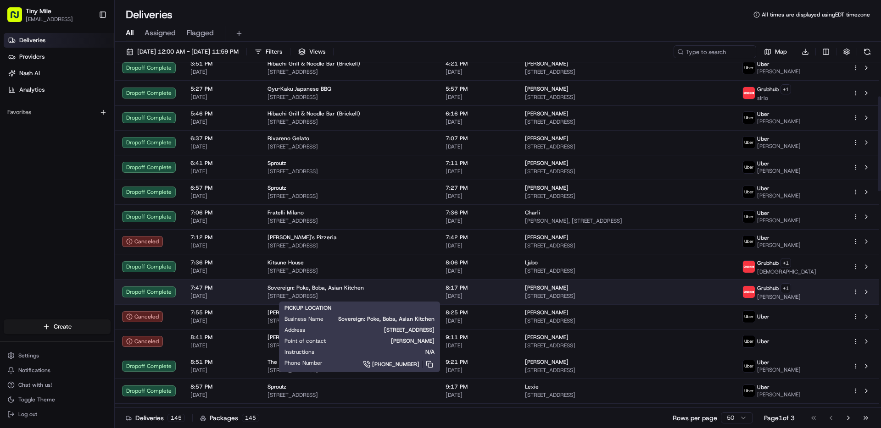
click at [342, 288] on span "Sovereign: Poke, Boba, Asian Kitchen" at bounding box center [315, 287] width 96 height 7
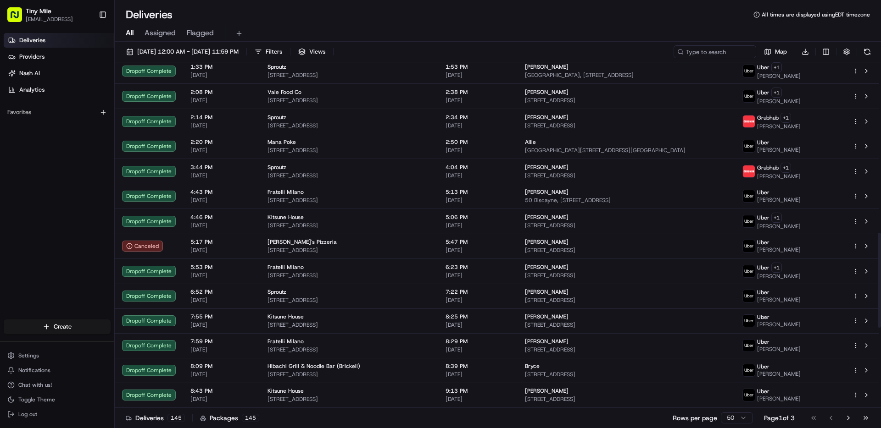
scroll to position [616, 0]
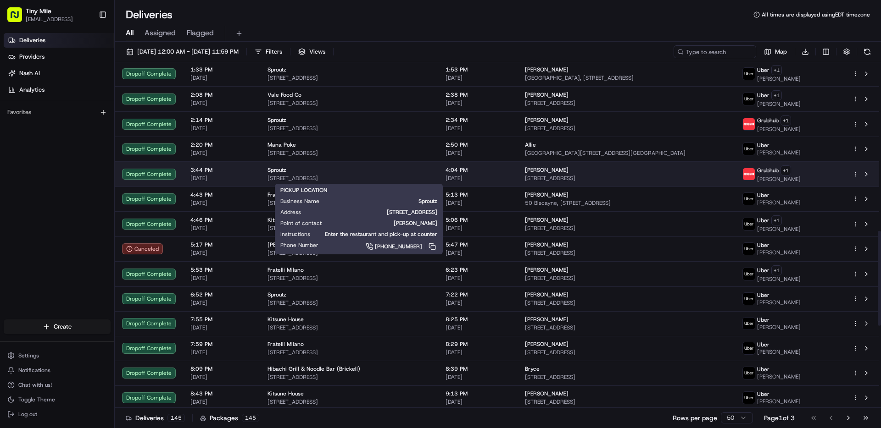
click at [311, 175] on span "[STREET_ADDRESS]" at bounding box center [348, 178] width 163 height 7
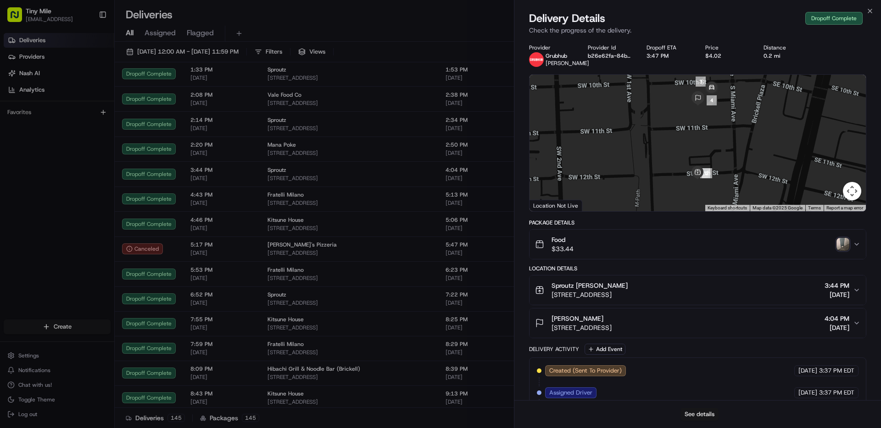
click at [695, 411] on button "See details" at bounding box center [699, 414] width 38 height 13
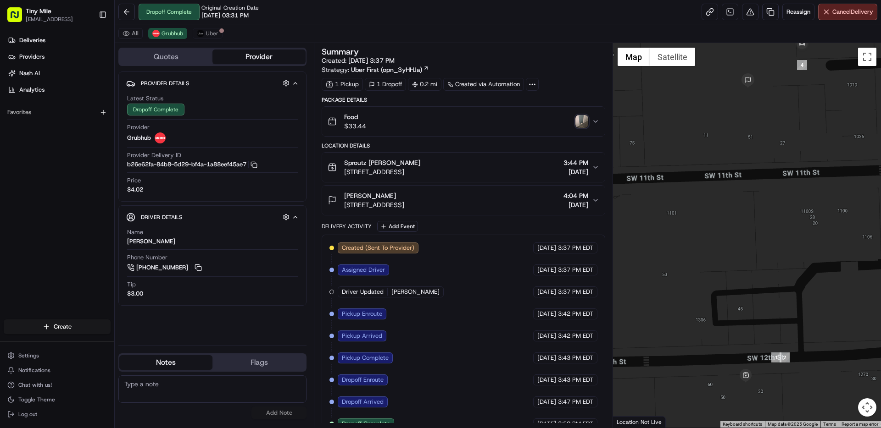
scroll to position [14, 0]
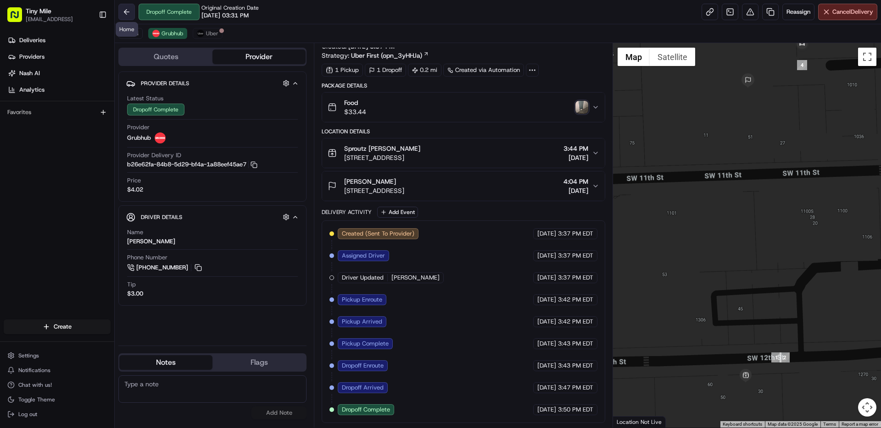
click at [125, 15] on button at bounding box center [126, 12] width 17 height 17
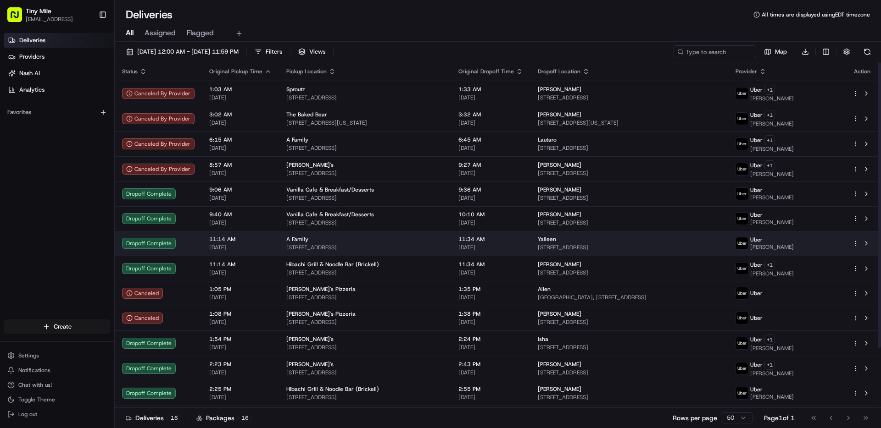
scroll to position [73, 0]
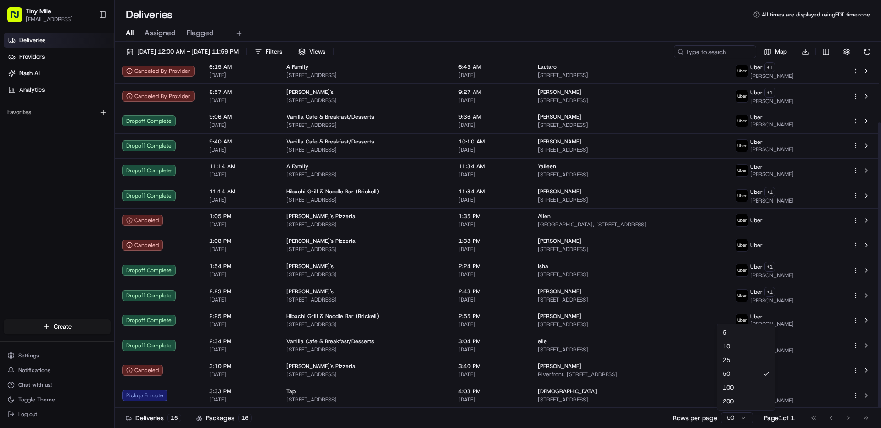
click at [741, 420] on html "Tiny Mile [EMAIL_ADDRESS] Toggle Sidebar Deliveries Providers [PERSON_NAME] Ana…" at bounding box center [440, 214] width 881 height 428
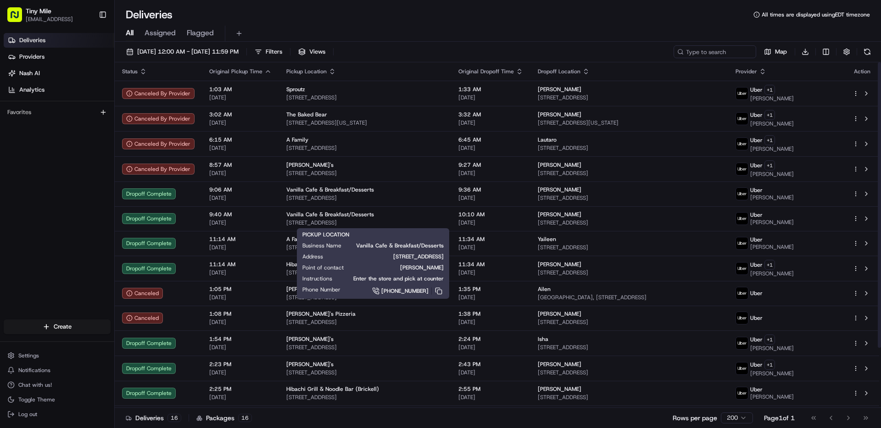
scroll to position [73, 0]
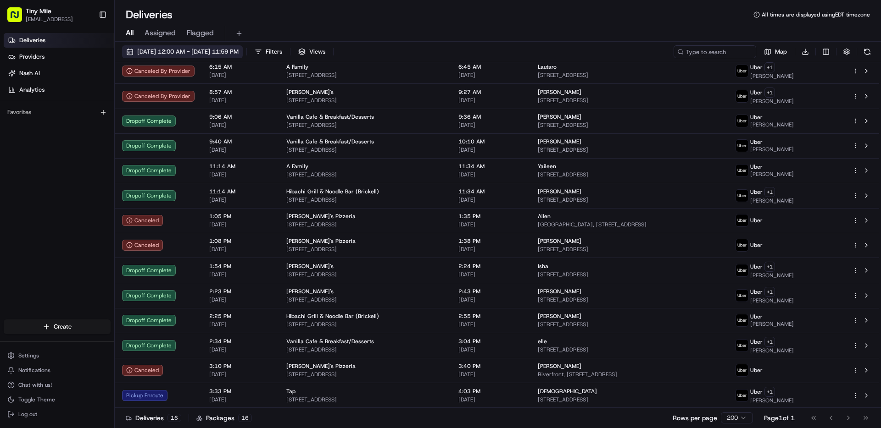
click at [187, 47] on button "[DATE] 12:00 AM - [DATE] 11:59 PM" at bounding box center [182, 51] width 121 height 13
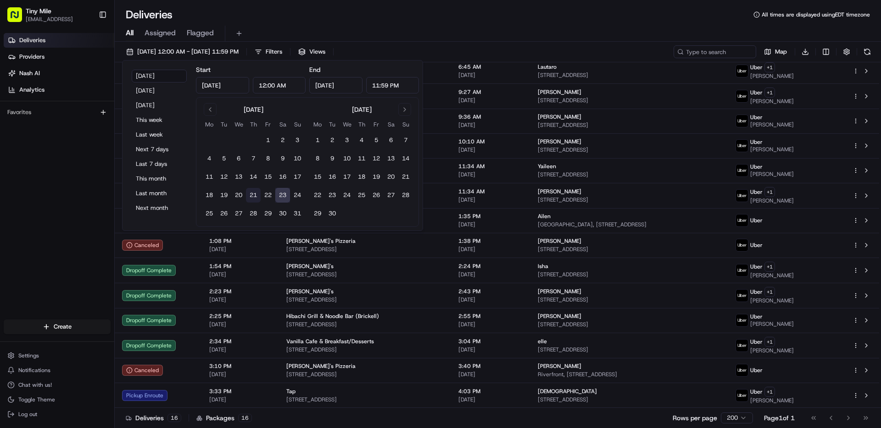
drag, startPoint x: 235, startPoint y: 190, endPoint x: 247, endPoint y: 192, distance: 12.1
click at [235, 190] on button "20" at bounding box center [238, 195] width 15 height 15
type input "[DATE]"
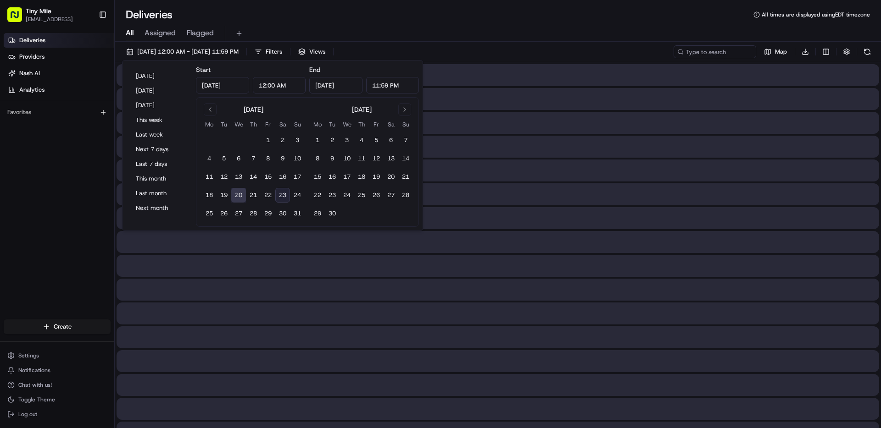
click at [280, 195] on button "23" at bounding box center [282, 195] width 15 height 15
type input "[DATE]"
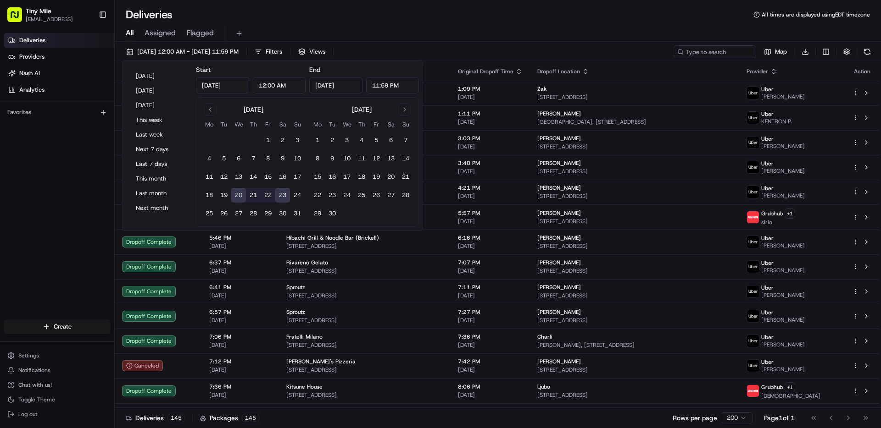
click at [98, 243] on div "Deliveries Providers [PERSON_NAME] Analytics Favorites" at bounding box center [57, 177] width 114 height 296
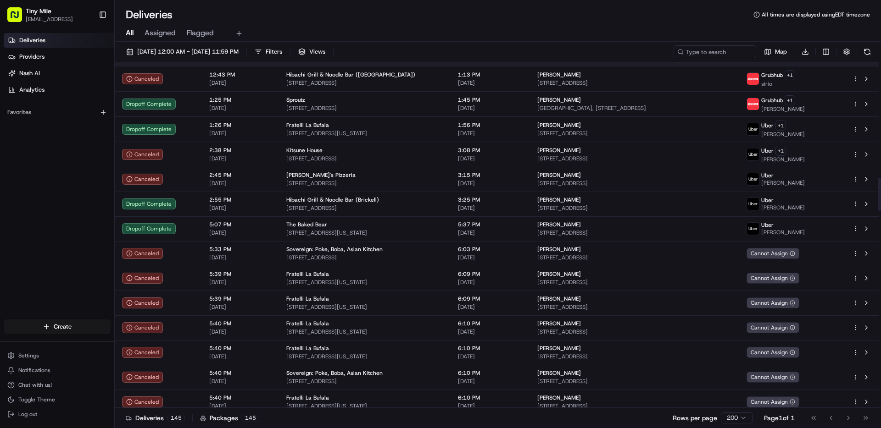
scroll to position [1212, 0]
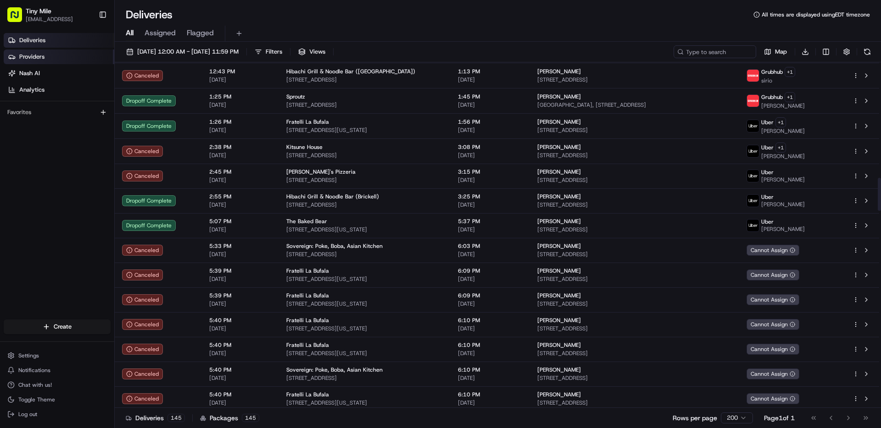
click at [33, 56] on span "Providers" at bounding box center [31, 57] width 25 height 8
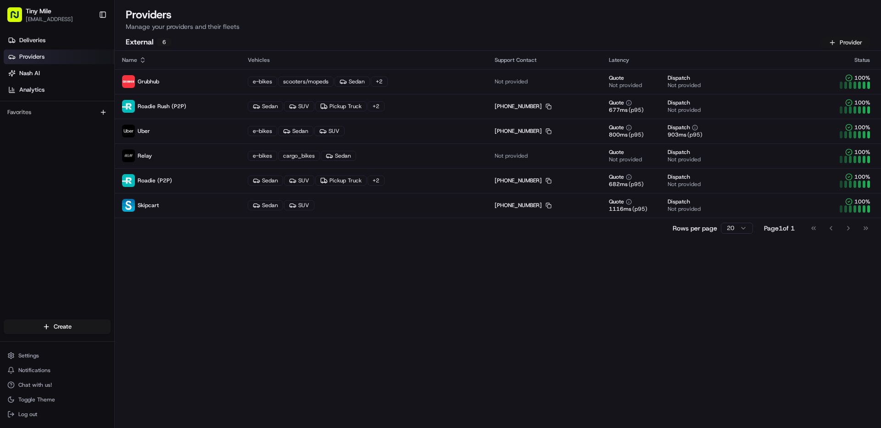
click at [829, 45] on button "Provider" at bounding box center [845, 42] width 49 height 11
click at [136, 59] on div "Name" at bounding box center [177, 59] width 111 height 7
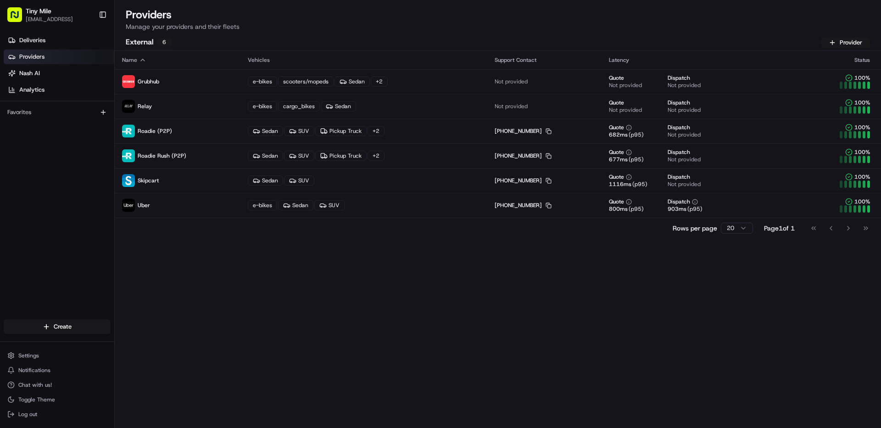
click at [136, 59] on div "Name" at bounding box center [177, 59] width 111 height 7
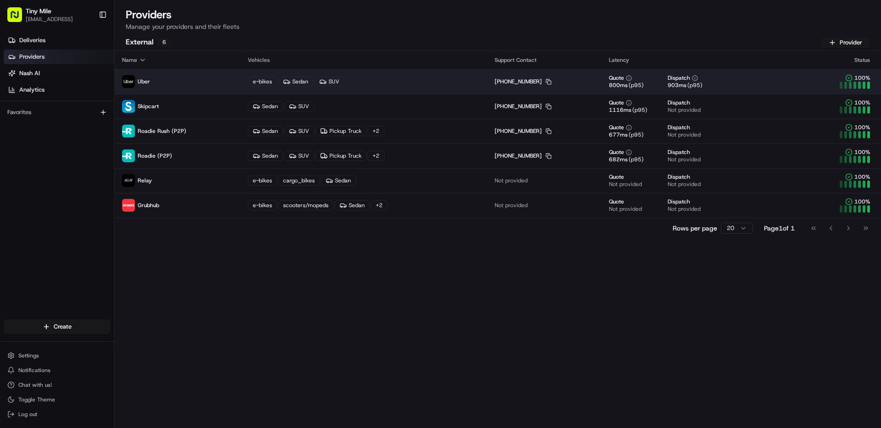
click at [138, 79] on span "Uber" at bounding box center [144, 81] width 12 height 7
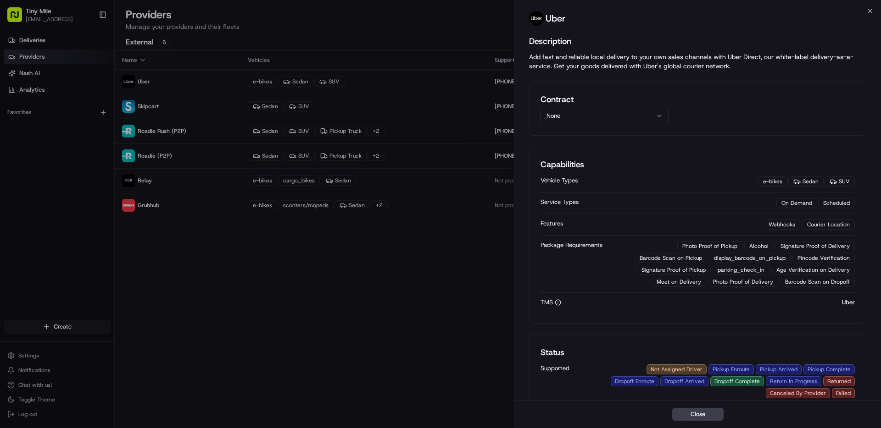
click at [658, 118] on icon "button" at bounding box center [659, 115] width 7 height 7
click at [731, 110] on div "Contract None" at bounding box center [697, 108] width 314 height 31
click at [866, 15] on div "Uber" at bounding box center [697, 20] width 367 height 18
click at [868, 13] on icon "button" at bounding box center [869, 10] width 7 height 7
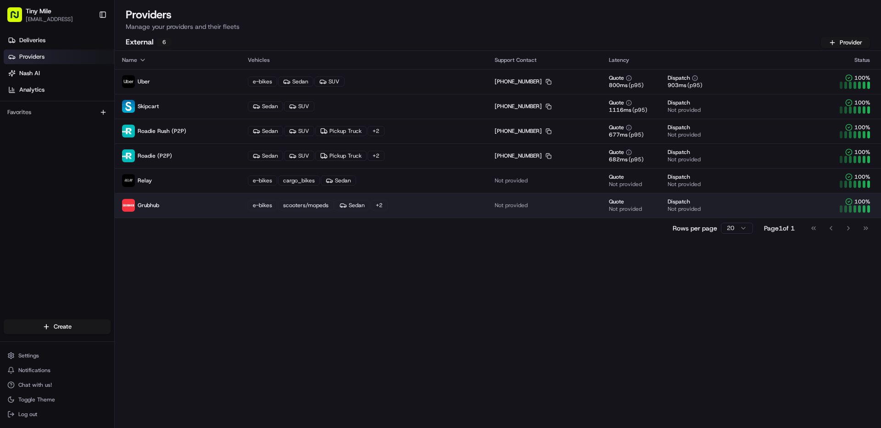
click at [168, 204] on p "Grubhub" at bounding box center [177, 205] width 111 height 13
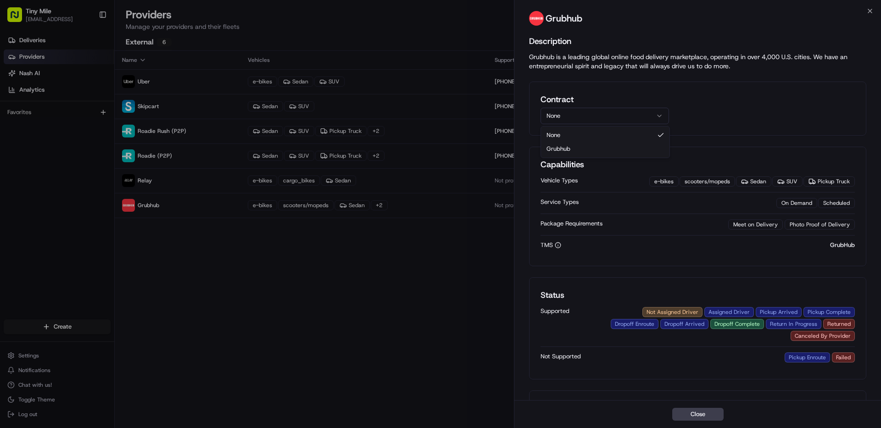
click at [652, 110] on button "None" at bounding box center [604, 116] width 128 height 17
click at [775, 112] on div "Contract None" at bounding box center [697, 108] width 314 height 31
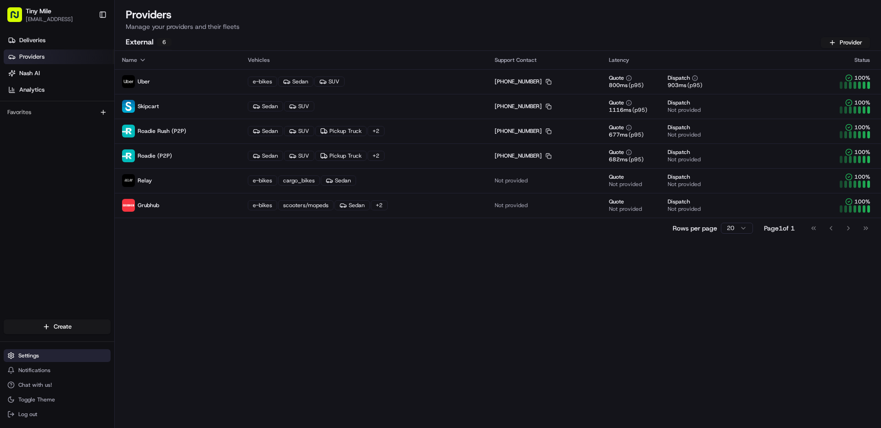
click at [76, 352] on button "Settings" at bounding box center [57, 356] width 107 height 13
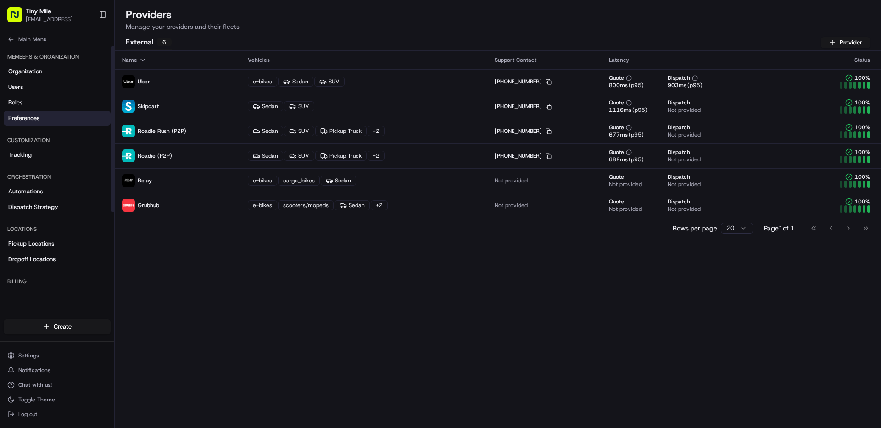
click at [47, 116] on link "Preferences" at bounding box center [57, 118] width 107 height 15
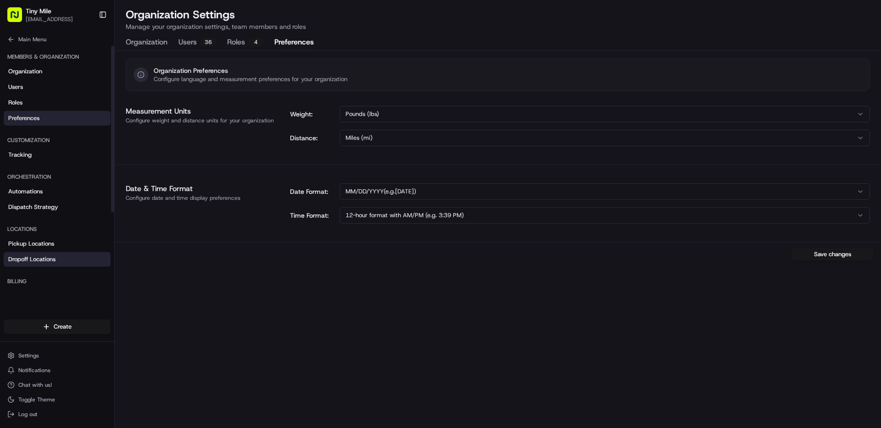
click at [57, 263] on link "Dropoff Locations" at bounding box center [57, 259] width 107 height 15
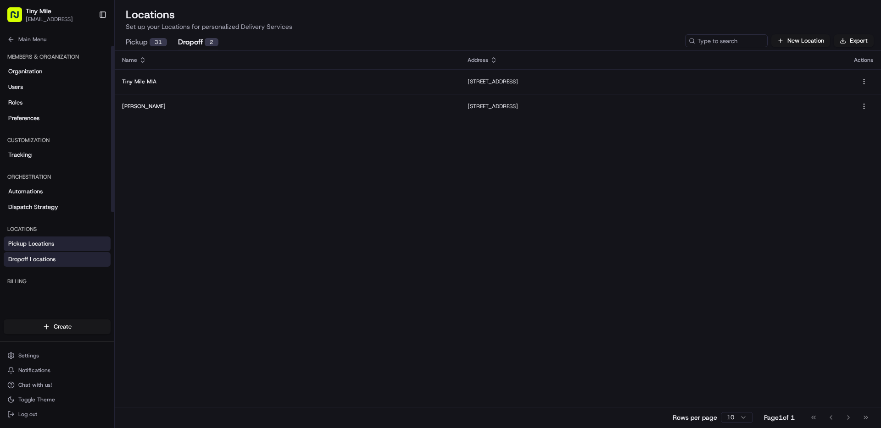
click at [67, 245] on link "Pickup Locations" at bounding box center [57, 244] width 107 height 15
click at [200, 41] on button "Dropoff 2" at bounding box center [198, 43] width 40 height 16
click at [142, 40] on button "Pickup 31" at bounding box center [146, 43] width 41 height 16
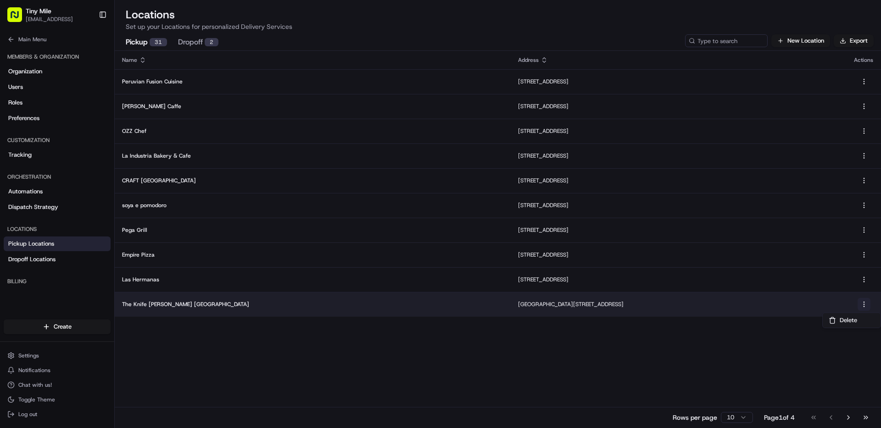
click at [865, 301] on html "Tiny Mile [EMAIL_ADDRESS] Toggle Sidebar Deliveries Providers [PERSON_NAME] Ana…" at bounding box center [440, 214] width 881 height 428
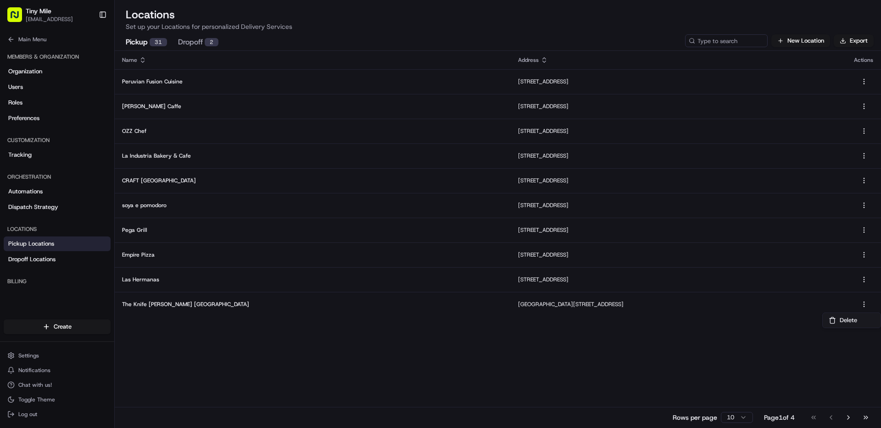
click at [640, 330] on html "Tiny Mile [EMAIL_ADDRESS] Toggle Sidebar Deliveries Providers [PERSON_NAME] Ana…" at bounding box center [440, 214] width 881 height 428
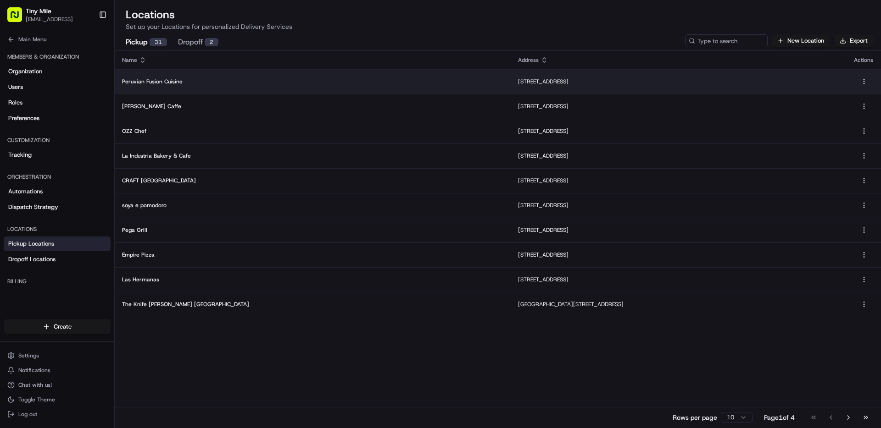
click at [174, 82] on p "Peruvian Fusion Cuisine" at bounding box center [312, 81] width 381 height 7
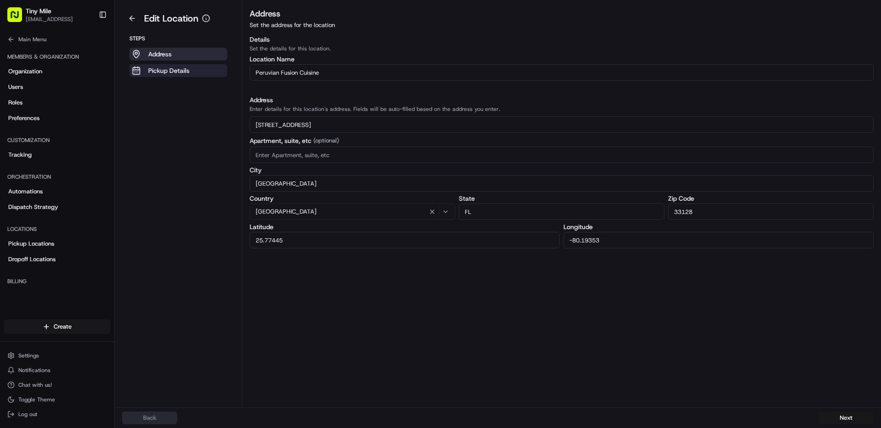
click at [167, 72] on p "Pickup Details" at bounding box center [168, 70] width 41 height 9
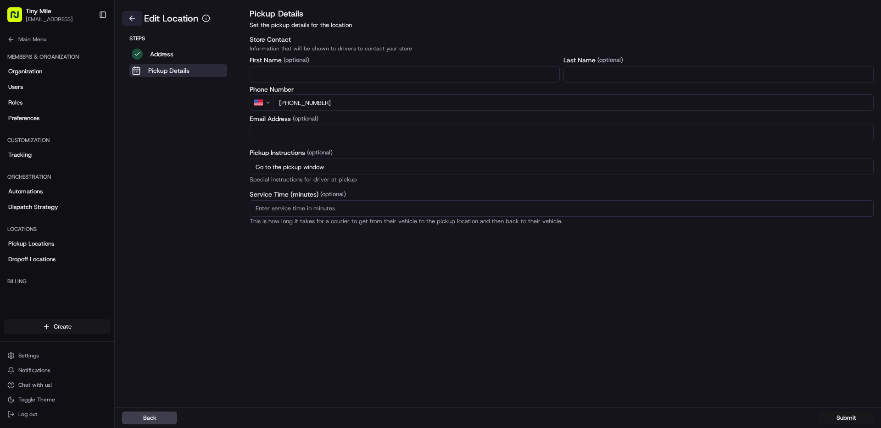
click at [134, 16] on button at bounding box center [132, 18] width 20 height 15
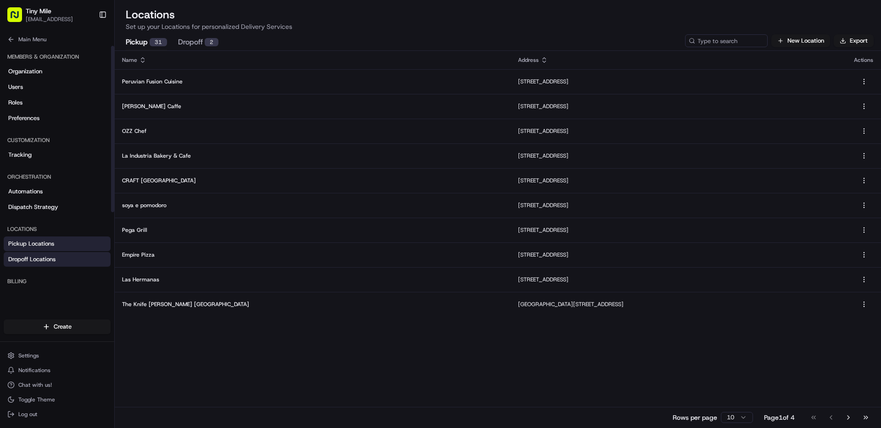
click at [39, 262] on span "Dropoff Locations" at bounding box center [31, 260] width 47 height 8
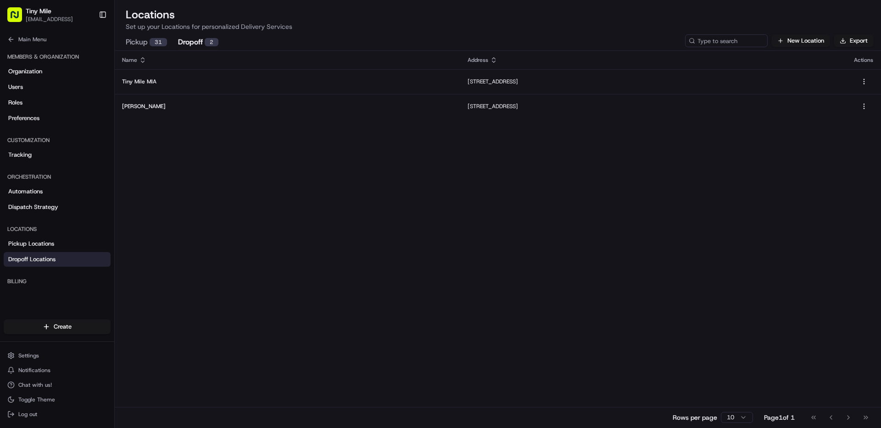
click at [161, 48] on button "Pickup 31" at bounding box center [146, 43] width 41 height 16
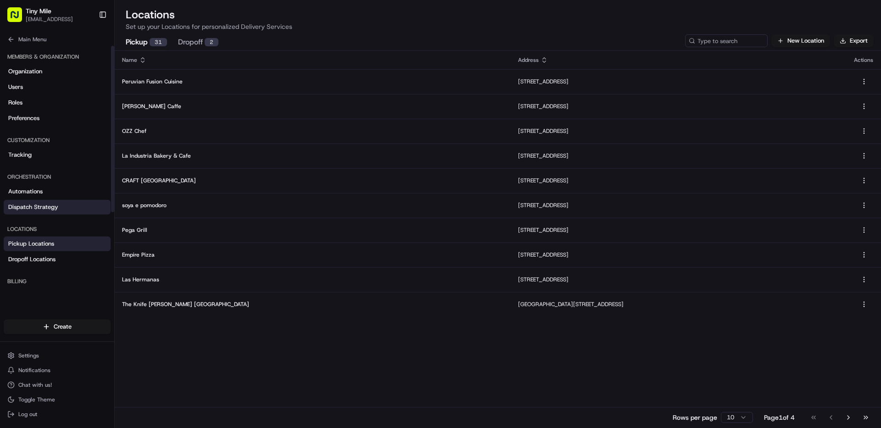
click at [43, 203] on span "Dispatch Strategy" at bounding box center [33, 207] width 50 height 8
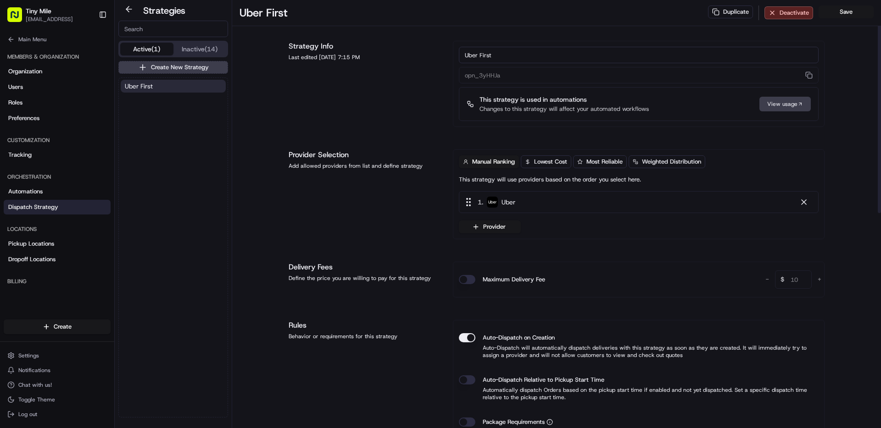
click at [493, 208] on div "1 . Uber" at bounding box center [639, 202] width 360 height 22
click at [500, 233] on button "Provider" at bounding box center [490, 227] width 62 height 13
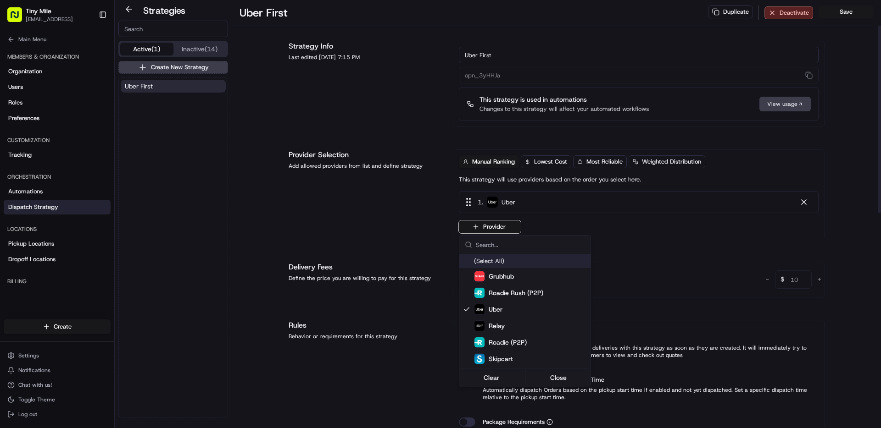
click at [331, 204] on html "Tiny Mile [EMAIL_ADDRESS] Toggle Sidebar Deliveries Providers [PERSON_NAME] Ana…" at bounding box center [440, 214] width 881 height 428
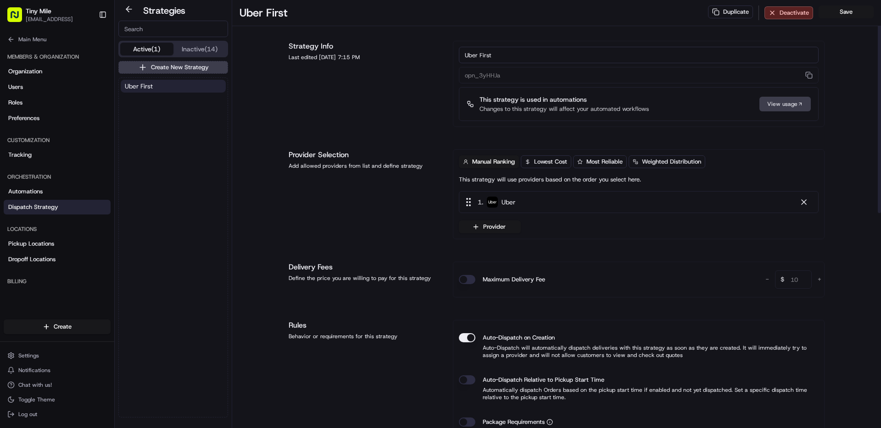
click at [181, 91] on button "Uber First" at bounding box center [173, 86] width 105 height 13
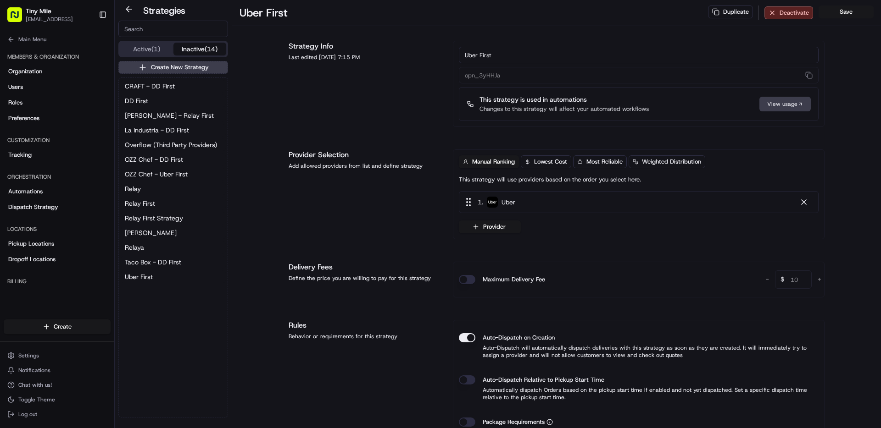
click at [191, 51] on button "Inactive (14)" at bounding box center [199, 49] width 53 height 13
click at [180, 278] on button "Uber First" at bounding box center [173, 277] width 105 height 13
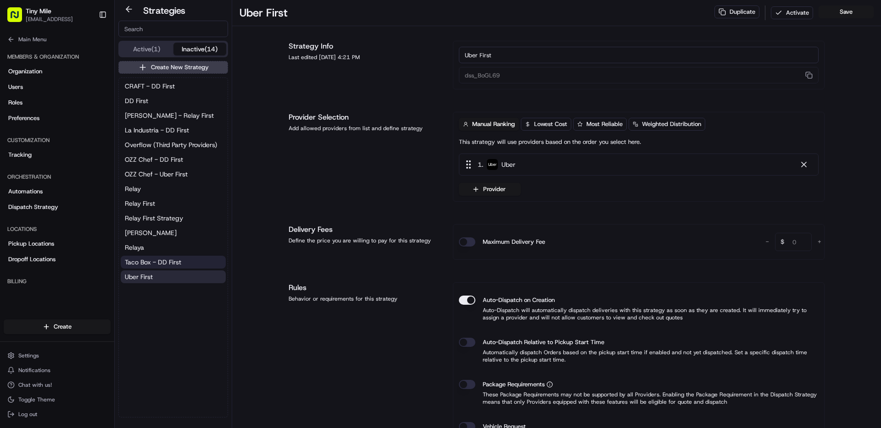
click at [166, 266] on span "Taco Box - DD First" at bounding box center [153, 262] width 56 height 9
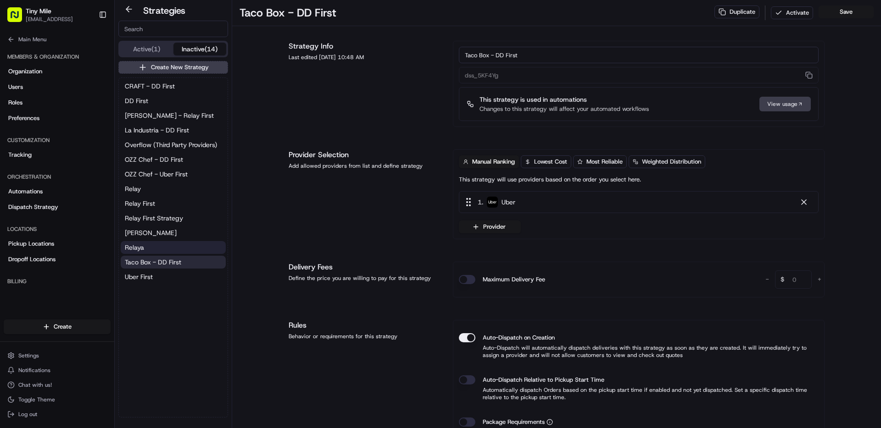
click at [163, 248] on button "Relaya" at bounding box center [173, 247] width 105 height 13
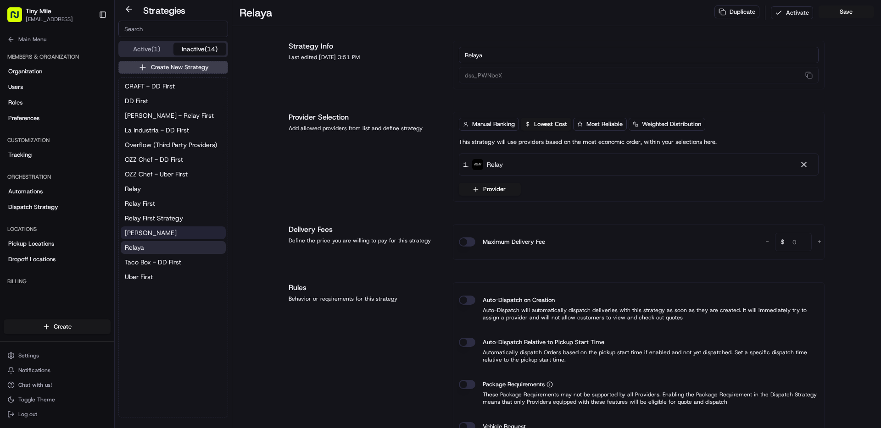
click at [161, 236] on button "[PERSON_NAME]" at bounding box center [173, 233] width 105 height 13
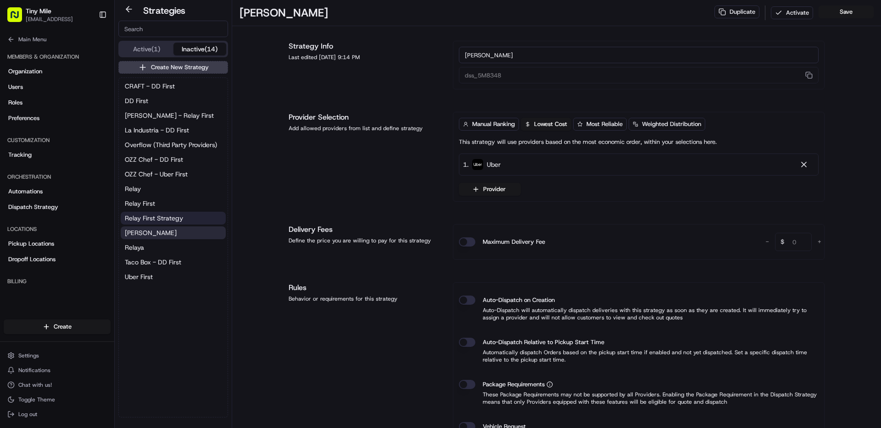
click at [163, 223] on span "Relay First Strategy" at bounding box center [154, 218] width 58 height 9
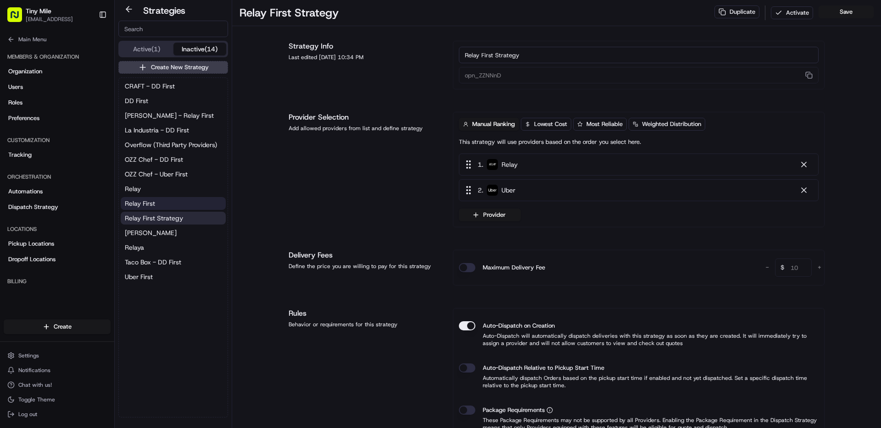
click at [157, 204] on button "Relay First" at bounding box center [173, 203] width 105 height 13
click at [160, 194] on button "Relay" at bounding box center [173, 189] width 105 height 13
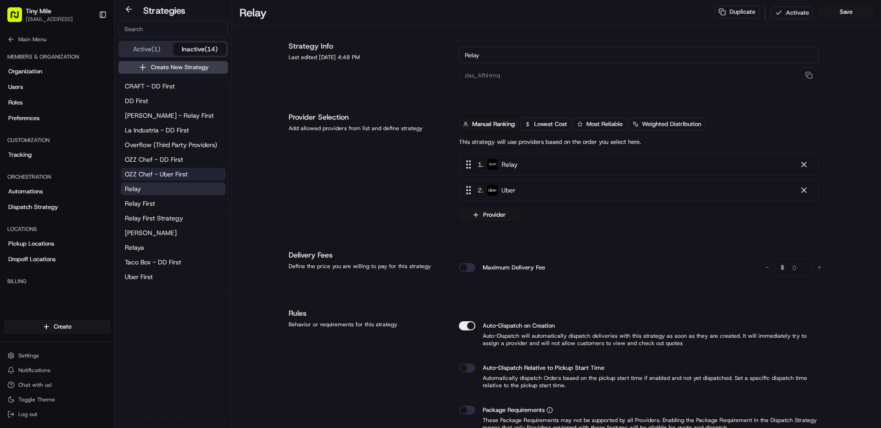
click at [169, 176] on span "OZZ Chef - Uber First" at bounding box center [156, 174] width 63 height 9
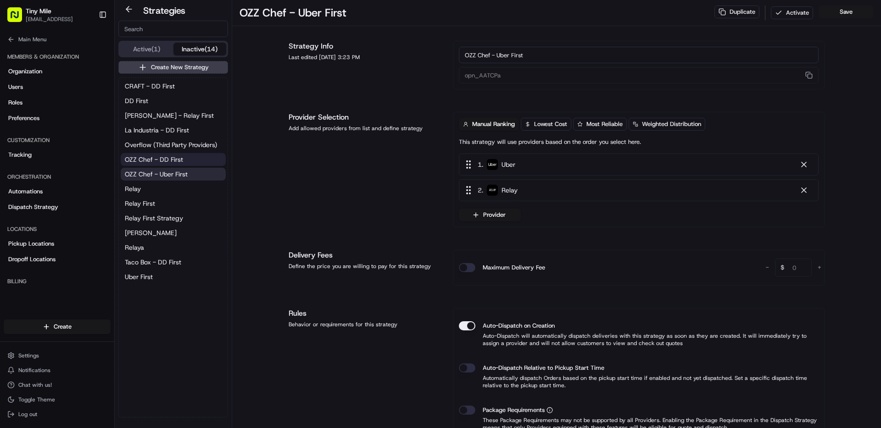
click at [177, 160] on span "OZZ Chef - DD First" at bounding box center [154, 159] width 58 height 9
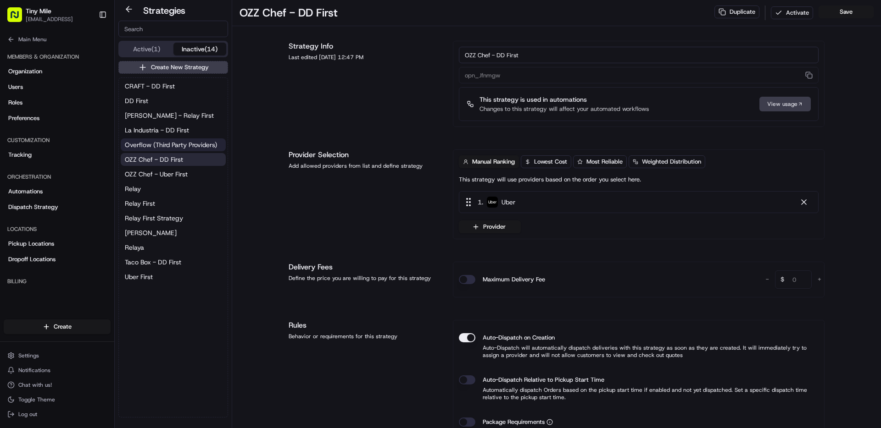
click at [176, 149] on span "Overflow (Third Party Providers)" at bounding box center [171, 144] width 92 height 9
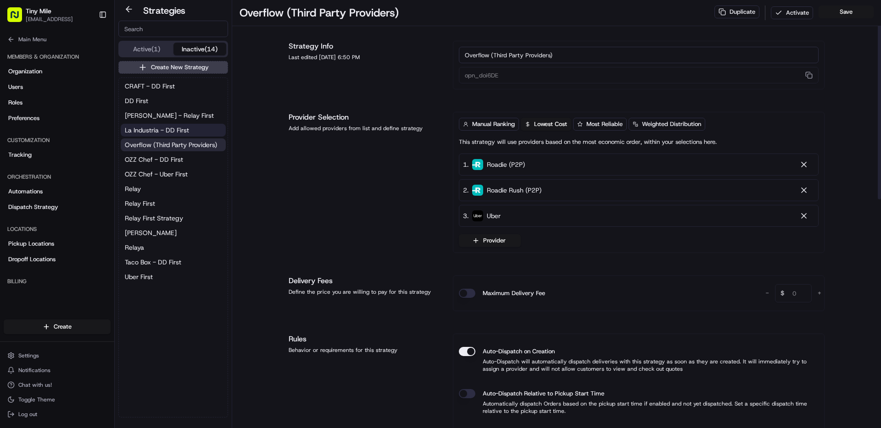
click at [140, 128] on span "La Industria - DD First" at bounding box center [157, 130] width 64 height 9
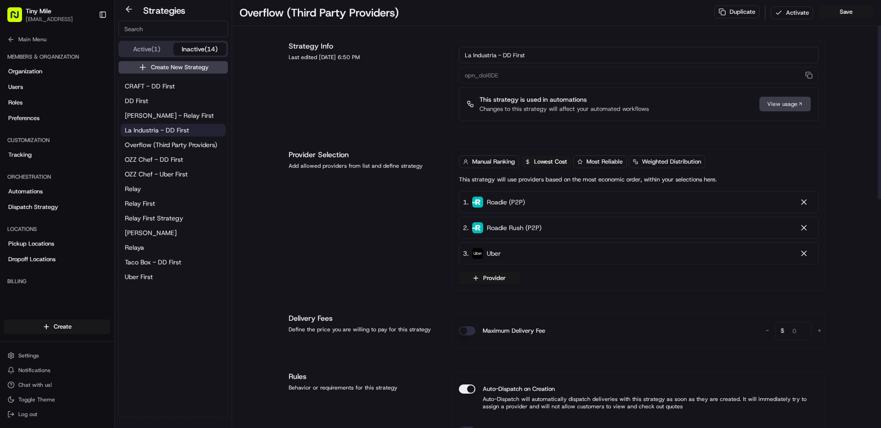
type input "dss_MUtSkX"
type input "15"
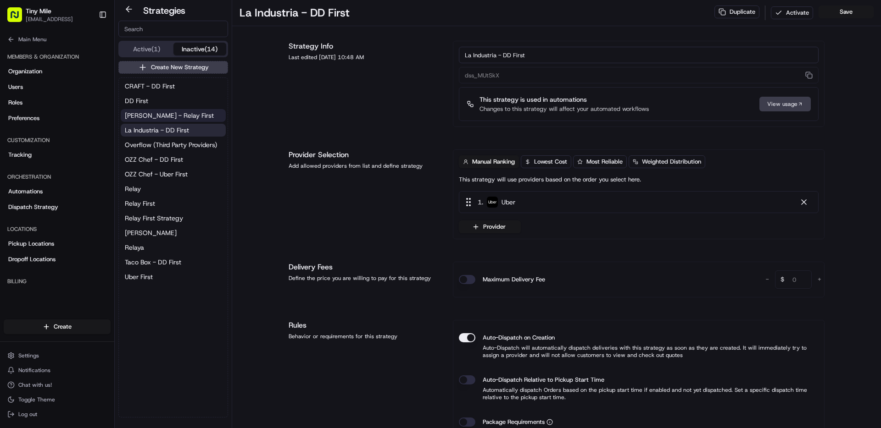
click at [156, 115] on span "[PERSON_NAME] - Relay First" at bounding box center [169, 115] width 89 height 9
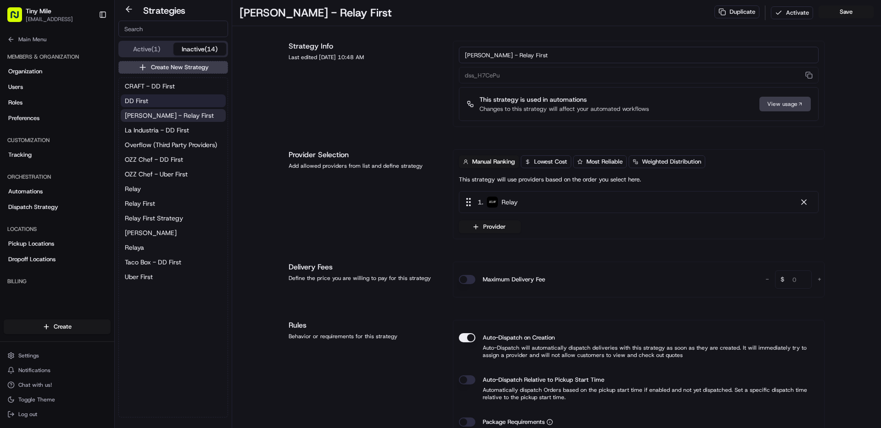
click at [177, 102] on button "DD First" at bounding box center [173, 101] width 105 height 13
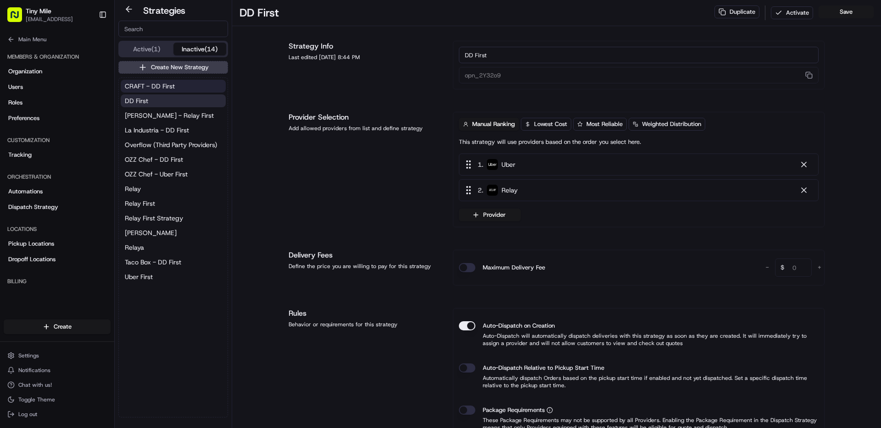
click at [156, 82] on span "CRAFT - DD First" at bounding box center [150, 86] width 50 height 9
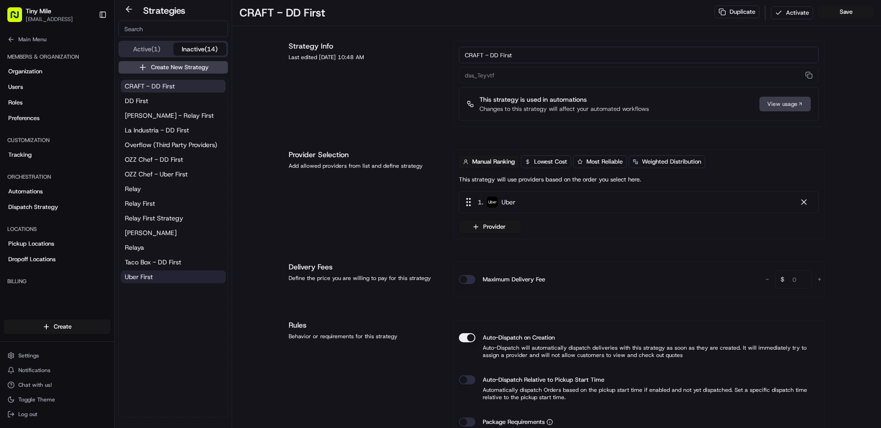
click at [146, 275] on span "Uber First" at bounding box center [139, 277] width 28 height 9
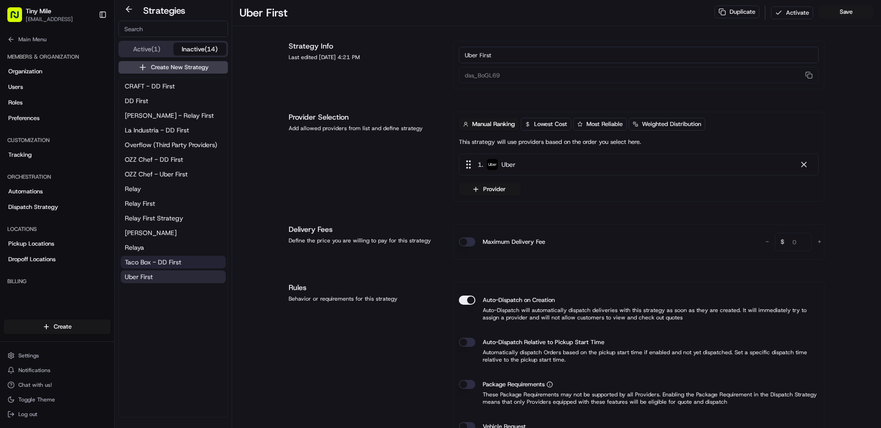
click at [169, 265] on span "Taco Box - DD First" at bounding box center [153, 262] width 56 height 9
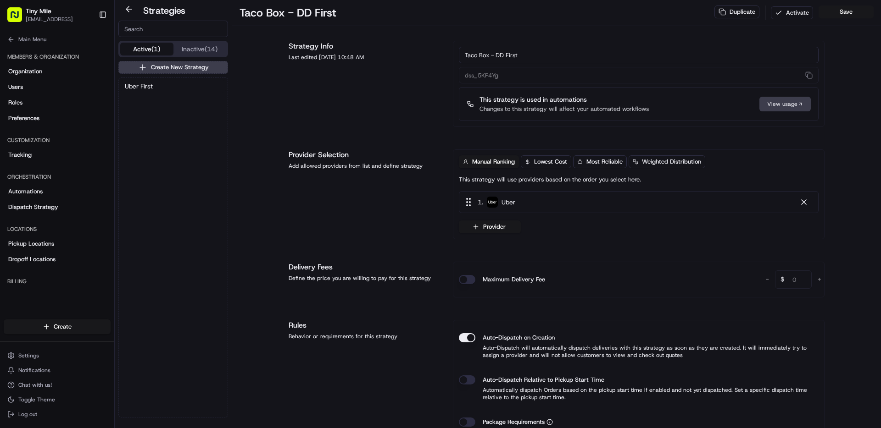
click at [149, 55] on button "Active (1)" at bounding box center [146, 49] width 53 height 13
click at [157, 96] on div "Uber First" at bounding box center [173, 247] width 109 height 339
click at [158, 91] on button "Uber First" at bounding box center [173, 86] width 105 height 13
click at [768, 101] on div "View usage" at bounding box center [784, 104] width 51 height 15
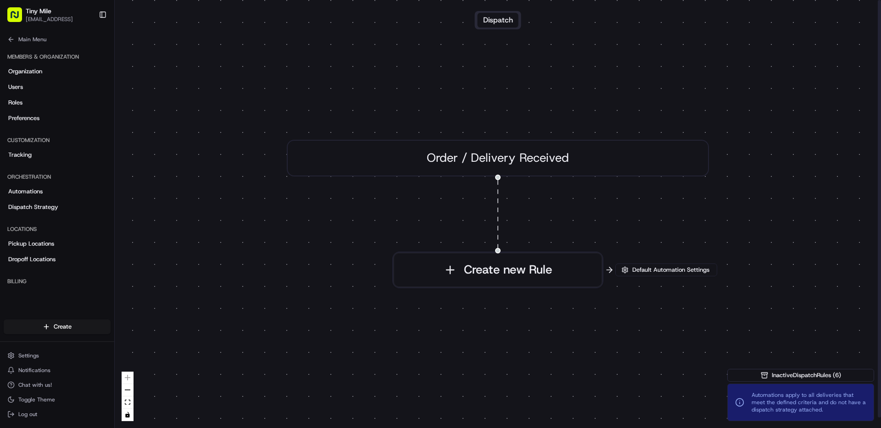
click at [494, 161] on div "Order / Delivery Received" at bounding box center [498, 158] width 422 height 37
click at [645, 271] on span "Default Automation Settings" at bounding box center [670, 270] width 81 height 8
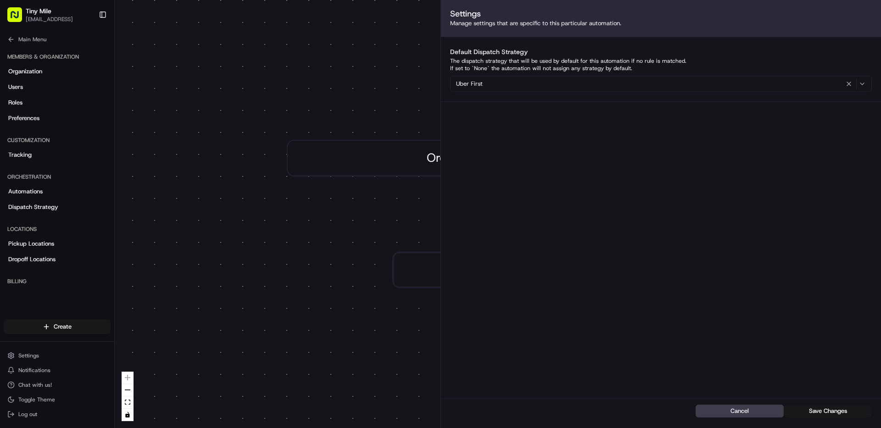
click at [495, 83] on div "Uber First" at bounding box center [660, 83] width 417 height 11
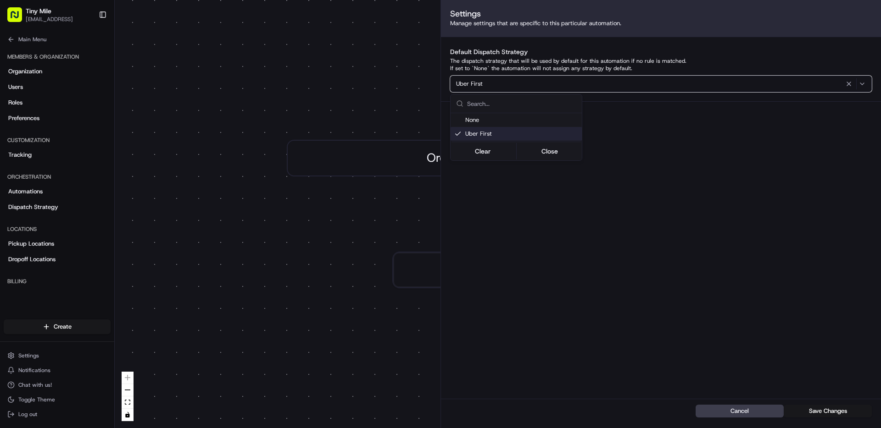
click at [593, 246] on html "Tiny Mile [EMAIL_ADDRESS] Toggle Sidebar Deliveries Providers [PERSON_NAME] Ana…" at bounding box center [440, 214] width 881 height 428
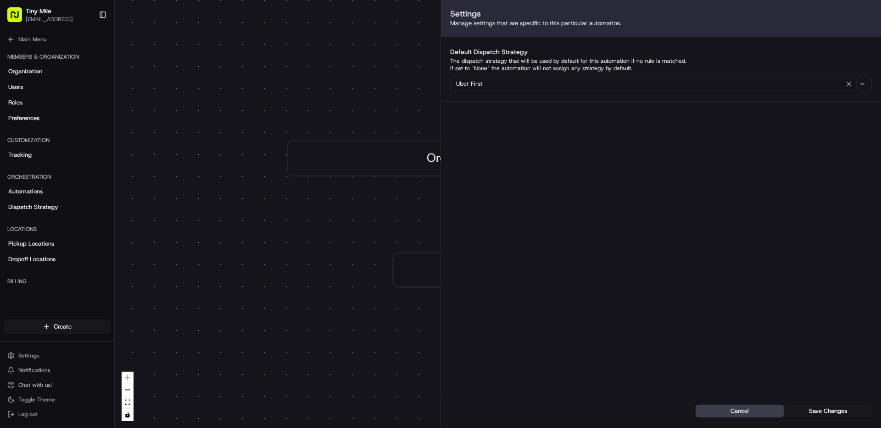
click at [473, 16] on h2 "Settings" at bounding box center [661, 13] width 422 height 9
click at [31, 119] on span "Preferences" at bounding box center [23, 118] width 31 height 8
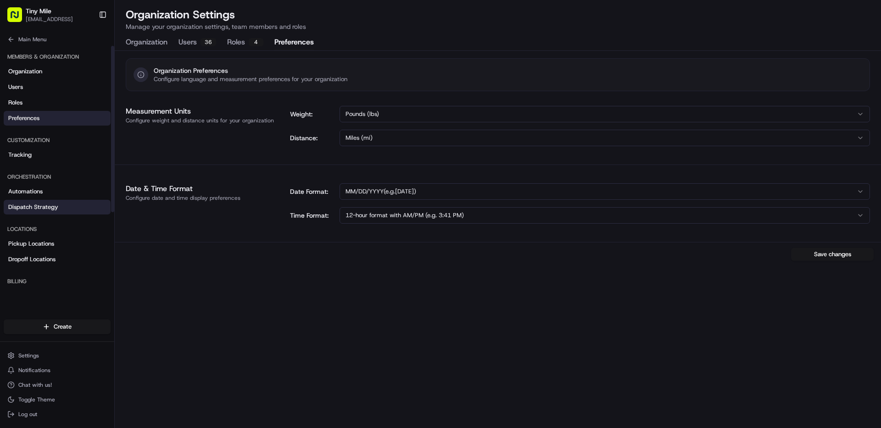
click at [45, 213] on link "Dispatch Strategy" at bounding box center [57, 207] width 107 height 15
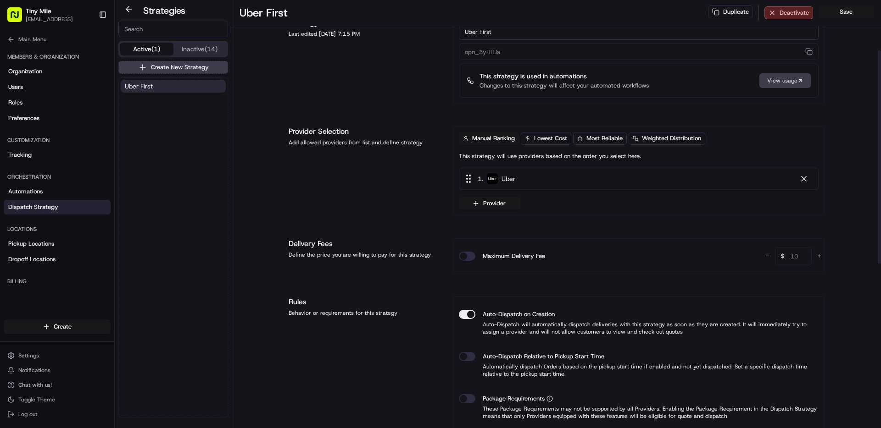
scroll to position [28, 0]
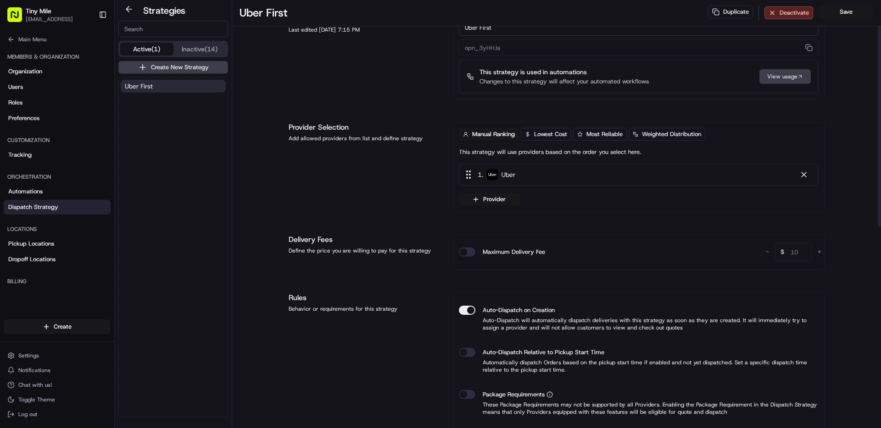
click at [467, 256] on button "Maximum Delivery Fee" at bounding box center [467, 252] width 17 height 9
click at [468, 253] on button "Maximum Delivery Fee" at bounding box center [467, 252] width 17 height 9
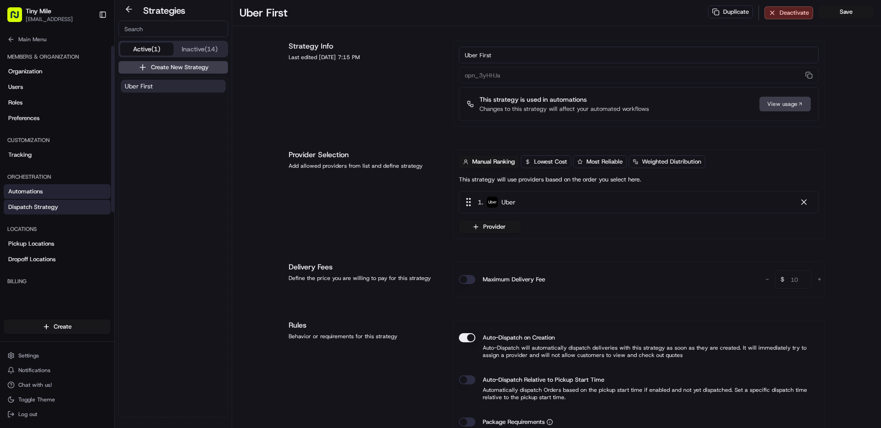
click at [19, 195] on span "Automations" at bounding box center [25, 192] width 34 height 8
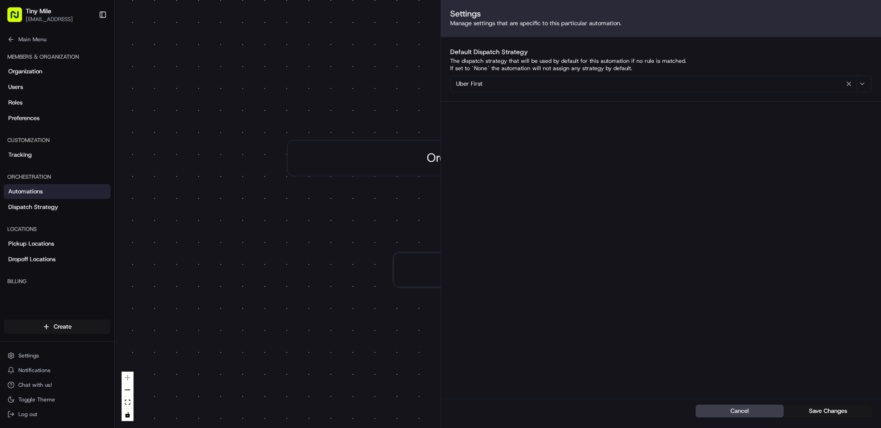
click at [481, 81] on span "Uber First" at bounding box center [469, 84] width 27 height 8
click at [400, 80] on html "Tiny Mile [EMAIL_ADDRESS] Toggle Sidebar Deliveries Providers [PERSON_NAME] Ana…" at bounding box center [440, 214] width 881 height 428
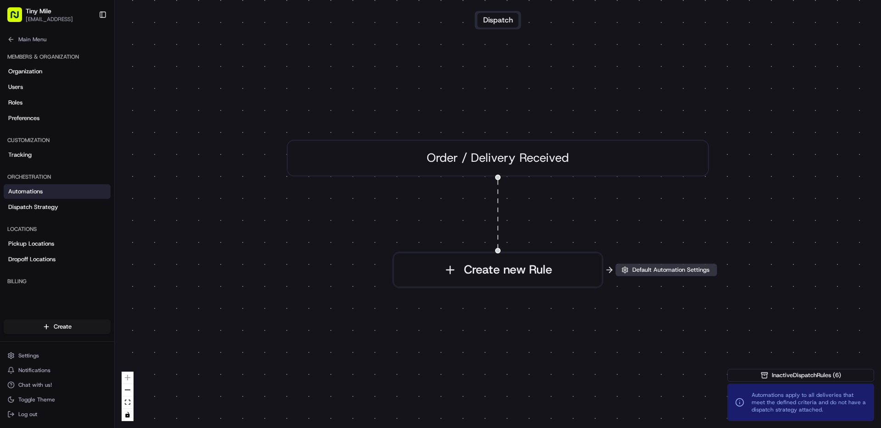
click at [651, 274] on span "Default Automation Settings" at bounding box center [670, 270] width 81 height 8
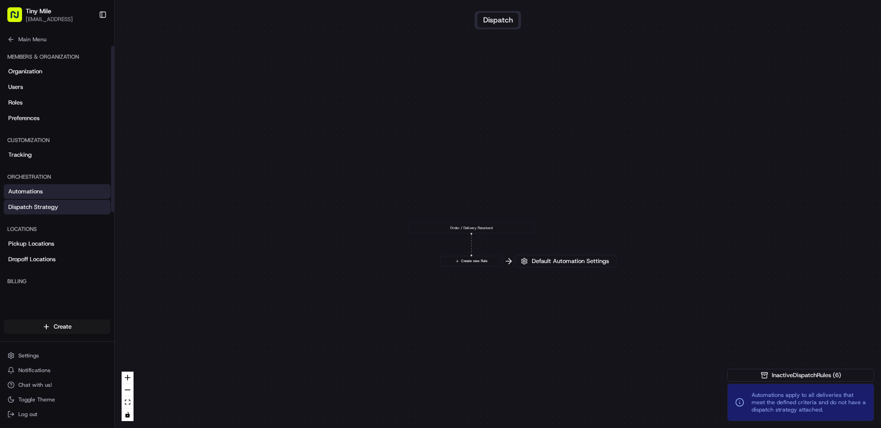
click at [61, 206] on link "Dispatch Strategy" at bounding box center [57, 207] width 107 height 15
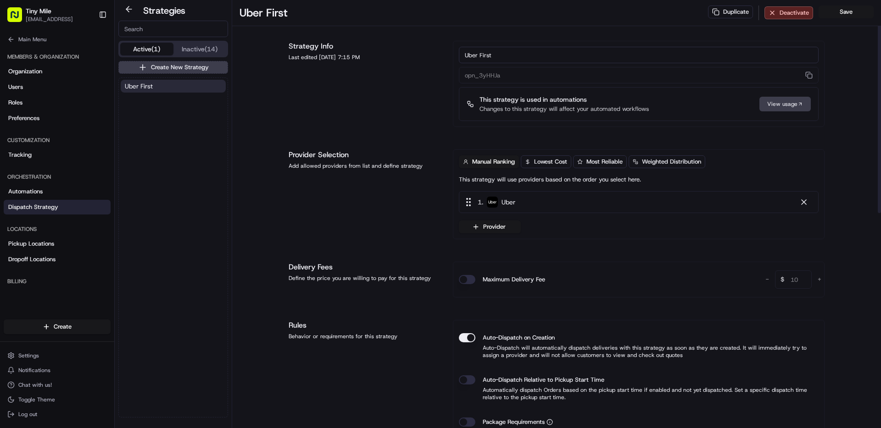
click at [483, 231] on button "Provider" at bounding box center [490, 227] width 62 height 13
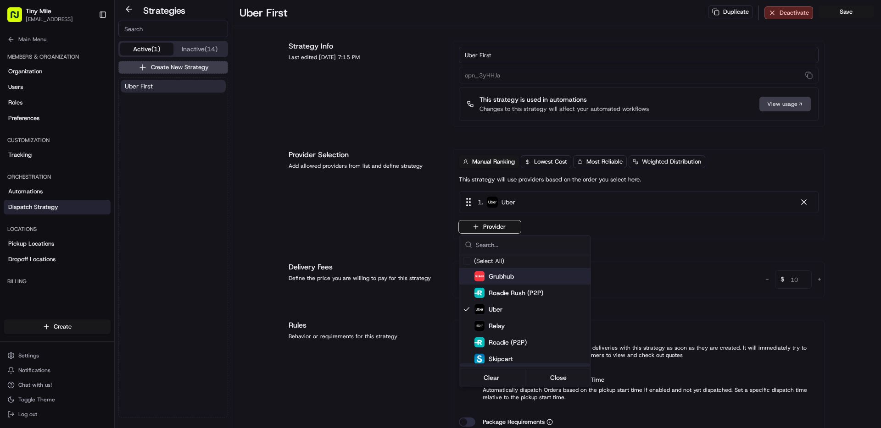
click at [492, 276] on span "Grubhub" at bounding box center [501, 276] width 25 height 9
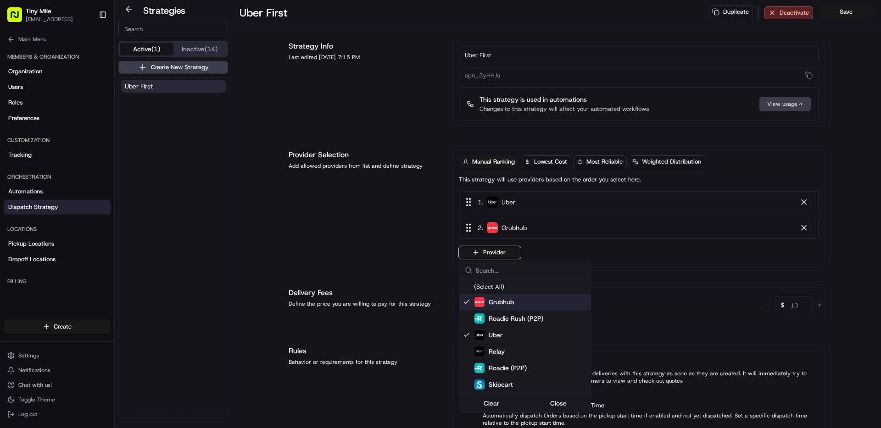
click at [357, 206] on html "Tiny Mile [EMAIL_ADDRESS] Toggle Sidebar Deliveries Providers [PERSON_NAME] Ana…" at bounding box center [440, 214] width 881 height 428
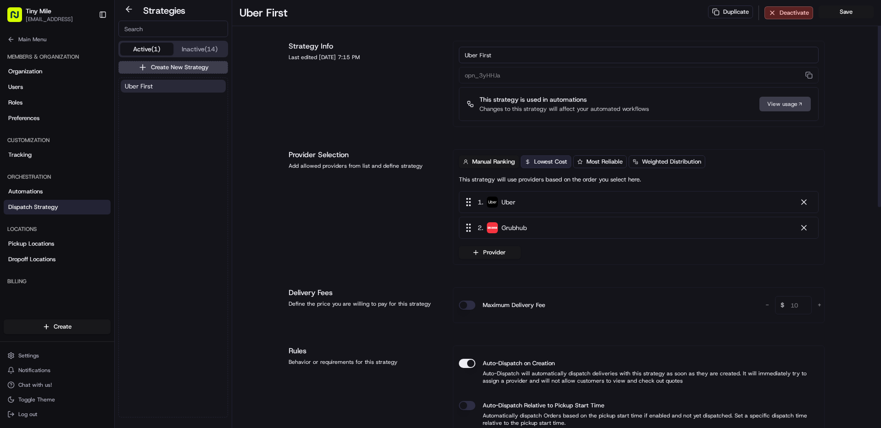
click at [542, 161] on span "Lowest Cost" at bounding box center [550, 162] width 33 height 8
click at [540, 161] on span "Lowest Cost" at bounding box center [550, 162] width 33 height 8
click at [501, 161] on span "Manual Ranking" at bounding box center [493, 162] width 43 height 8
click at [552, 167] on button "Lowest Cost" at bounding box center [546, 162] width 50 height 13
click at [803, 200] on div at bounding box center [803, 202] width 9 height 9
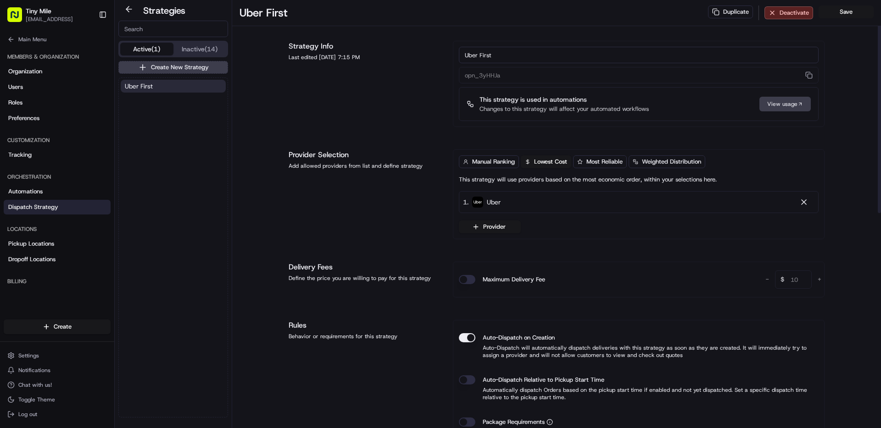
click at [320, 214] on div "Provider Selection Add allowed providers from list and define strategy" at bounding box center [365, 195] width 153 height 90
click at [37, 382] on span "Chat with us!" at bounding box center [34, 385] width 33 height 7
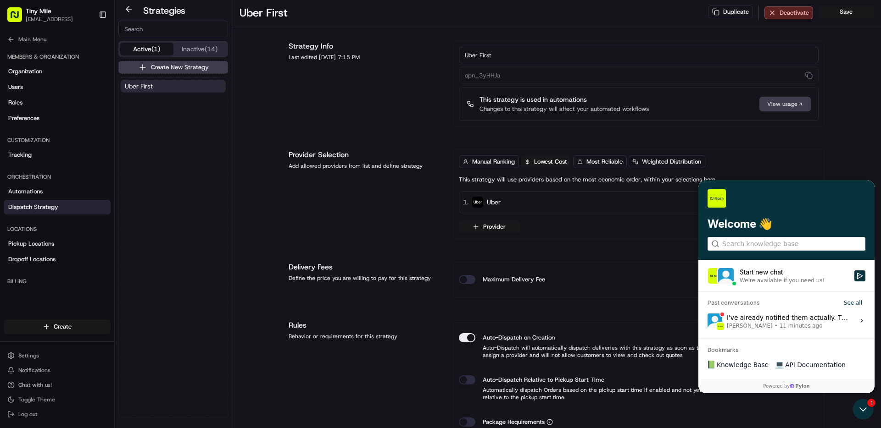
click at [781, 323] on span "11 minutes ago" at bounding box center [800, 326] width 43 height 7
click at [707, 322] on button "View issue" at bounding box center [707, 321] width 0 height 0
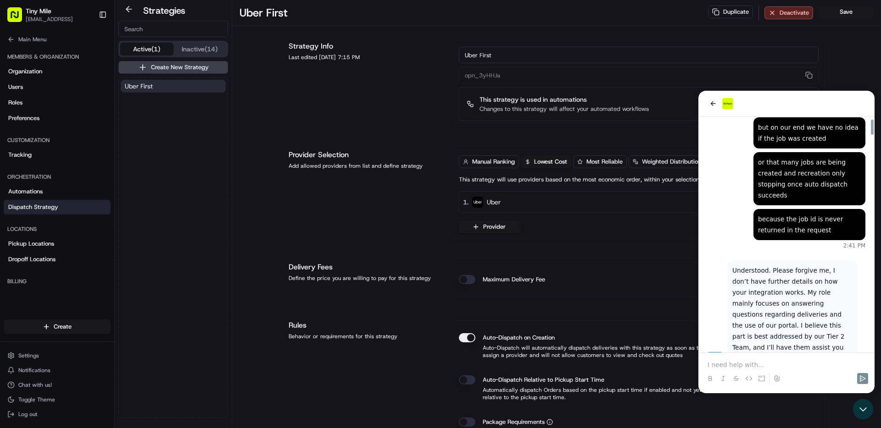
scroll to position [10424, 0]
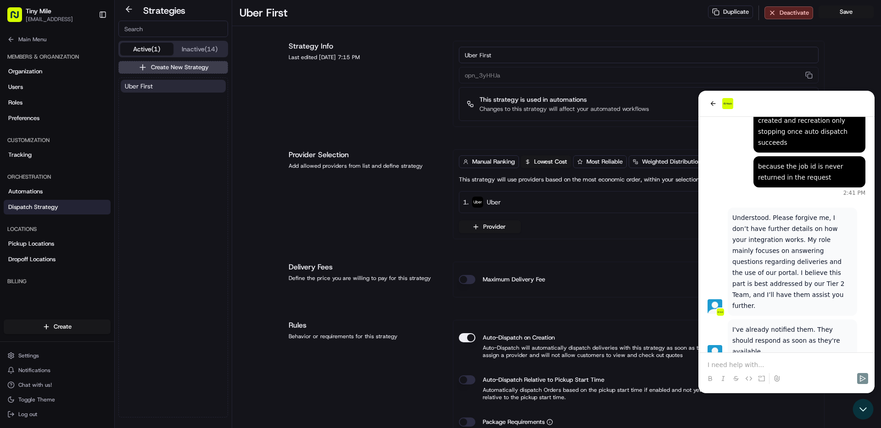
click at [763, 365] on p at bounding box center [786, 365] width 158 height 9
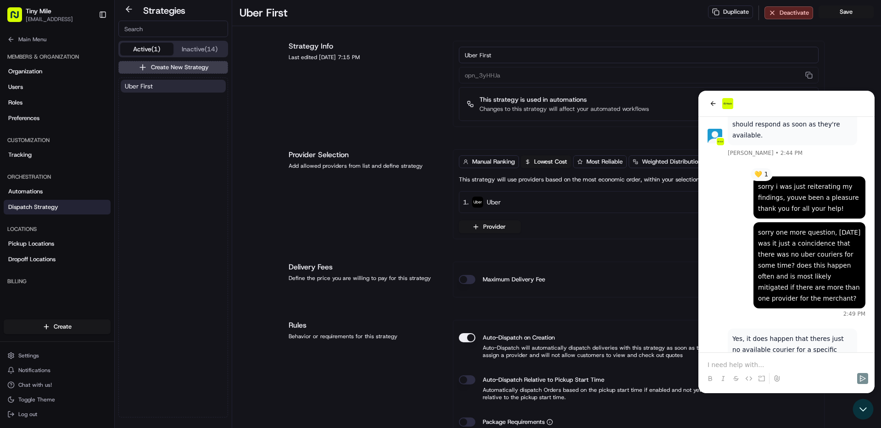
scroll to position [10817, 0]
